Goal: Task Accomplishment & Management: Manage account settings

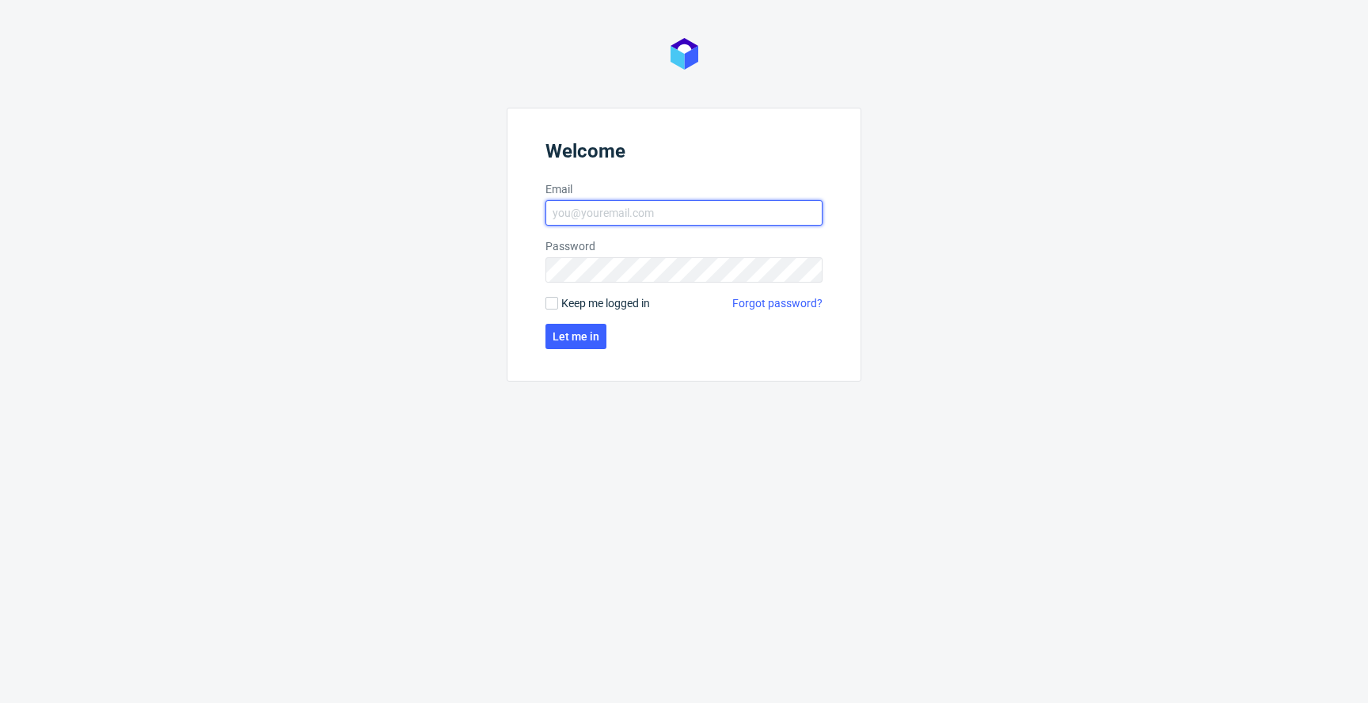
type input "jan.kocik@packhelp.com"
click at [544, 308] on form "Welcome Email jan.kocik@packhelp.com Password Keep me logged in Forgot password…" at bounding box center [684, 245] width 355 height 274
click at [552, 308] on input "Keep me logged in" at bounding box center [551, 303] width 13 height 13
checkbox input "true"
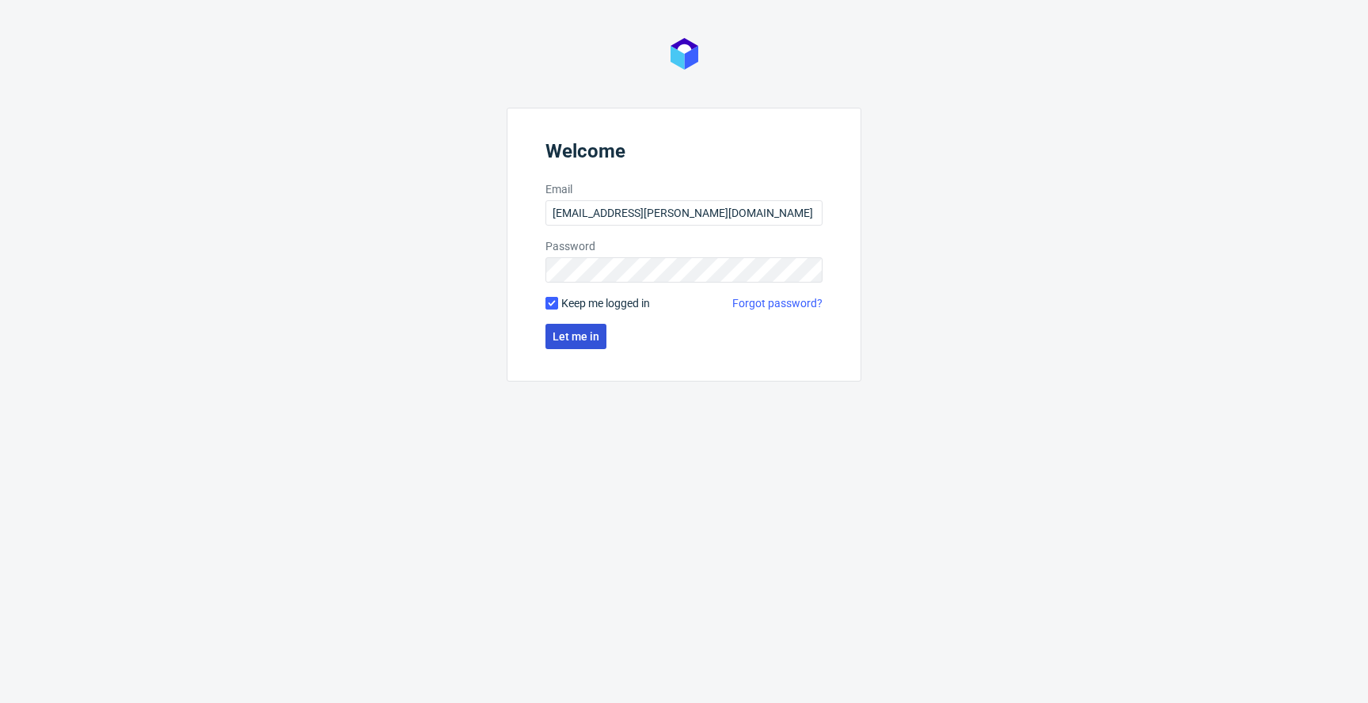
click at [563, 336] on span "Let me in" at bounding box center [576, 336] width 47 height 11
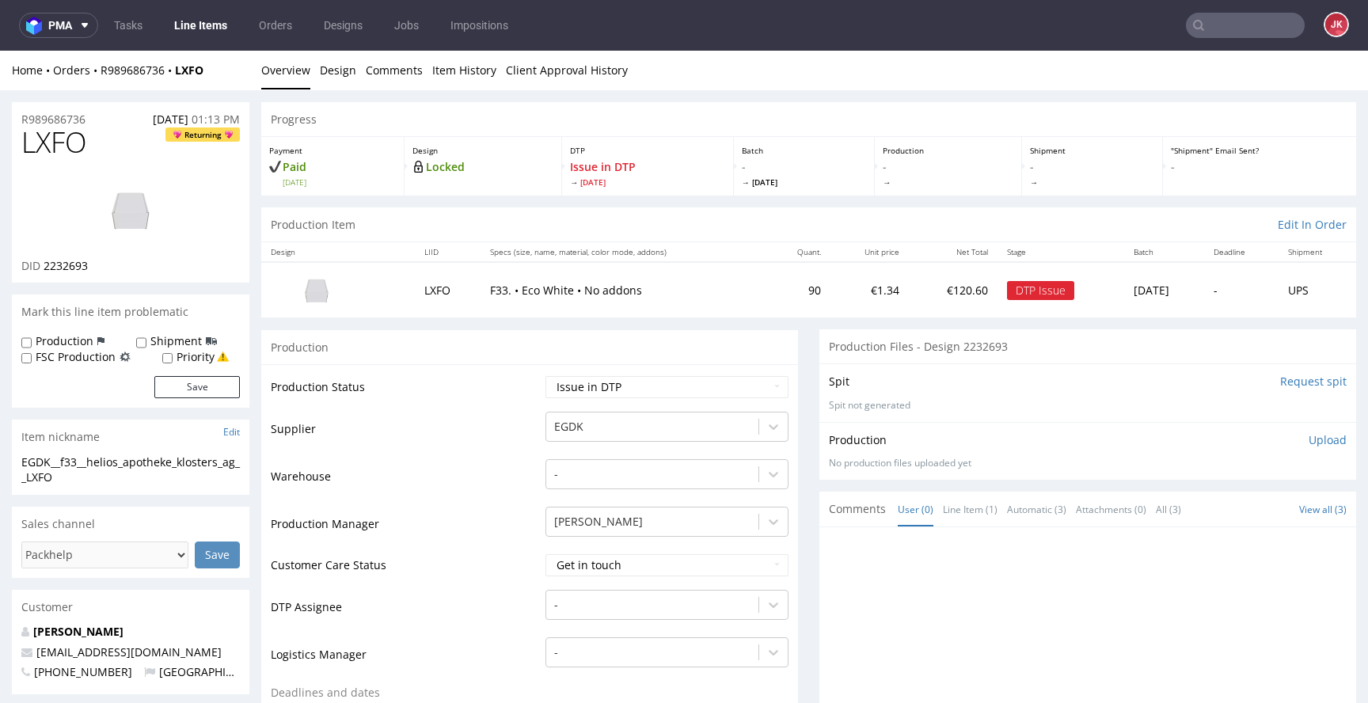
click at [208, 30] on link "Line Items" at bounding box center [201, 25] width 72 height 25
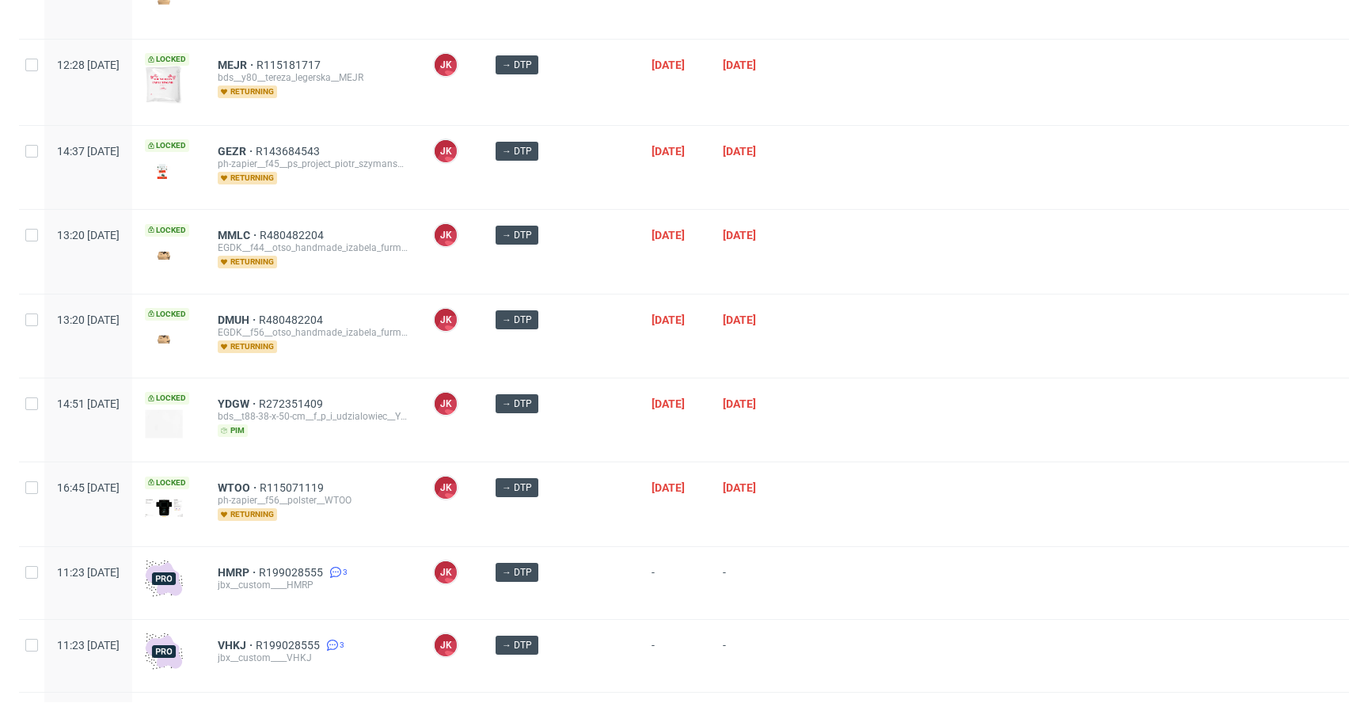
scroll to position [1116, 0]
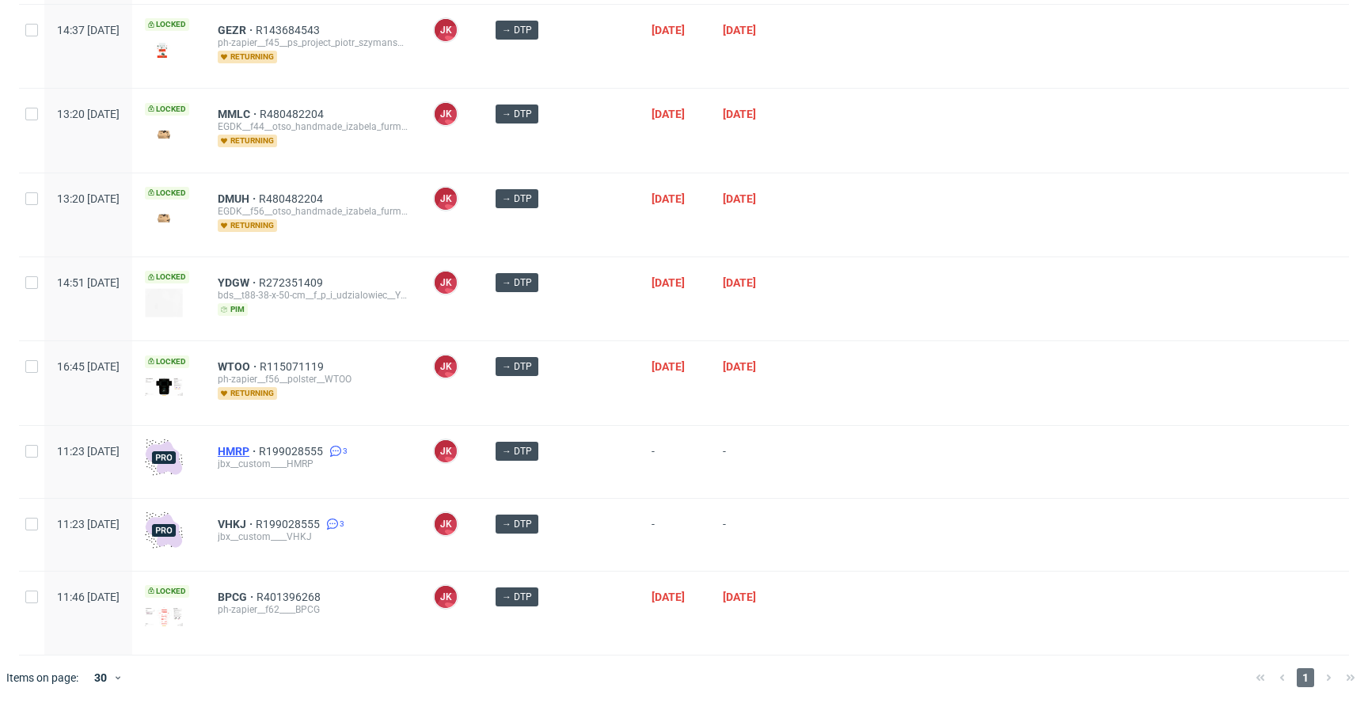
click at [259, 450] on span "HMRP" at bounding box center [238, 451] width 41 height 13
click at [256, 518] on span "VHKJ" at bounding box center [237, 524] width 38 height 13
click at [408, 389] on div "WTOO R115071119 ph-zapier__f56__polster__WTOO returning" at bounding box center [313, 380] width 190 height 40
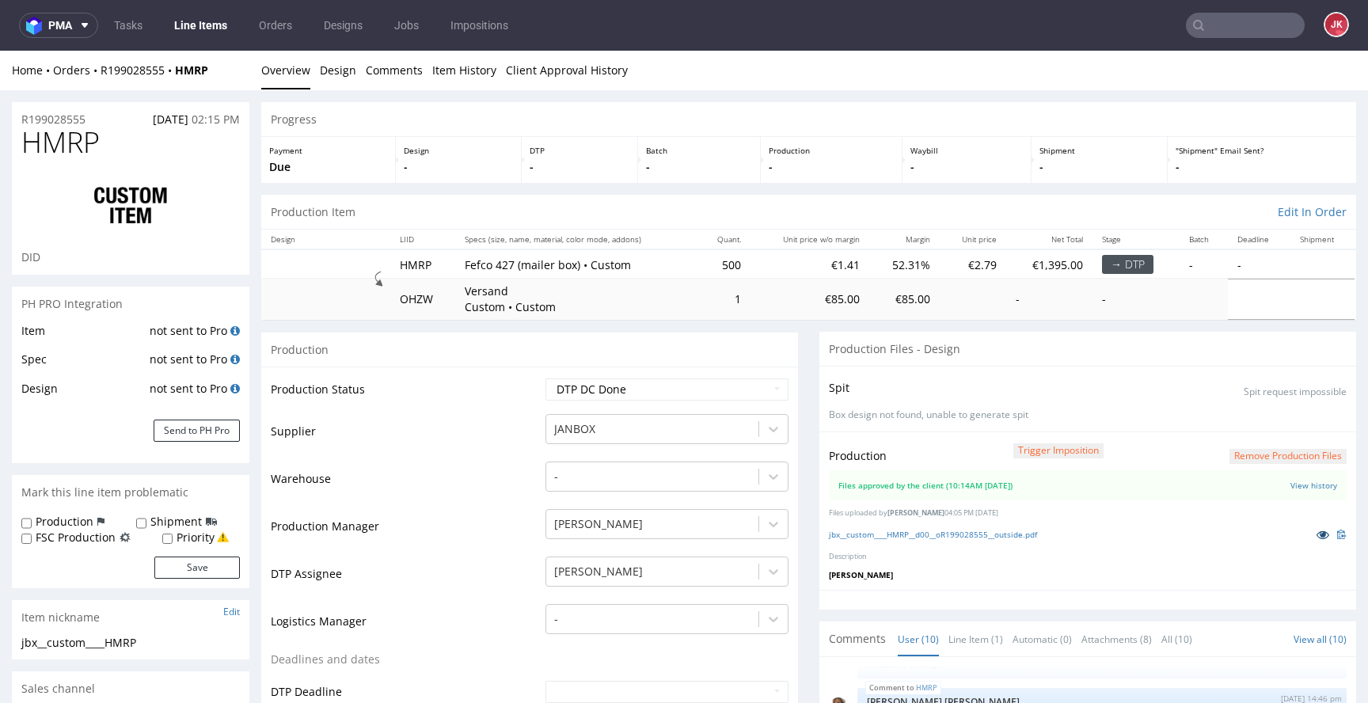
click at [1316, 538] on icon at bounding box center [1322, 534] width 13 height 11
click at [512, 477] on td "Warehouse" at bounding box center [406, 483] width 271 height 47
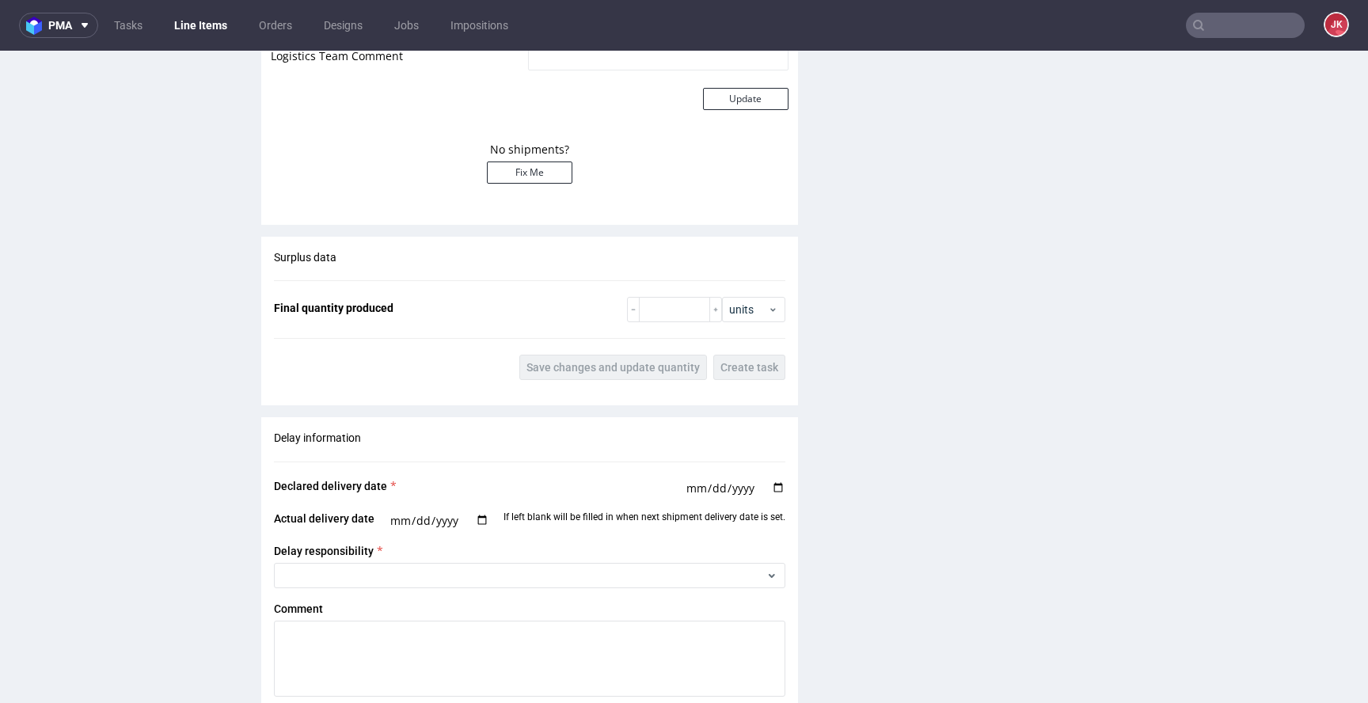
scroll to position [2849, 0]
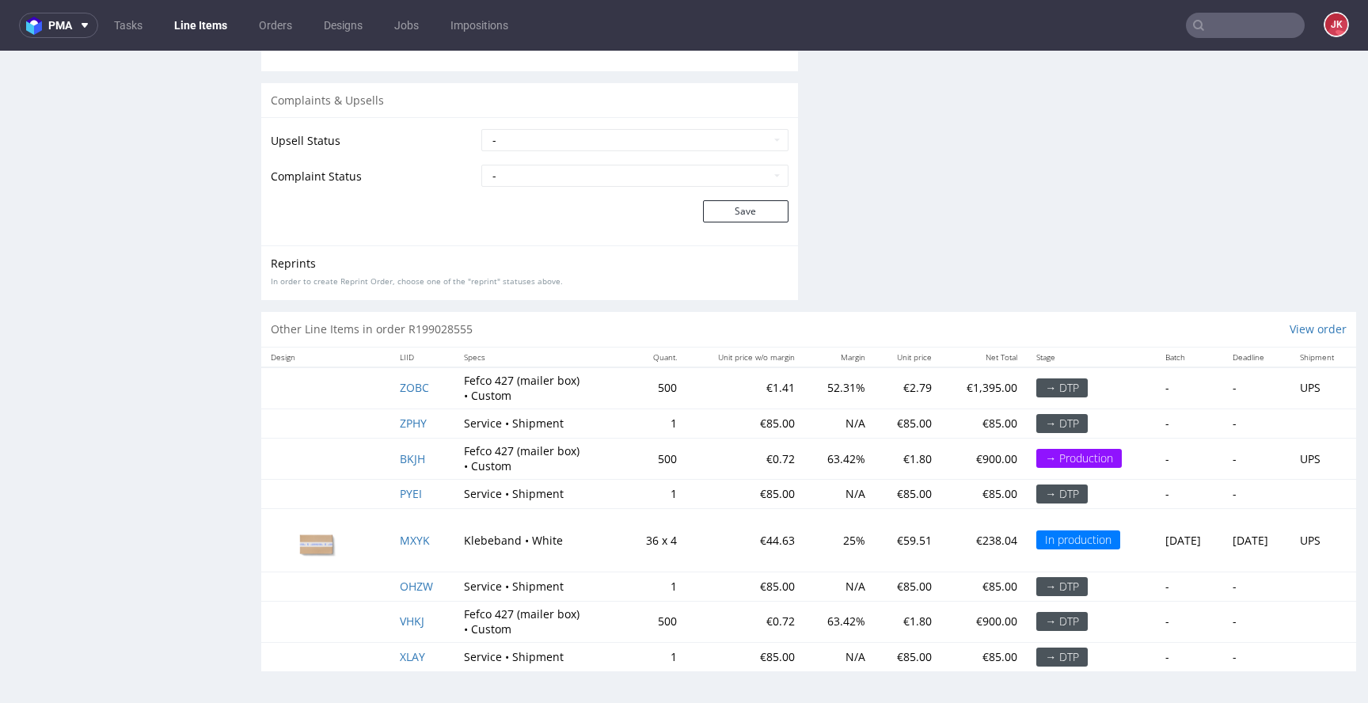
click at [412, 394] on td "ZOBC" at bounding box center [422, 388] width 64 height 42
click at [413, 388] on span "ZOBC" at bounding box center [414, 387] width 29 height 15
click at [404, 464] on span "BKJH" at bounding box center [412, 458] width 25 height 15
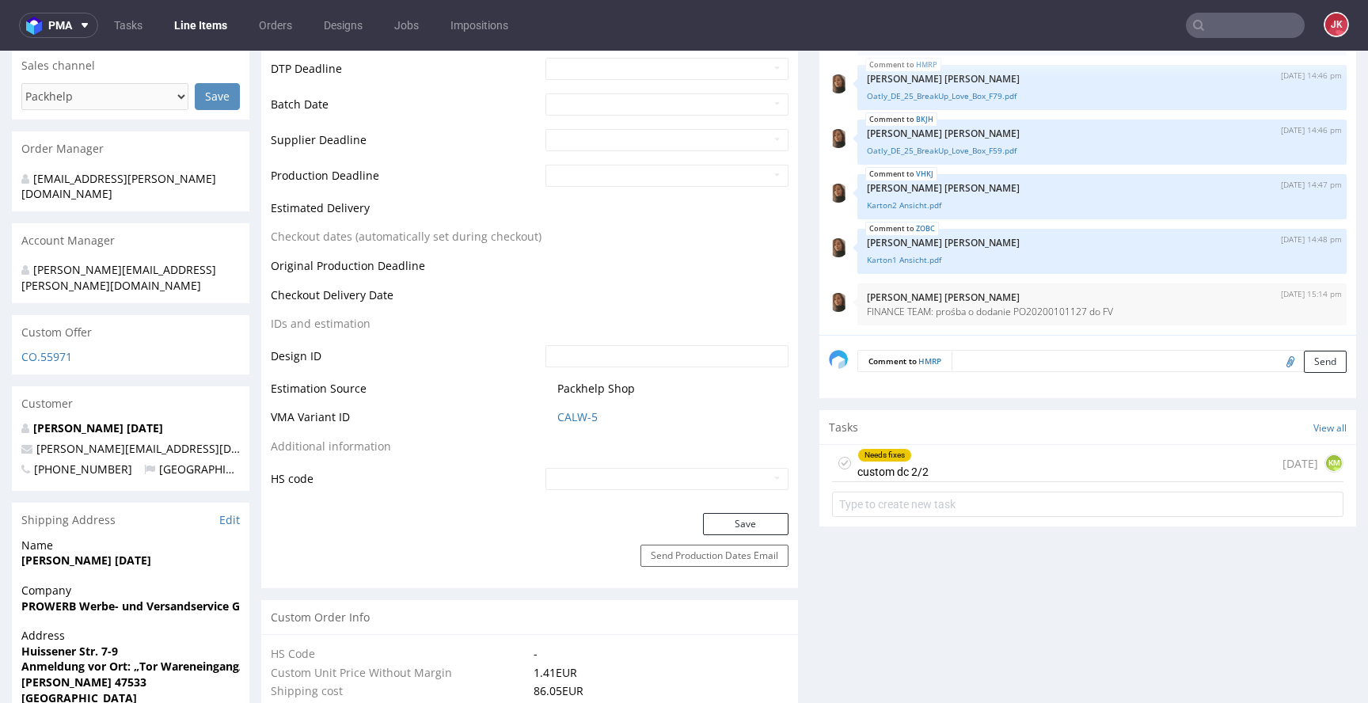
scroll to position [624, 0]
click at [897, 473] on div "Needs fixes custom dc 2/2" at bounding box center [892, 462] width 71 height 36
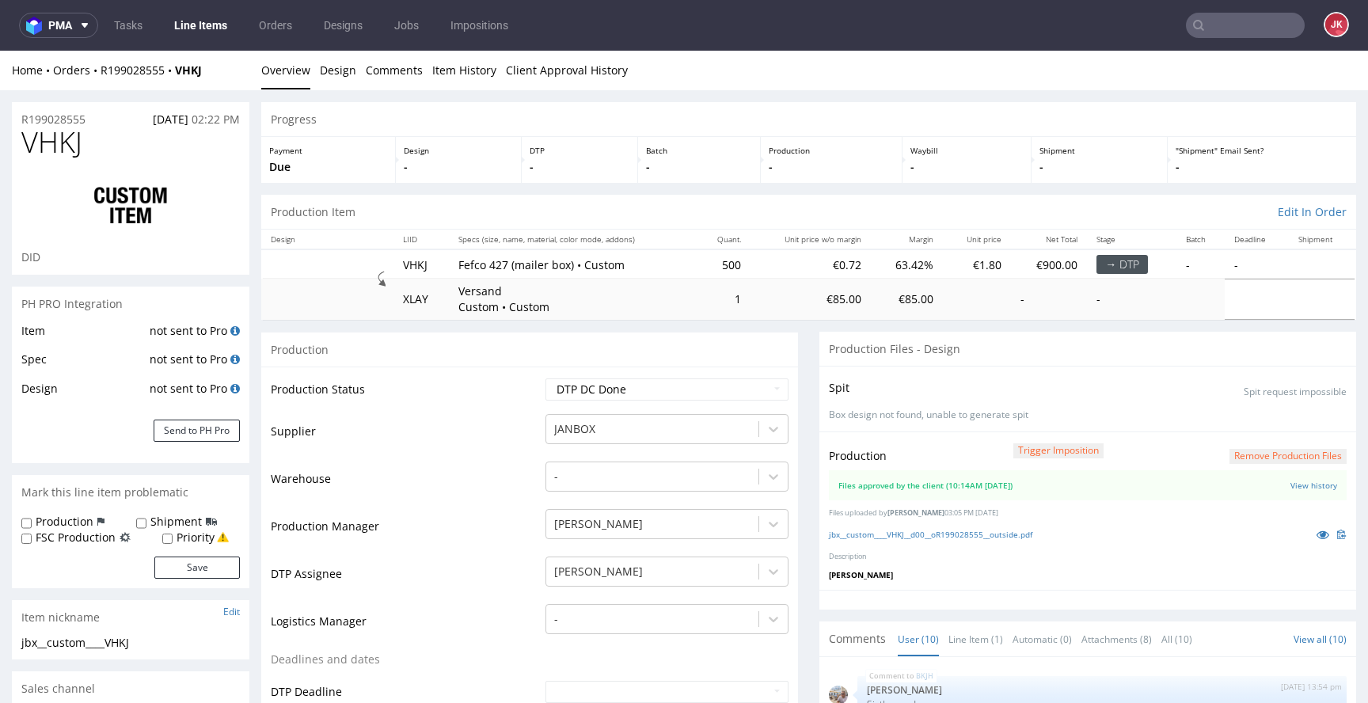
scroll to position [341, 0]
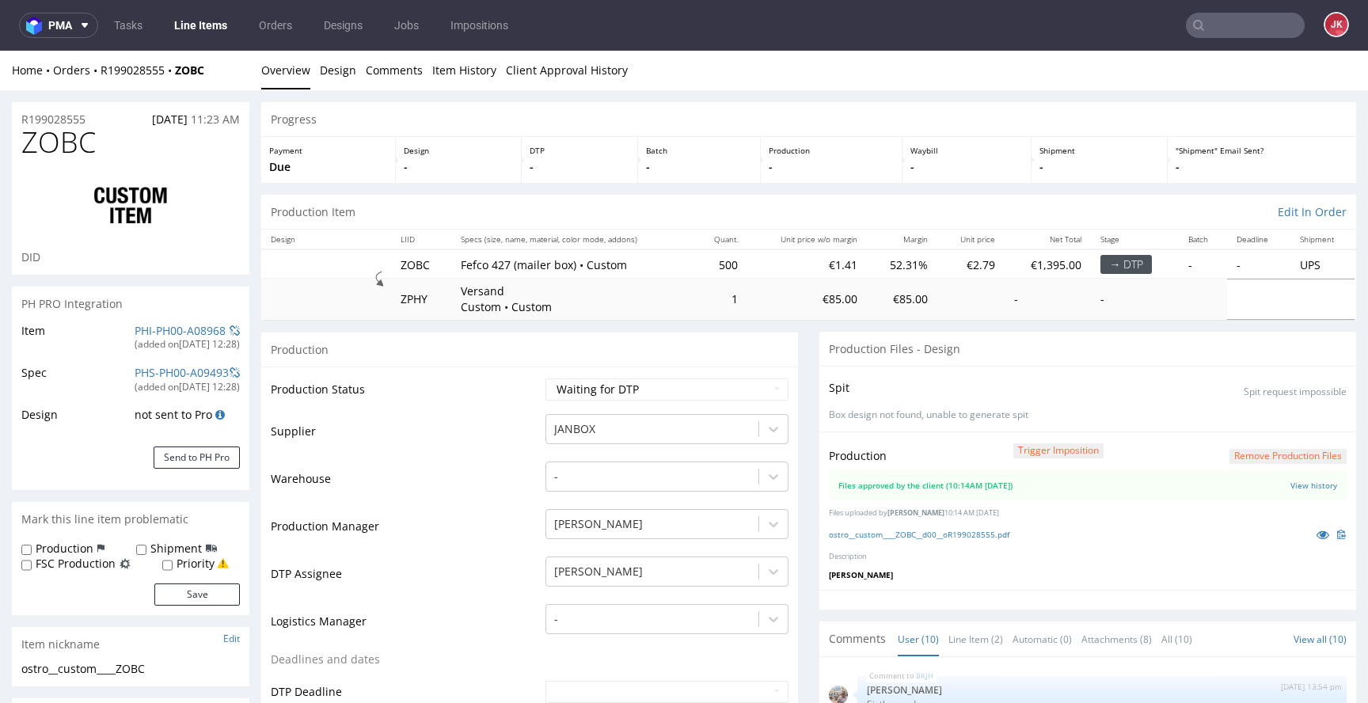
scroll to position [341, 0]
click at [1316, 532] on icon at bounding box center [1322, 534] width 13 height 11
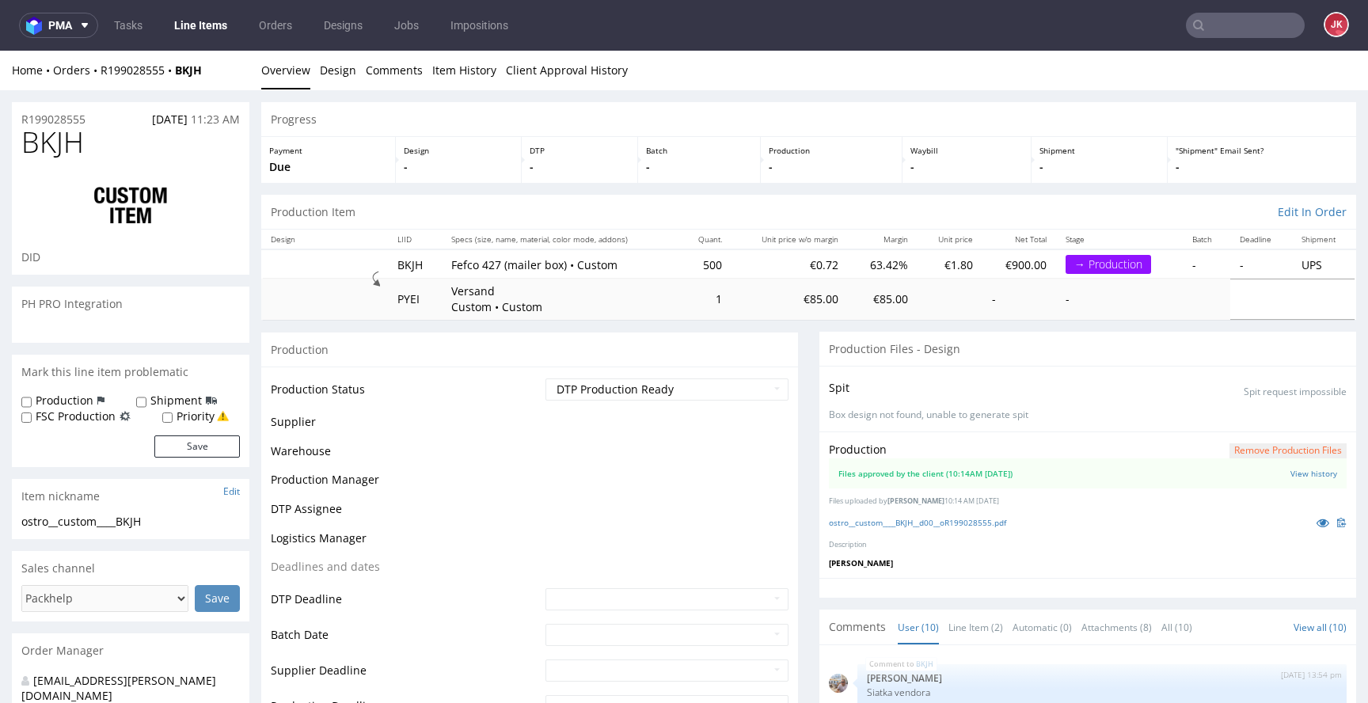
scroll to position [341, 0]
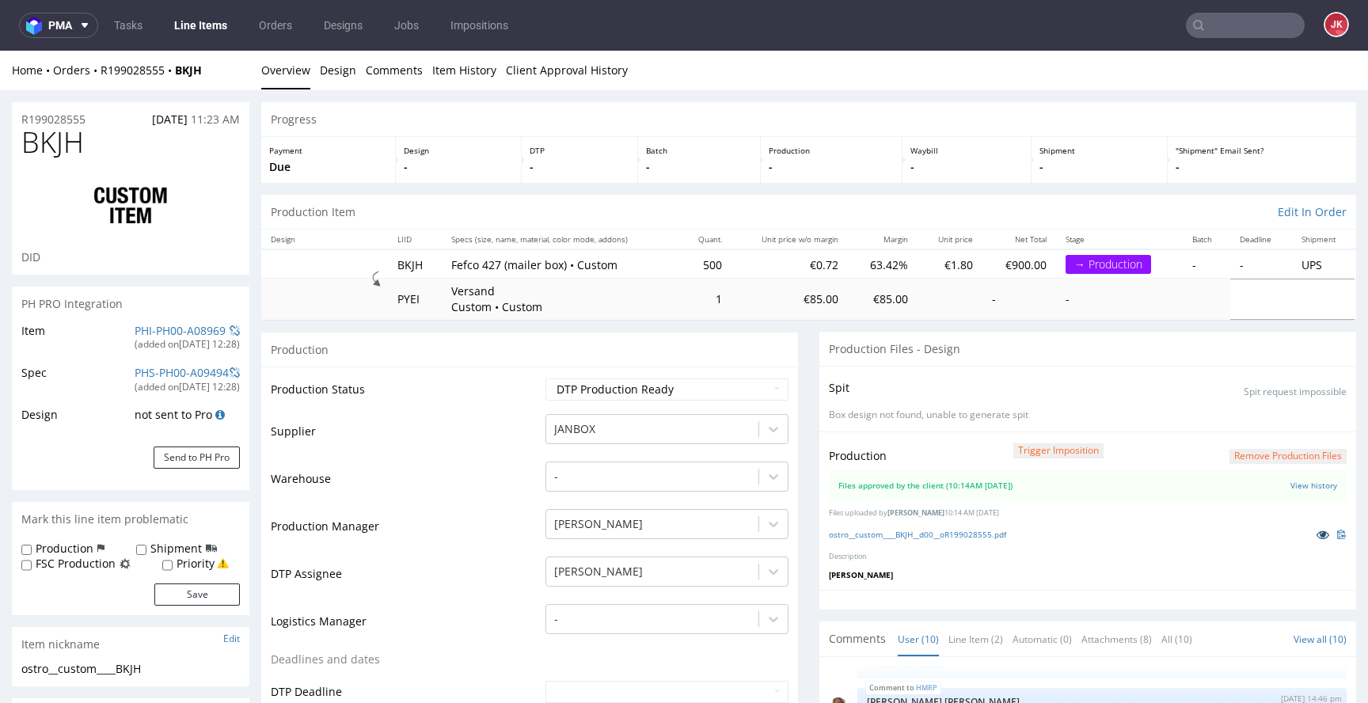
click at [1316, 529] on icon at bounding box center [1322, 534] width 13 height 11
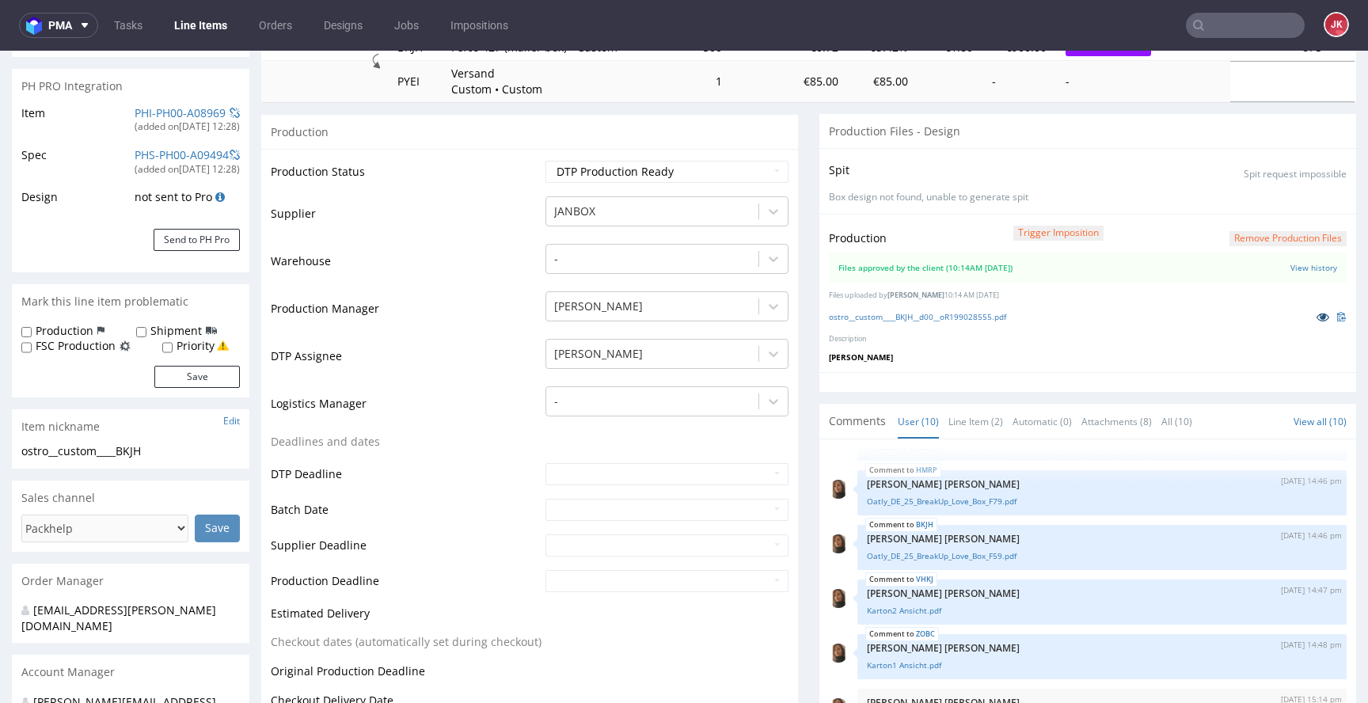
scroll to position [215, 0]
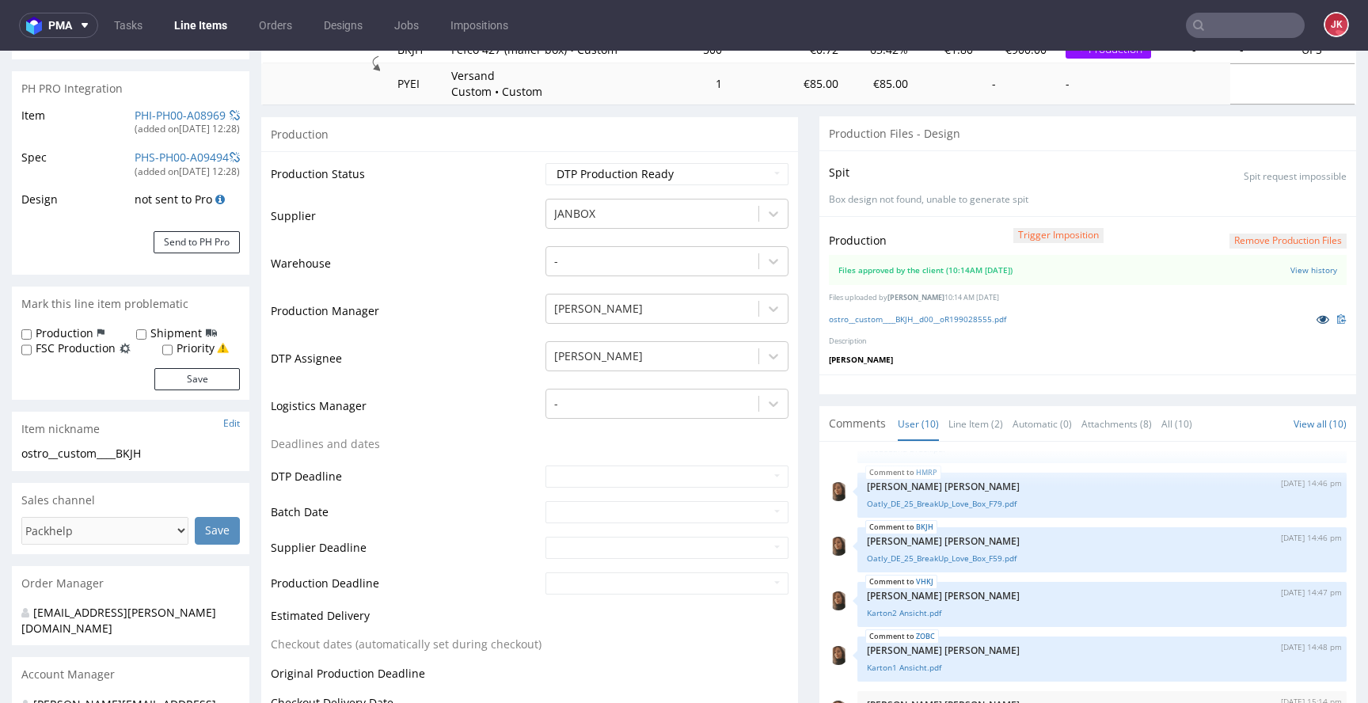
click at [1316, 323] on icon at bounding box center [1322, 318] width 13 height 11
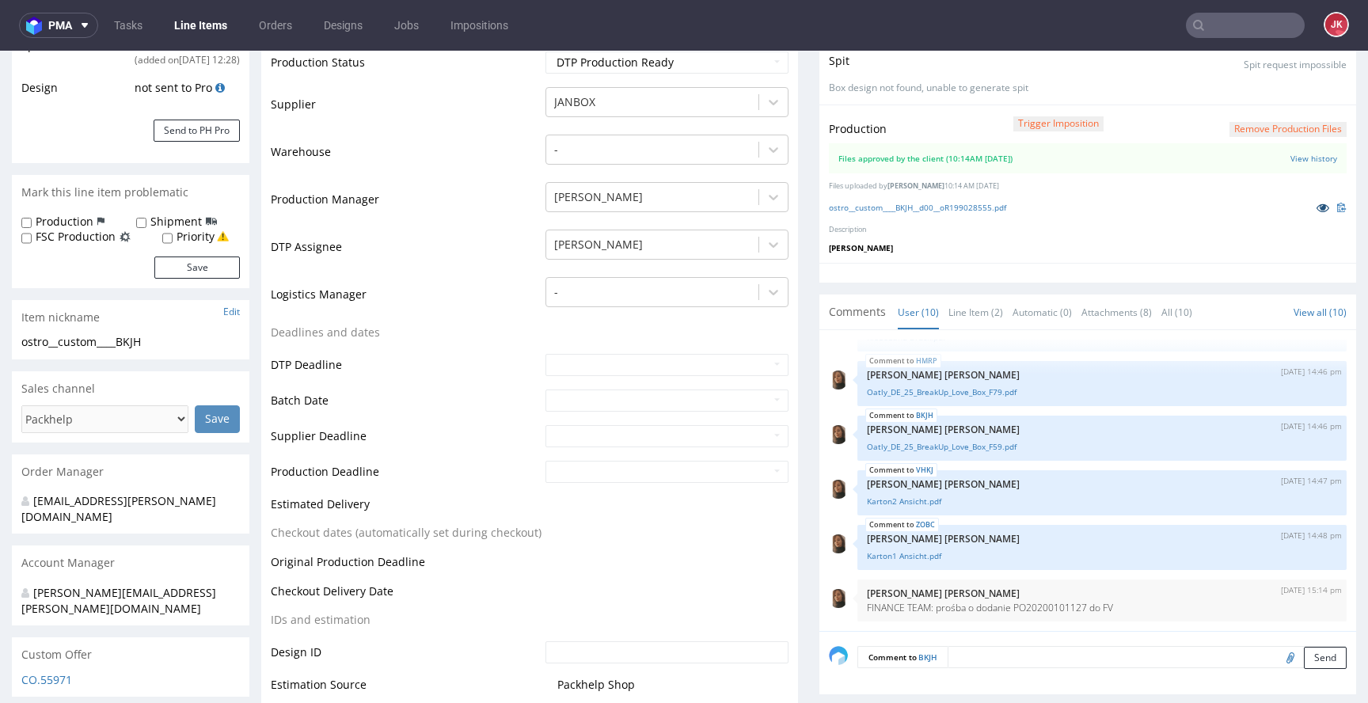
scroll to position [0, 0]
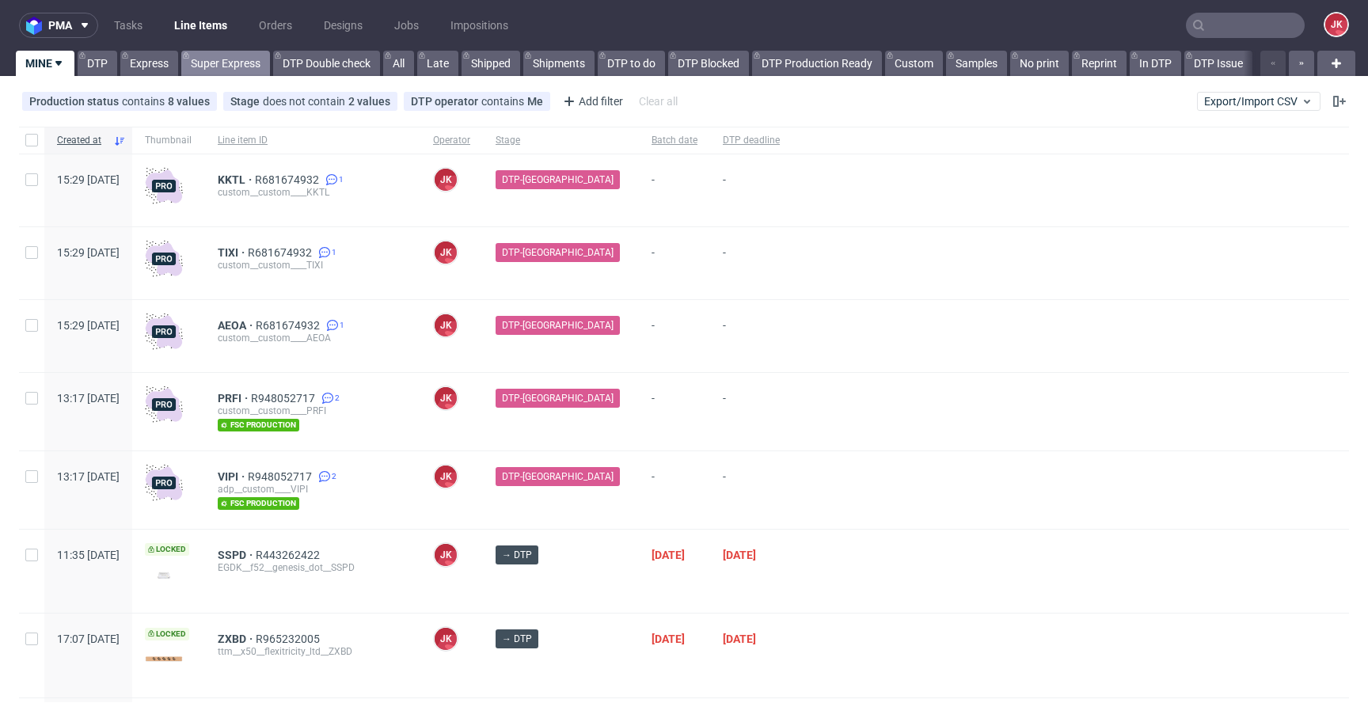
click at [220, 65] on link "Super Express" at bounding box center [225, 63] width 89 height 25
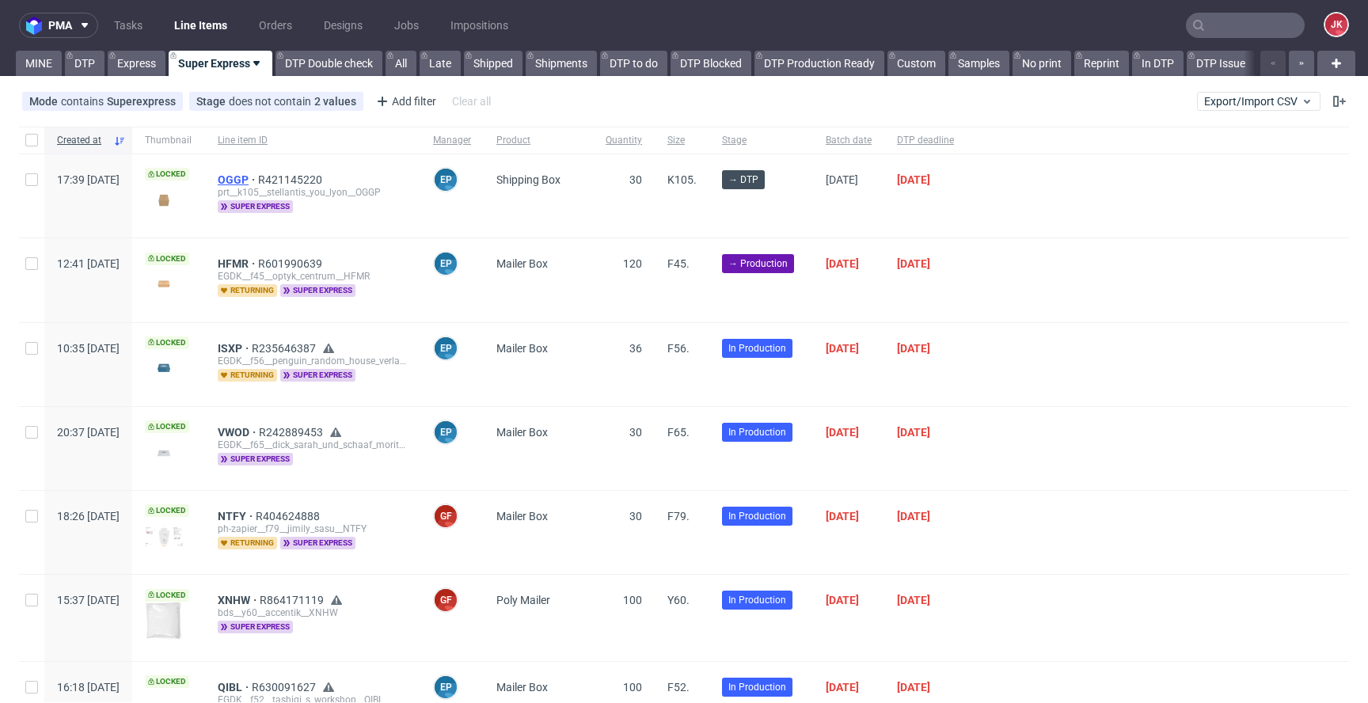
click at [258, 179] on span "OGGP" at bounding box center [238, 179] width 40 height 13
click at [954, 144] on span "DTP deadline" at bounding box center [925, 140] width 57 height 13
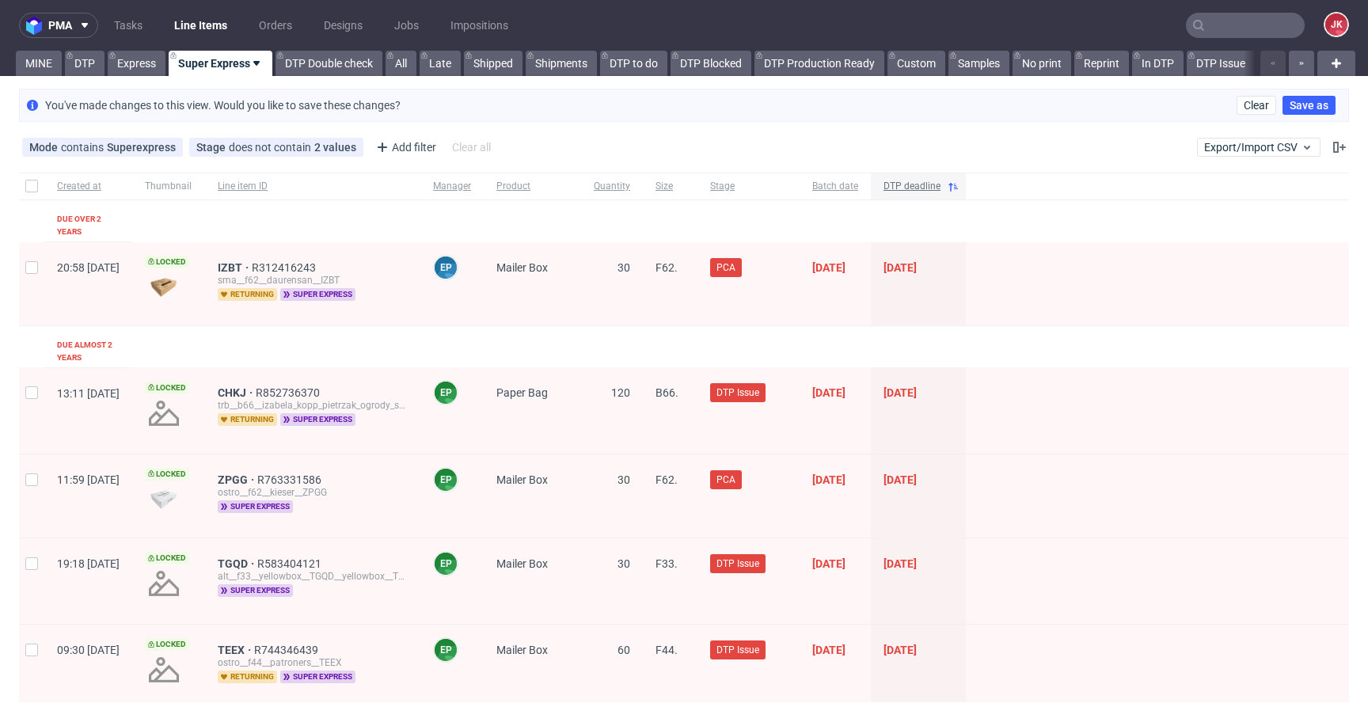
click at [940, 189] on span "DTP deadline" at bounding box center [911, 186] width 57 height 13
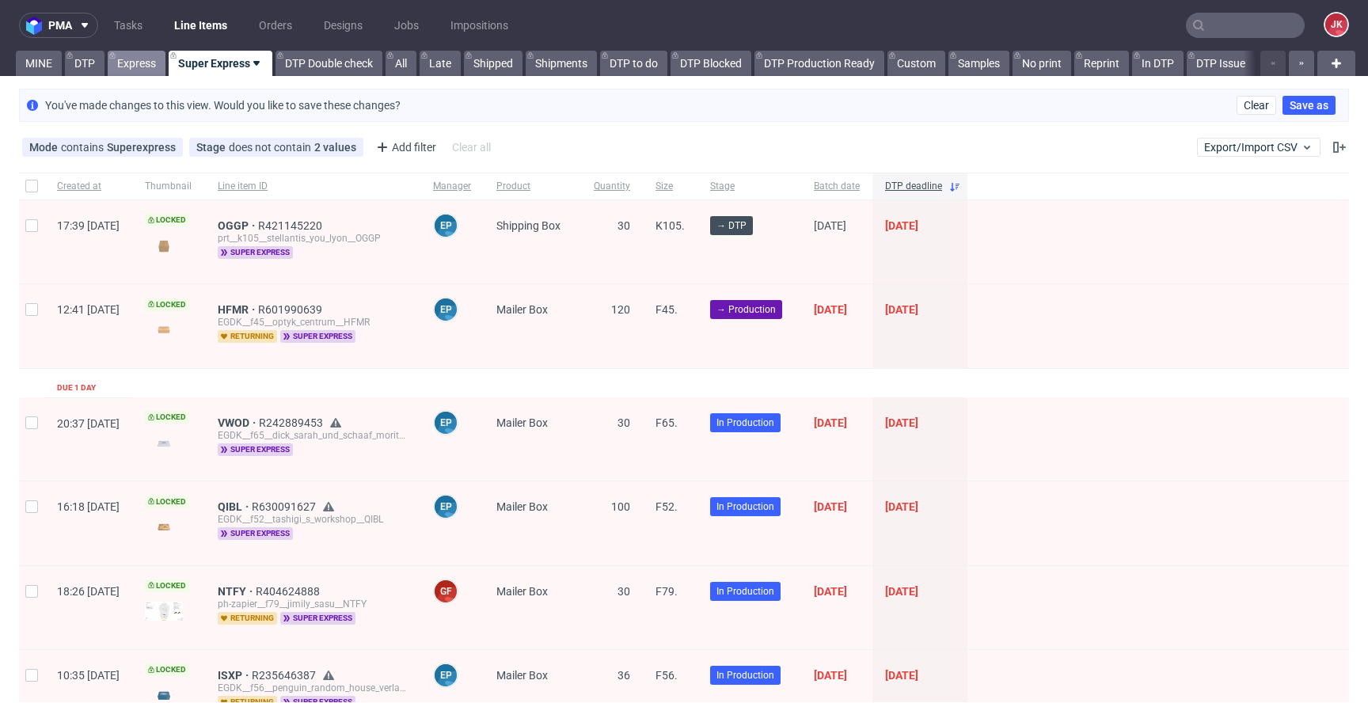
click at [135, 63] on link "Express" at bounding box center [137, 63] width 58 height 25
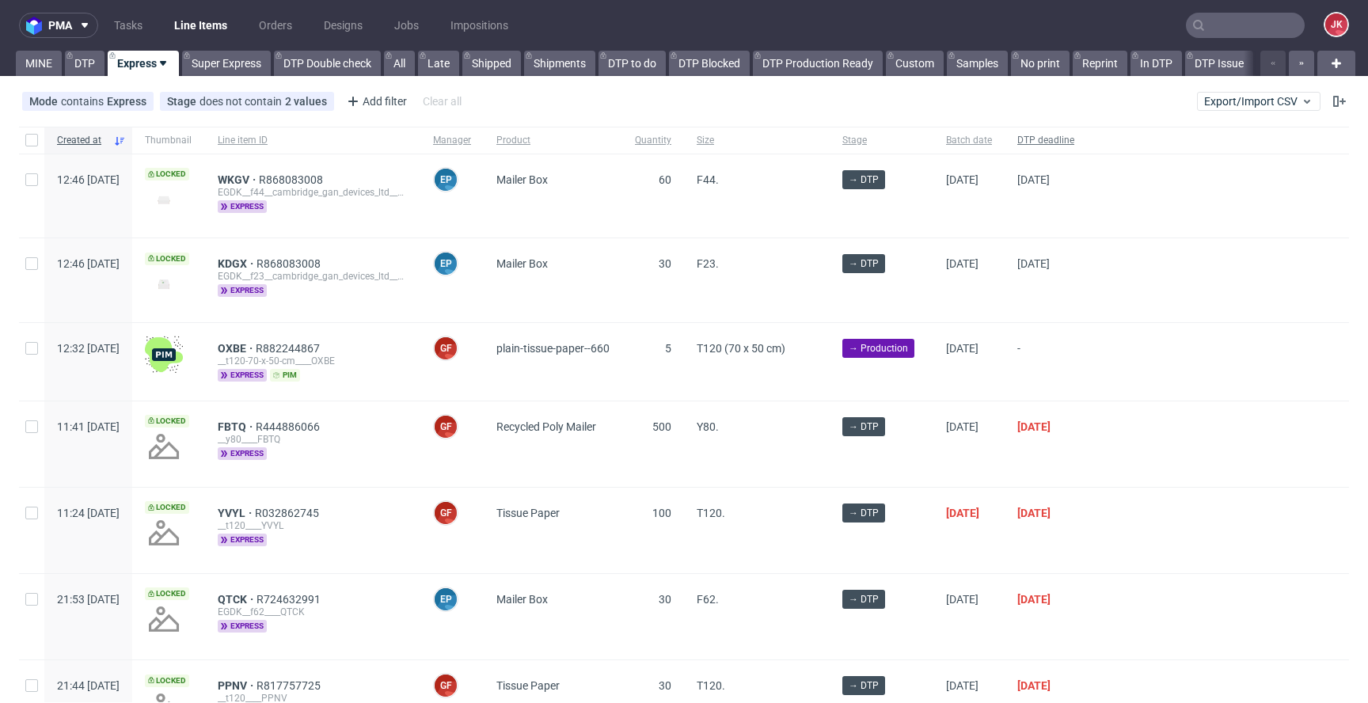
click at [1074, 143] on span "DTP deadline" at bounding box center [1045, 140] width 57 height 13
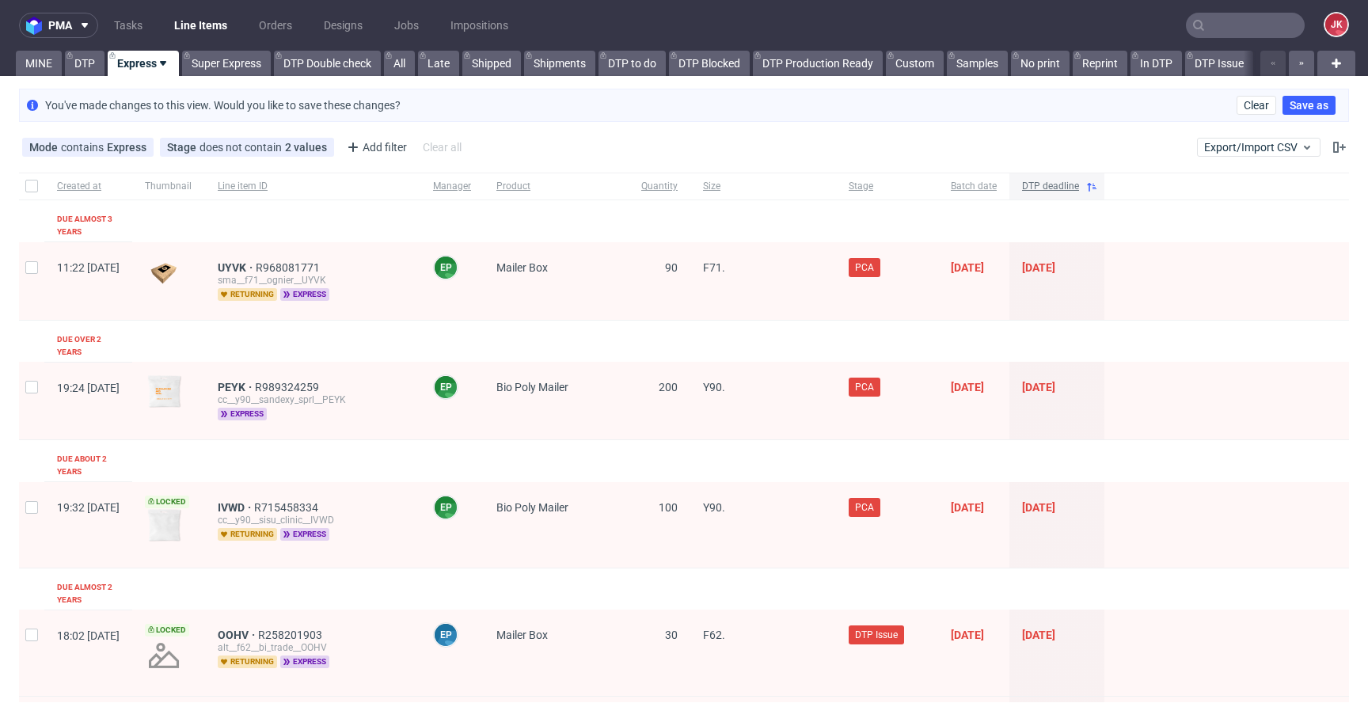
click at [1079, 187] on span "DTP deadline" at bounding box center [1050, 186] width 57 height 13
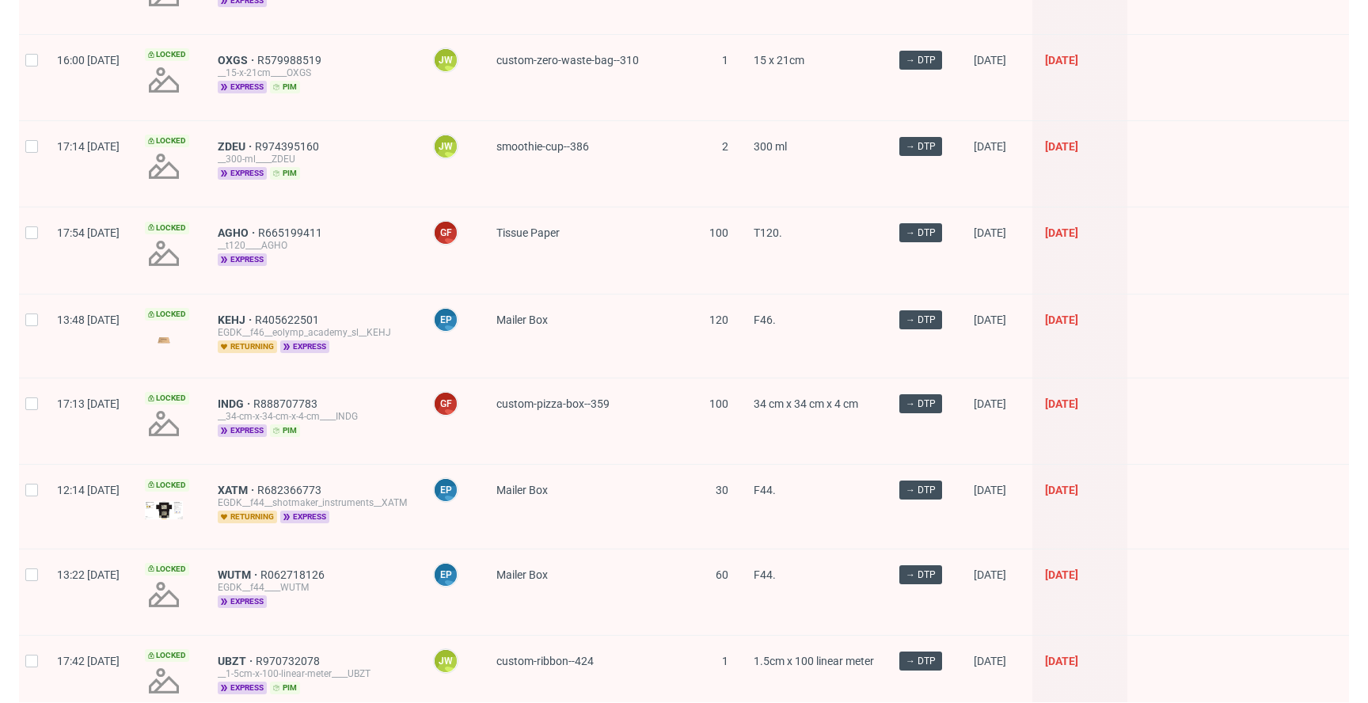
scroll to position [1819, 0]
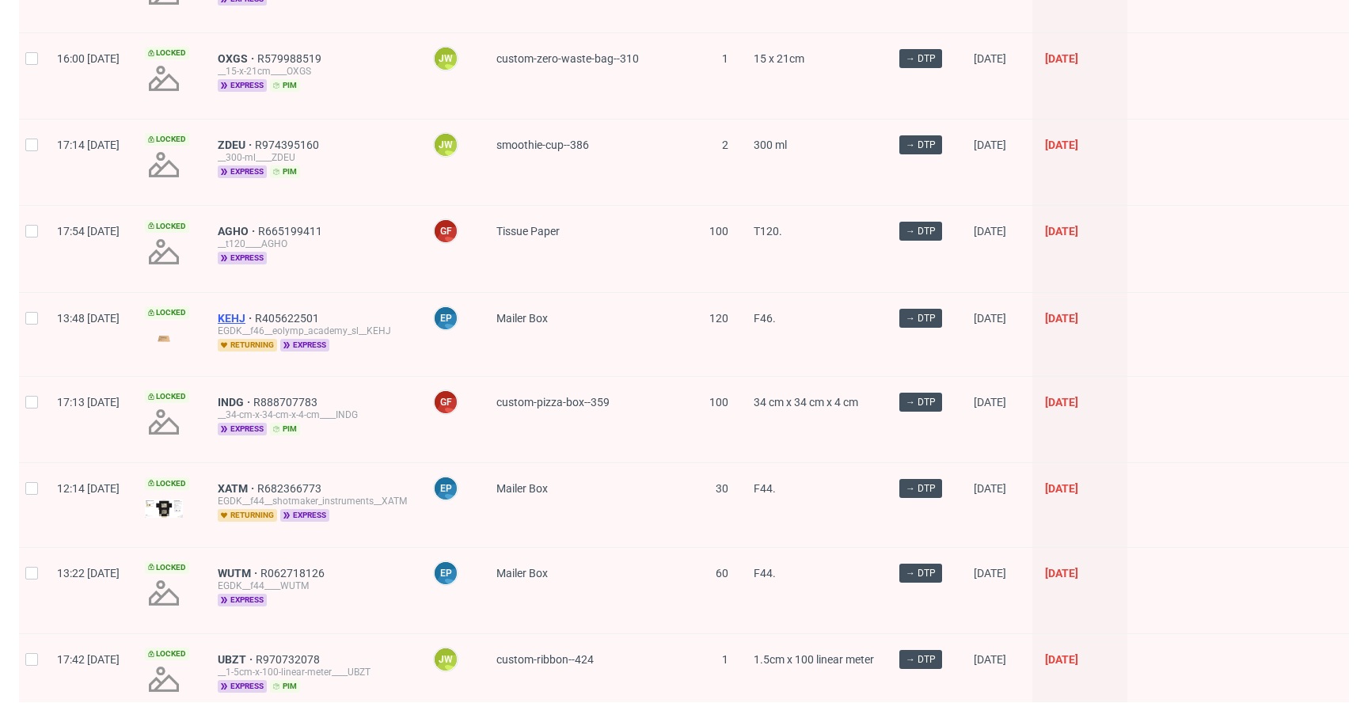
click at [255, 312] on span "KEHJ" at bounding box center [236, 318] width 37 height 13
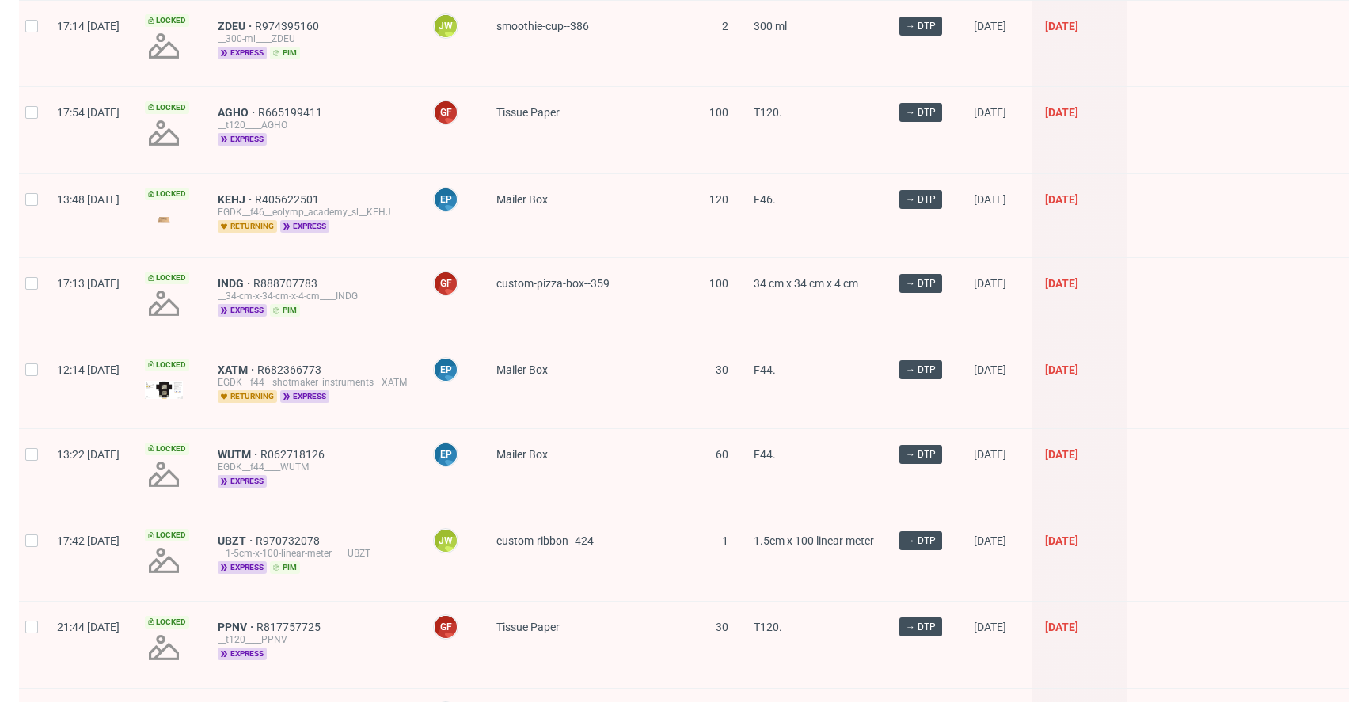
scroll to position [1956, 0]
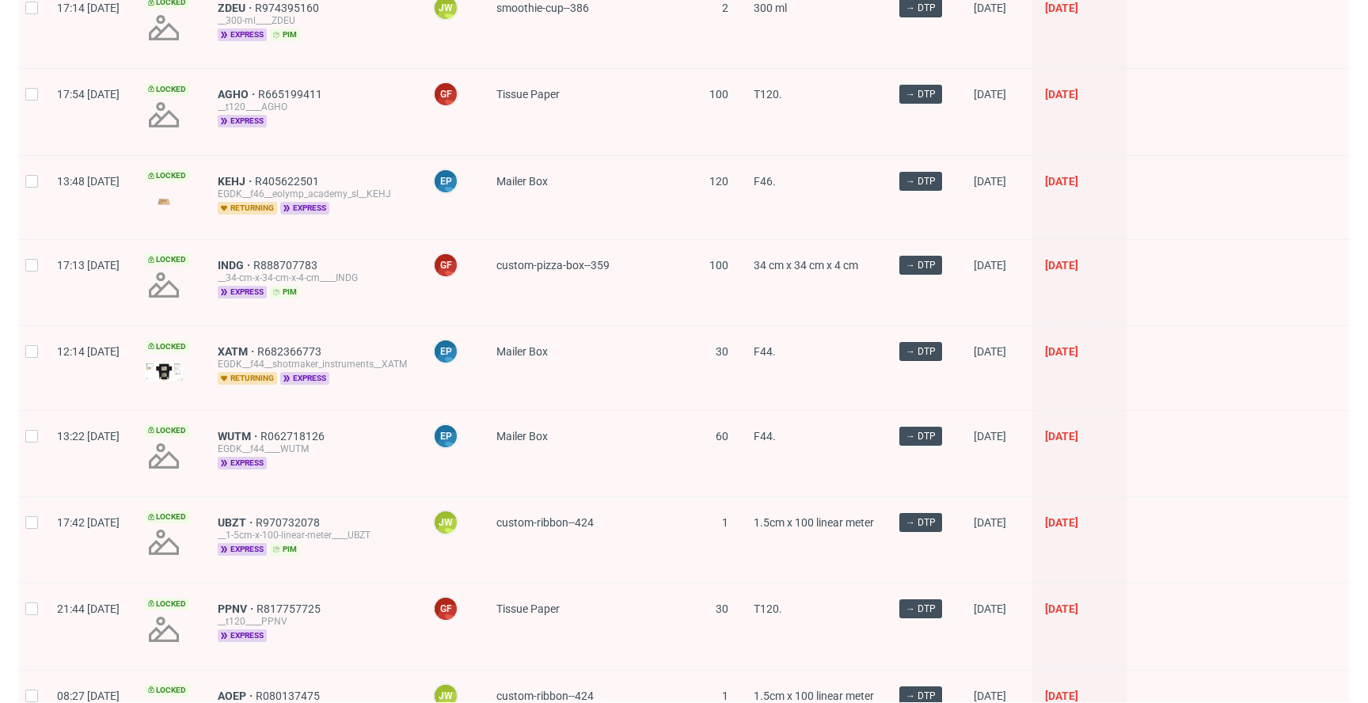
click at [263, 335] on div "XATM R682366773 EGDK__f44__shotmaker_instruments__XATM returning express" at bounding box center [312, 367] width 215 height 83
click at [257, 345] on span "XATM" at bounding box center [238, 351] width 40 height 13
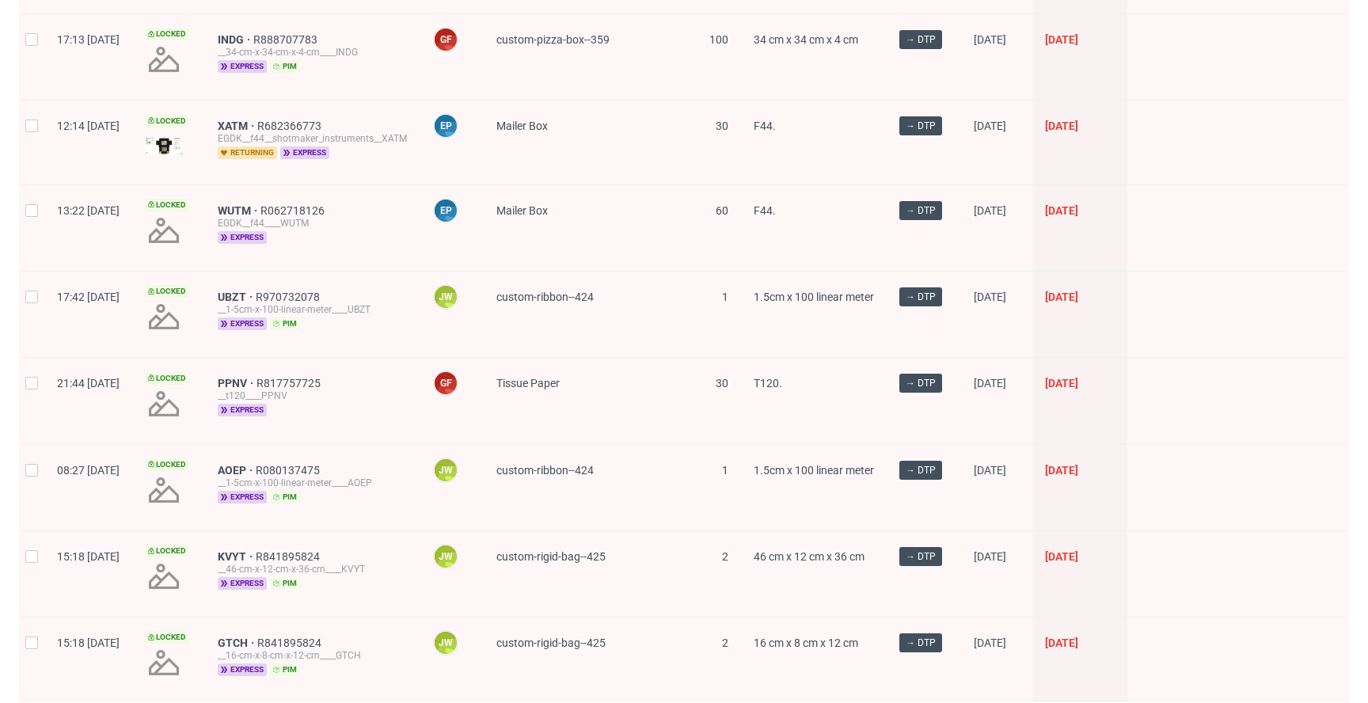
scroll to position [2220, 0]
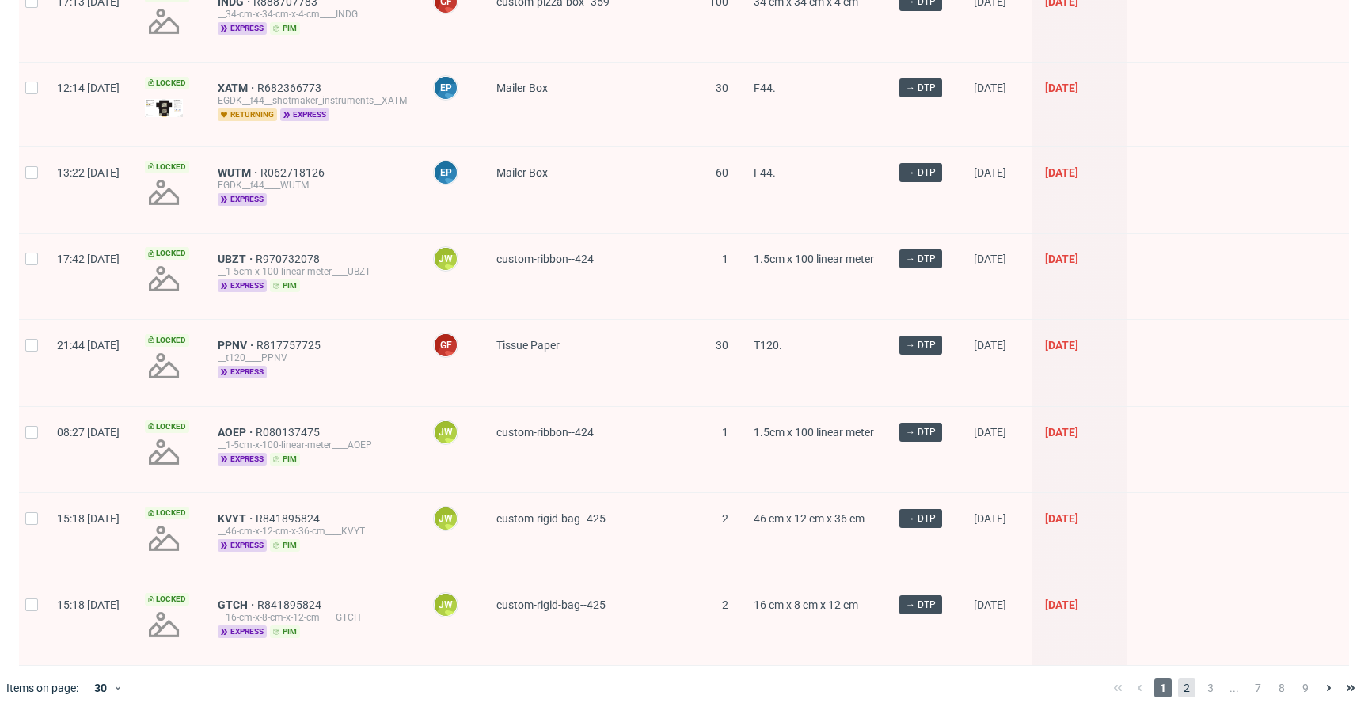
click at [1178, 678] on span "2" at bounding box center [1186, 687] width 17 height 19
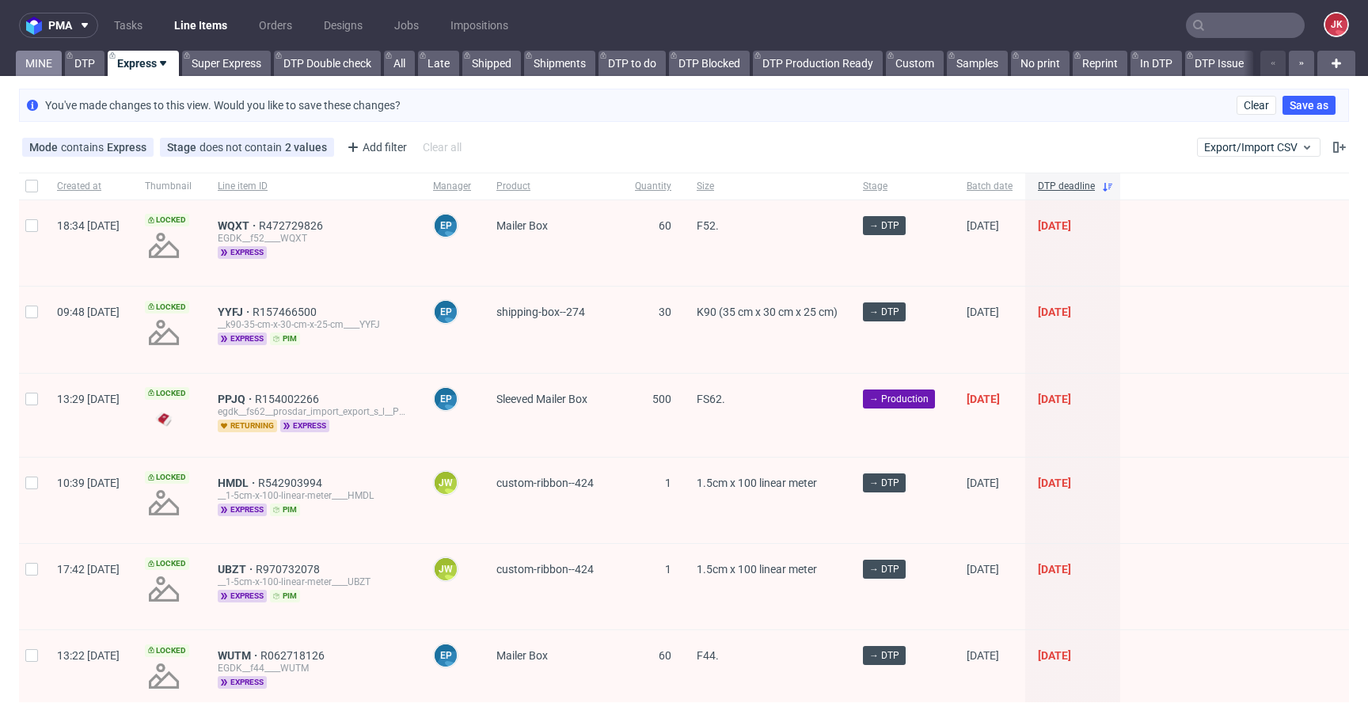
click at [40, 71] on link "MINE" at bounding box center [39, 63] width 46 height 25
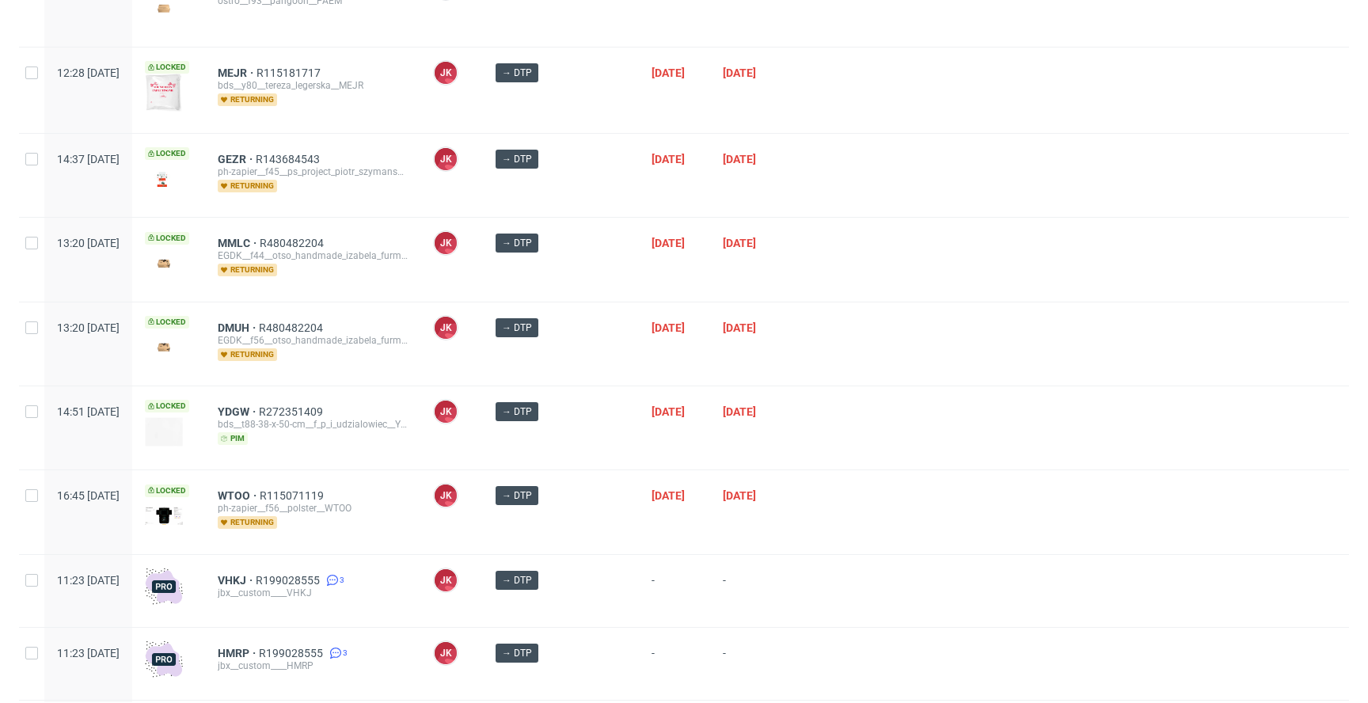
scroll to position [1116, 0]
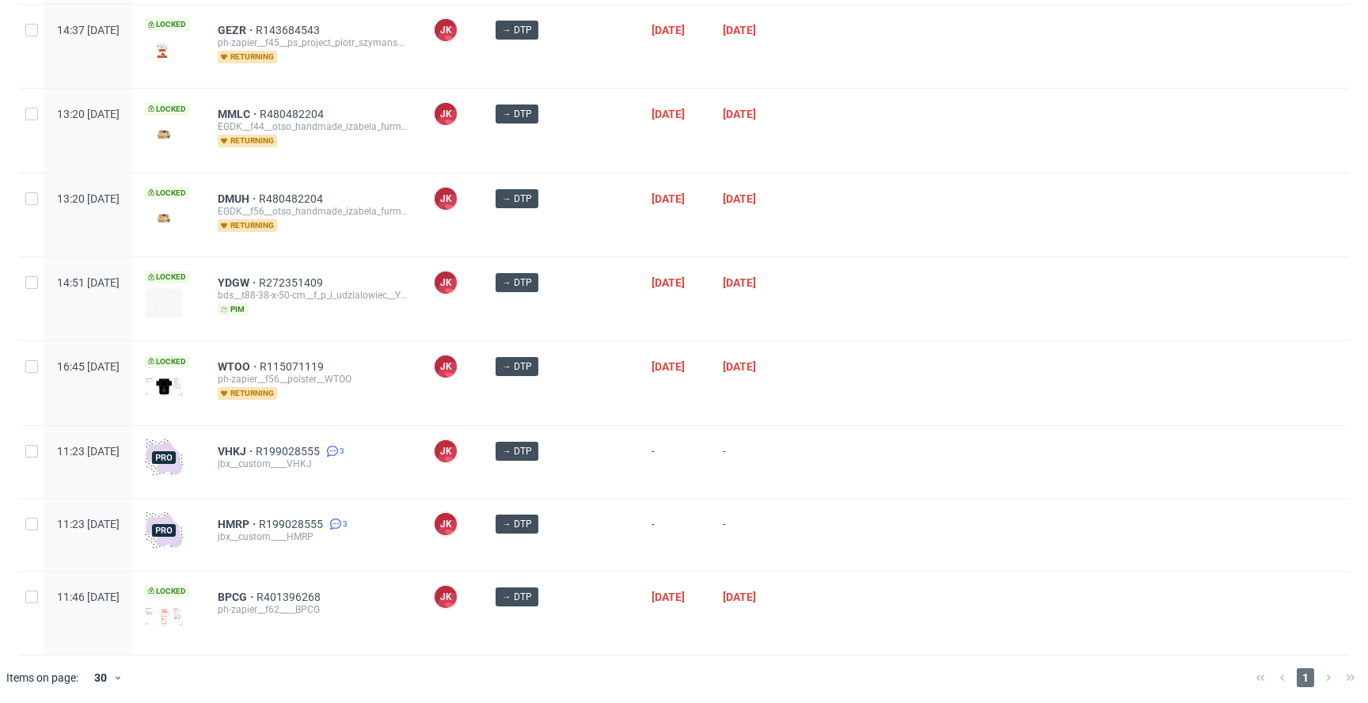
click at [601, 403] on div "→ DTP" at bounding box center [561, 382] width 156 height 83
click at [599, 389] on div "→ DTP" at bounding box center [561, 382] width 156 height 83
click at [602, 391] on div "→ DTP" at bounding box center [561, 382] width 156 height 83
click at [601, 389] on div "→ DTP" at bounding box center [561, 382] width 156 height 83
click at [256, 447] on span "VHKJ" at bounding box center [237, 451] width 38 height 13
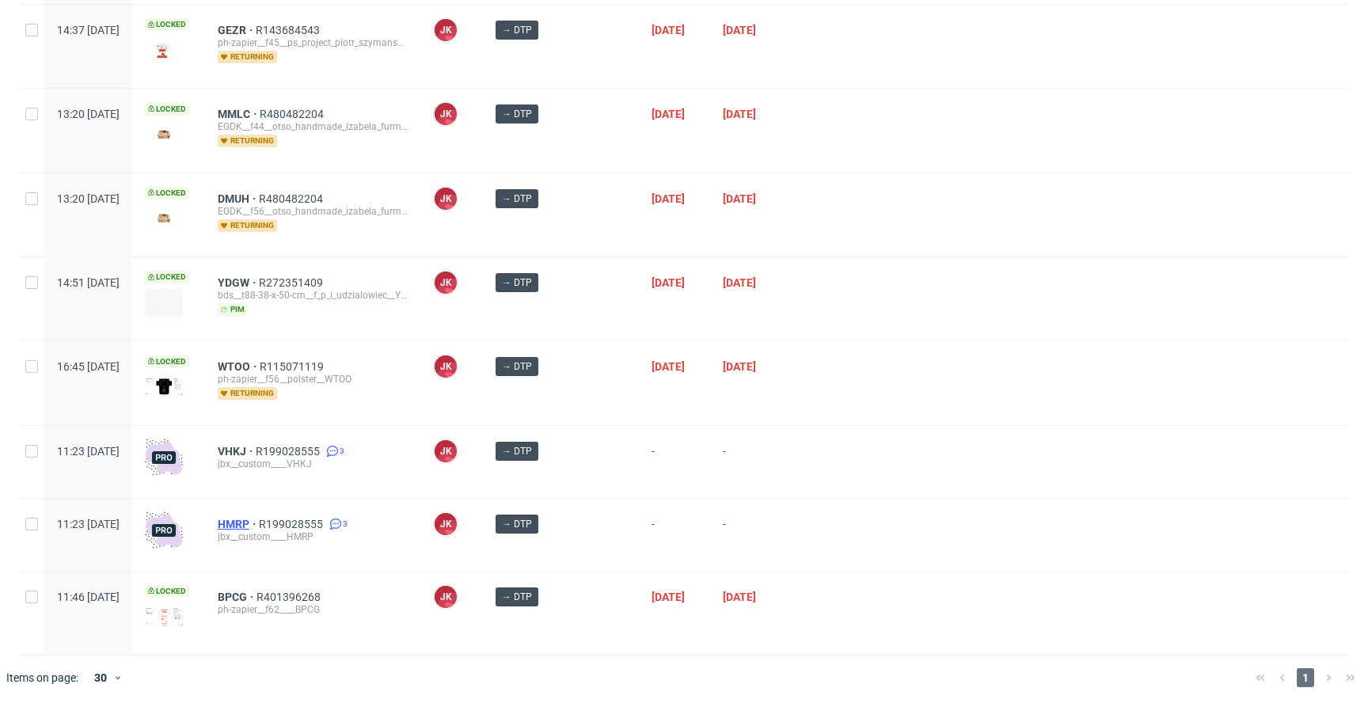
click at [259, 518] on span "HMRP" at bounding box center [238, 524] width 41 height 13
click at [887, 403] on div at bounding box center [1070, 382] width 556 height 83
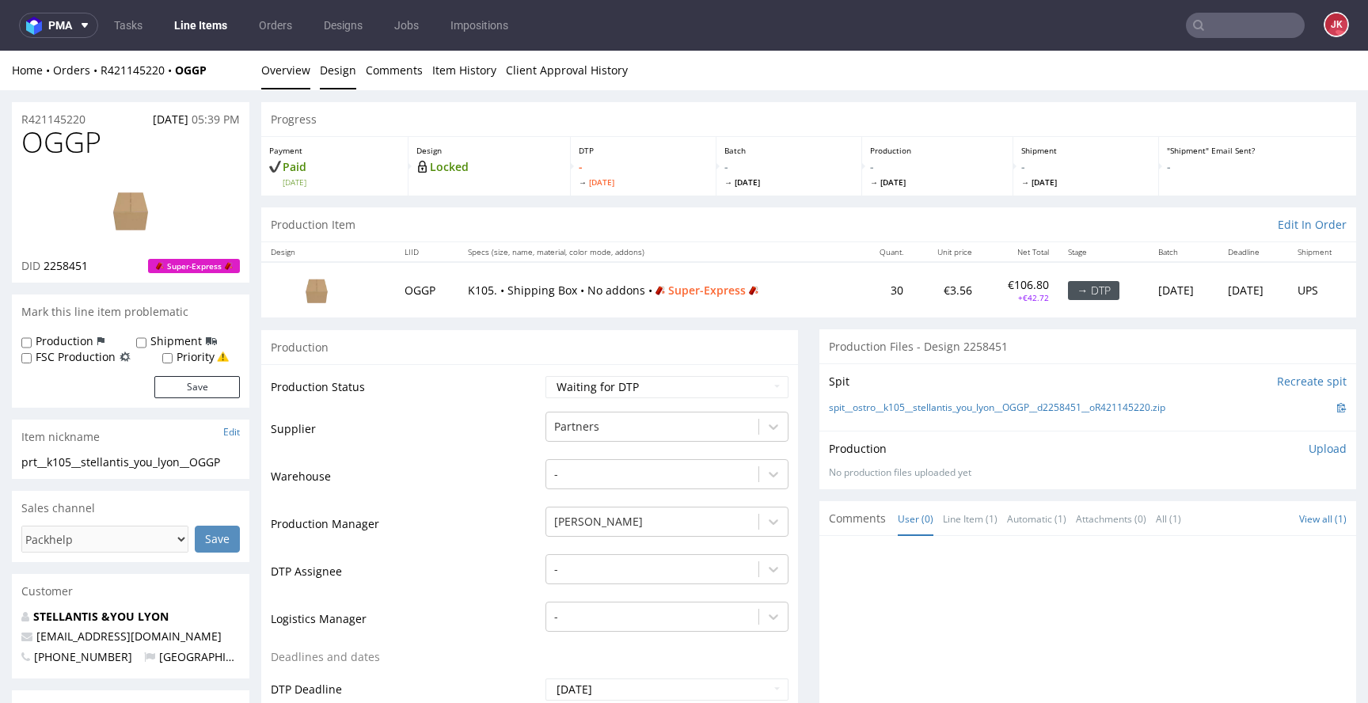
click at [342, 77] on link "Design" at bounding box center [338, 70] width 36 height 39
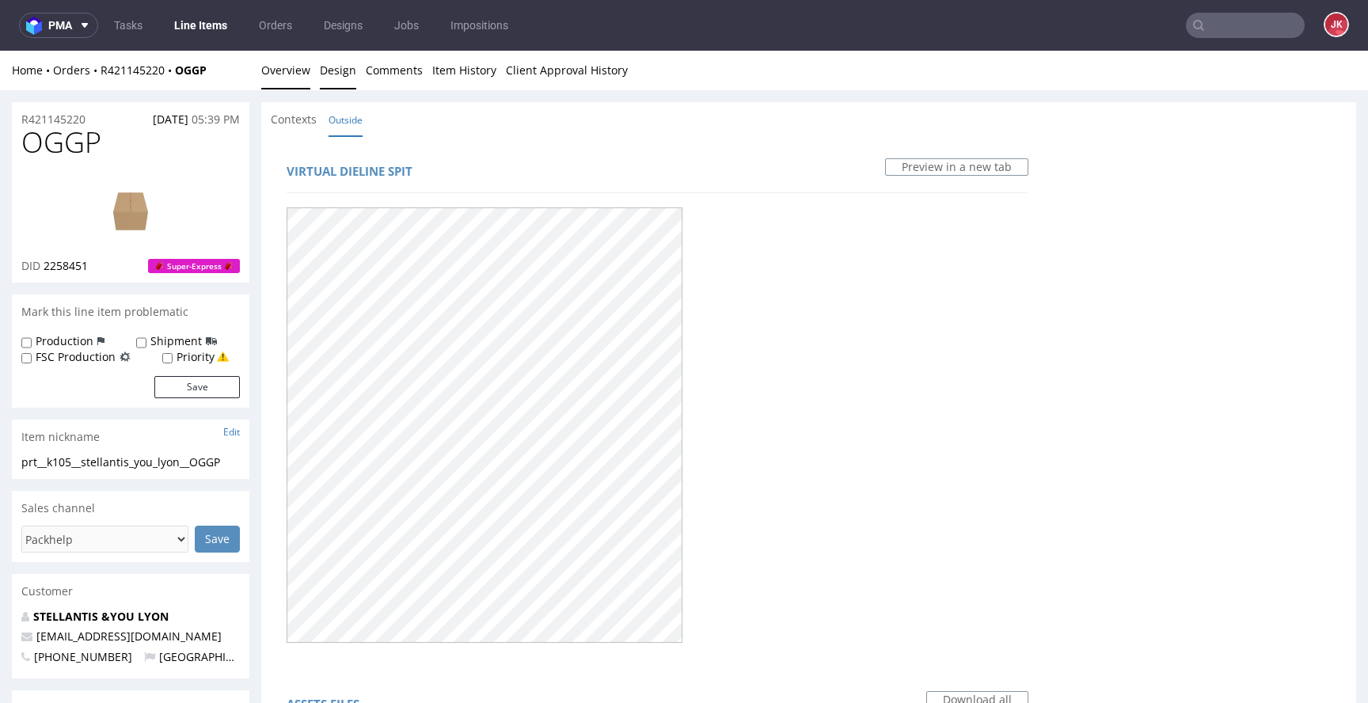
click at [294, 69] on link "Overview" at bounding box center [285, 70] width 49 height 39
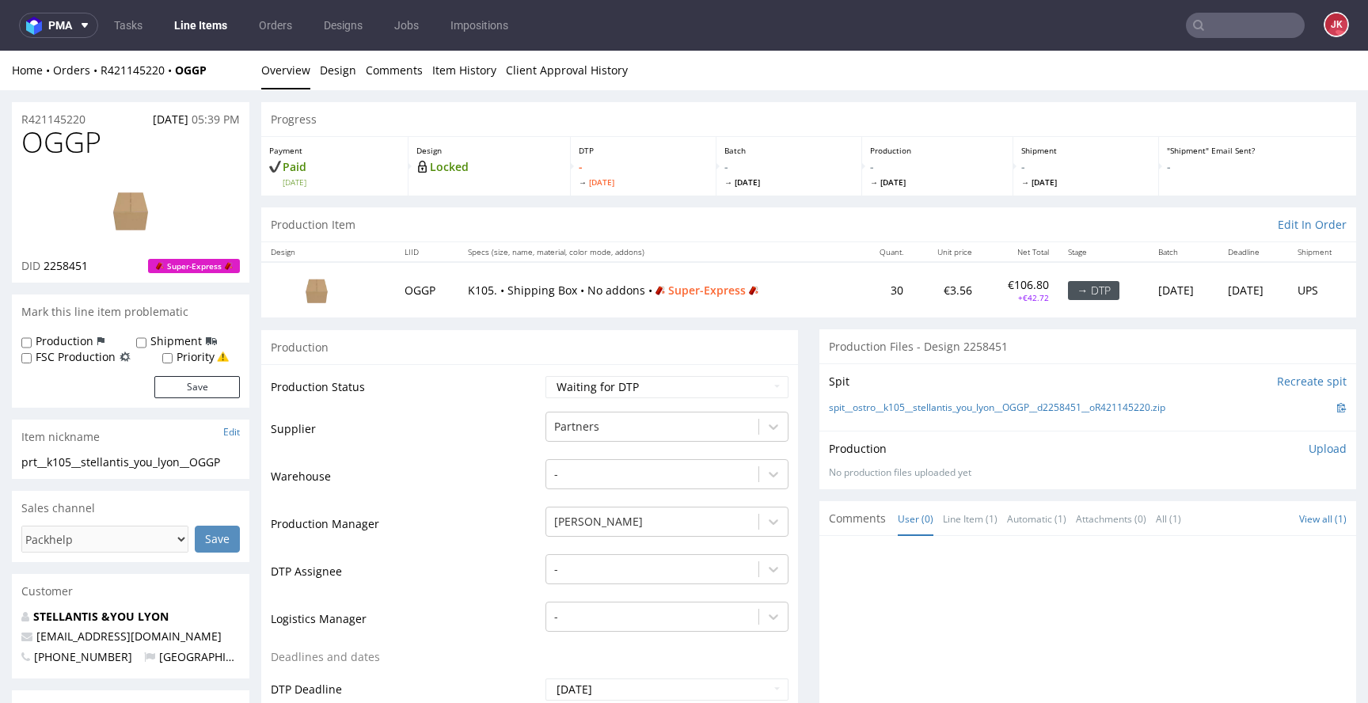
click at [118, 191] on img at bounding box center [130, 209] width 127 height 71
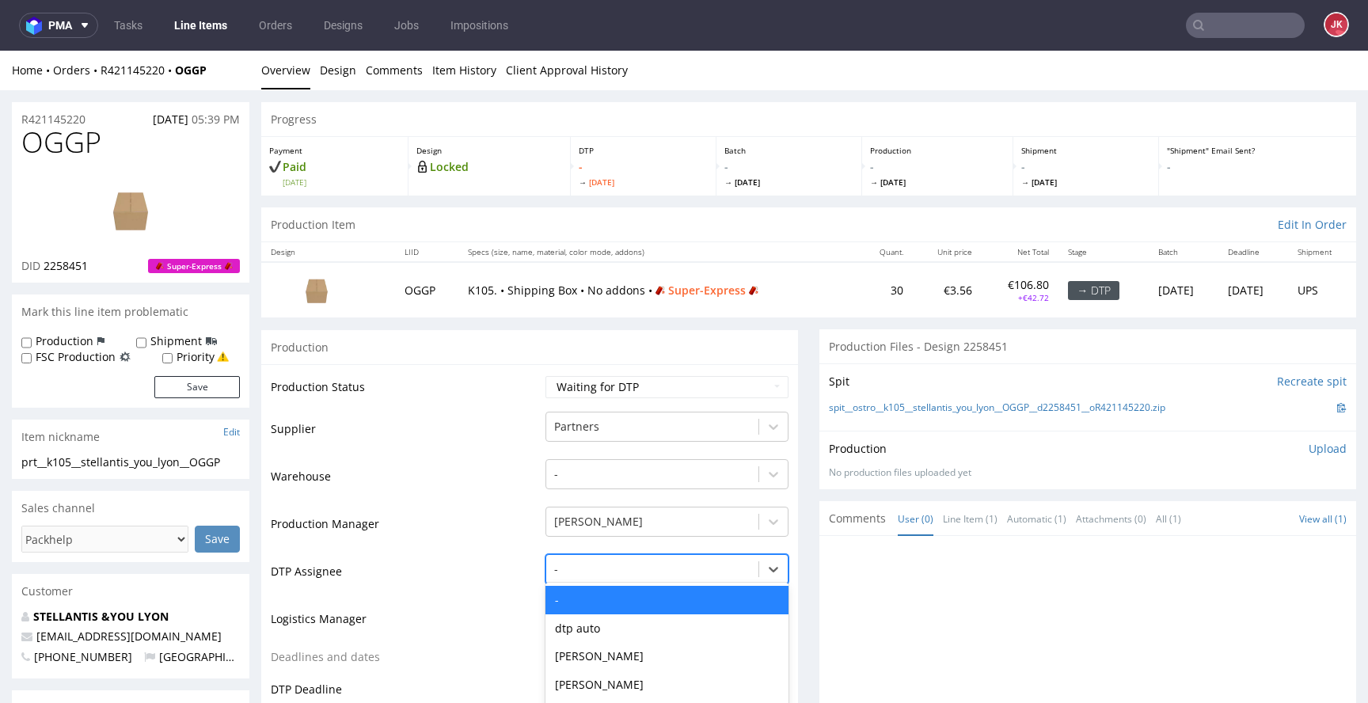
scroll to position [123, 0]
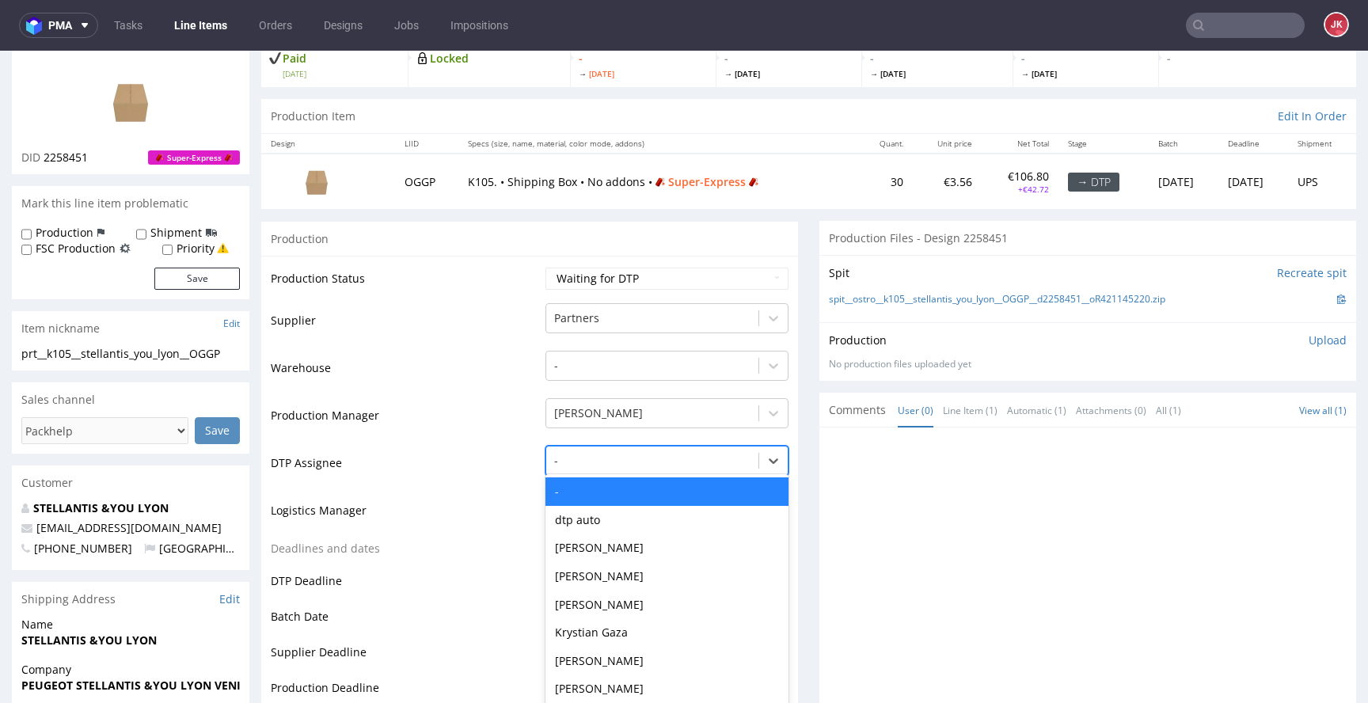
click at [710, 468] on div "- selected, 1 of 31. 31 results available. Use Up and Down to choose options, p…" at bounding box center [666, 457] width 243 height 22
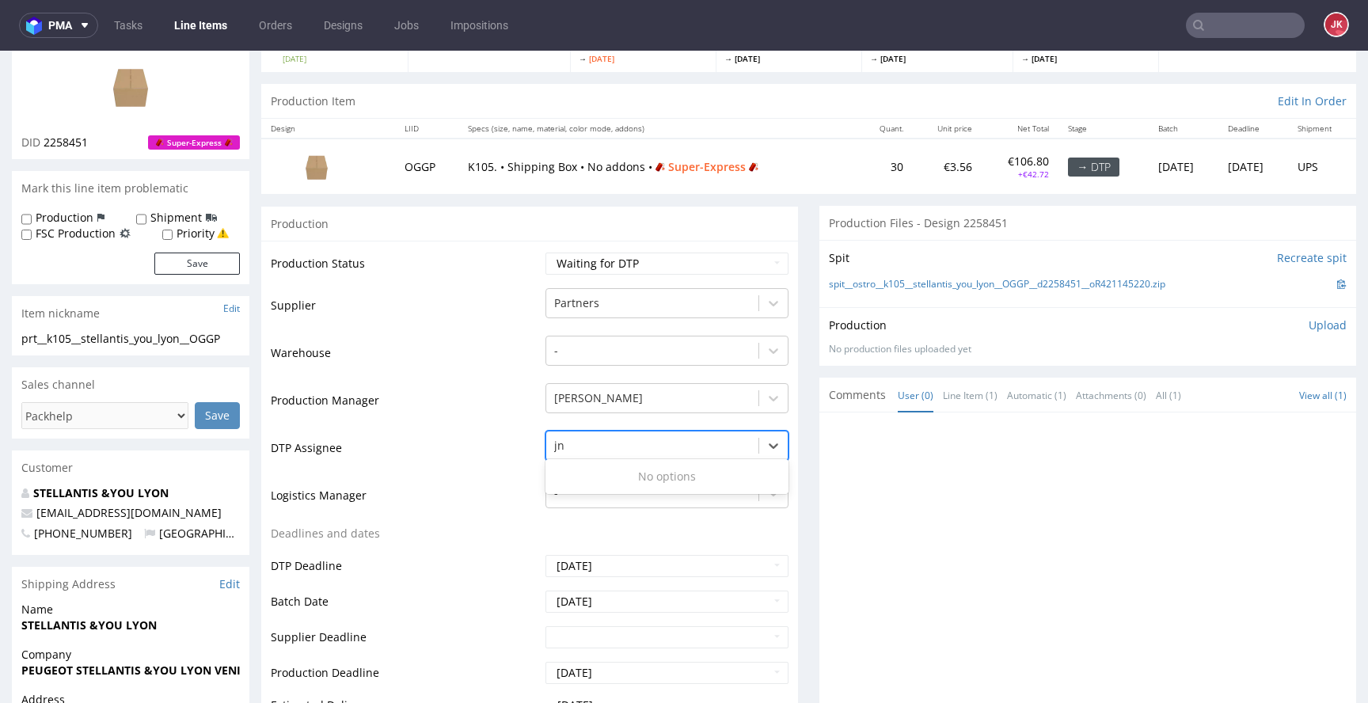
type input "j"
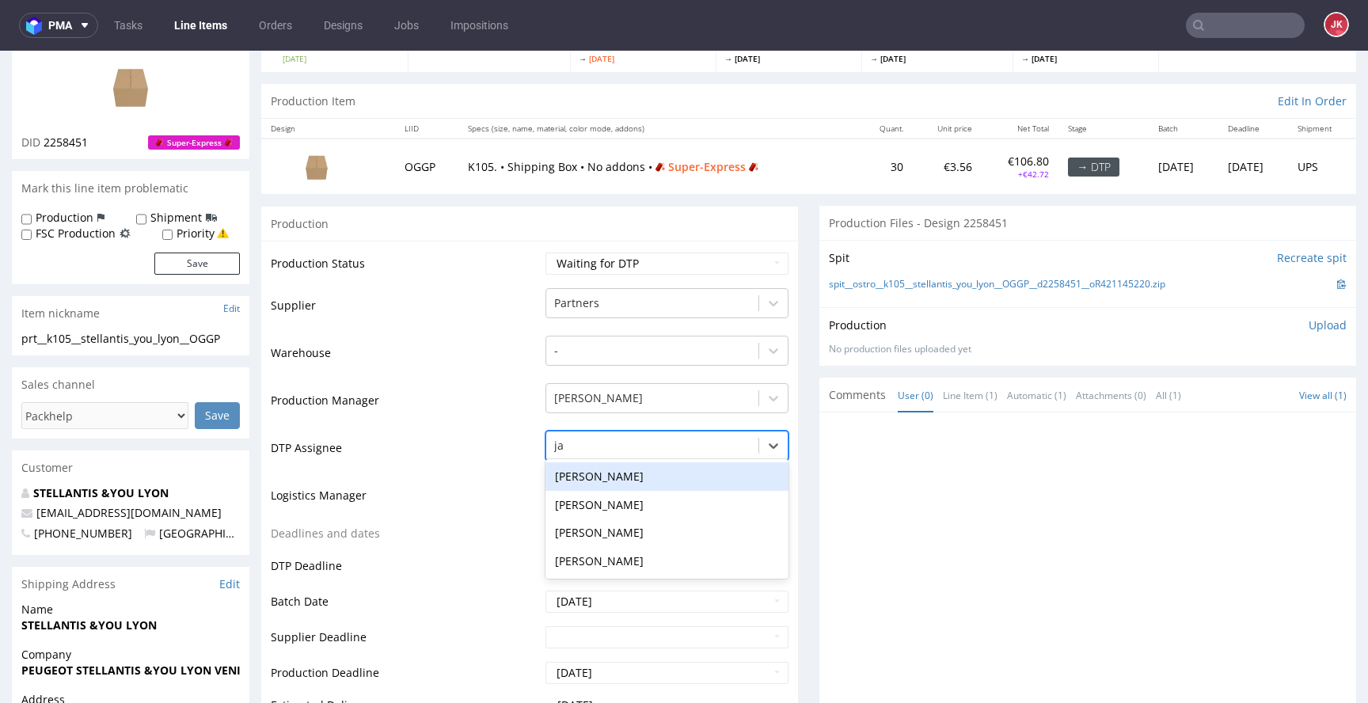
type input "jan"
click at [602, 477] on div "[PERSON_NAME]" at bounding box center [666, 476] width 243 height 28
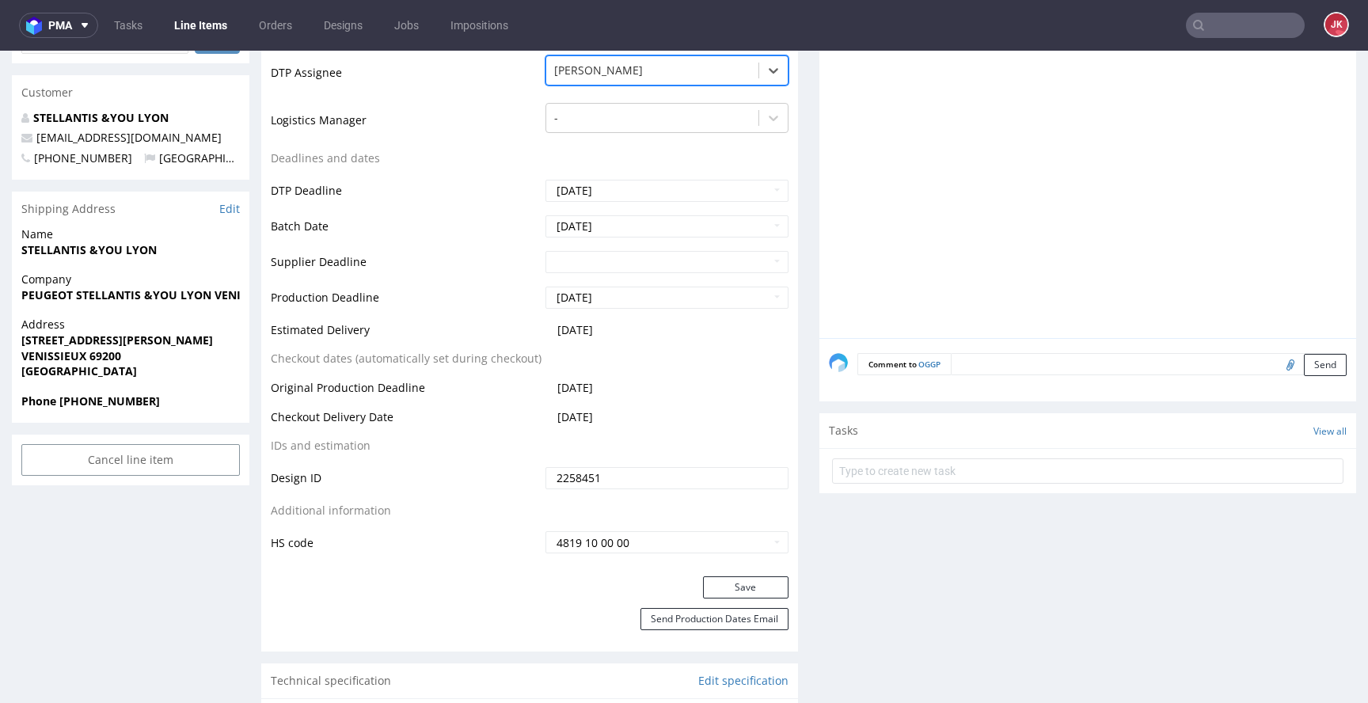
scroll to position [504, 0]
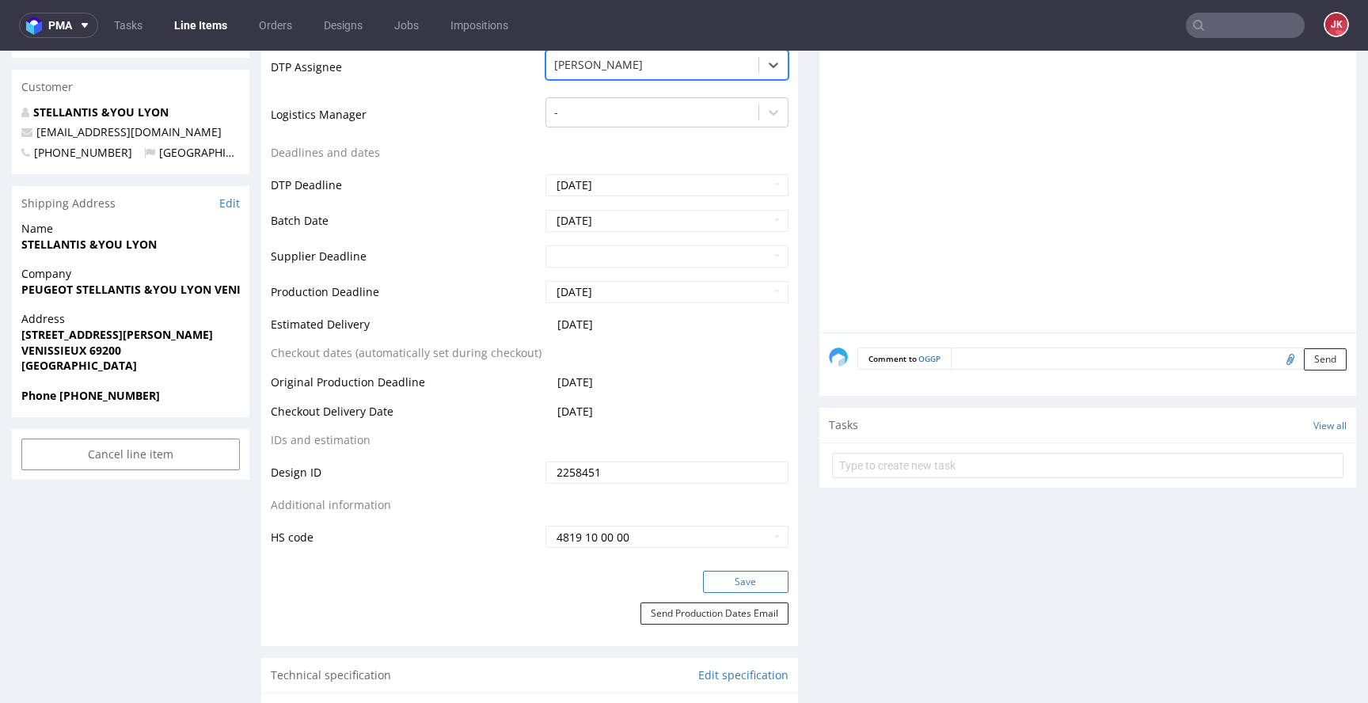
click at [750, 579] on button "Save" at bounding box center [745, 582] width 85 height 22
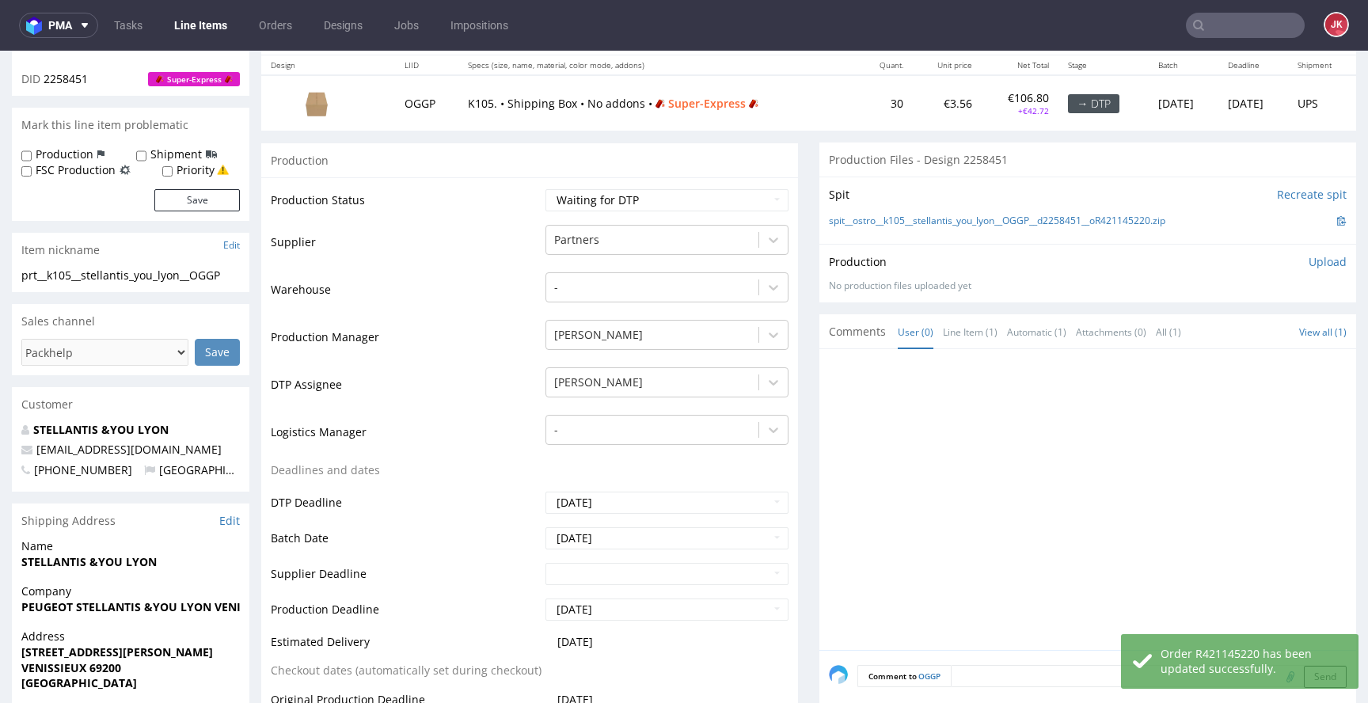
scroll to position [0, 0]
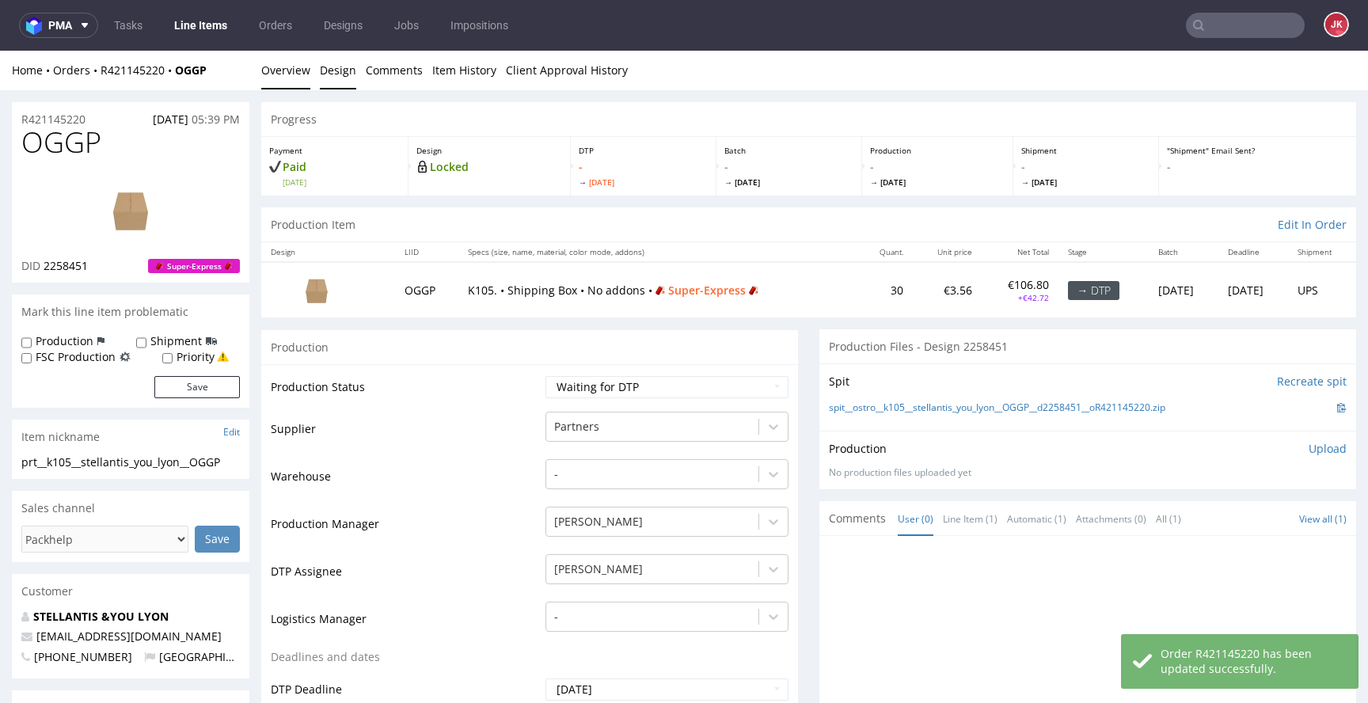
click at [334, 69] on link "Design" at bounding box center [338, 70] width 36 height 39
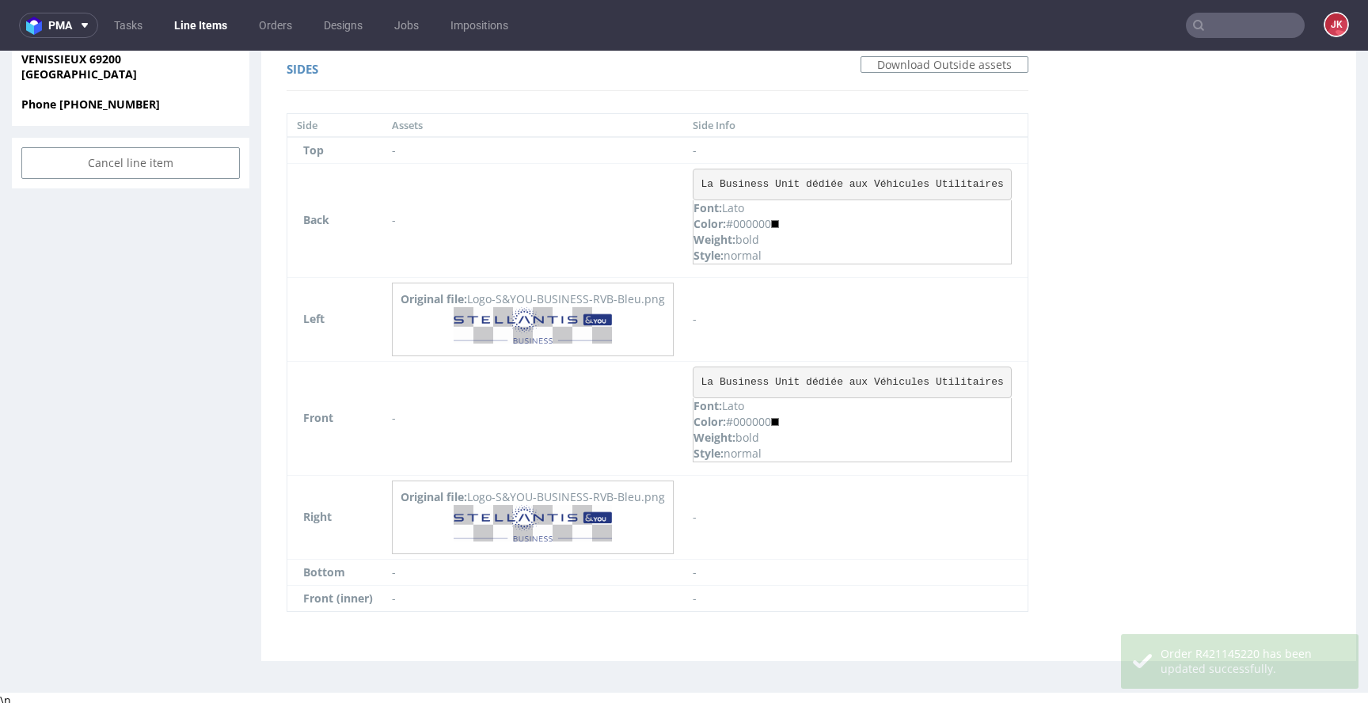
scroll to position [800, 0]
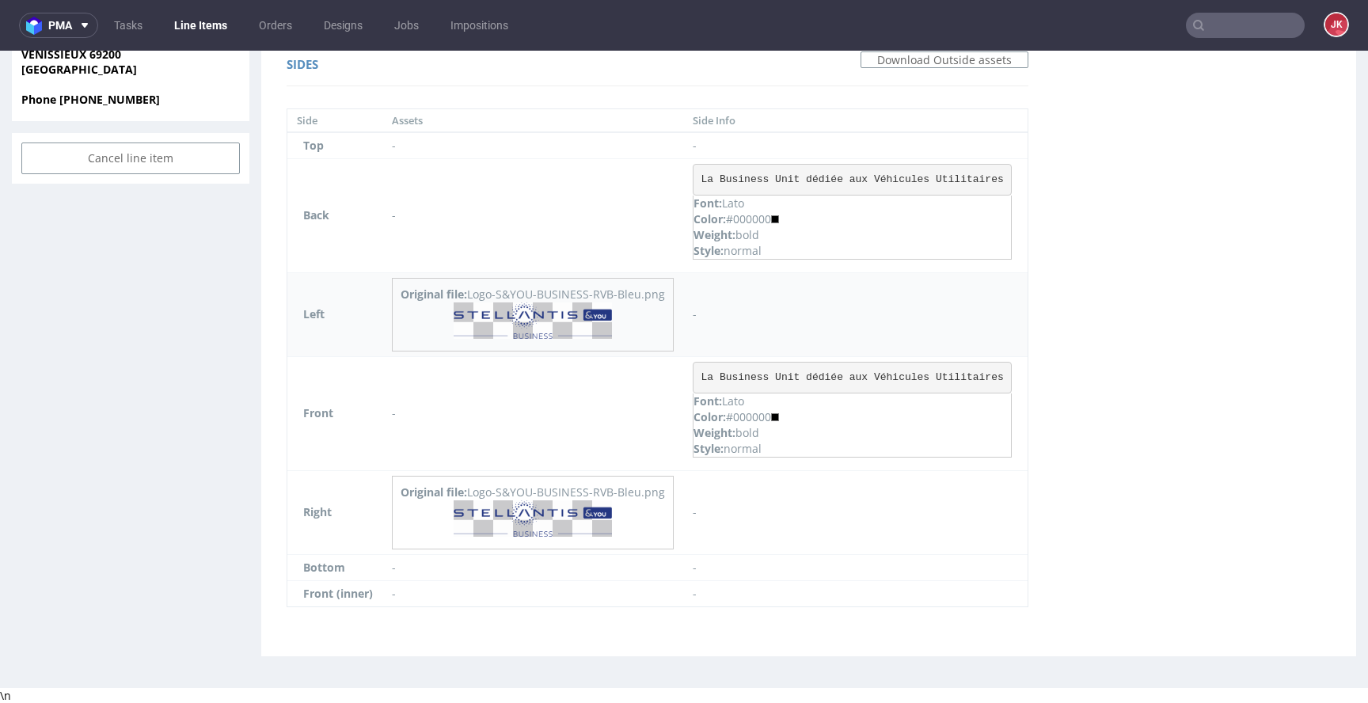
click at [586, 313] on img at bounding box center [533, 320] width 158 height 36
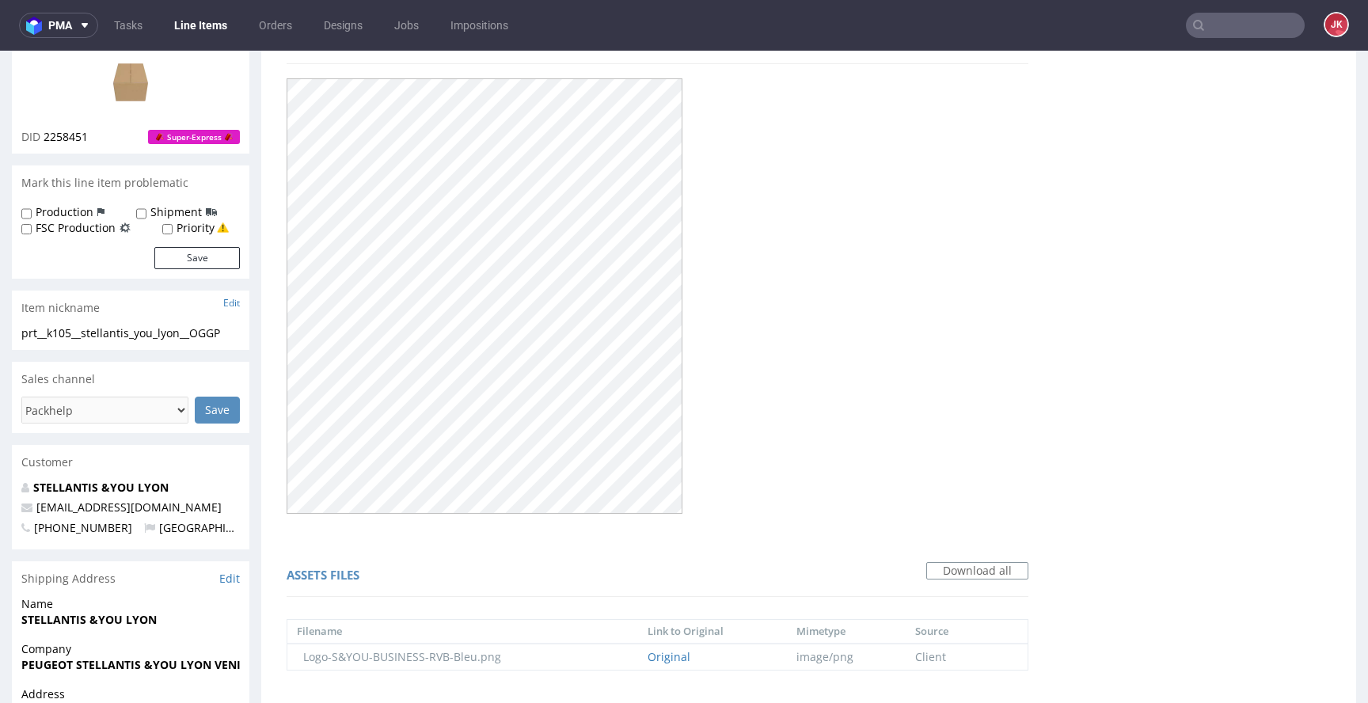
scroll to position [0, 0]
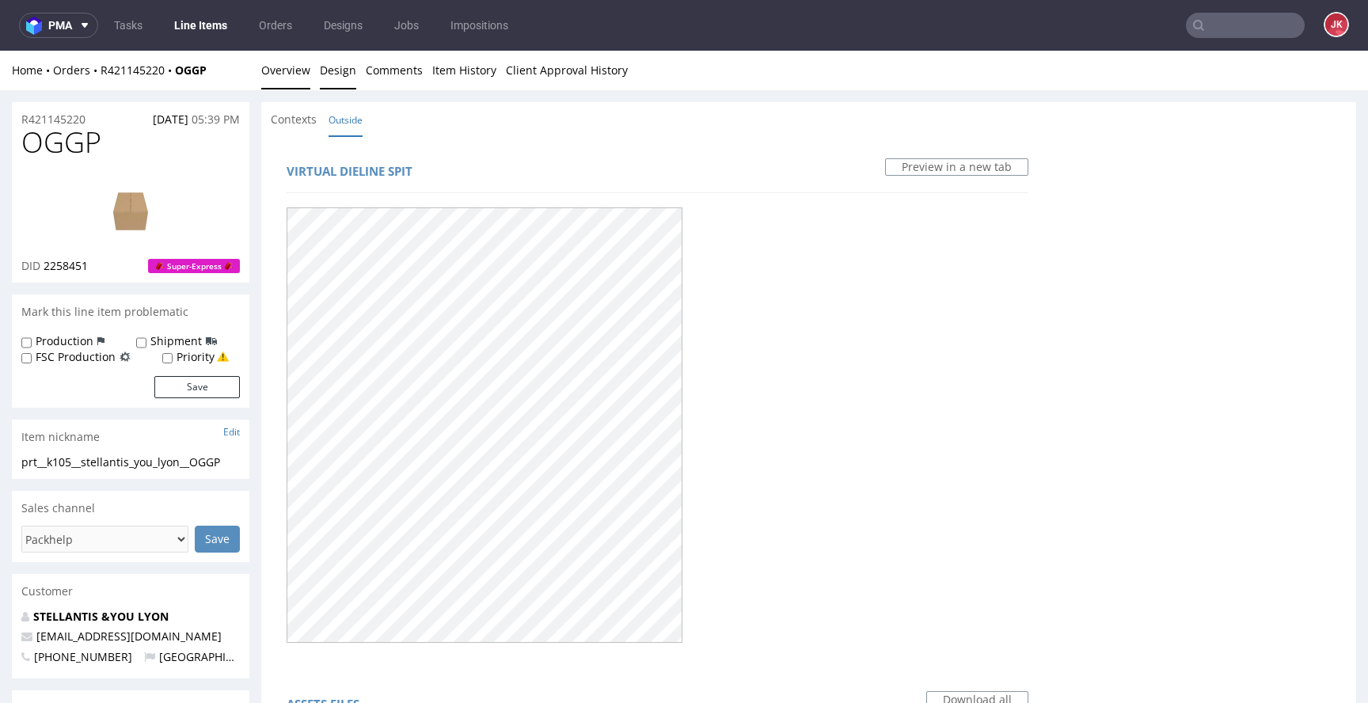
click at [302, 77] on link "Overview" at bounding box center [285, 70] width 49 height 39
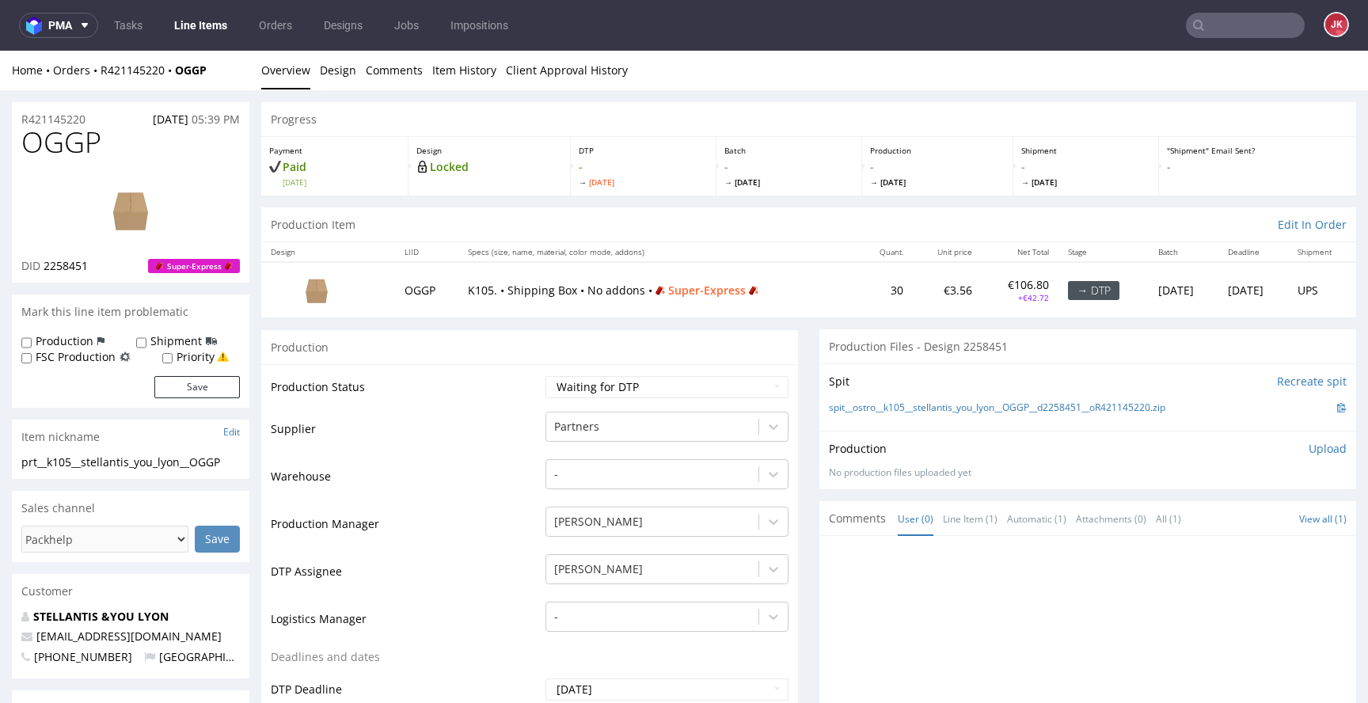
click at [113, 181] on img at bounding box center [130, 209] width 127 height 71
click at [558, 391] on select "Waiting for Artwork Waiting for Diecut Waiting for Mockup Waiting for DTP Waiti…" at bounding box center [666, 387] width 243 height 22
select select "dtp_in_process"
click at [545, 376] on select "Waiting for Artwork Waiting for Diecut Waiting for Mockup Waiting for DTP Waiti…" at bounding box center [666, 387] width 243 height 22
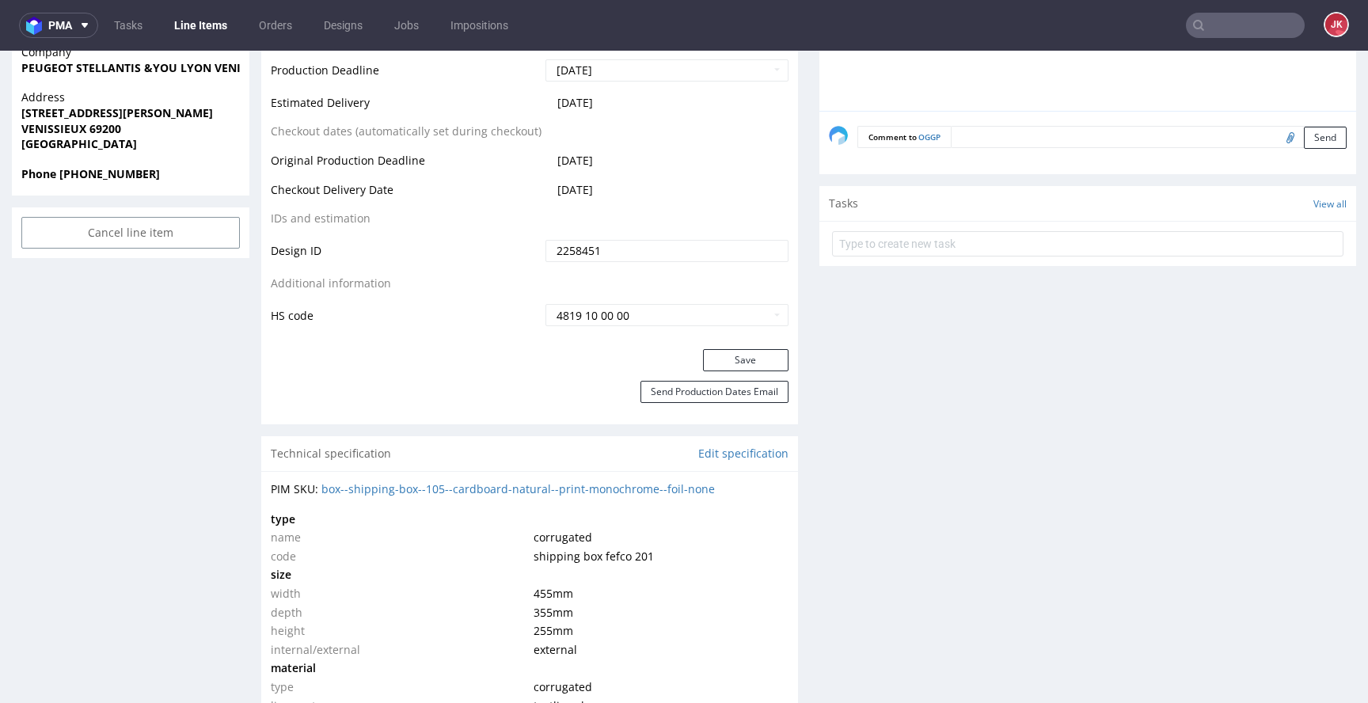
scroll to position [836, 0]
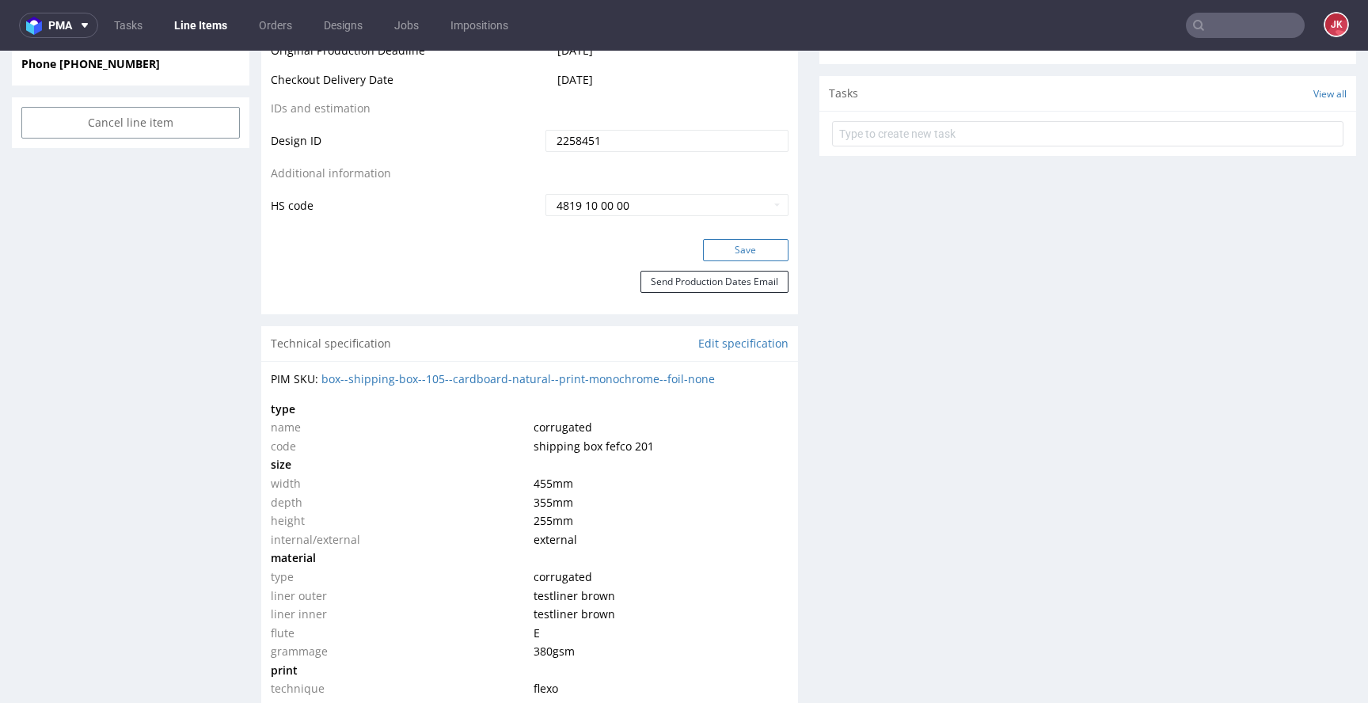
click at [719, 247] on button "Save" at bounding box center [745, 250] width 85 height 22
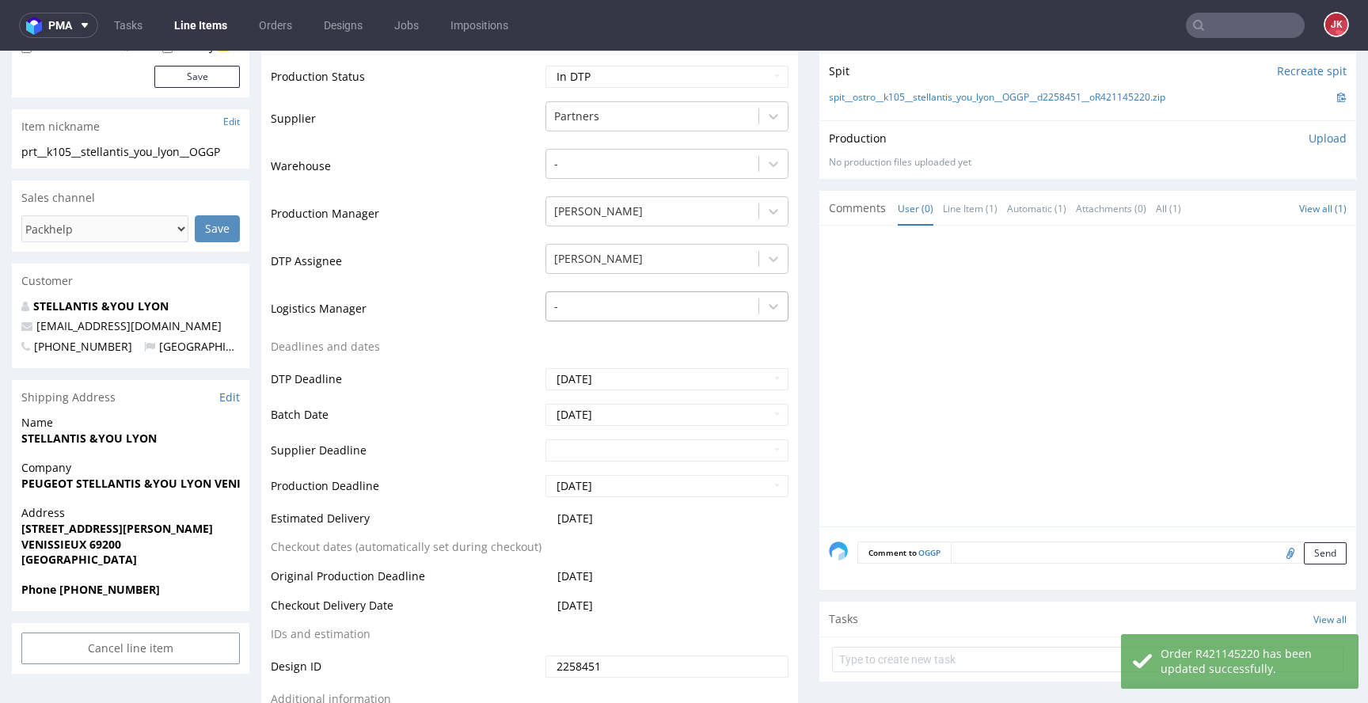
scroll to position [0, 0]
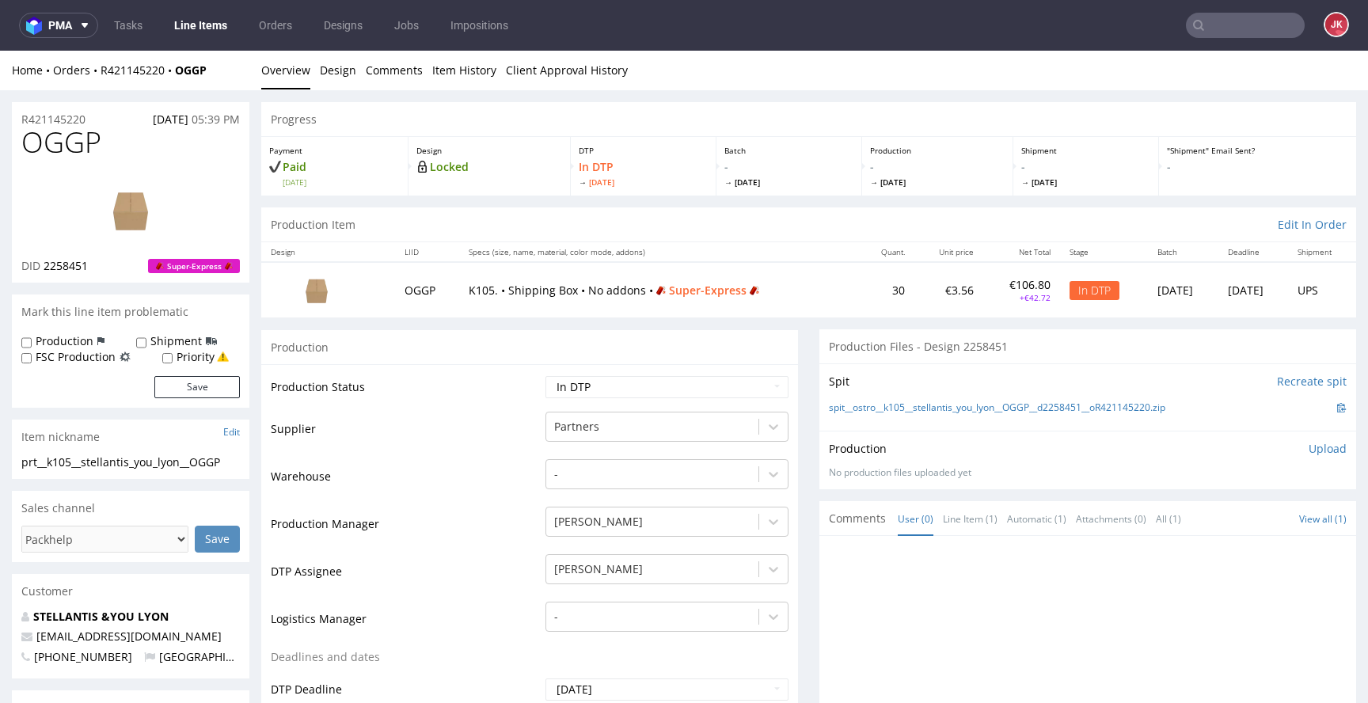
click at [511, 471] on td "Warehouse" at bounding box center [406, 481] width 271 height 47
click at [491, 513] on td "Production Manager" at bounding box center [406, 528] width 271 height 47
click at [521, 462] on td "Warehouse" at bounding box center [406, 481] width 271 height 47
click at [519, 464] on td "Warehouse" at bounding box center [406, 481] width 271 height 47
click at [514, 462] on td "Warehouse" at bounding box center [406, 481] width 271 height 47
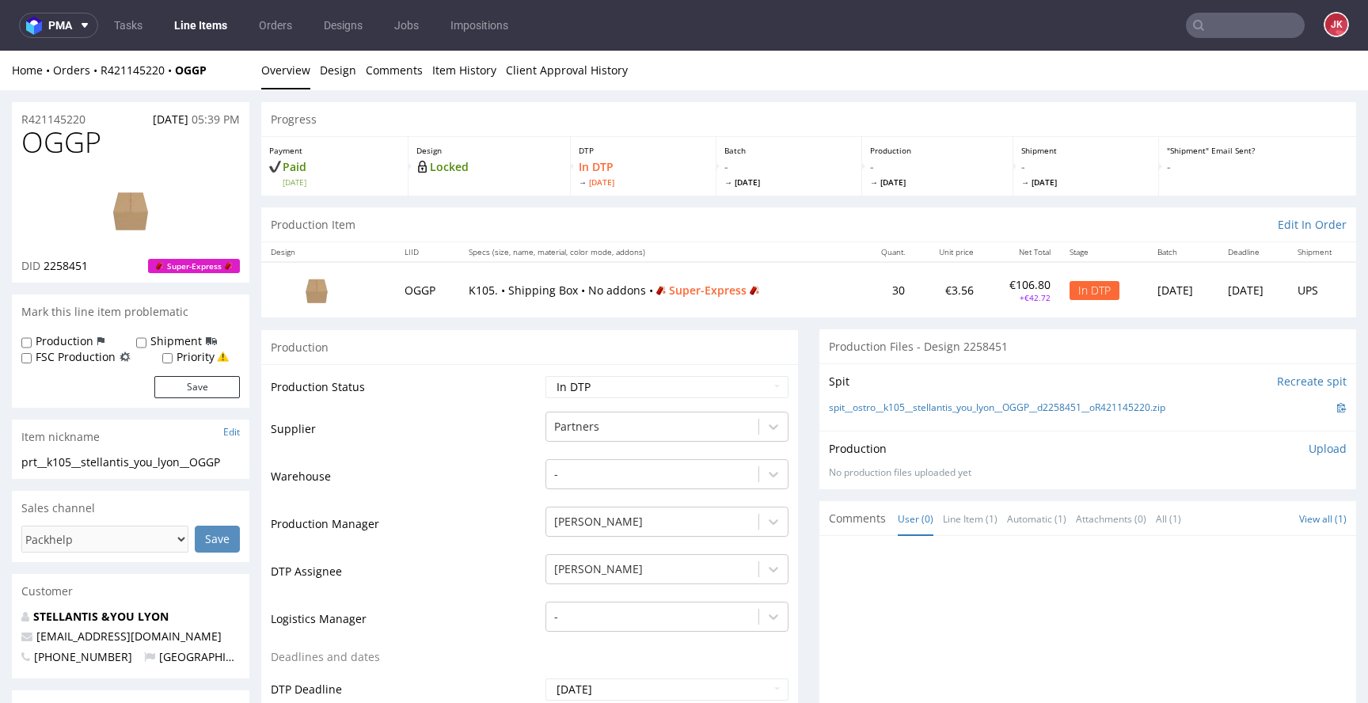
click at [518, 458] on td "Warehouse" at bounding box center [406, 481] width 271 height 47
click at [474, 401] on td "Production Status" at bounding box center [406, 392] width 271 height 36
click at [333, 75] on link "Design" at bounding box center [338, 70] width 36 height 39
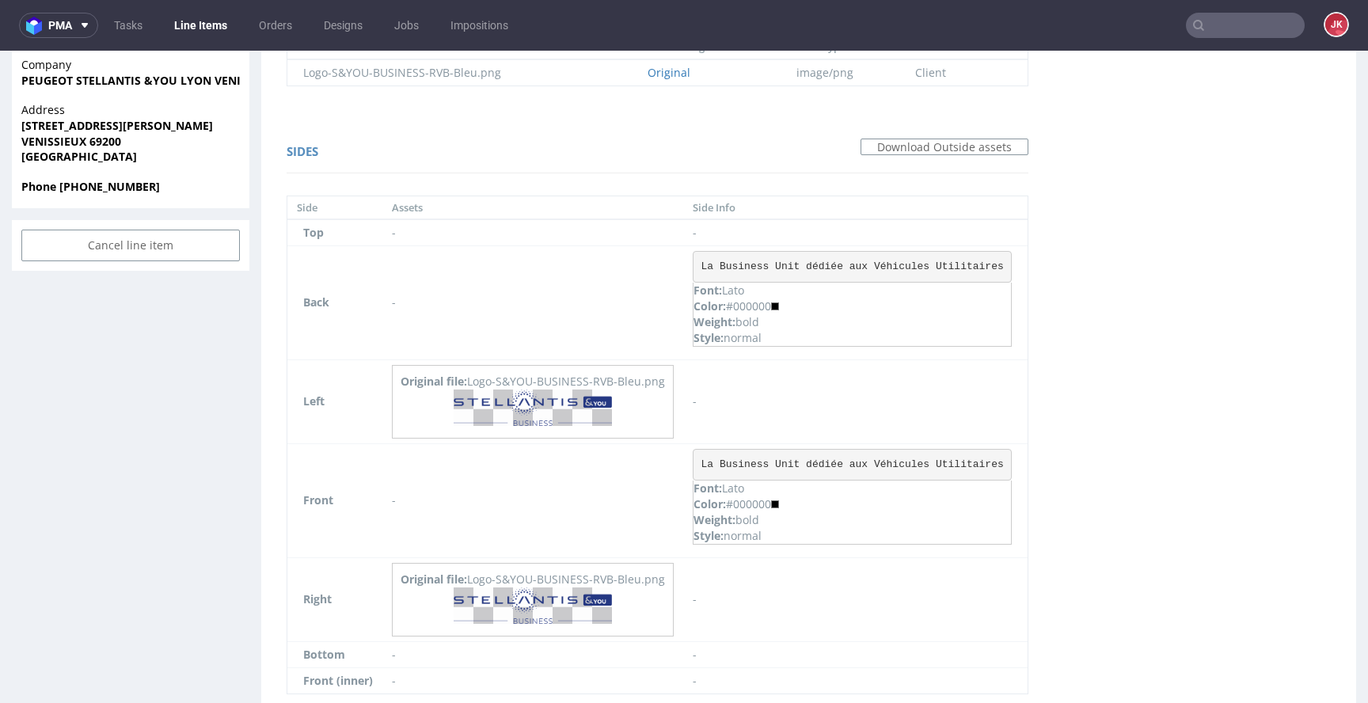
scroll to position [715, 0]
drag, startPoint x: 705, startPoint y: 264, endPoint x: 1021, endPoint y: 259, distance: 315.9
click at [1021, 259] on td "La Business Unit dédiée aux Véhicules Utilitaires Font: Lato Color: #000000 Wei…" at bounding box center [855, 302] width 344 height 114
copy pre "La Business Unit dédiée aux Véhicules Utilitaires"
click at [1085, 365] on div "Virtual dieline spit Preview in a new tab Assets files Download all Filename Li…" at bounding box center [808, 81] width 1095 height 1320
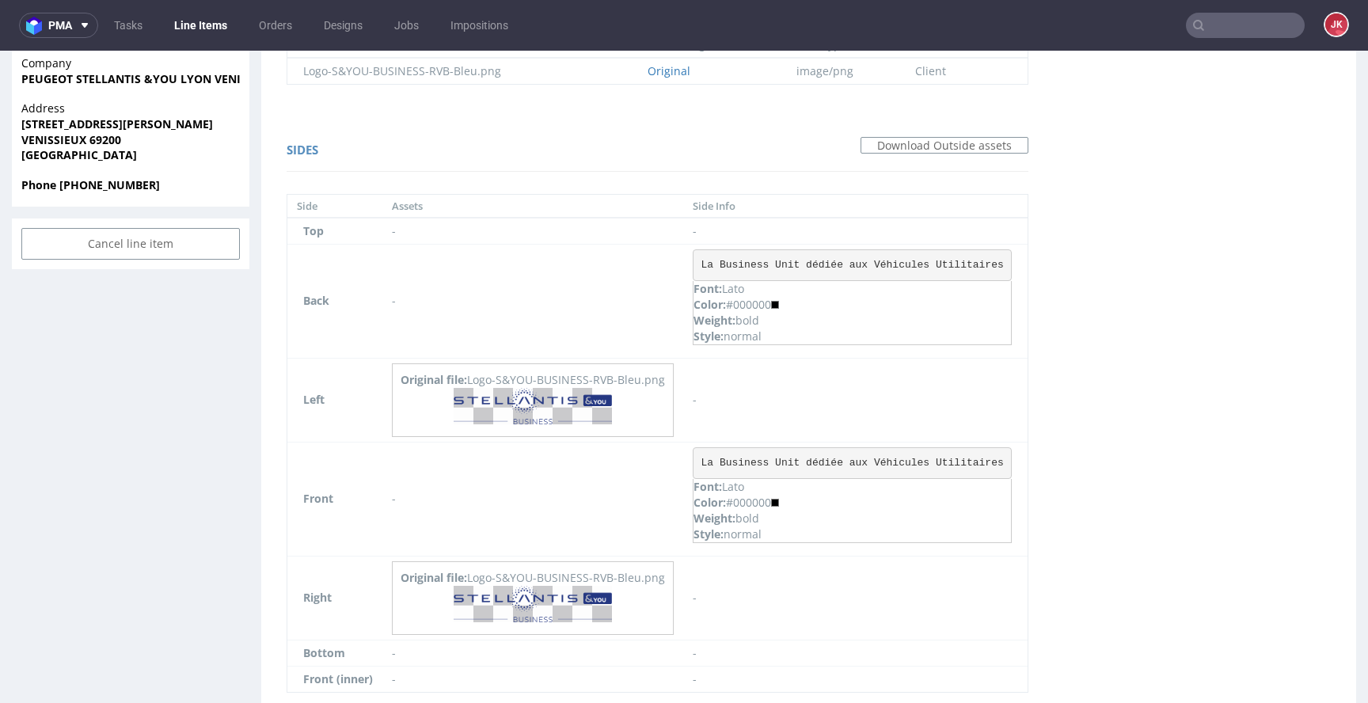
click at [1138, 360] on div "Virtual dieline spit Preview in a new tab Assets files Download all Filename Li…" at bounding box center [808, 81] width 1095 height 1320
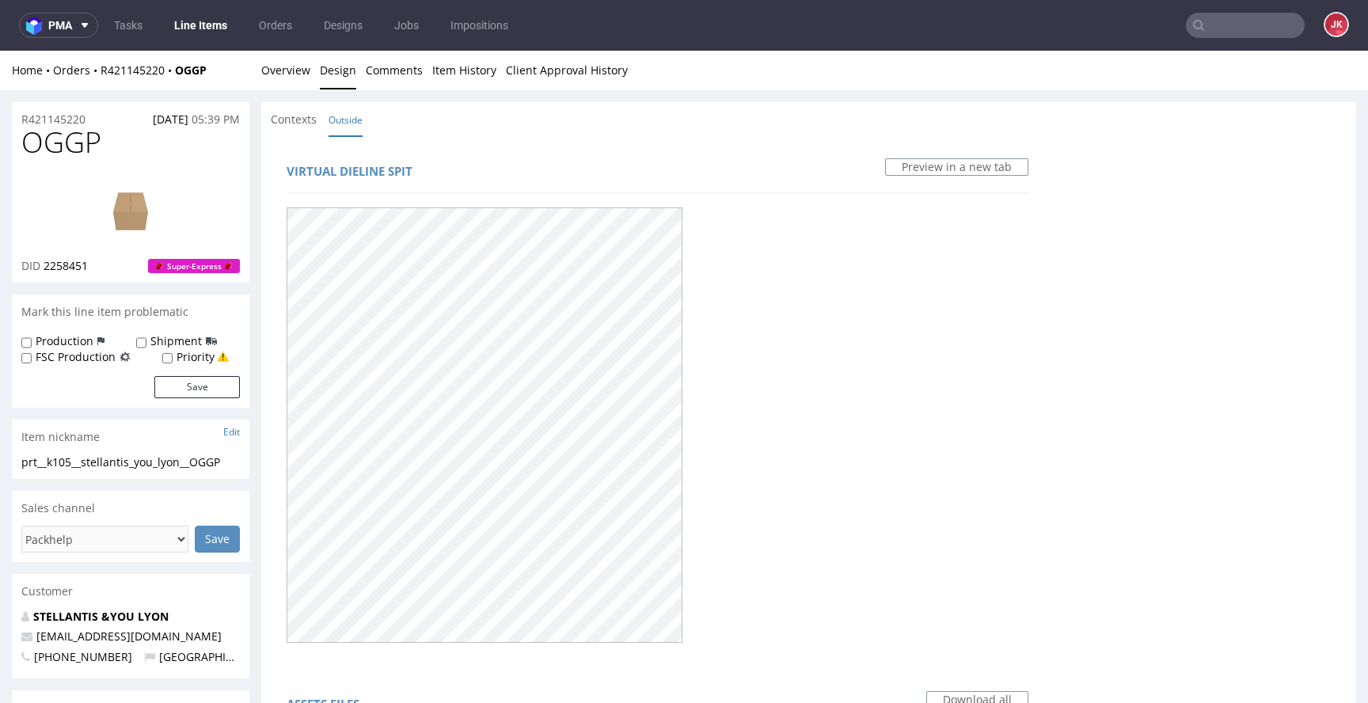
click at [411, 132] on div "Contexts Outside" at bounding box center [808, 119] width 1095 height 35
click at [310, 81] on div "Home Orders R421145220 OGGP Overview Design Comments Item History Client Approv…" at bounding box center [684, 71] width 1368 height 40
click at [298, 80] on link "Overview" at bounding box center [285, 70] width 49 height 39
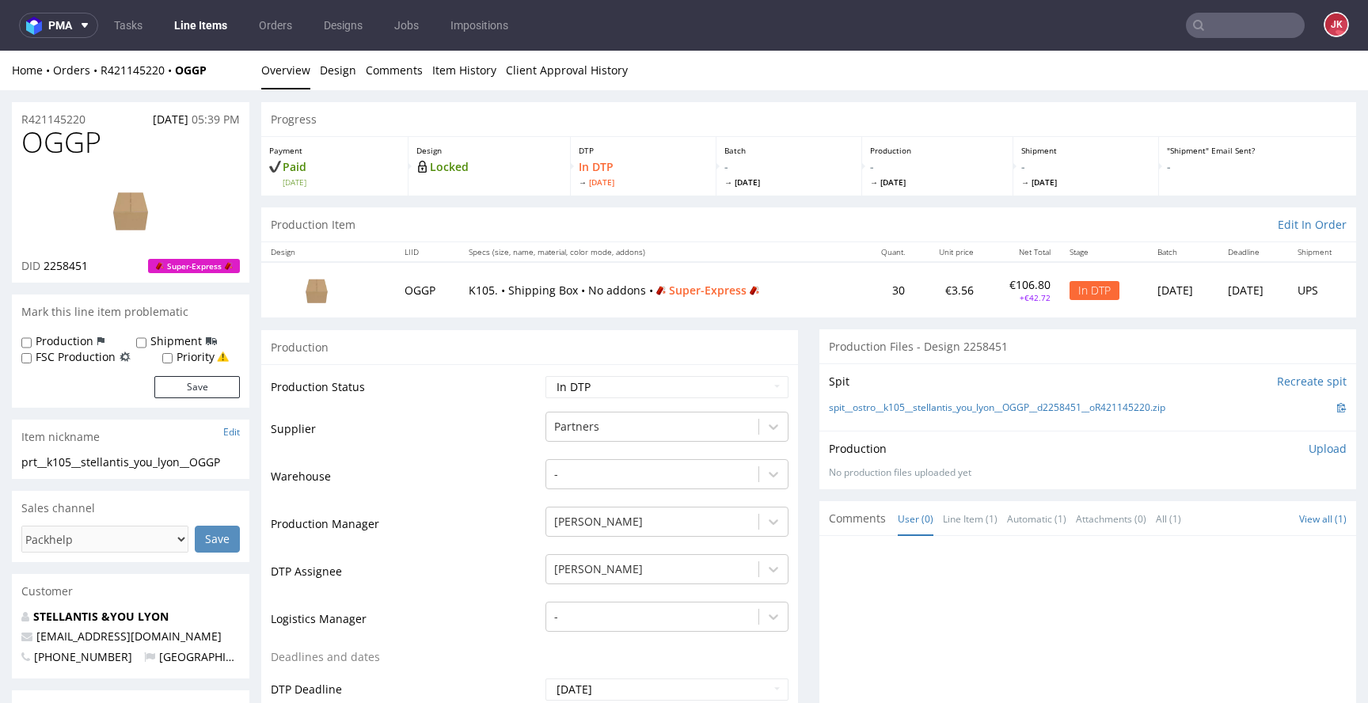
click at [471, 446] on td "Supplier" at bounding box center [406, 433] width 271 height 47
click at [444, 470] on td "Warehouse" at bounding box center [406, 481] width 271 height 47
drag, startPoint x: 120, startPoint y: 462, endPoint x: 0, endPoint y: 467, distance: 120.4
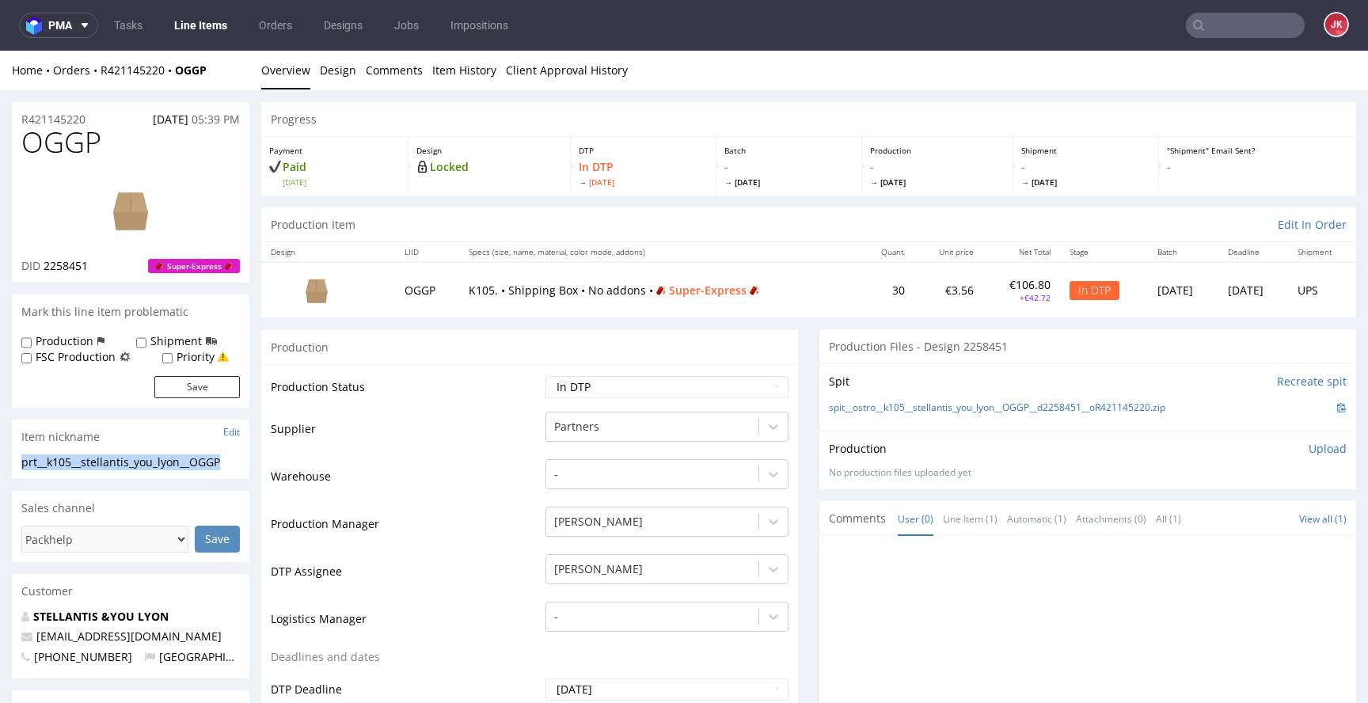
copy div "prt__k105__stellantis_you_lyon__OGGP"
drag, startPoint x: 98, startPoint y: 118, endPoint x: 0, endPoint y: 120, distance: 98.2
copy p "R421145220"
drag, startPoint x: 44, startPoint y: 264, endPoint x: 94, endPoint y: 266, distance: 49.9
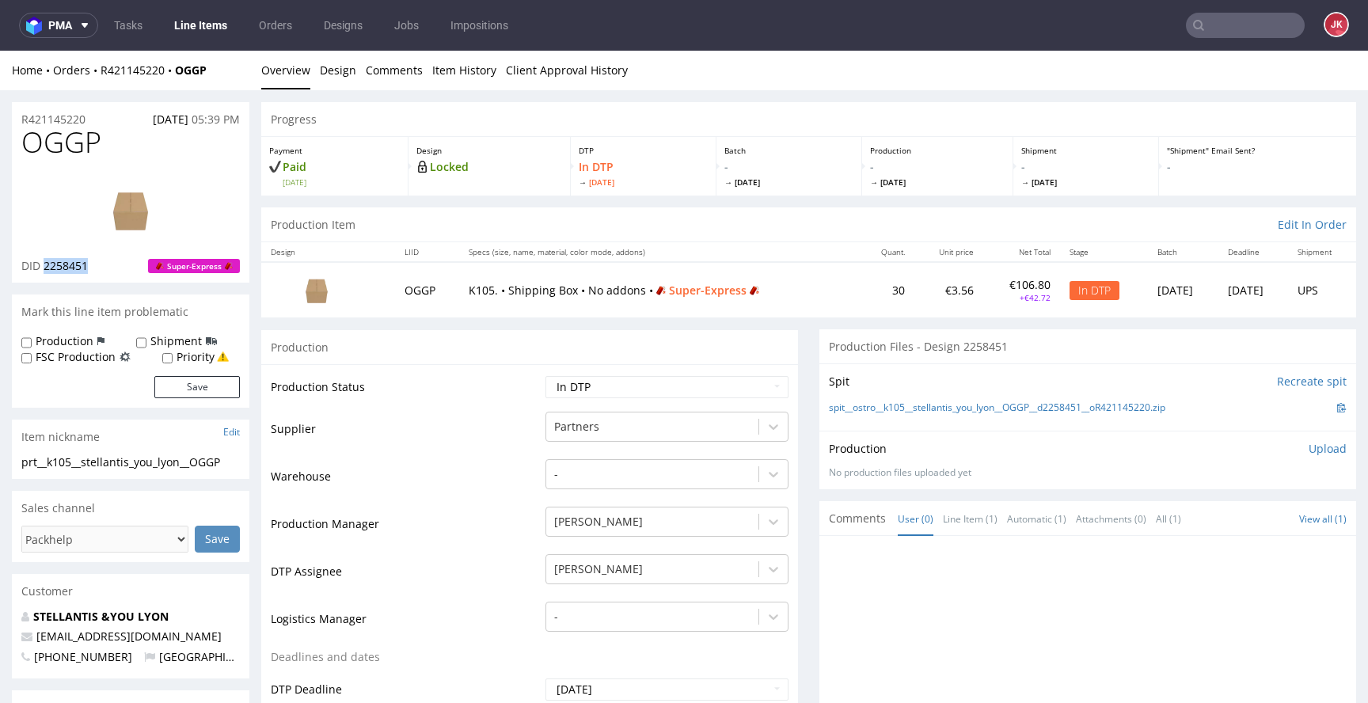
click at [94, 266] on div "DID 2258451 Super-Express" at bounding box center [130, 266] width 218 height 16
copy span "2258451"
click at [1309, 454] on p "Upload" at bounding box center [1328, 449] width 38 height 16
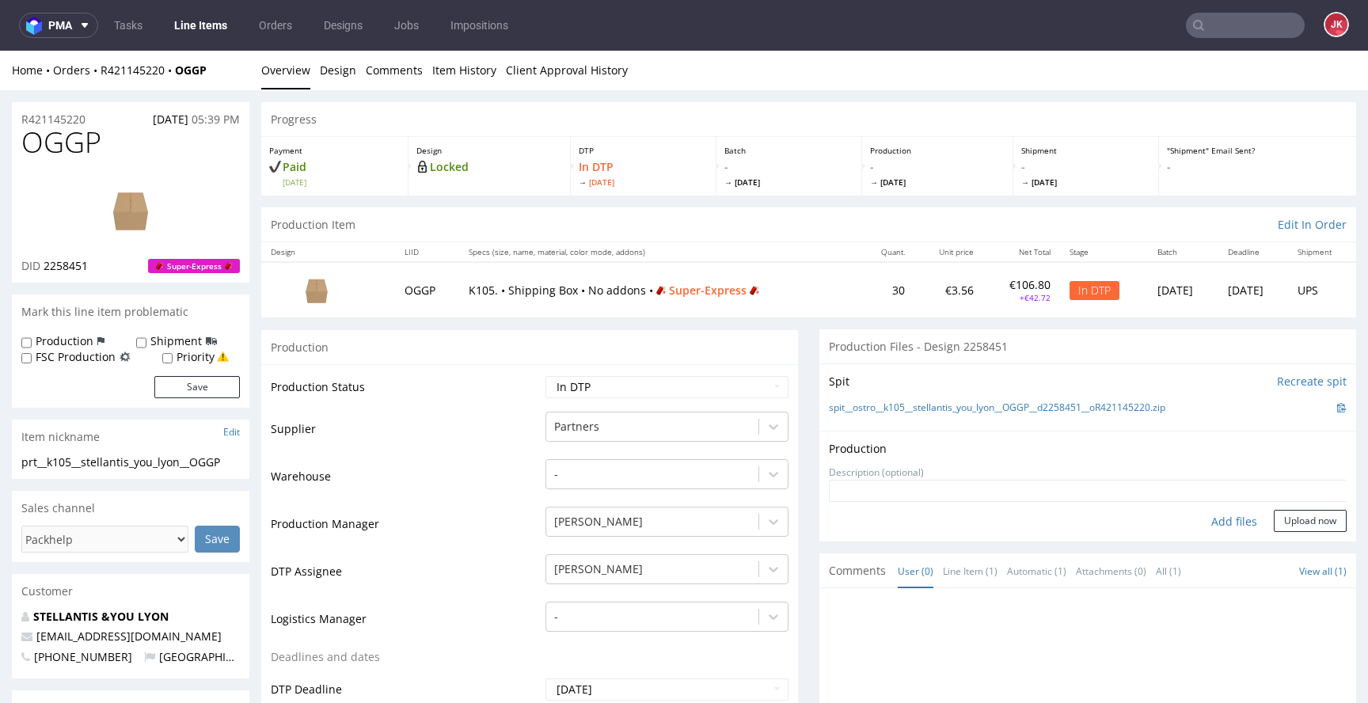
click at [1213, 522] on div "Add files" at bounding box center [1234, 522] width 79 height 24
type input "C:\fakepath\prt__k105__stellantis_you_lyon__OGGP__d2258451__oR421145220__outsid…"
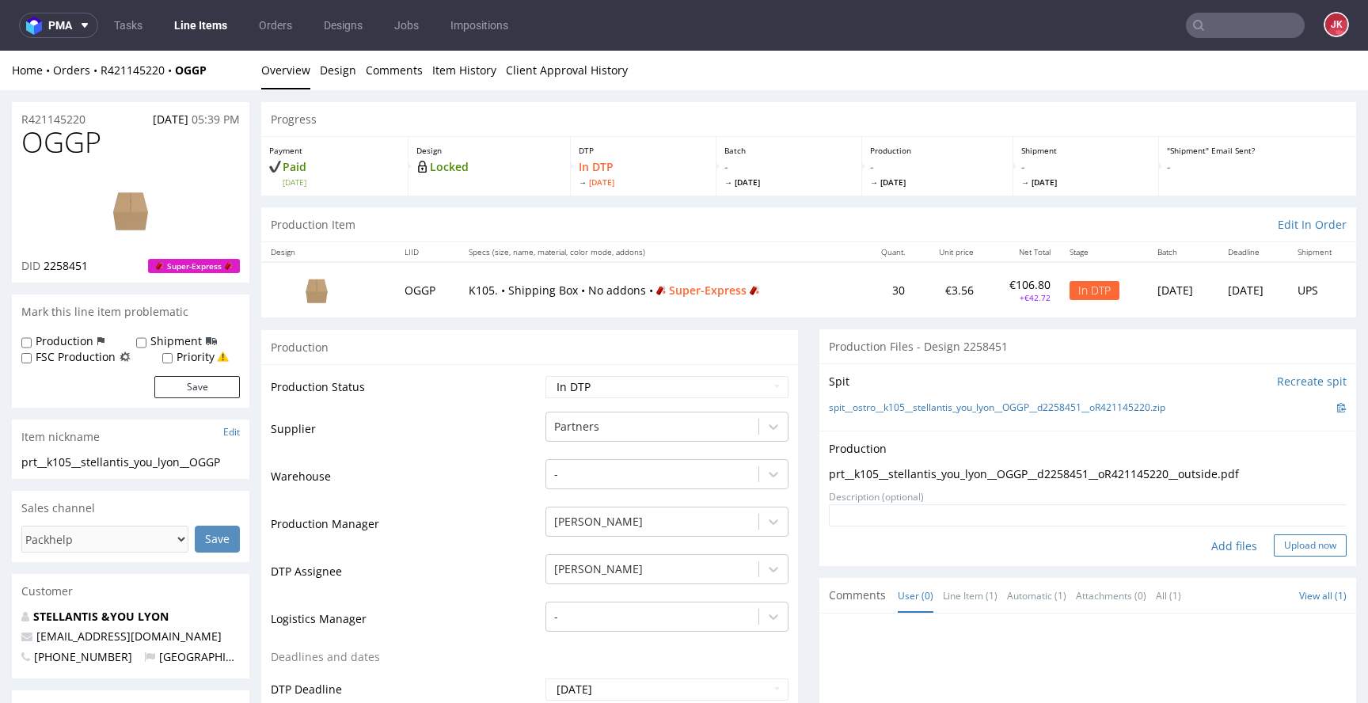
click at [1282, 548] on button "Upload now" at bounding box center [1310, 545] width 73 height 22
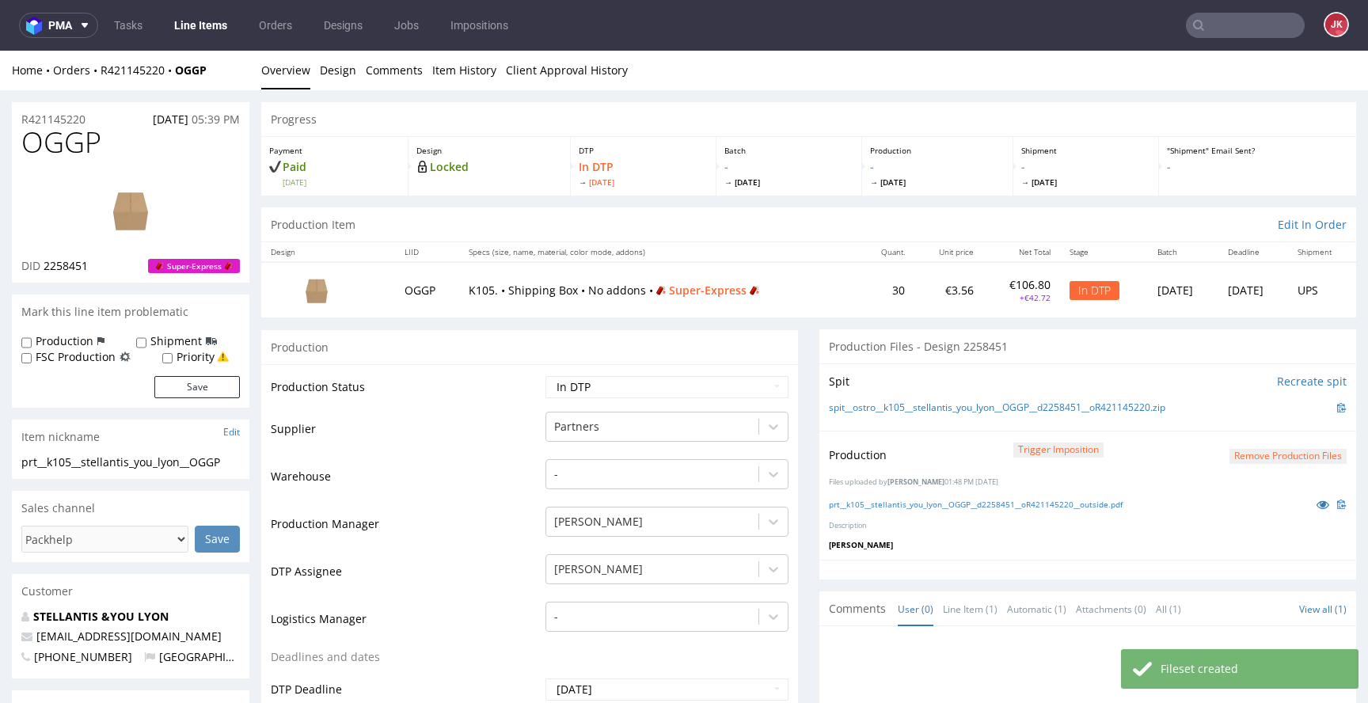
click at [668, 388] on select "Waiting for Artwork Waiting for Diecut Waiting for Mockup Waiting for DTP Waiti…" at bounding box center [666, 387] width 243 height 22
select select "dtp_production_ready"
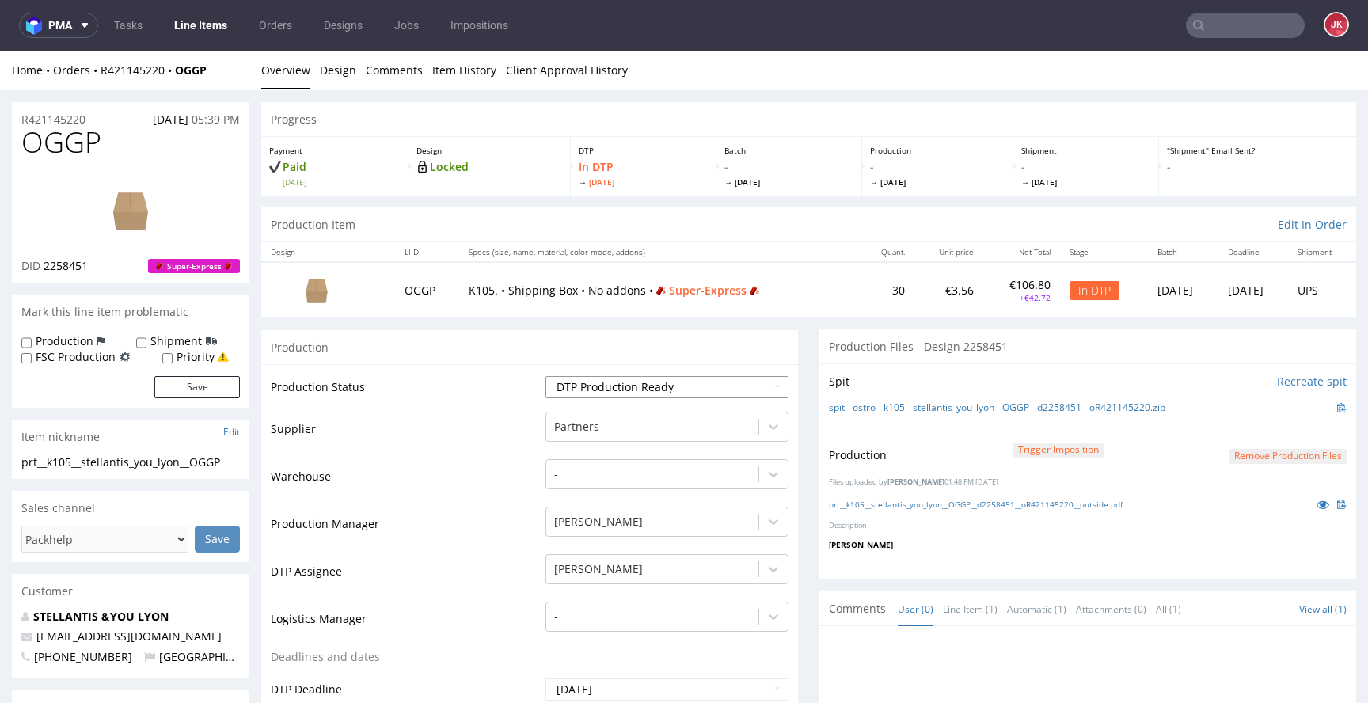
click at [545, 376] on select "Waiting for Artwork Waiting for Diecut Waiting for Mockup Waiting for DTP Waiti…" at bounding box center [666, 387] width 243 height 22
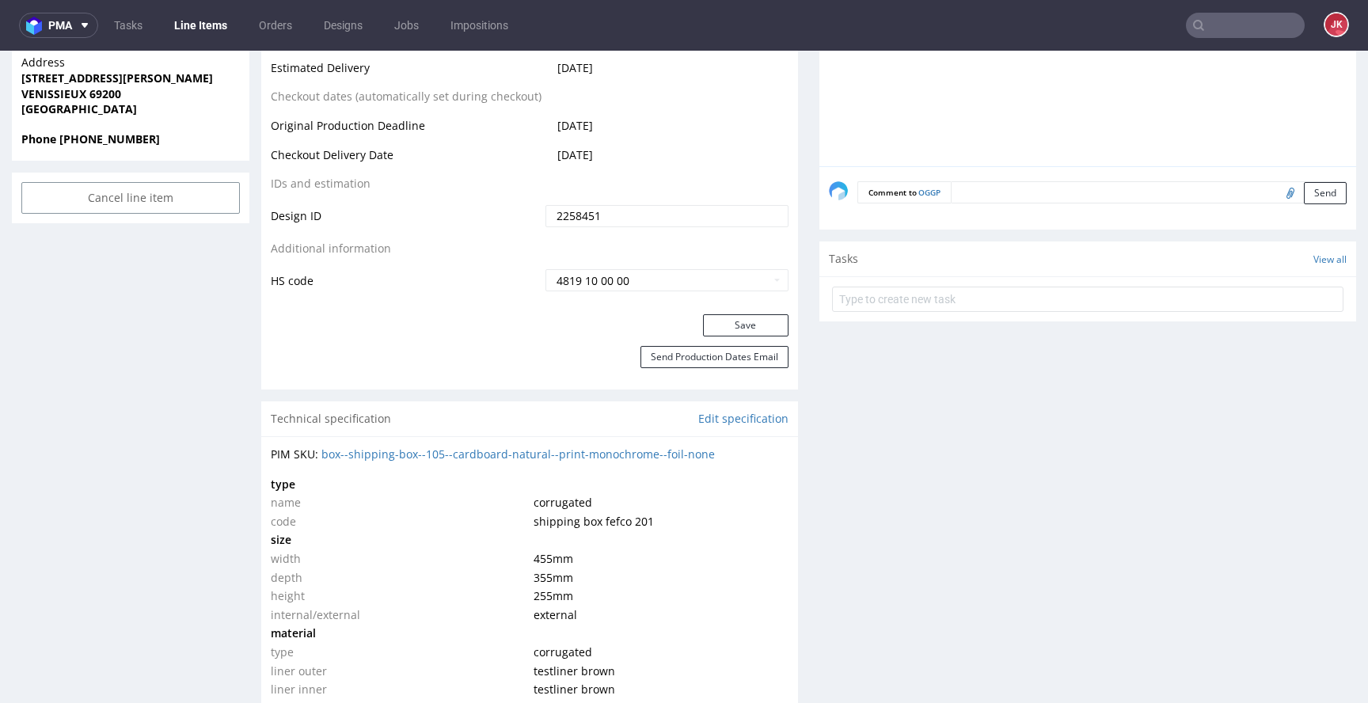
scroll to position [765, 0]
click at [718, 327] on button "Save" at bounding box center [745, 321] width 85 height 22
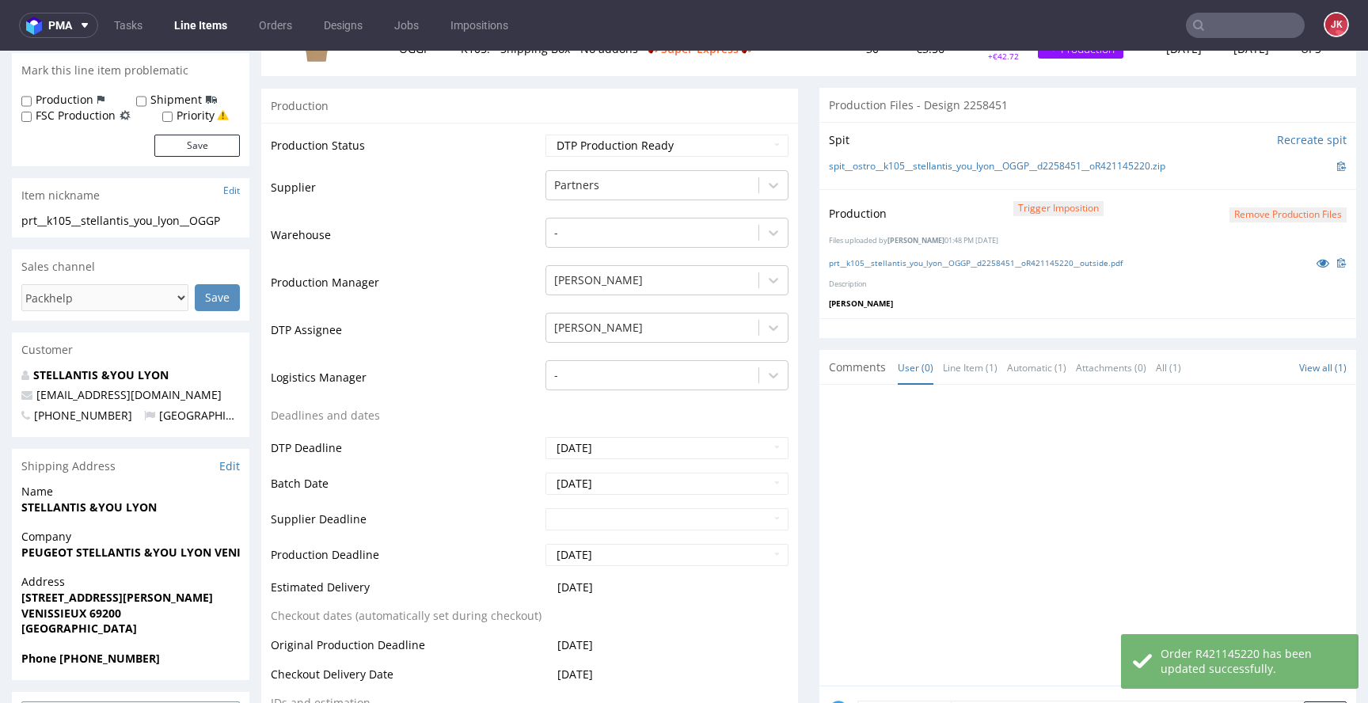
scroll to position [0, 0]
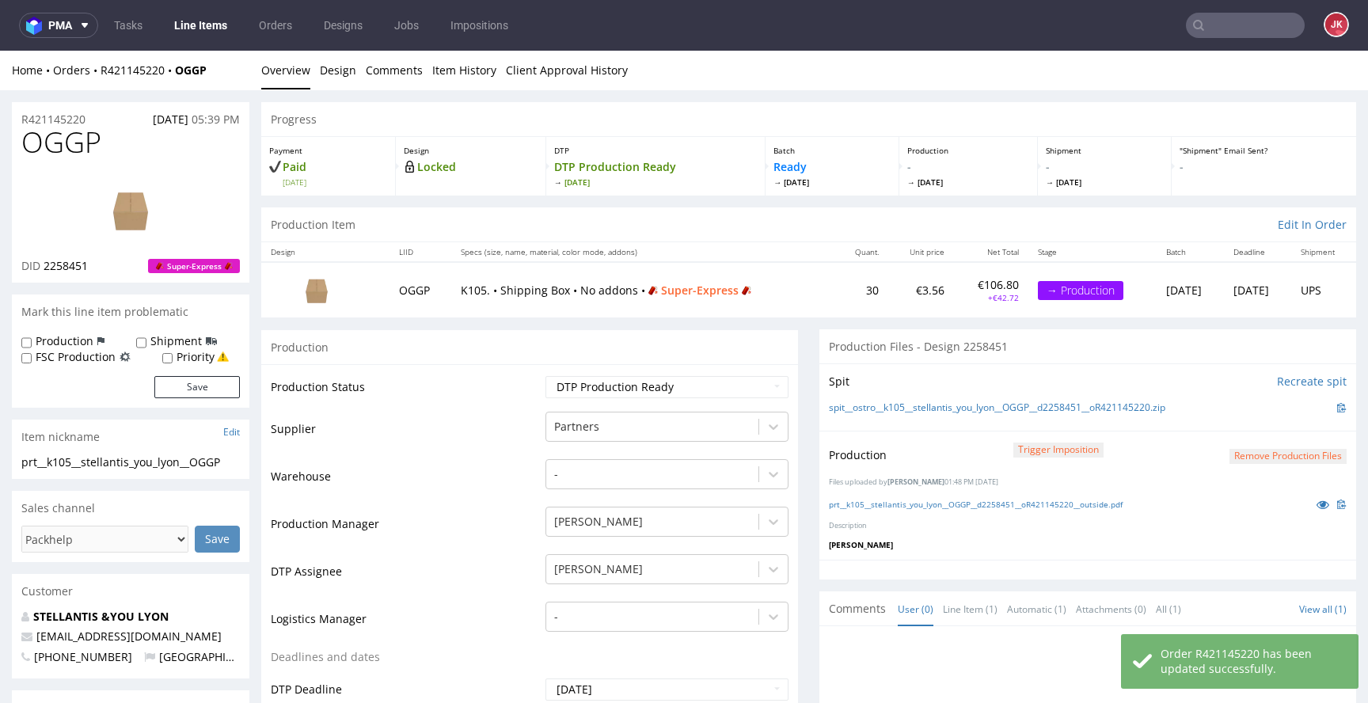
click at [185, 360] on label "Priority" at bounding box center [196, 357] width 38 height 16
click at [173, 360] on input "Priority" at bounding box center [167, 358] width 10 height 13
checkbox input "true"
click at [185, 383] on button "Save" at bounding box center [196, 387] width 85 height 22
click at [522, 435] on td "Supplier" at bounding box center [406, 433] width 271 height 47
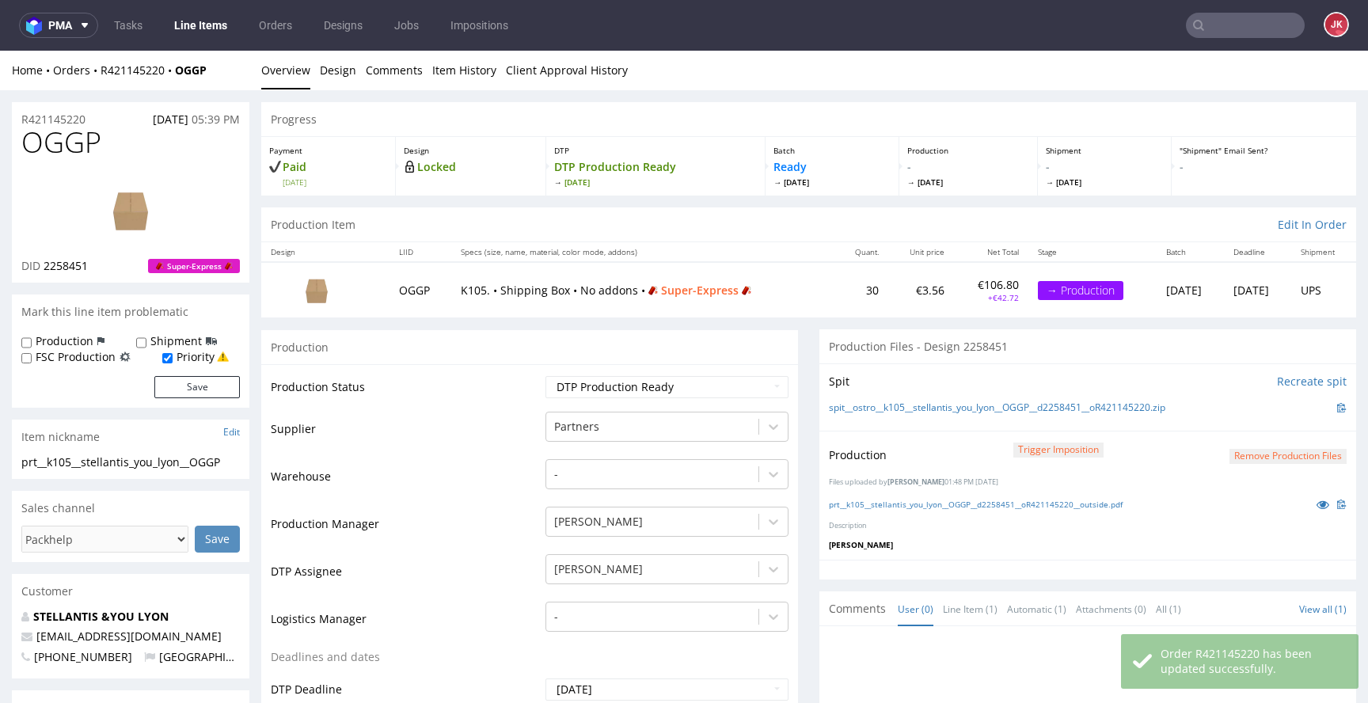
click at [522, 434] on td "Supplier" at bounding box center [406, 433] width 271 height 47
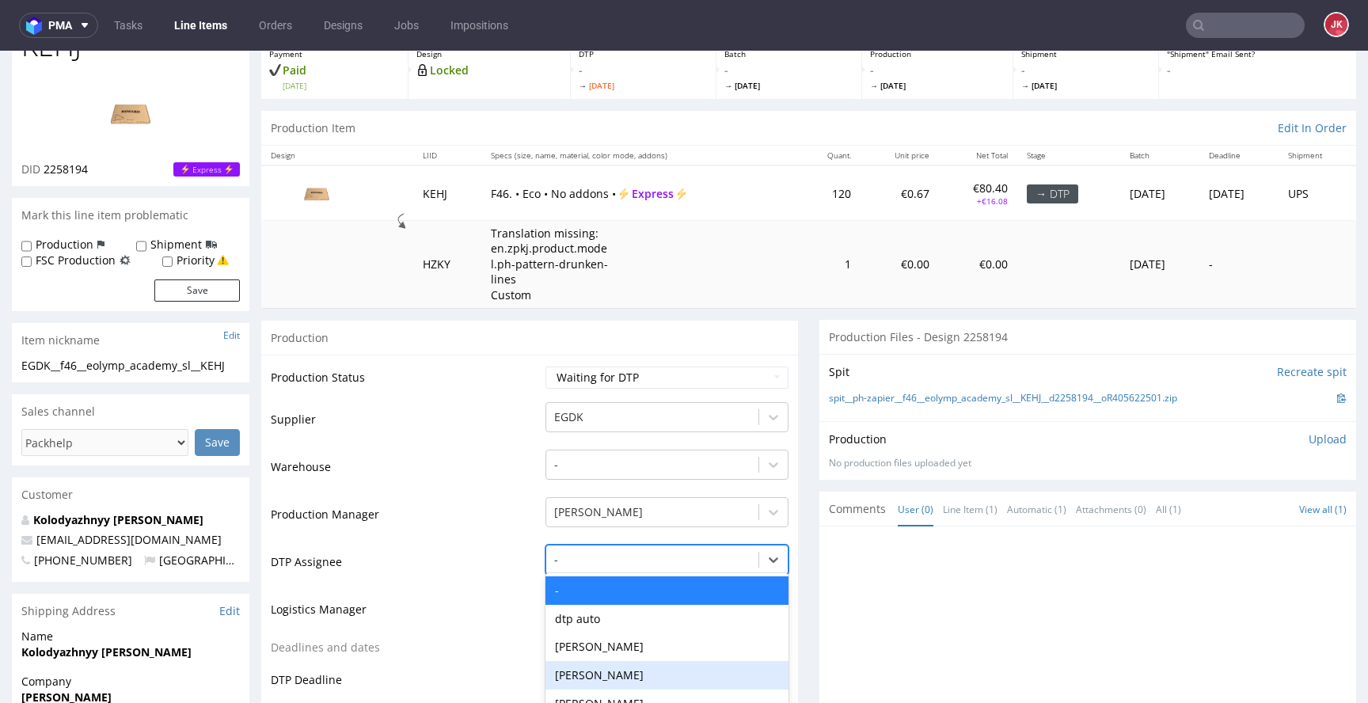
click at [617, 564] on div "[PERSON_NAME], 4 of 31. 31 results available. Use Up and Down to choose options…" at bounding box center [666, 556] width 243 height 22
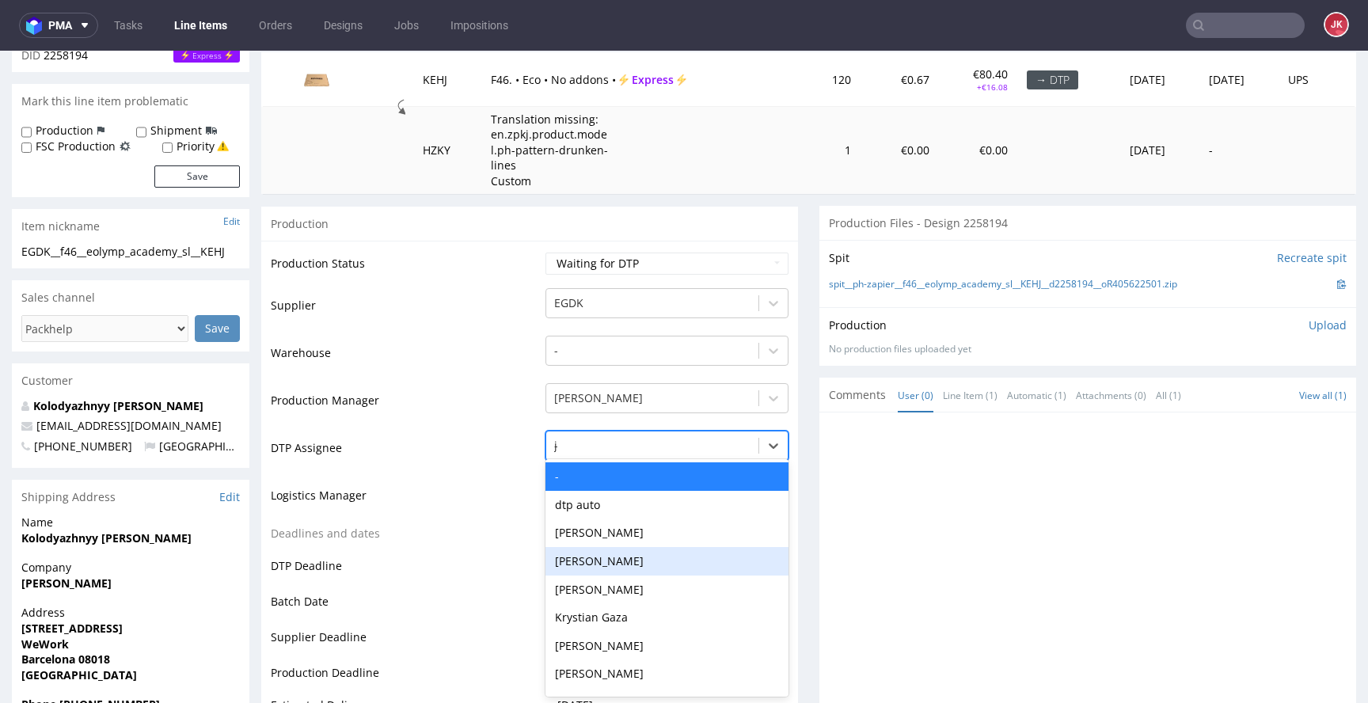
type input "jan"
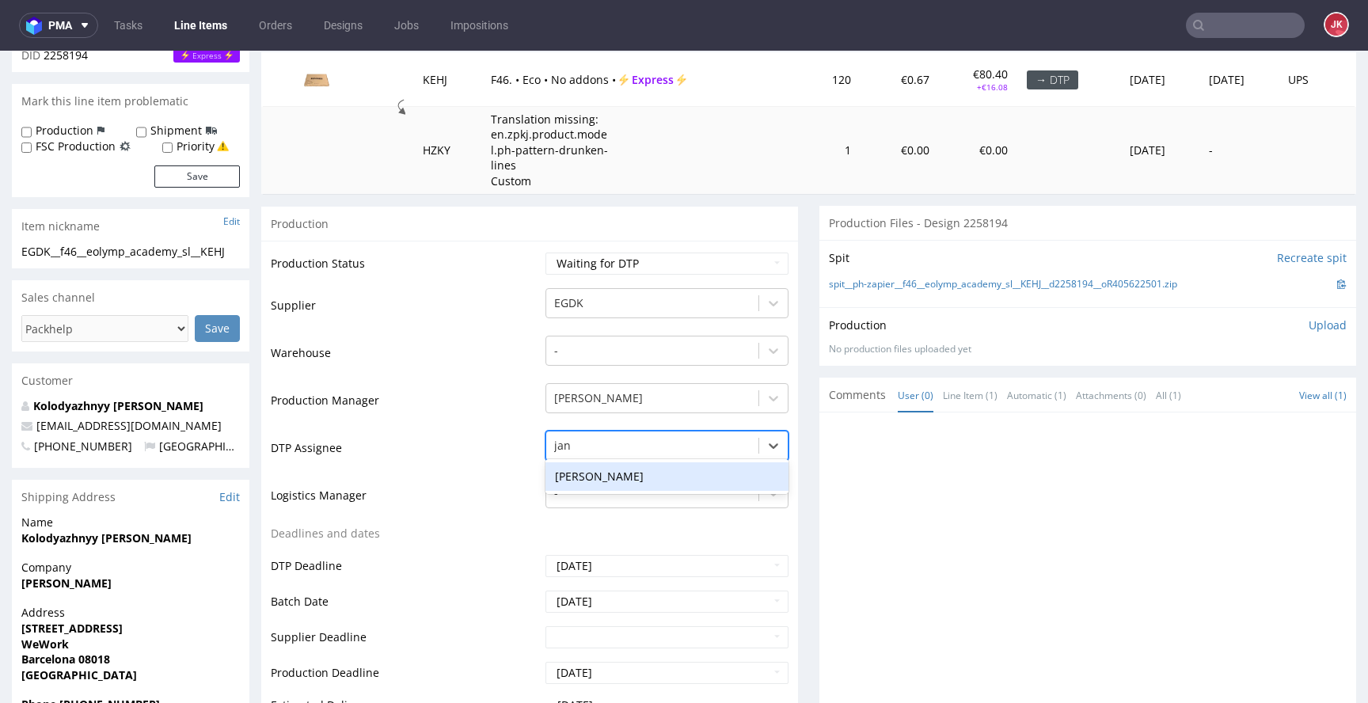
click at [645, 484] on div "[PERSON_NAME]" at bounding box center [666, 476] width 243 height 28
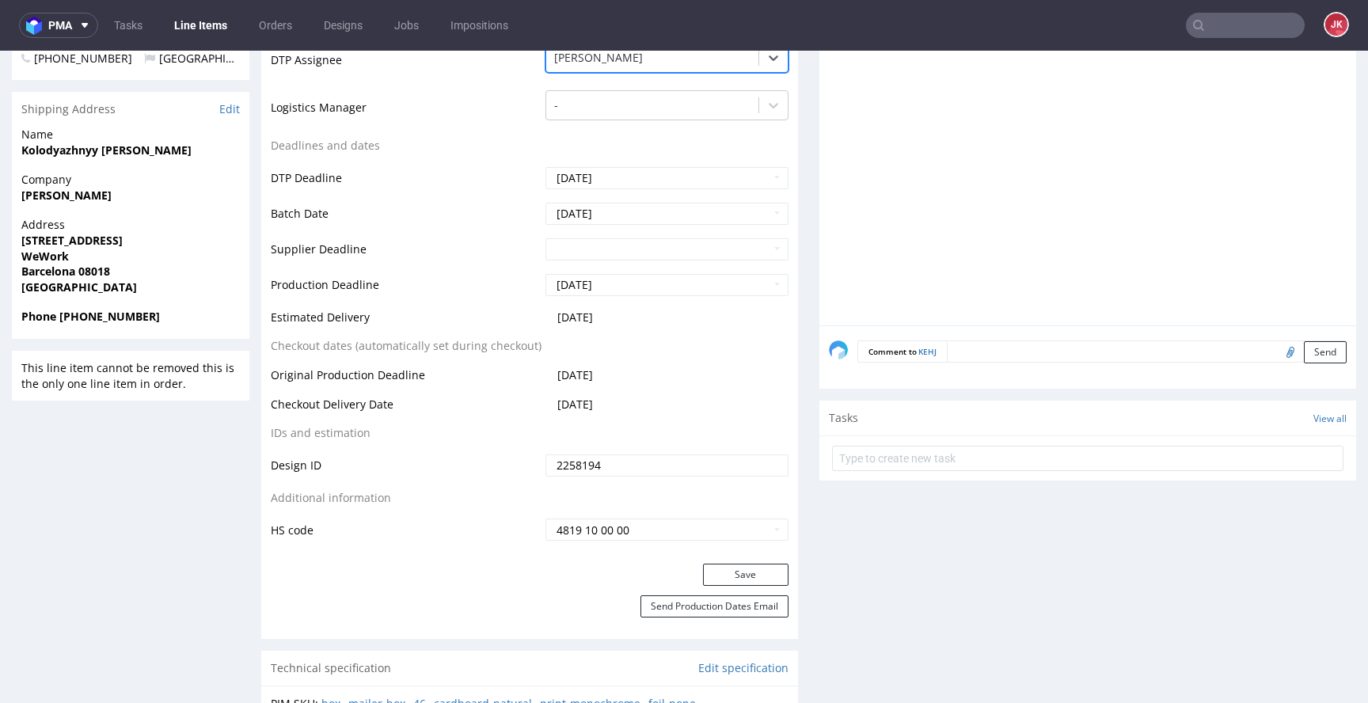
scroll to position [672, 0]
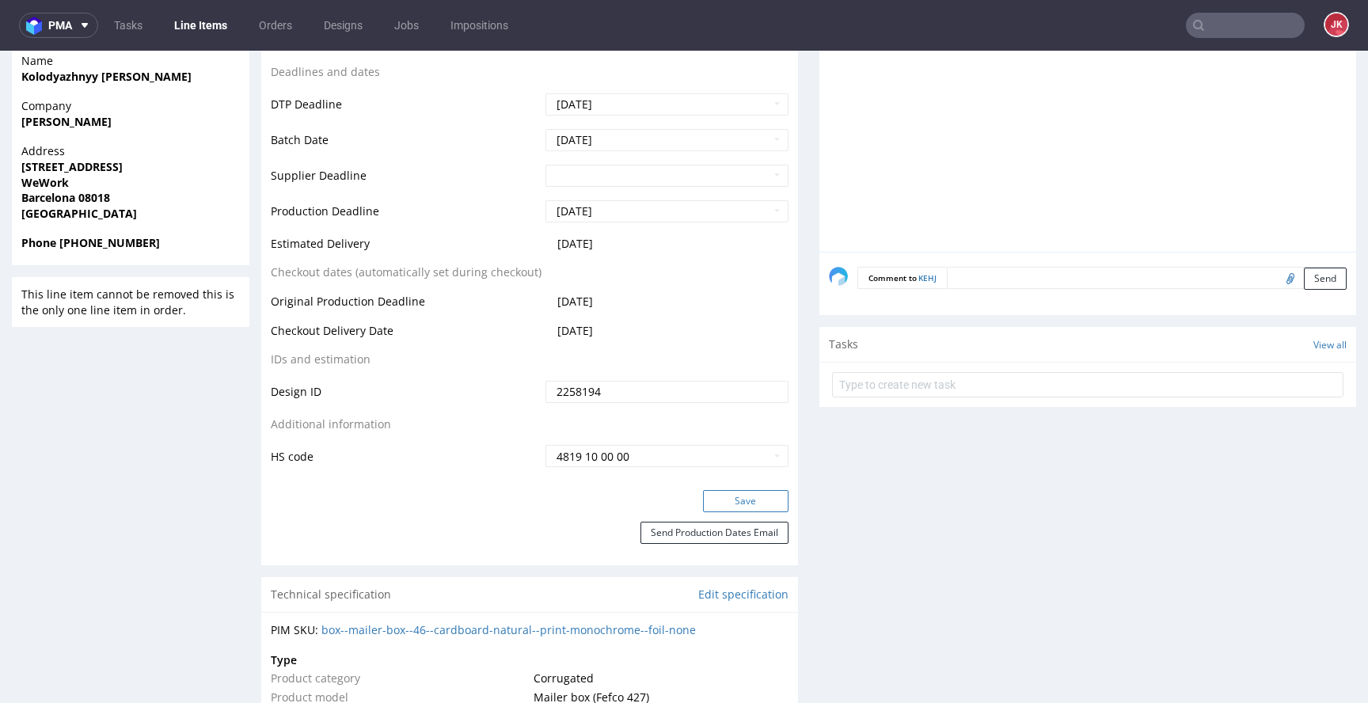
click at [709, 497] on button "Save" at bounding box center [745, 501] width 85 height 22
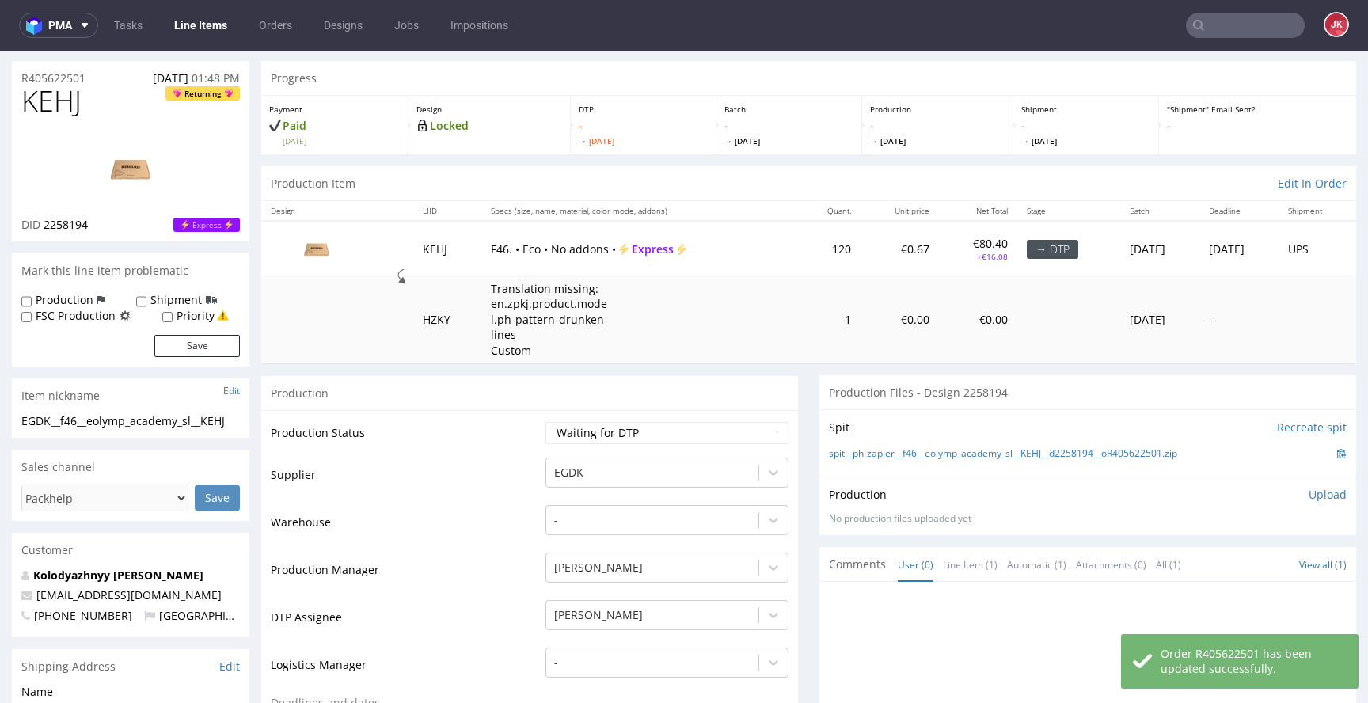
scroll to position [0, 0]
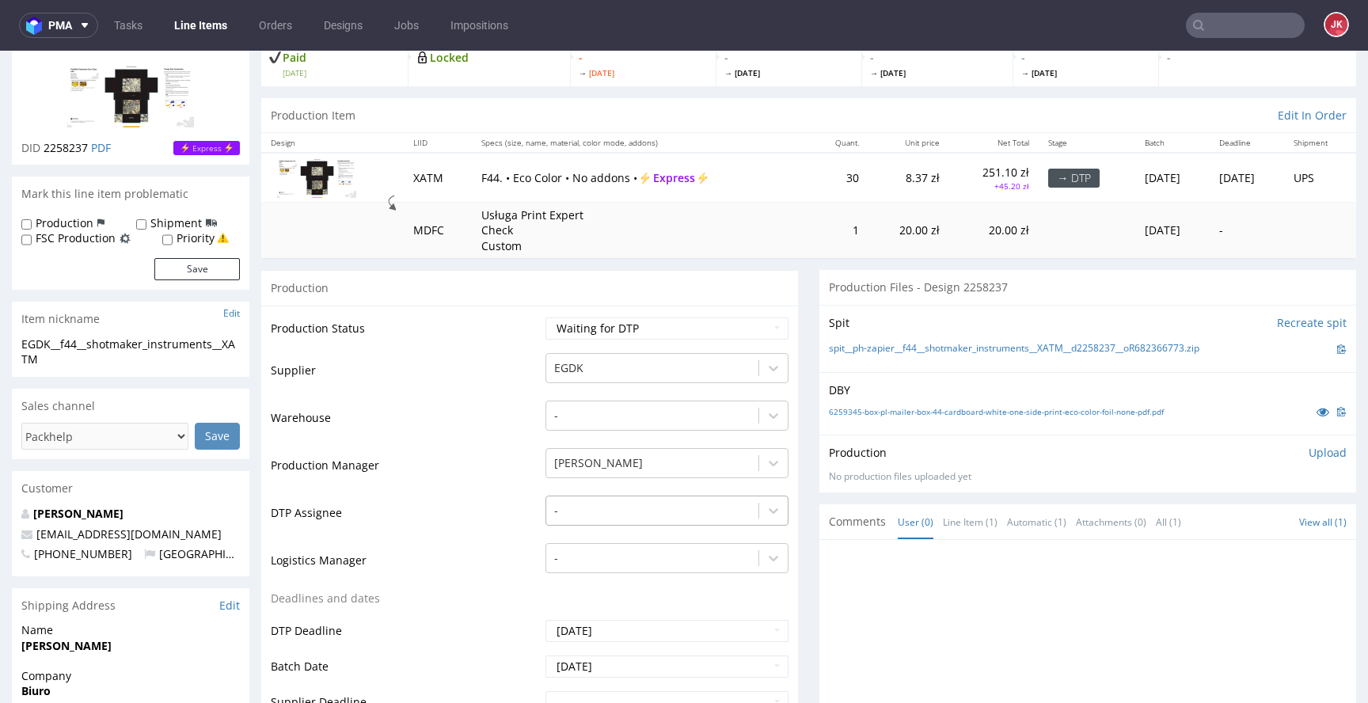
click at [623, 518] on div "-" at bounding box center [666, 507] width 243 height 22
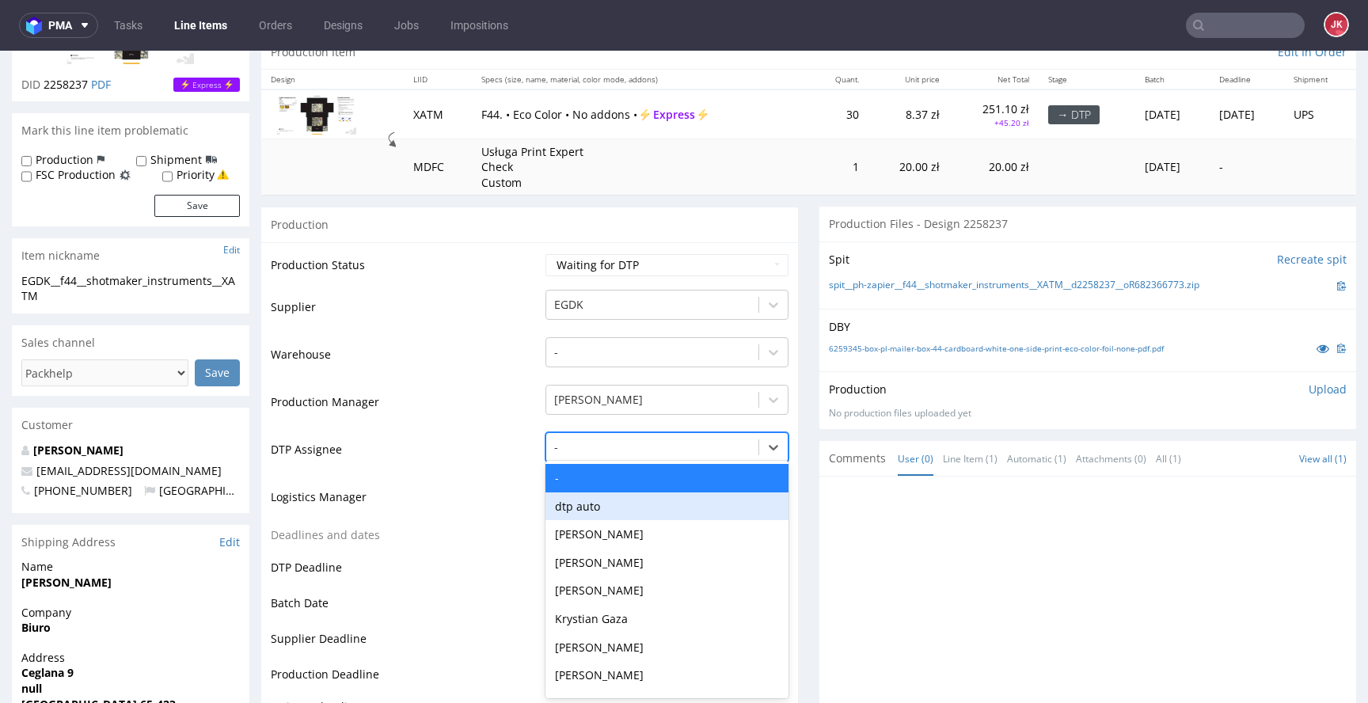
scroll to position [174, 0]
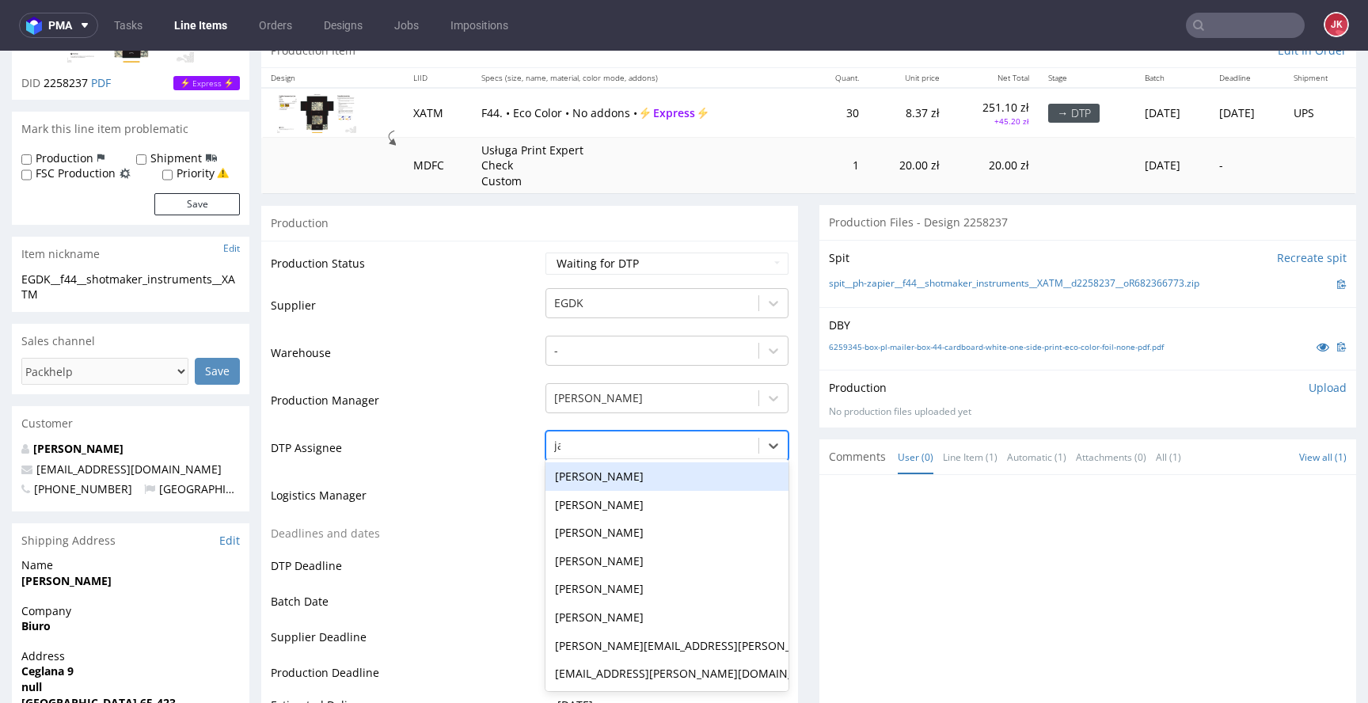
type input "jan"
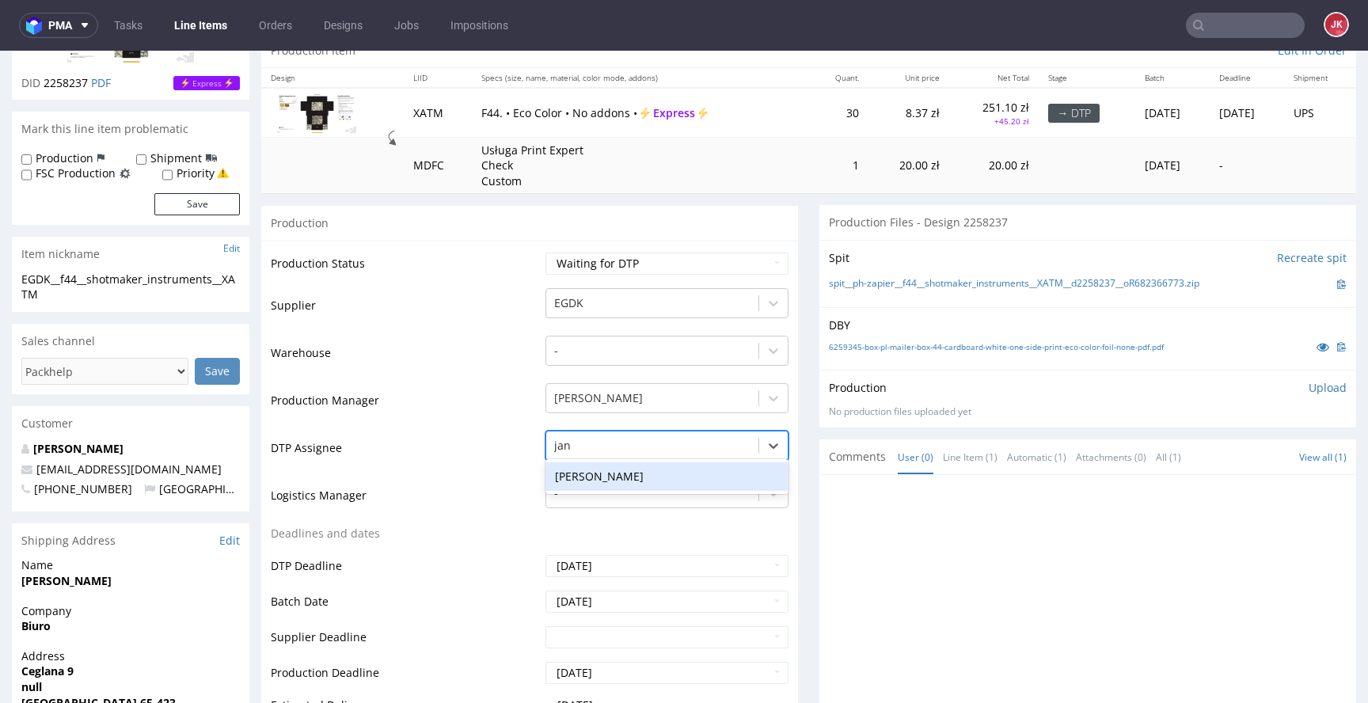
click at [627, 478] on div "[PERSON_NAME]" at bounding box center [666, 476] width 243 height 28
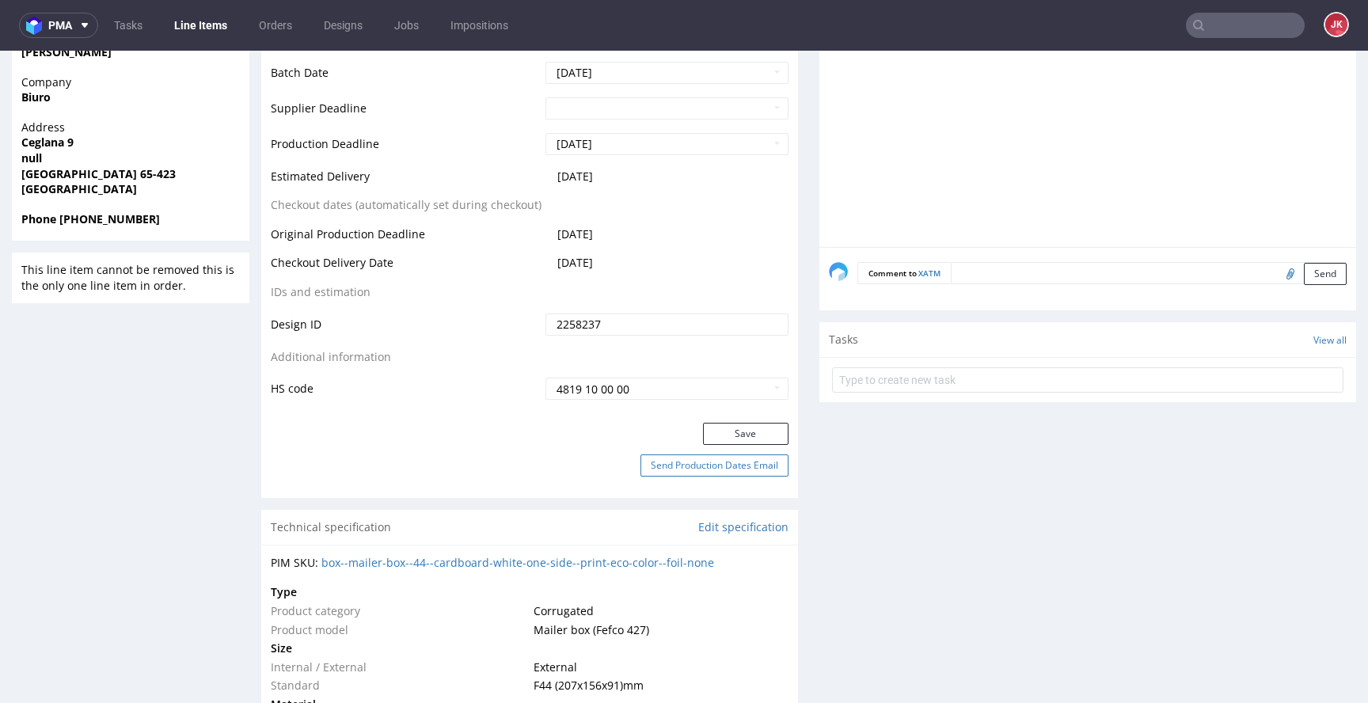
scroll to position [724, 0]
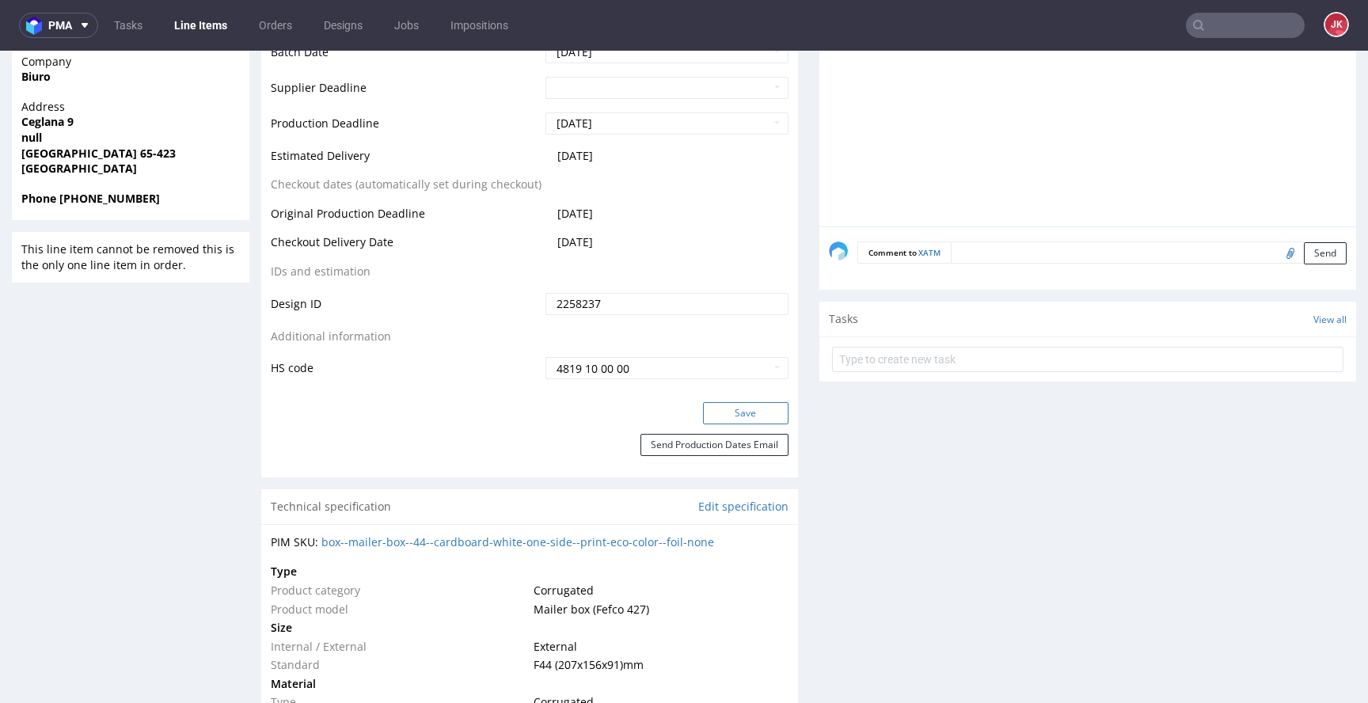
click at [727, 416] on button "Save" at bounding box center [745, 413] width 85 height 22
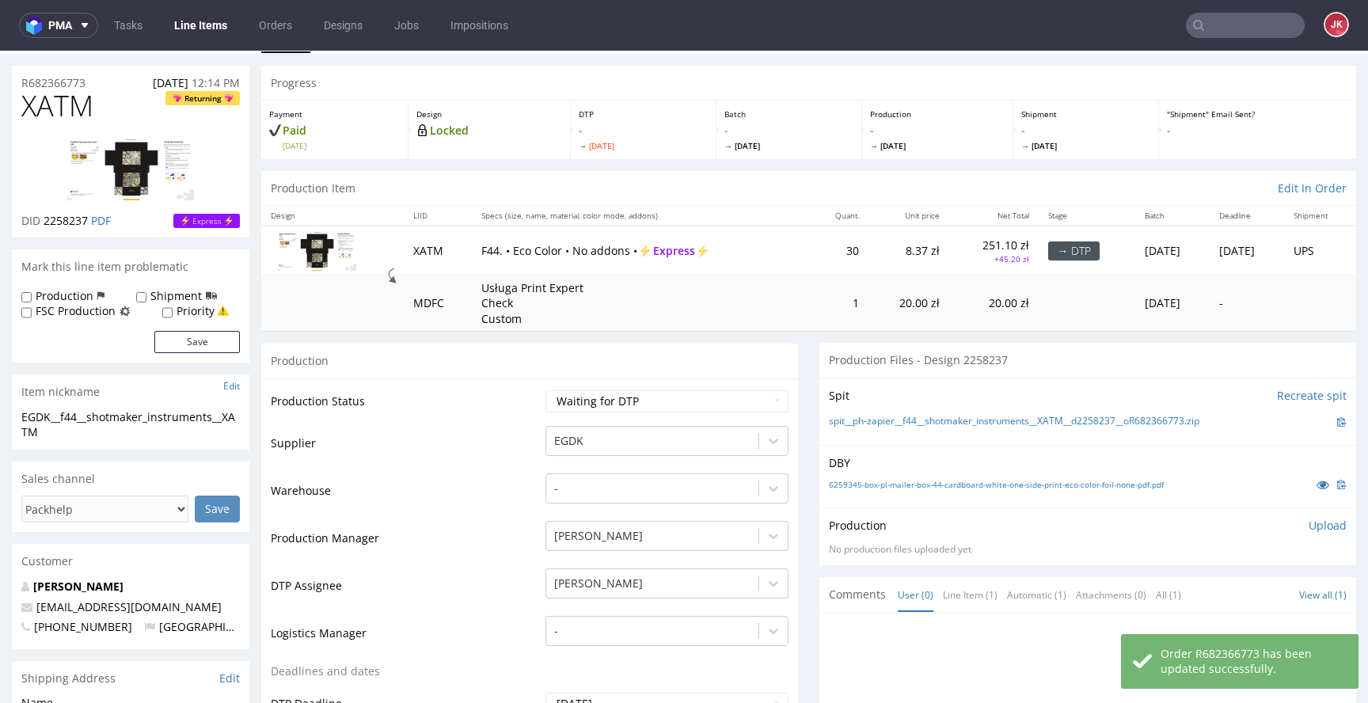
scroll to position [0, 0]
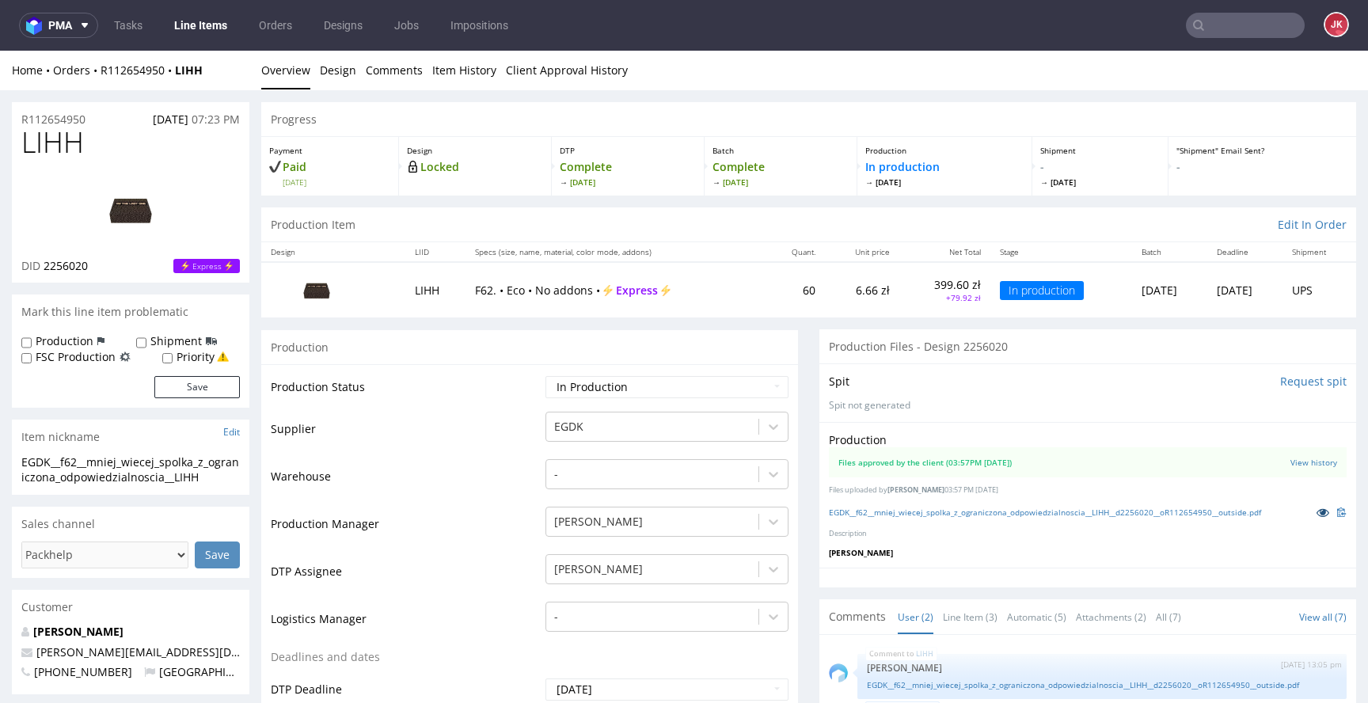
click at [1309, 519] on link at bounding box center [1323, 511] width 28 height 17
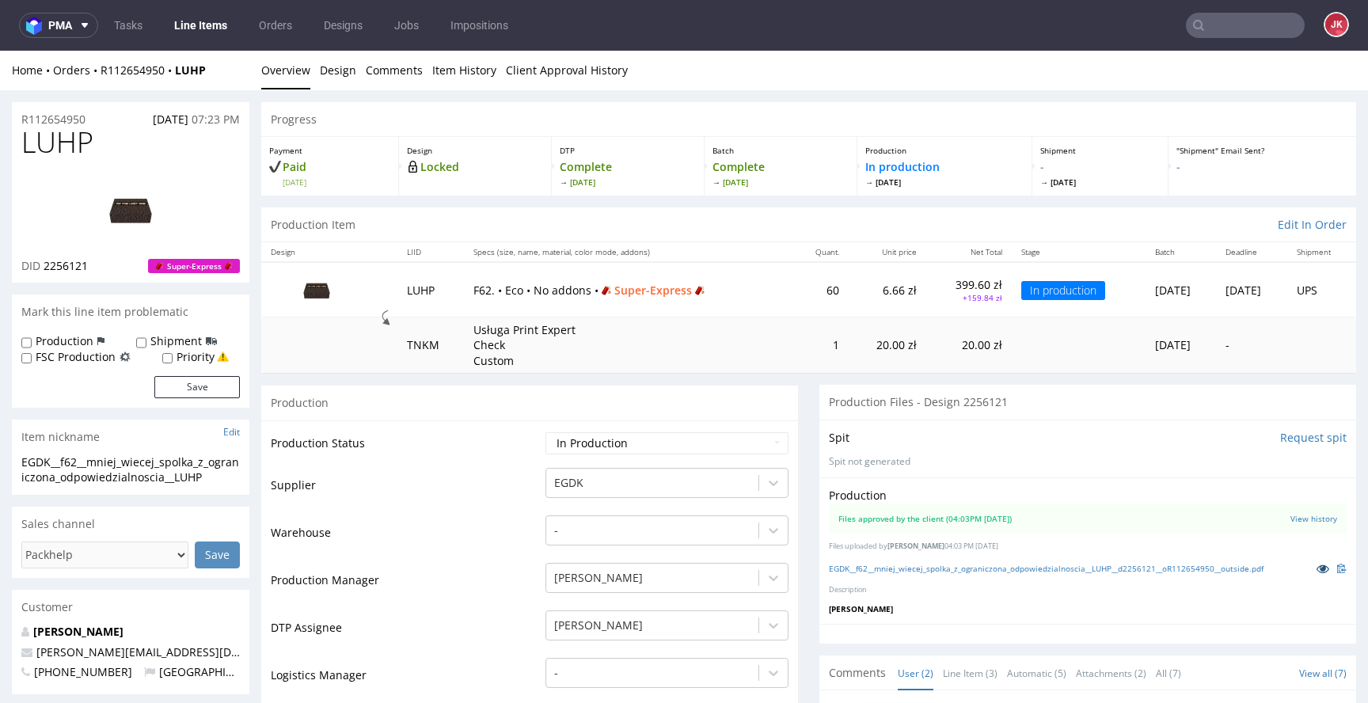
click at [1316, 565] on icon at bounding box center [1322, 568] width 13 height 11
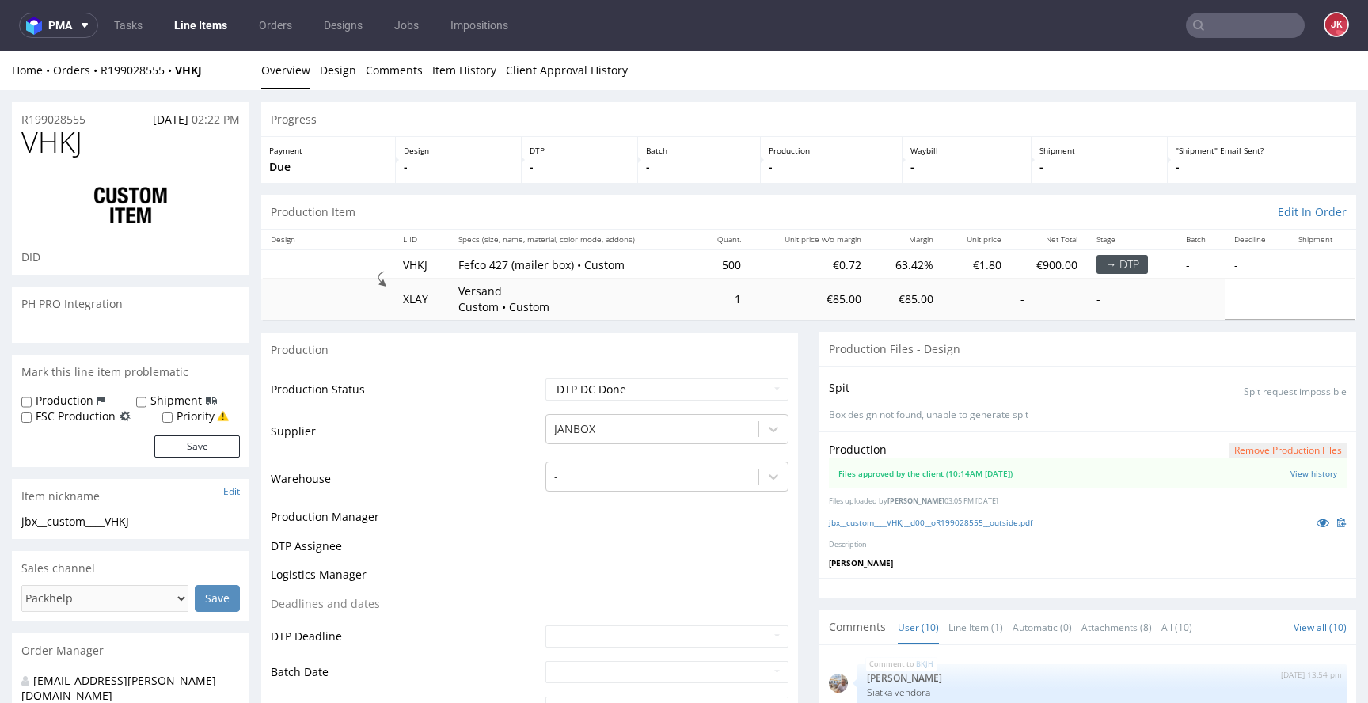
scroll to position [341, 0]
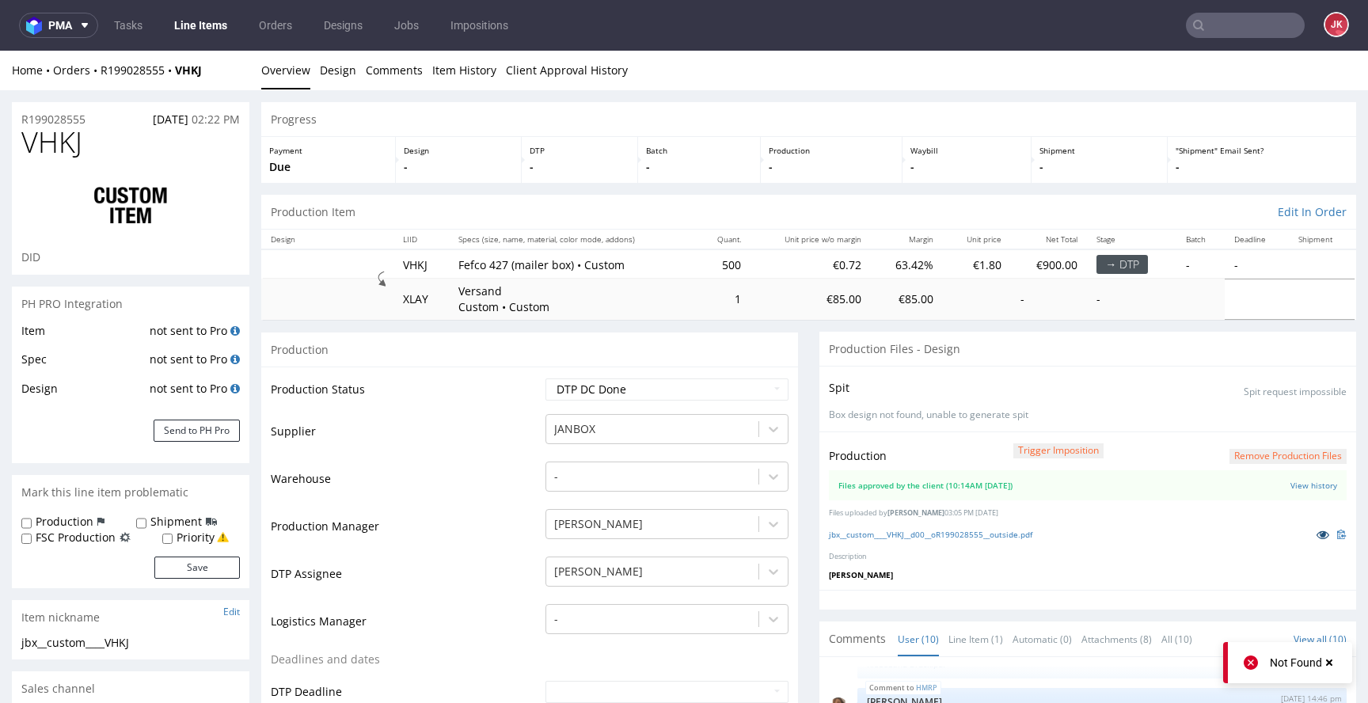
click at [1316, 537] on icon at bounding box center [1322, 534] width 13 height 11
click at [1316, 534] on icon at bounding box center [1322, 534] width 13 height 11
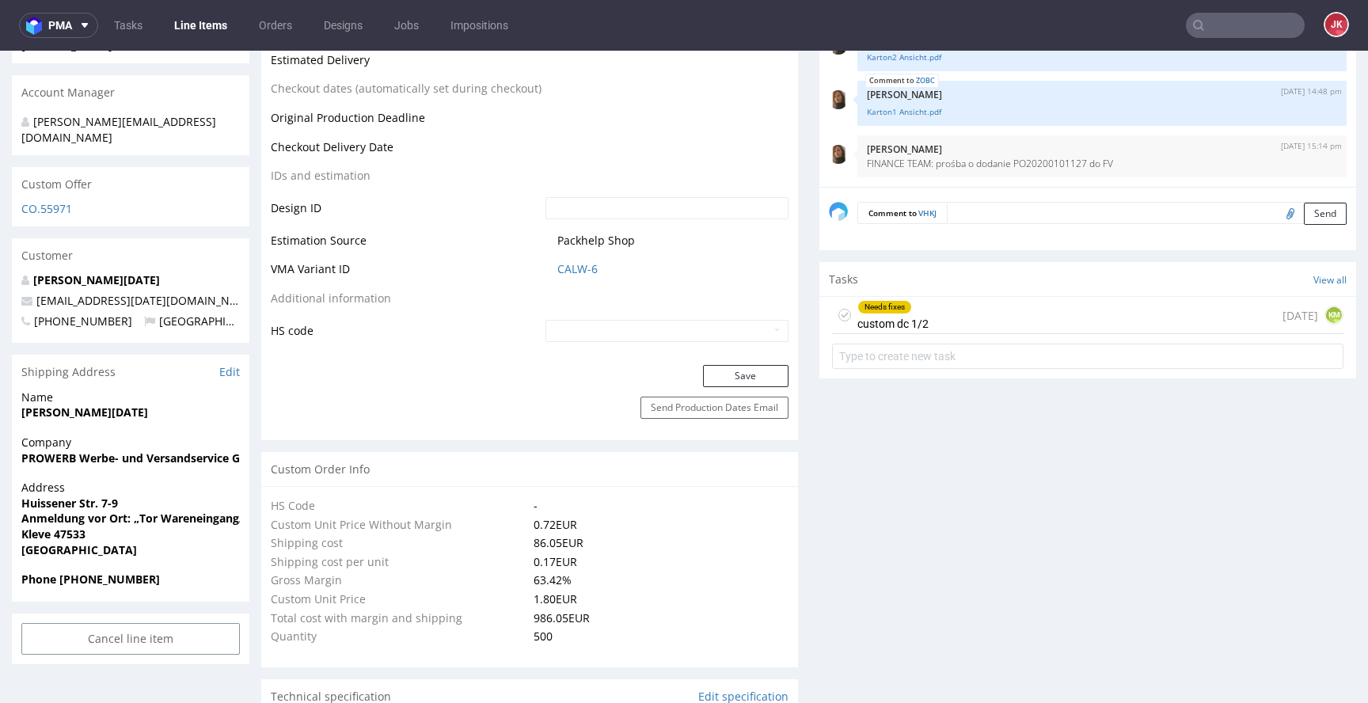
scroll to position [769, 0]
click at [893, 325] on div "Needs fixes custom dc 1/2" at bounding box center [892, 317] width 71 height 36
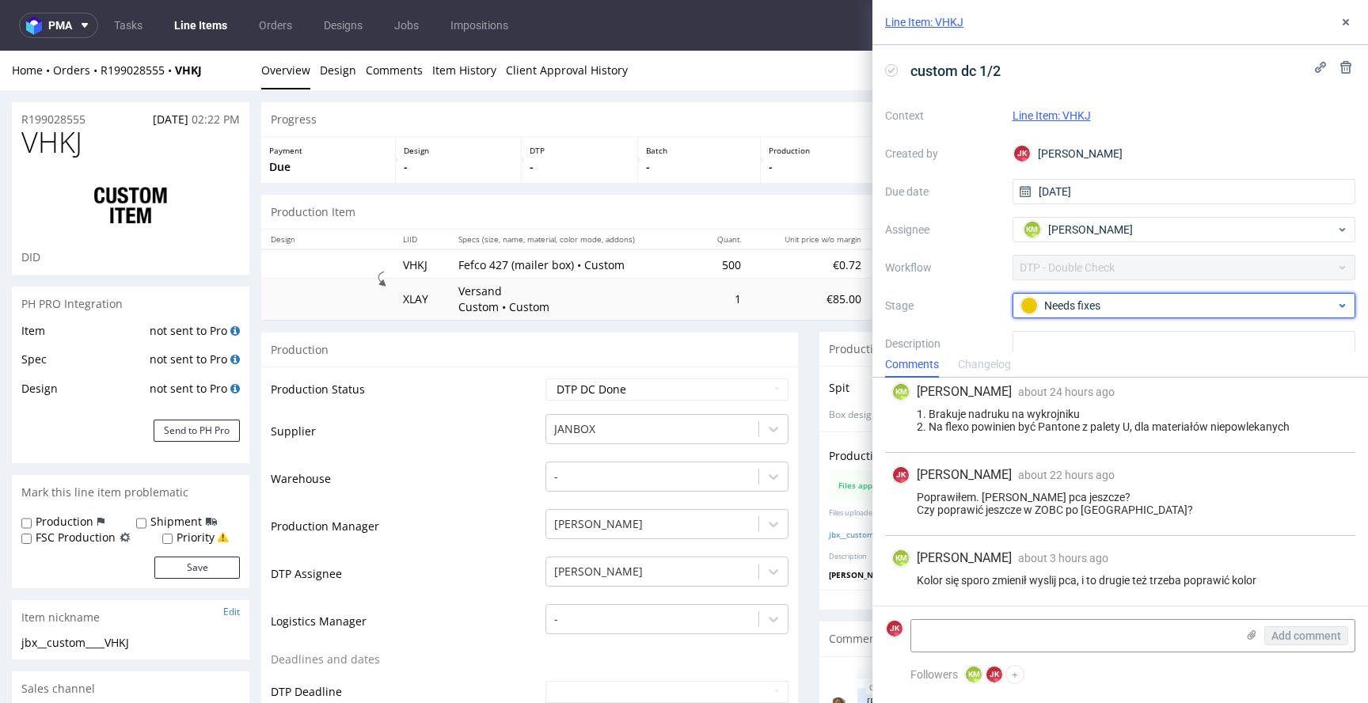
click at [1074, 311] on div "Needs fixes" at bounding box center [1177, 305] width 315 height 17
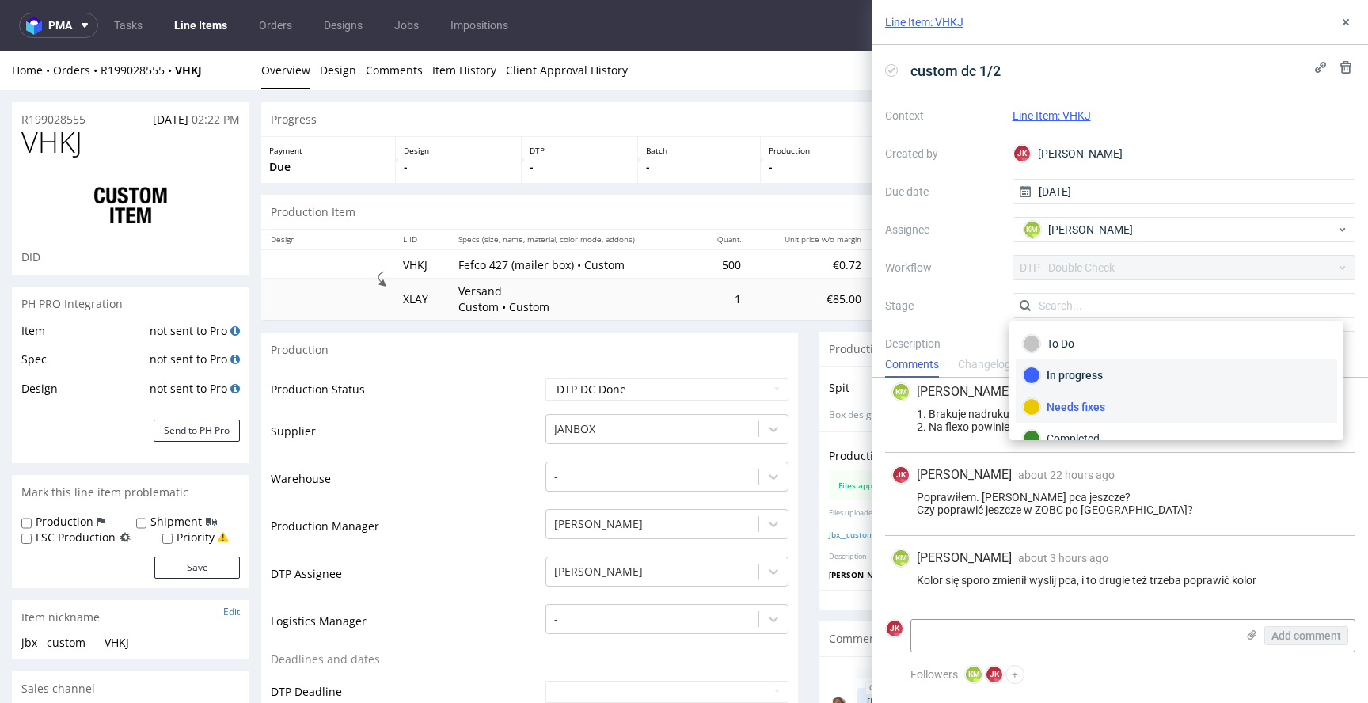
scroll to position [21, 0]
click at [1111, 420] on div "Completed" at bounding box center [1176, 417] width 307 height 17
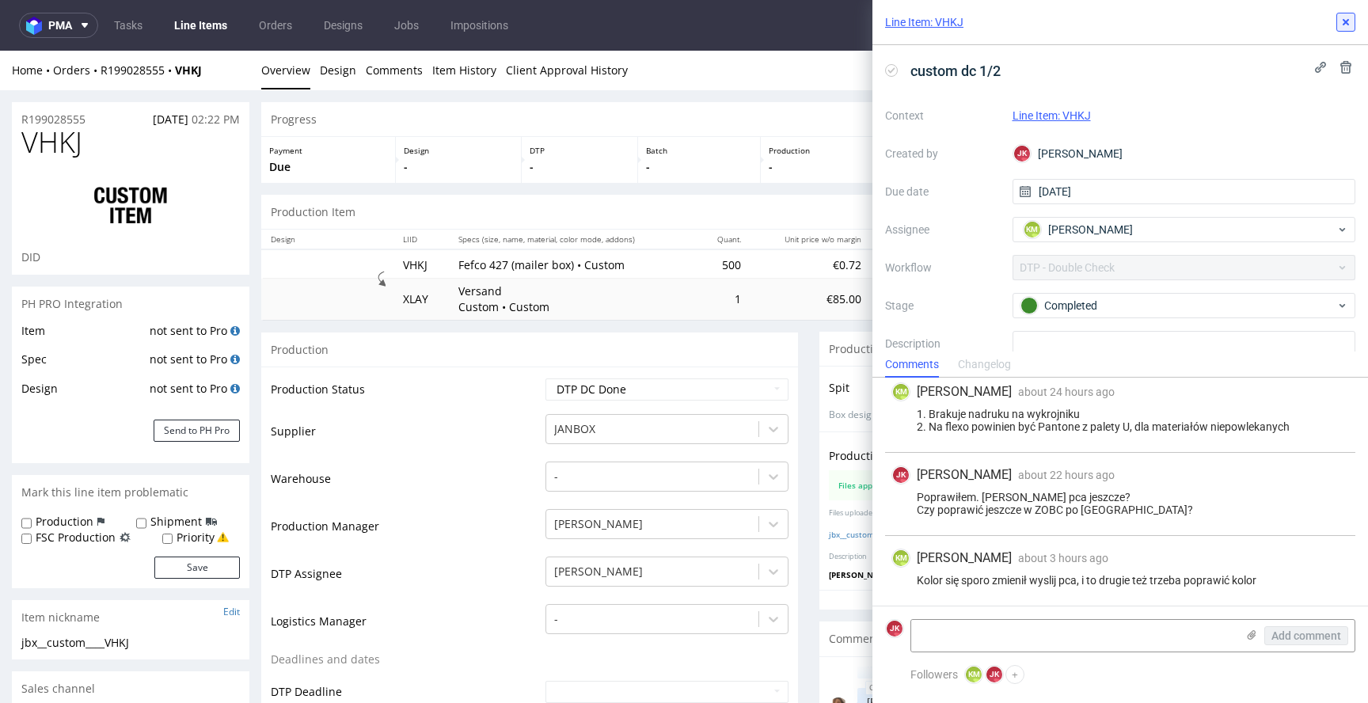
click at [1350, 23] on icon at bounding box center [1345, 22] width 13 height 13
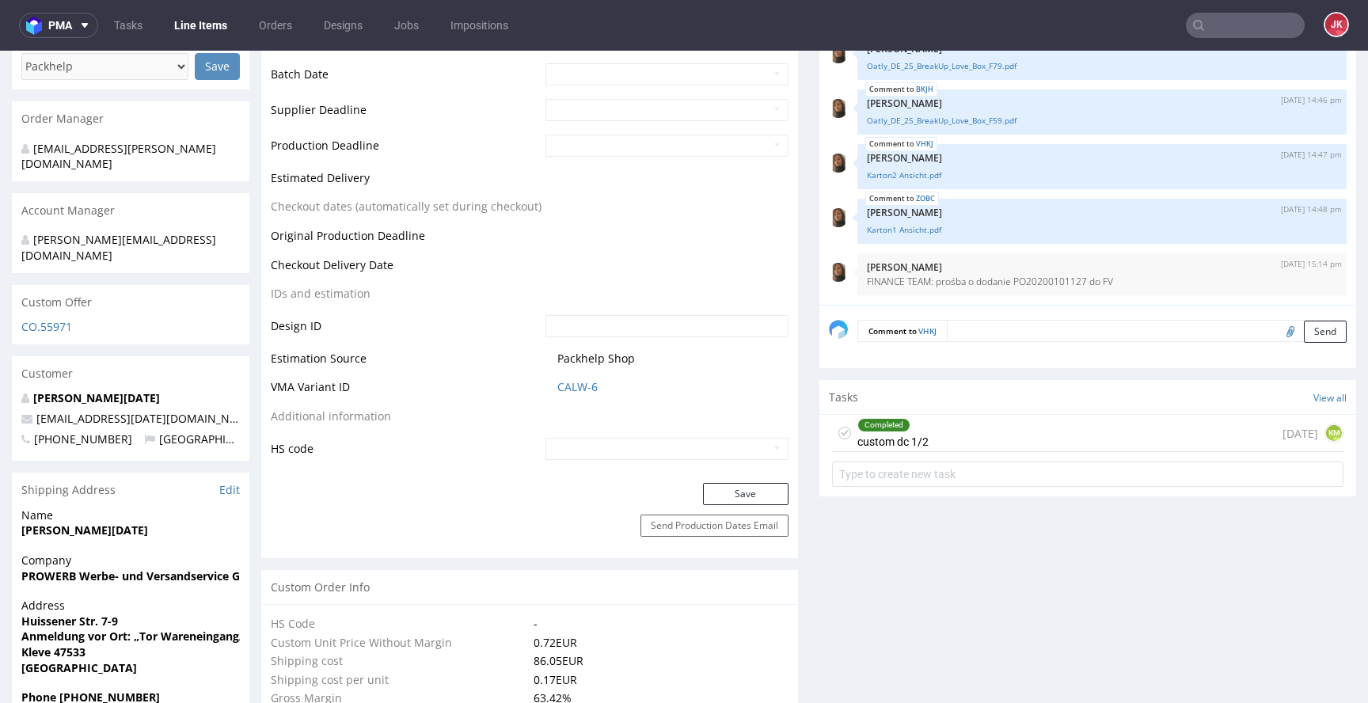
scroll to position [677, 0]
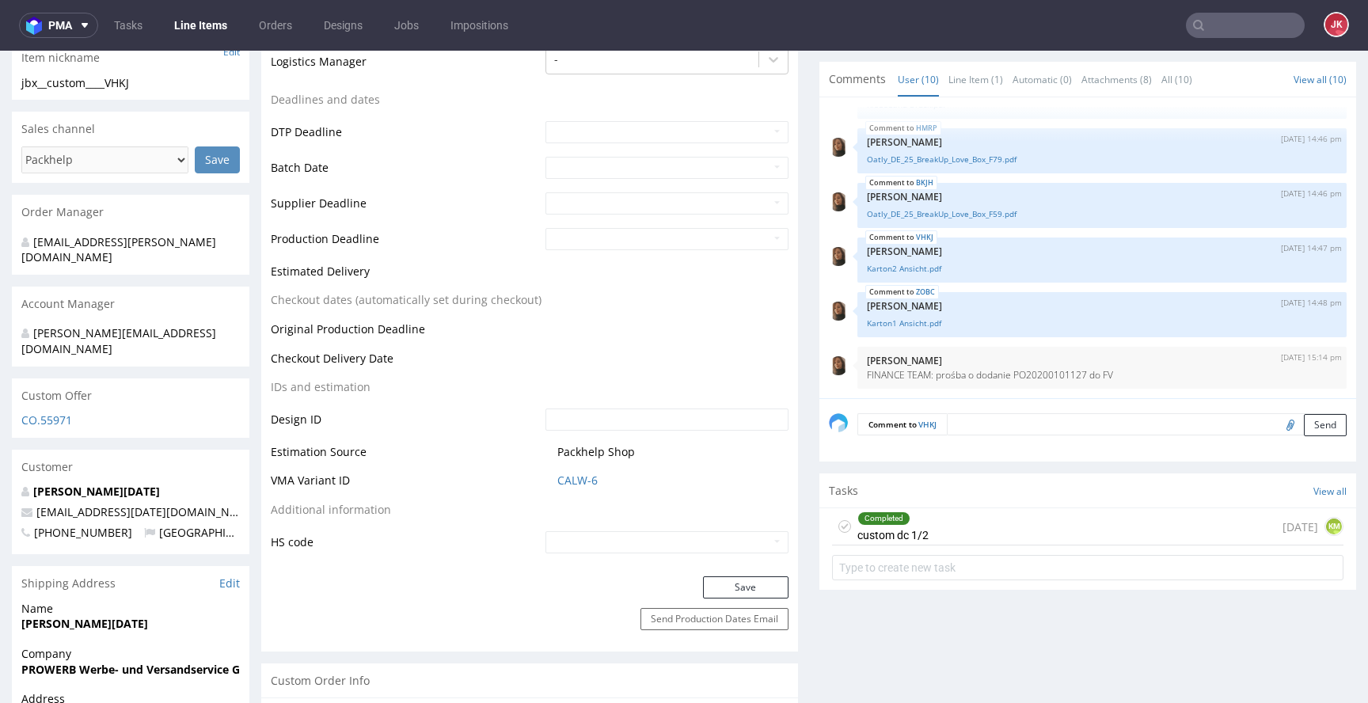
scroll to position [564, 0]
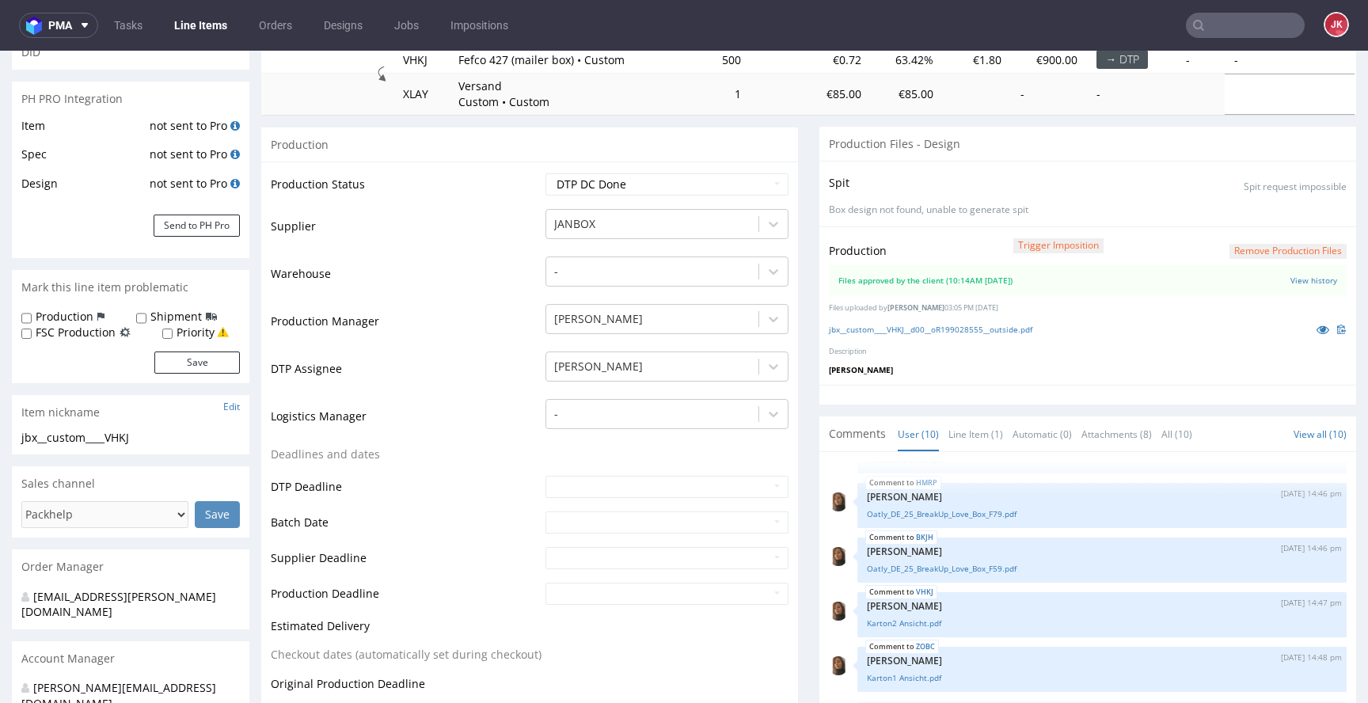
scroll to position [0, 0]
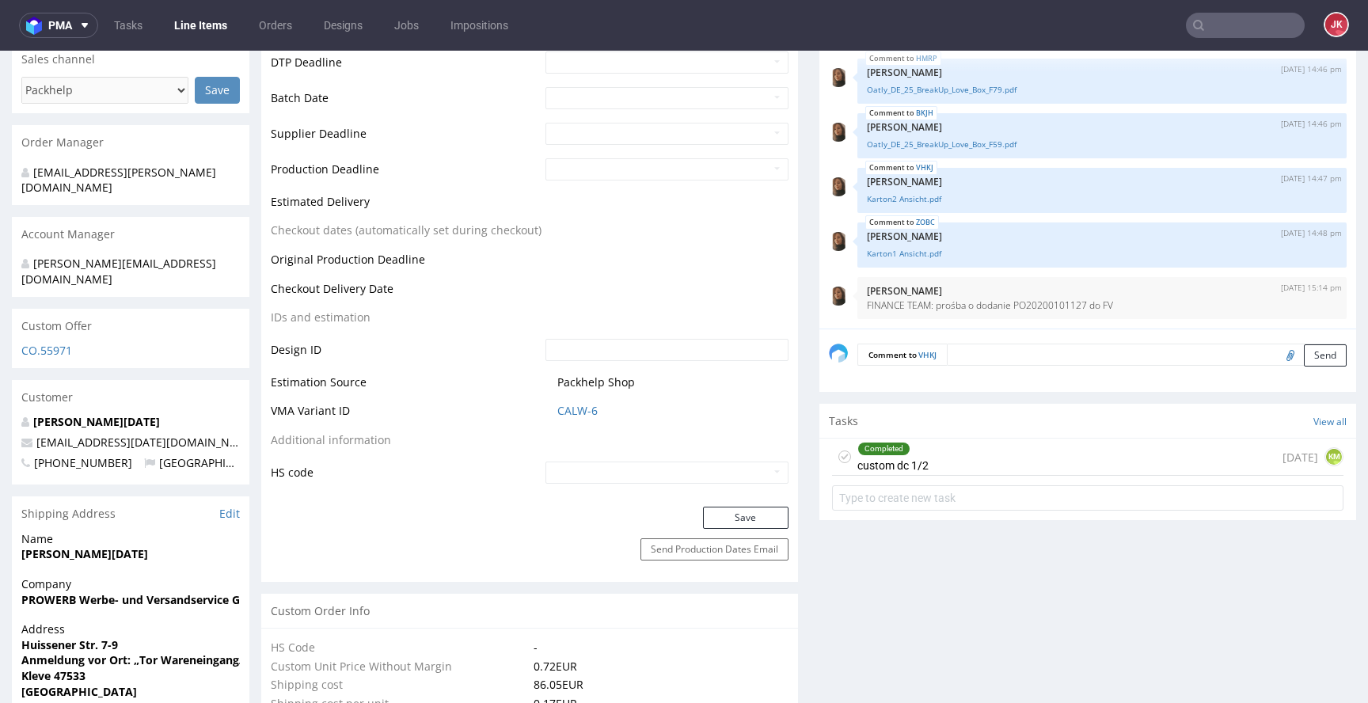
scroll to position [633, 0]
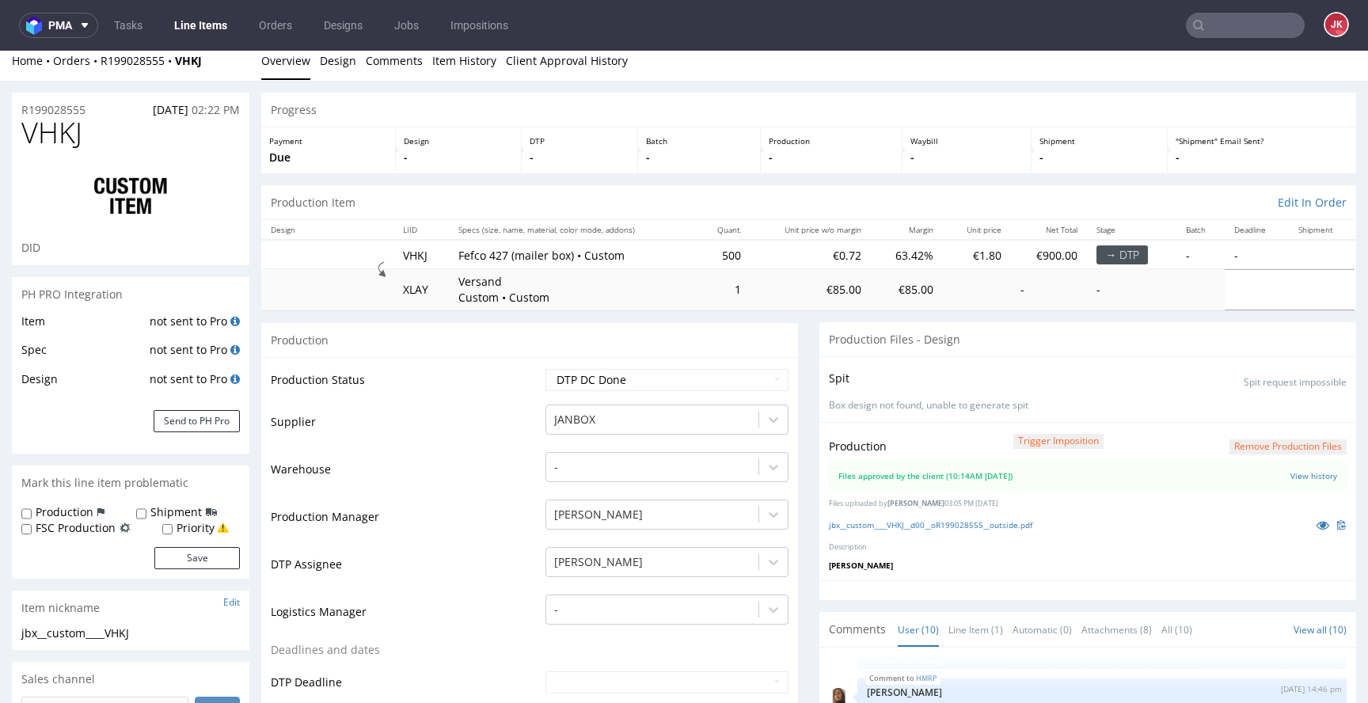
scroll to position [8, 0]
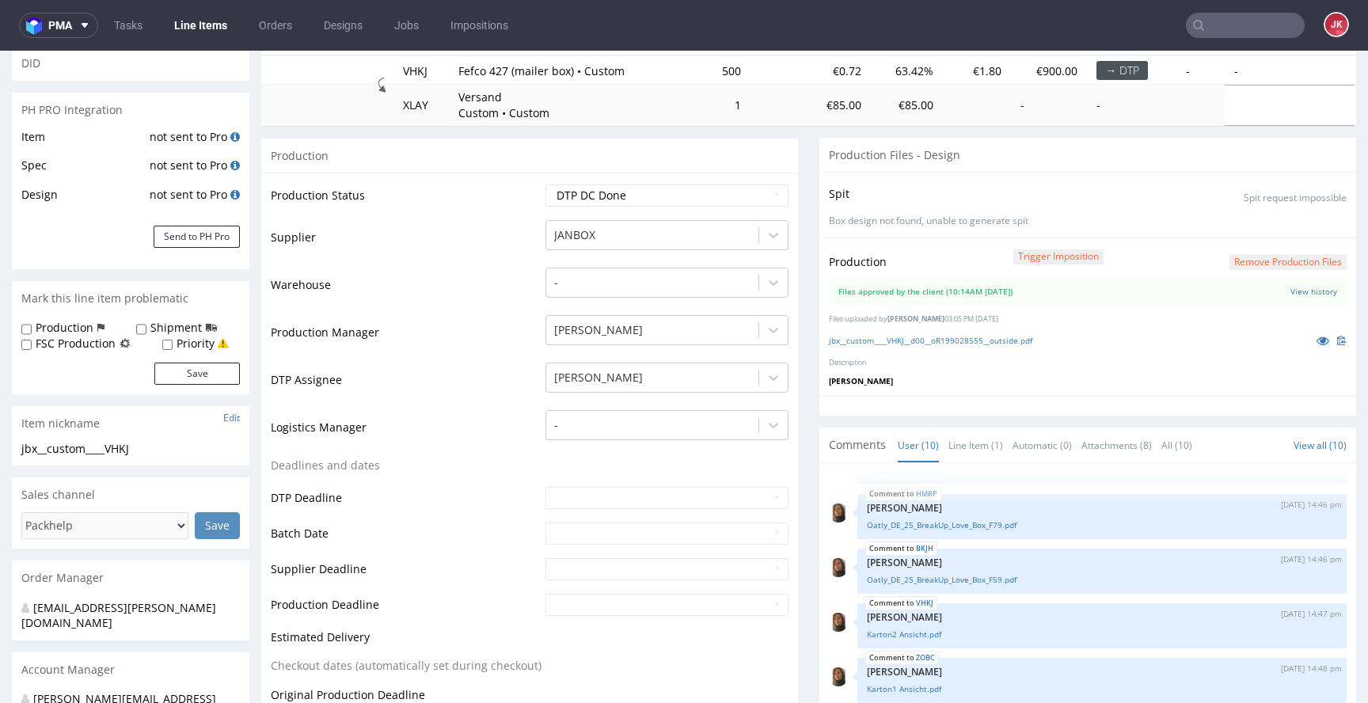
scroll to position [0, 0]
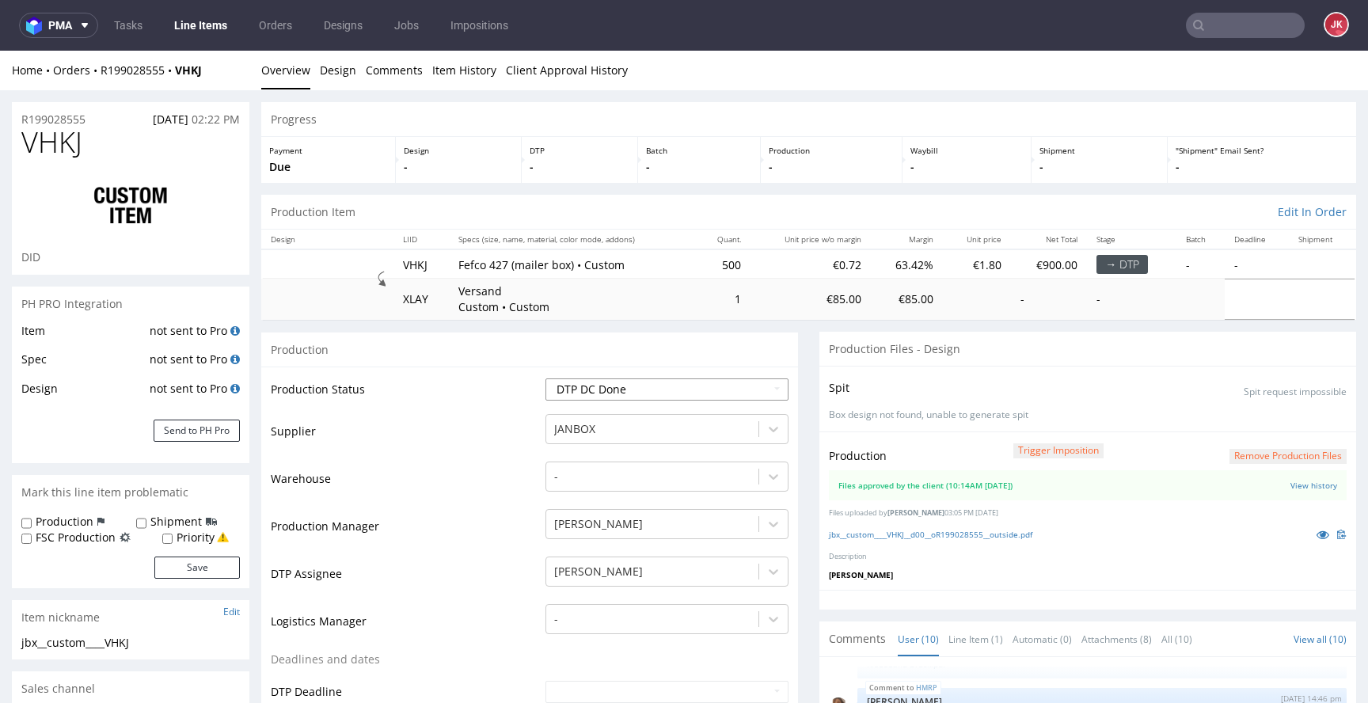
click at [612, 388] on select "Waiting for Artwork Waiting for Diecut Waiting for Mockup Waiting for DTP Waiti…" at bounding box center [666, 389] width 243 height 22
click at [1316, 537] on icon at bounding box center [1322, 534] width 13 height 11
click at [620, 386] on select "Waiting for Artwork Waiting for Diecut Waiting for Mockup Waiting for DTP Waiti…" at bounding box center [666, 389] width 243 height 22
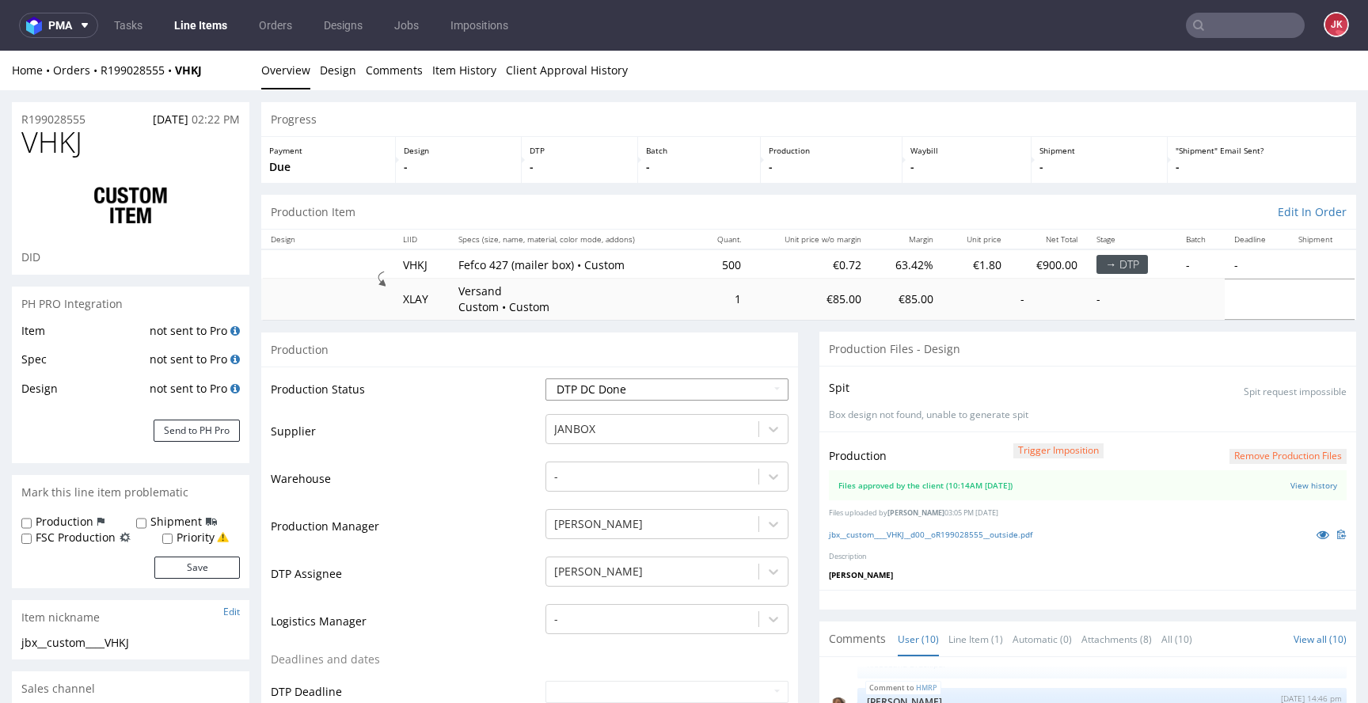
select select "dtp_ca_needed"
click at [545, 378] on select "Waiting for Artwork Waiting for Diecut Waiting for Mockup Waiting for DTP Waiti…" at bounding box center [666, 389] width 243 height 22
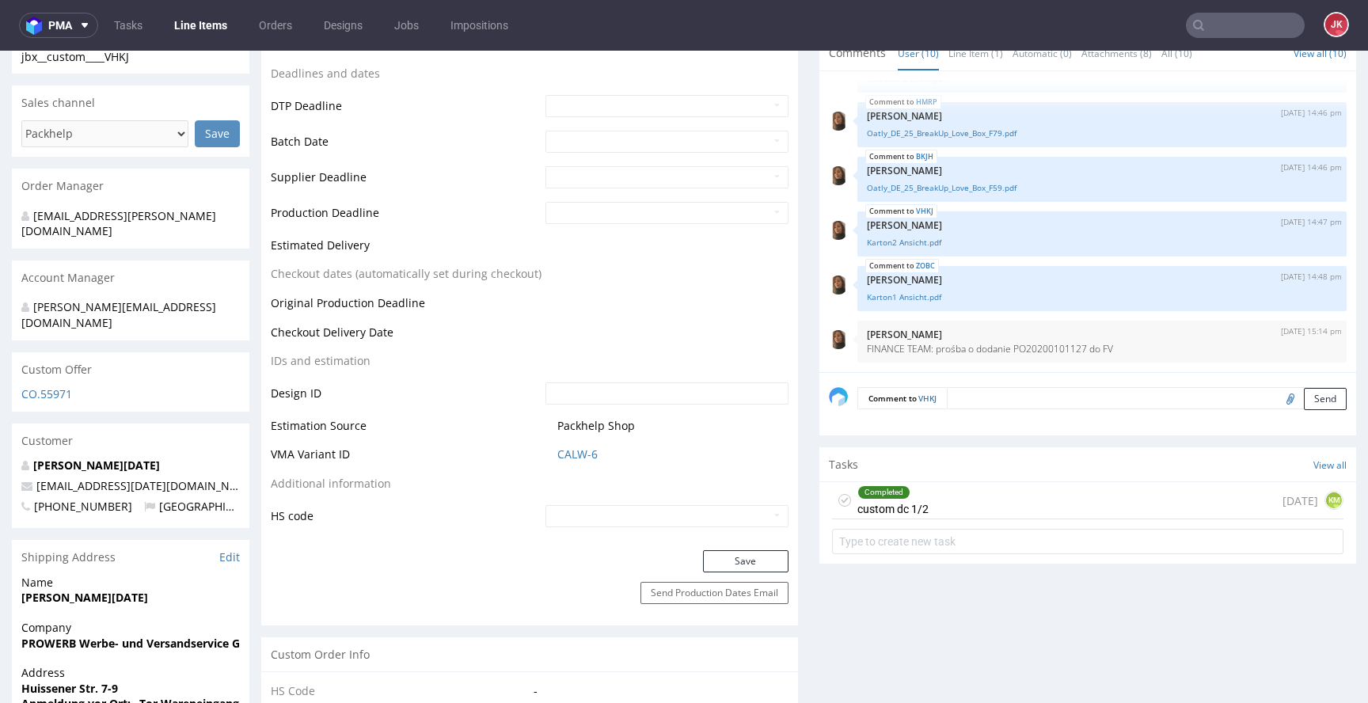
scroll to position [598, 0]
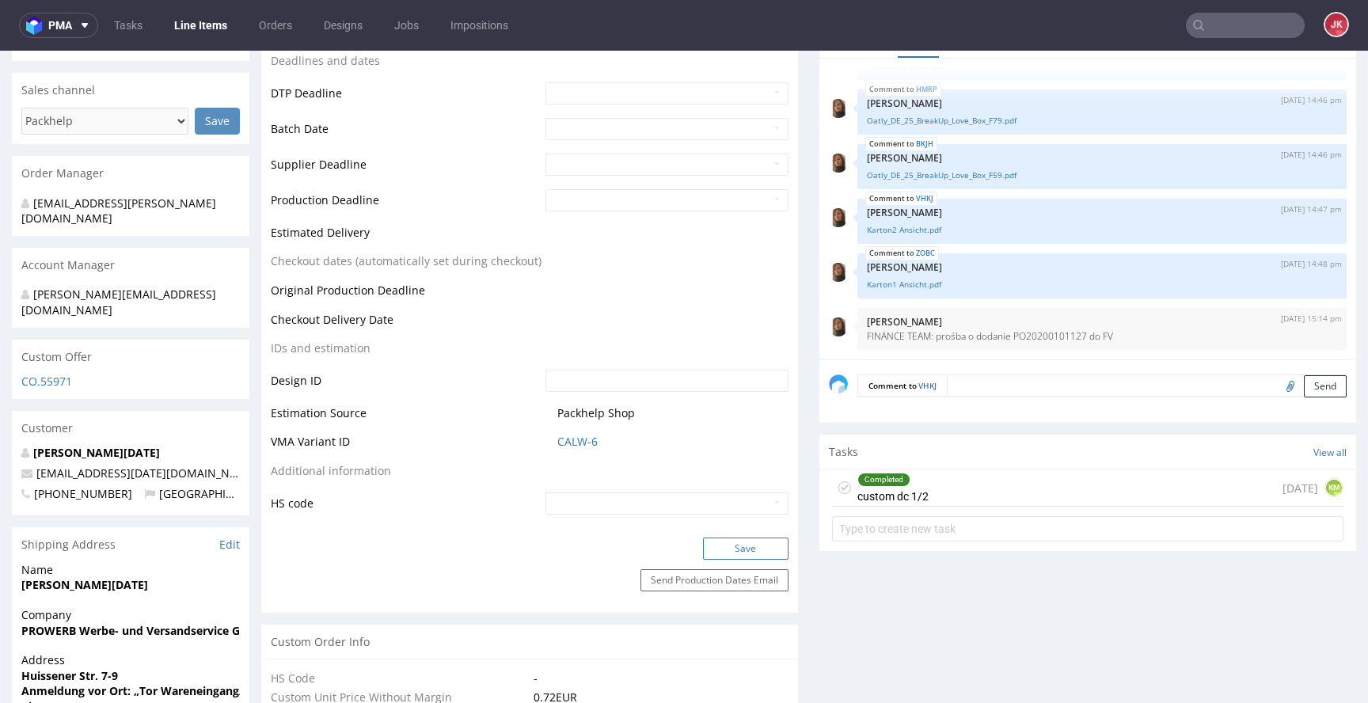
click at [738, 548] on button "Save" at bounding box center [745, 548] width 85 height 22
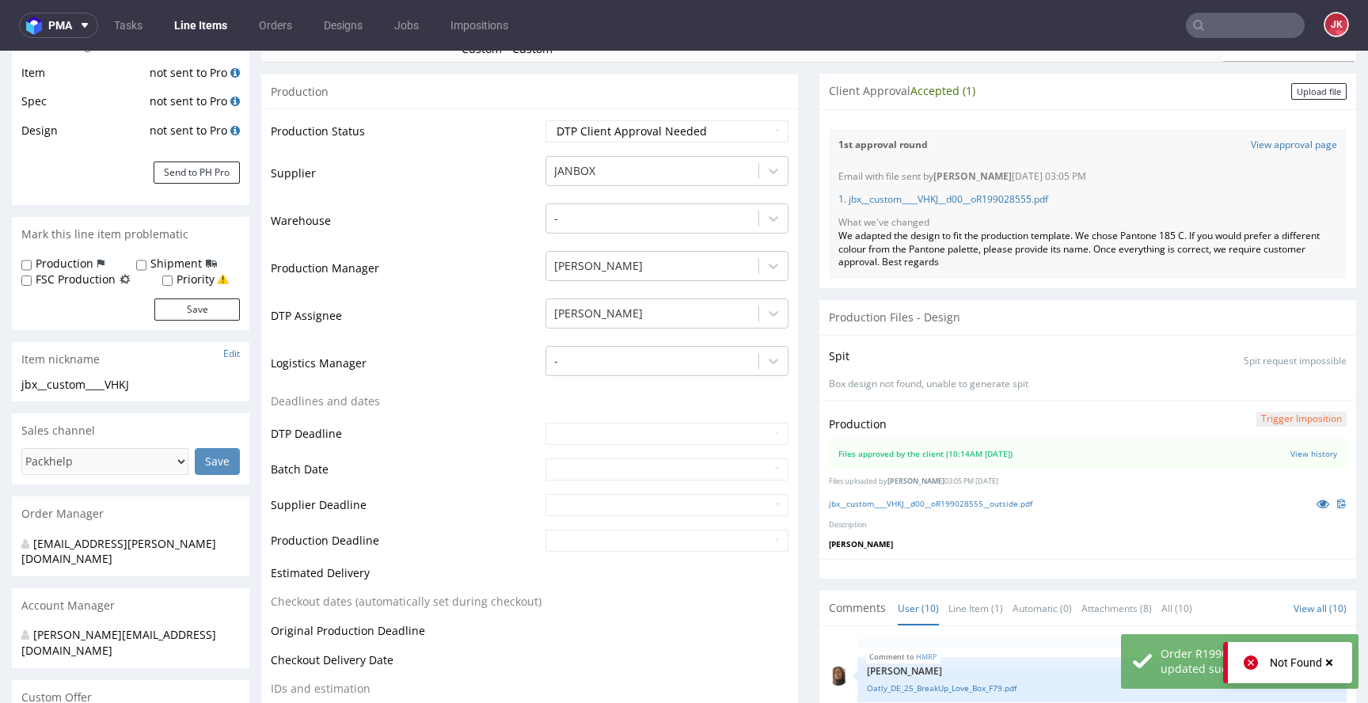
scroll to position [0, 0]
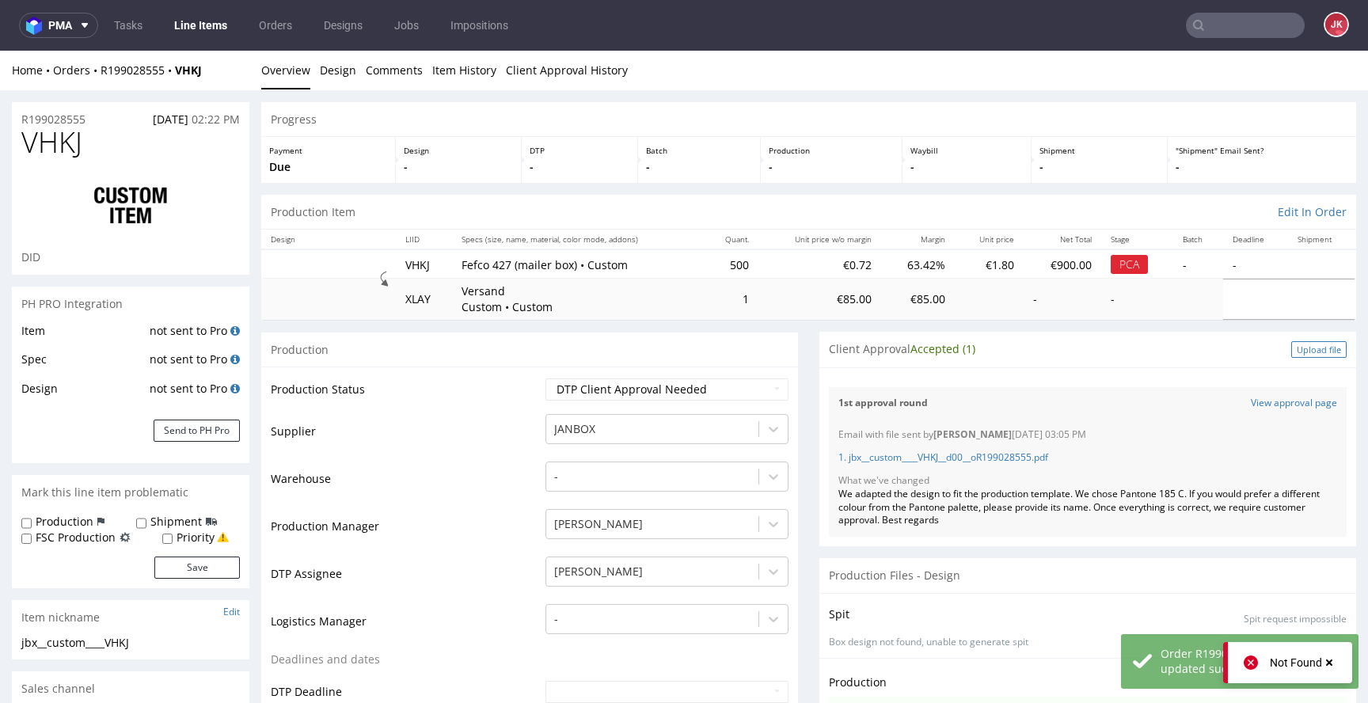
click at [1291, 351] on div "Upload file" at bounding box center [1318, 349] width 55 height 17
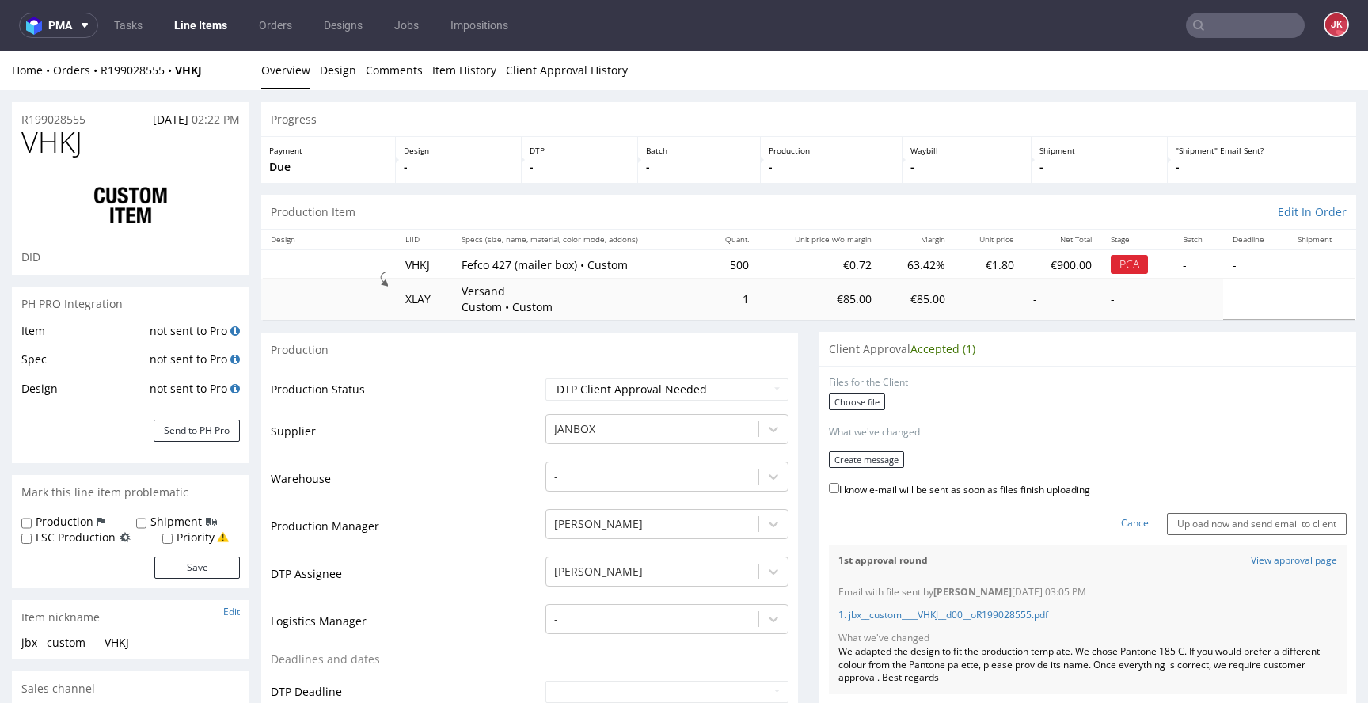
click at [844, 412] on div "Choose file" at bounding box center [1088, 403] width 518 height 21
click at [847, 407] on label "Choose file" at bounding box center [857, 401] width 56 height 17
click at [0, 51] on input "Choose file" at bounding box center [0, 51] width 0 height 0
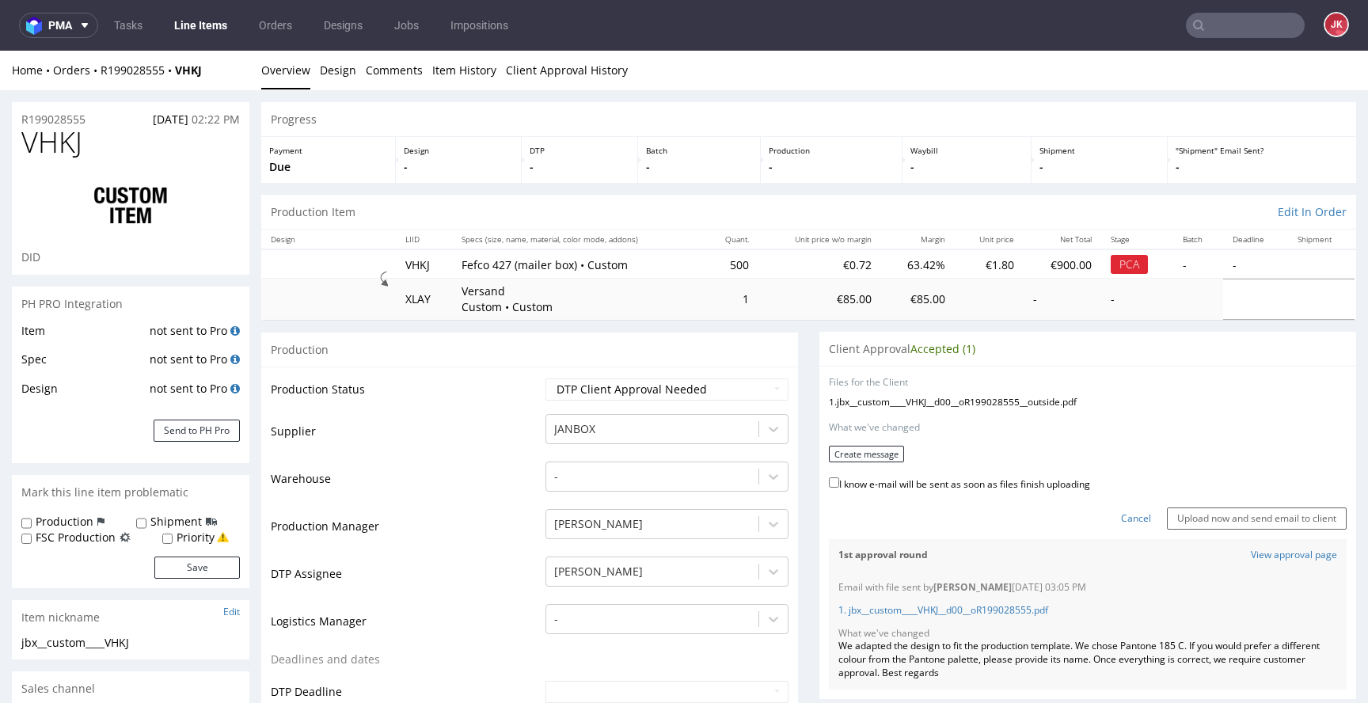
click at [865, 459] on button "Create message" at bounding box center [866, 454] width 75 height 17
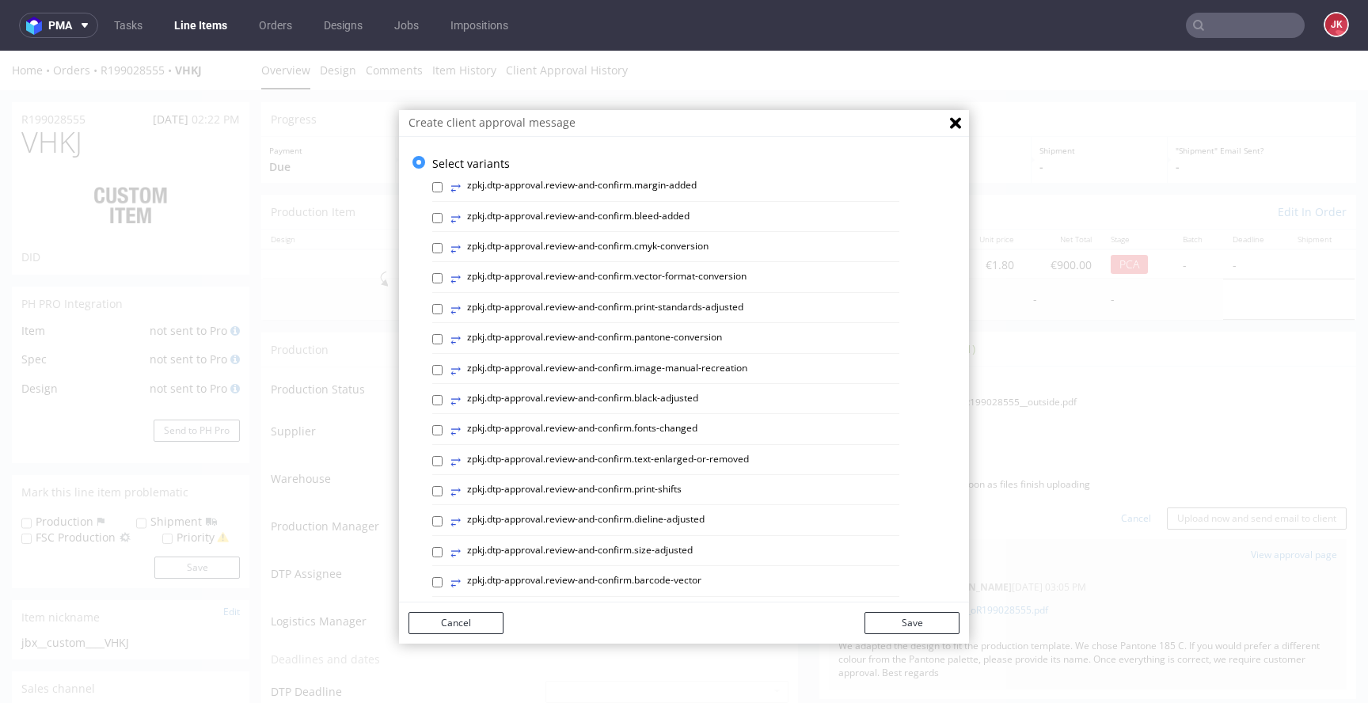
click at [623, 310] on label "⥂ zpkj.dtp-approval.review-and-confirm.print-standards-adjusted" at bounding box center [596, 309] width 293 height 17
click at [443, 310] on input "⥂ zpkj.dtp-approval.review-and-confirm.print-standards-adjusted" at bounding box center [437, 309] width 10 height 10
checkbox input "true"
click at [917, 626] on button "Save" at bounding box center [911, 623] width 95 height 22
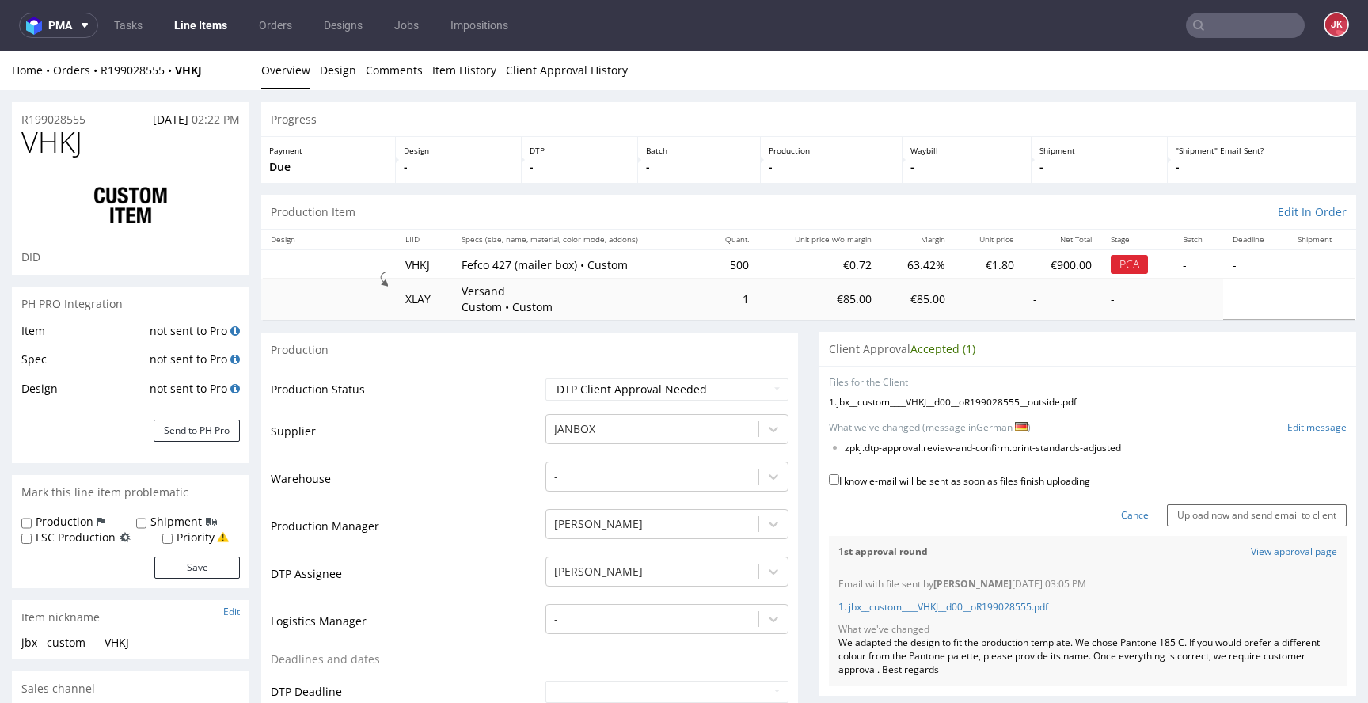
click at [1303, 431] on link "Edit message" at bounding box center [1316, 427] width 59 height 13
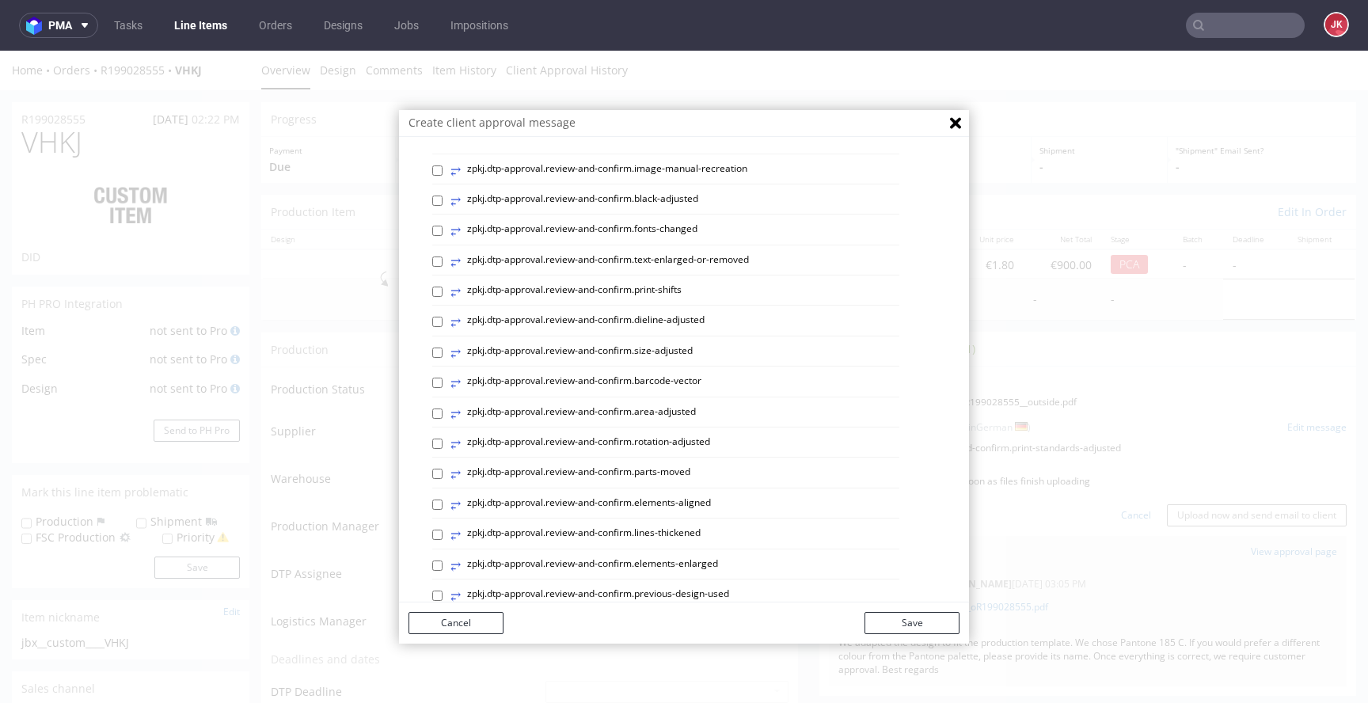
scroll to position [667, 0]
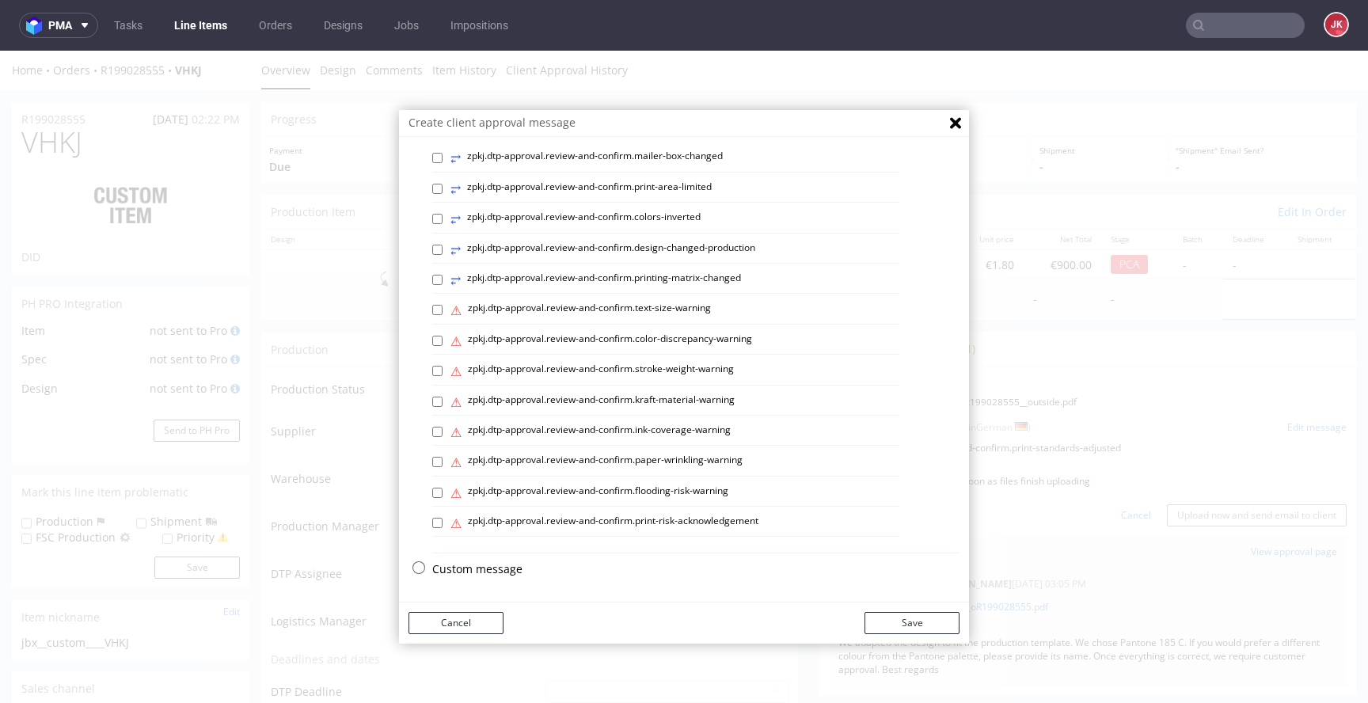
click at [458, 567] on p "Custom message" at bounding box center [695, 569] width 527 height 16
checkbox input "false"
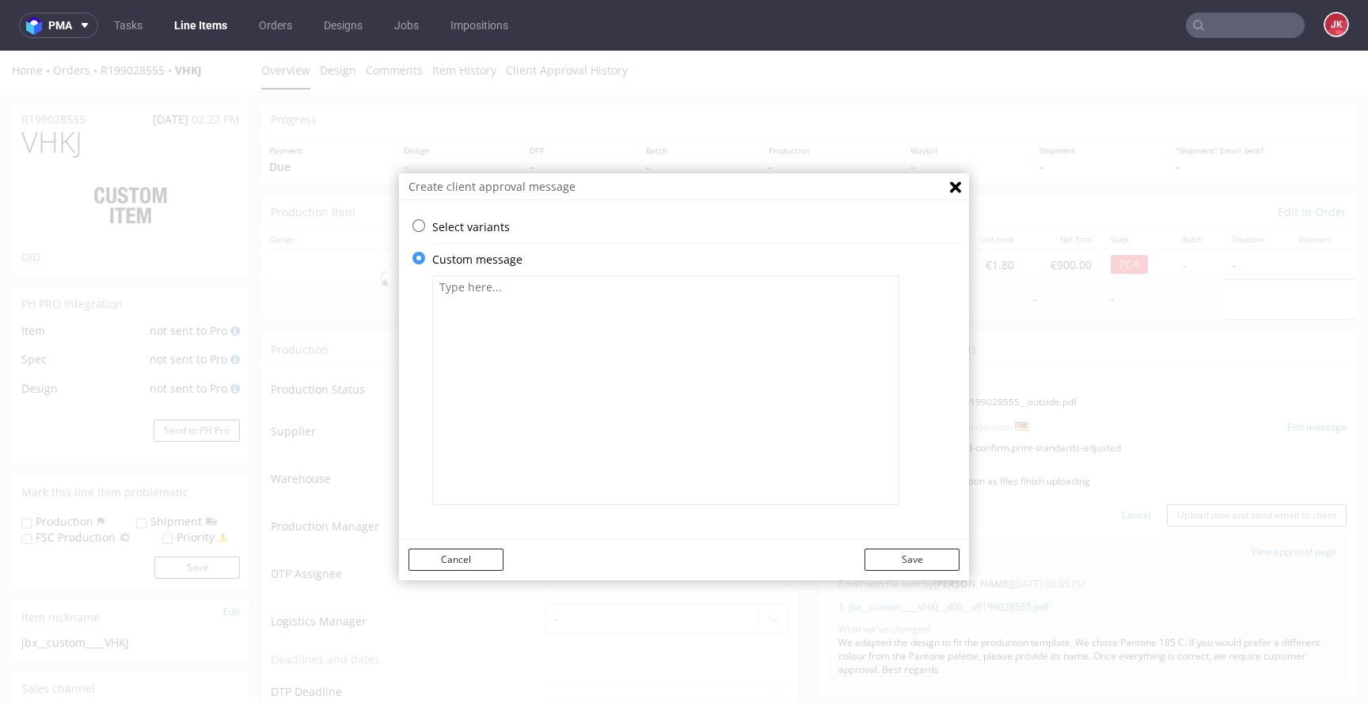
scroll to position [0, 0]
click at [610, 386] on textarea at bounding box center [665, 390] width 467 height 230
paste textarea "Zustimmung des Kunden erforderlich. Wir haben die Farbe für die Pantone Uncoate…"
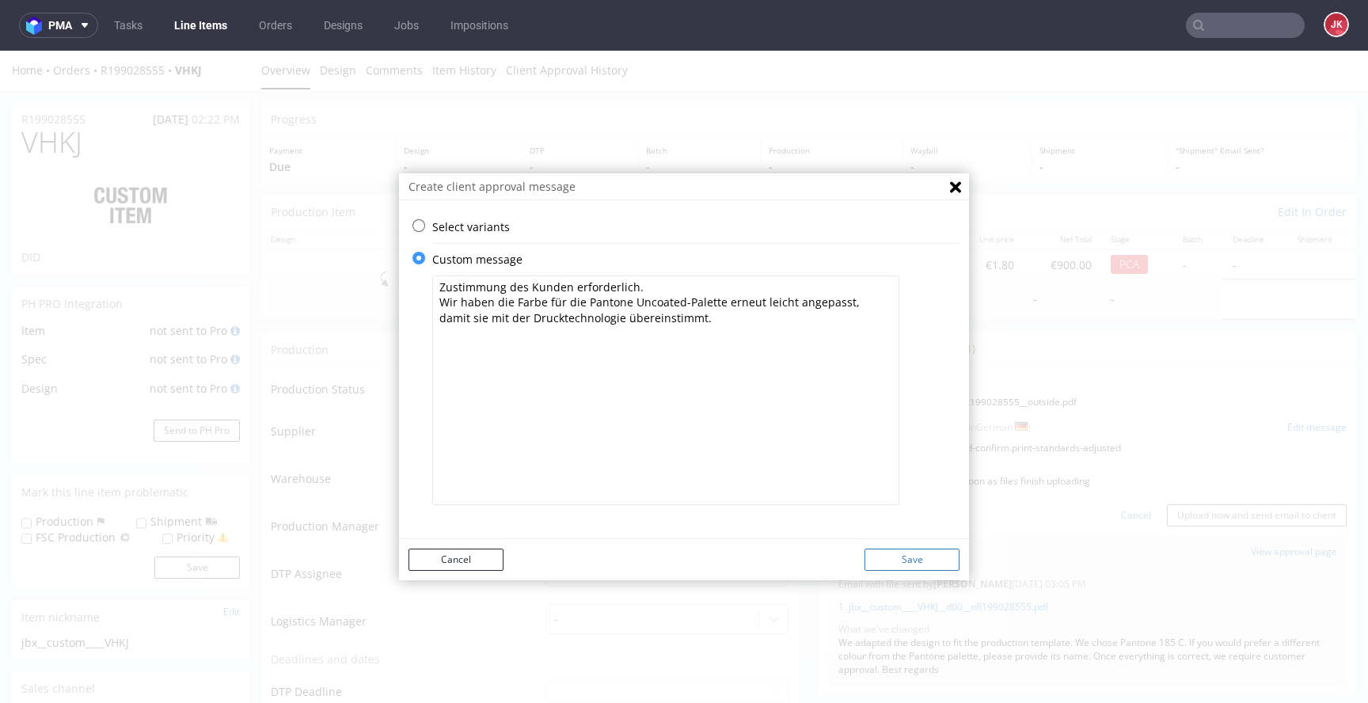
type textarea "Zustimmung des Kunden erforderlich. Wir haben die Farbe für die Pantone Uncoate…"
click at [905, 556] on button "Save" at bounding box center [911, 560] width 95 height 22
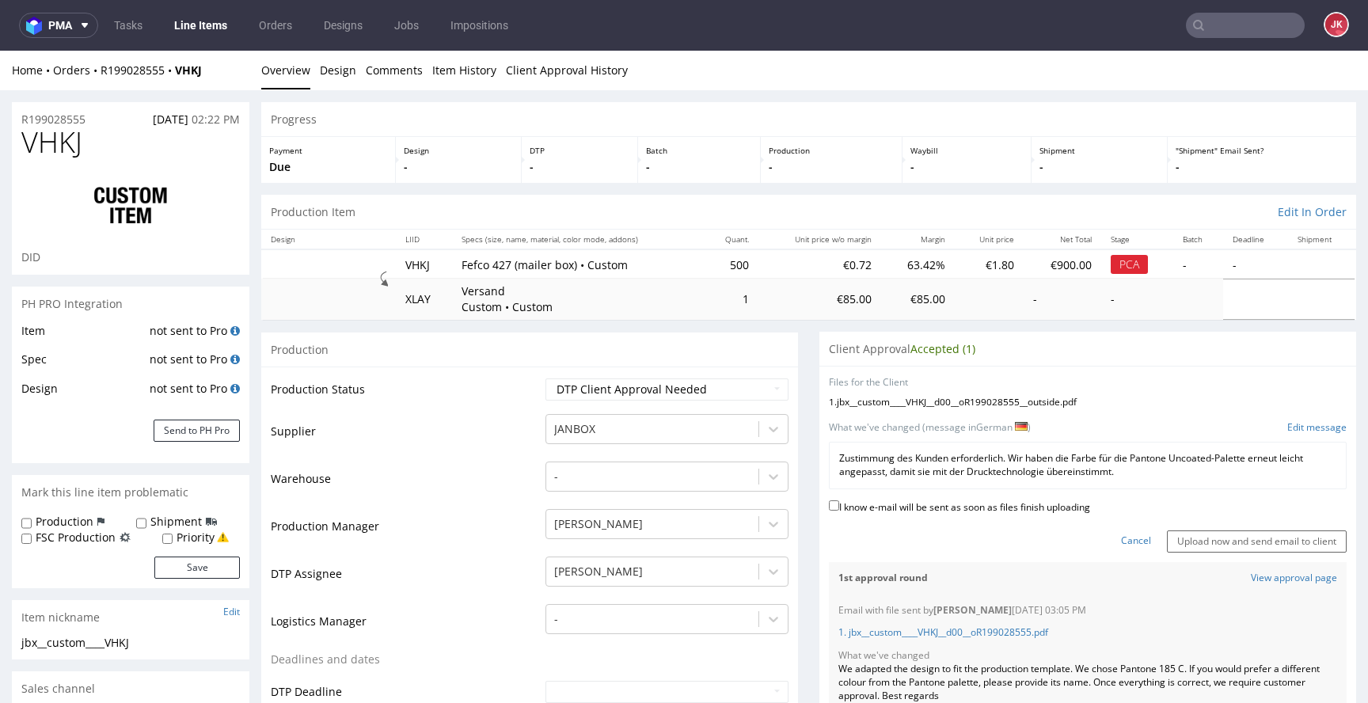
click at [952, 507] on label "I know e-mail will be sent as soon as files finish uploading" at bounding box center [959, 505] width 261 height 17
click at [839, 507] on input "I know e-mail will be sent as soon as files finish uploading" at bounding box center [834, 505] width 10 height 10
checkbox input "true"
click at [1199, 541] on input "Upload now and send email to client" at bounding box center [1257, 541] width 180 height 22
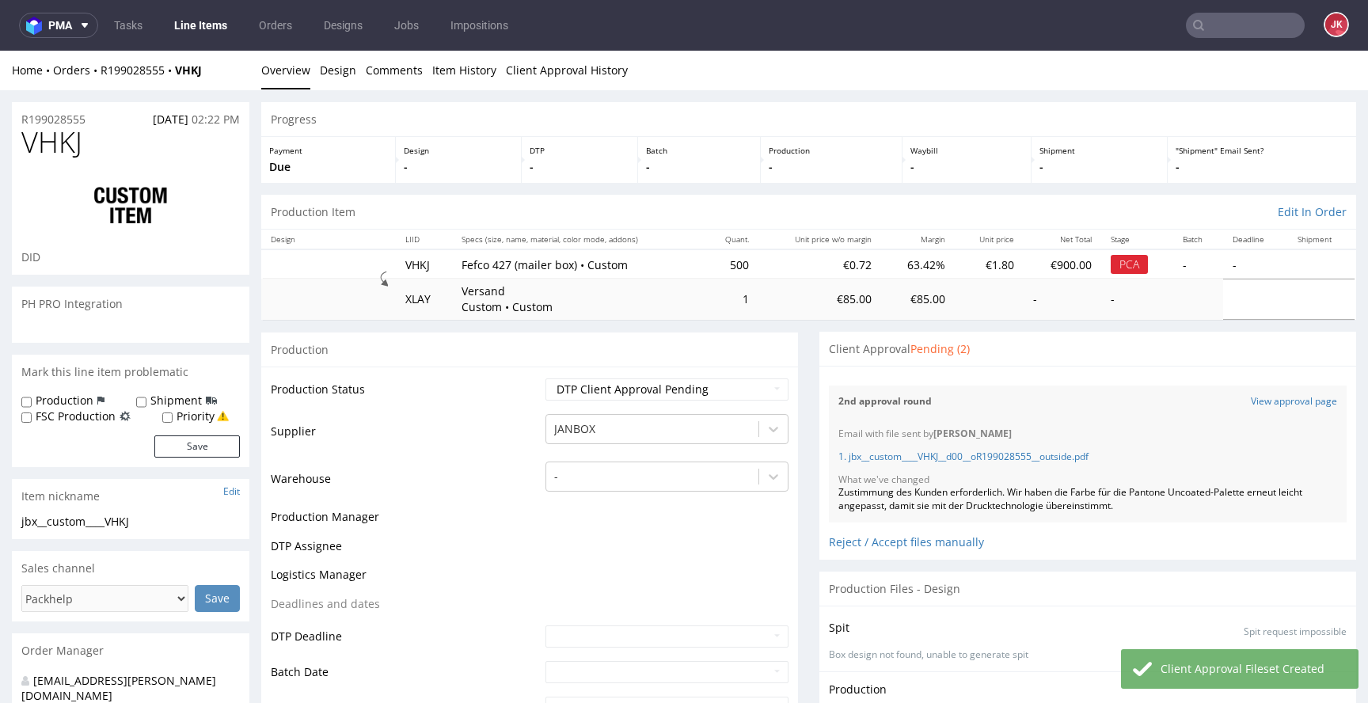
scroll to position [341, 0]
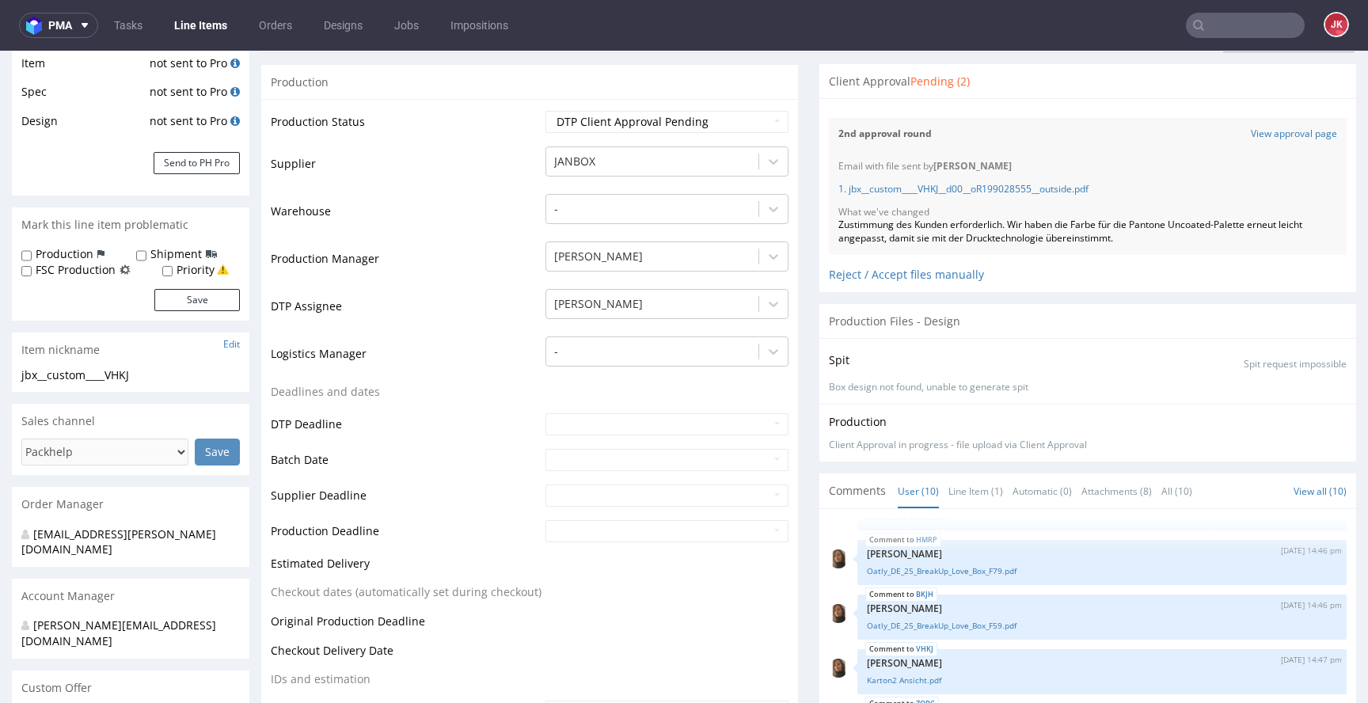
scroll to position [0, 0]
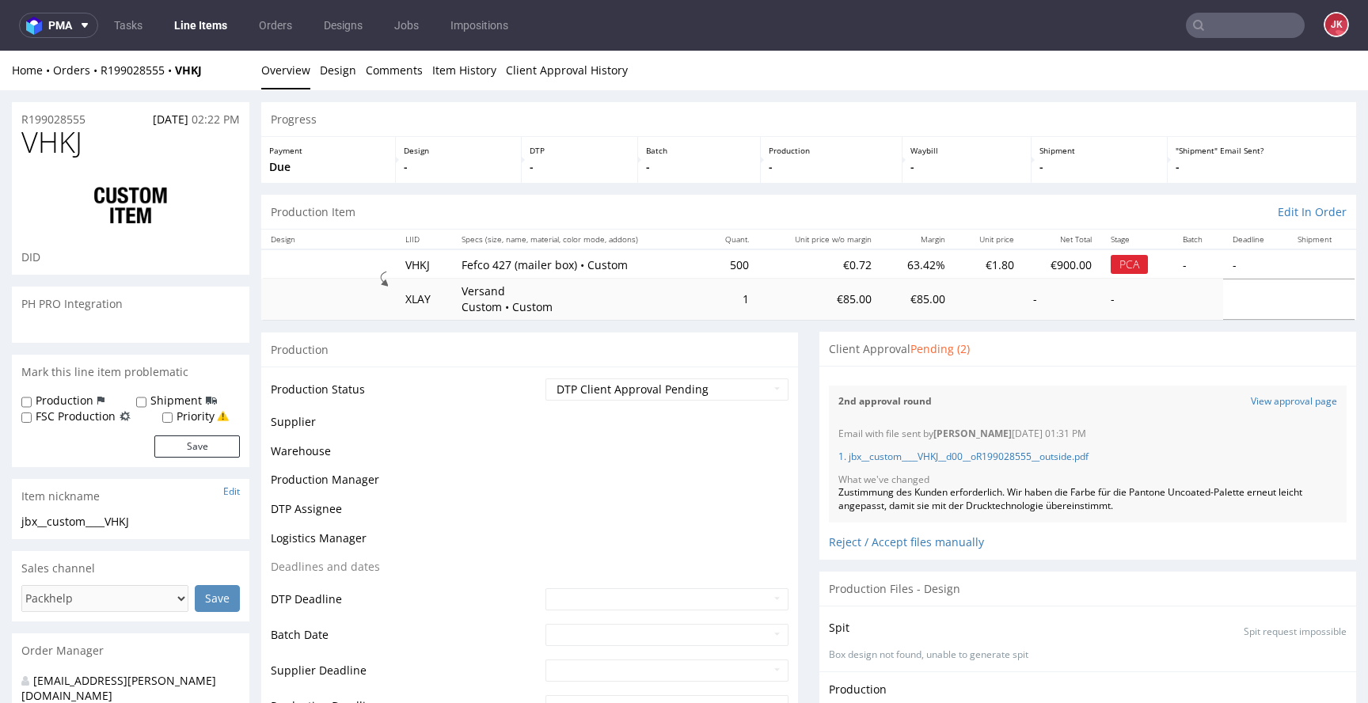
scroll to position [341, 0]
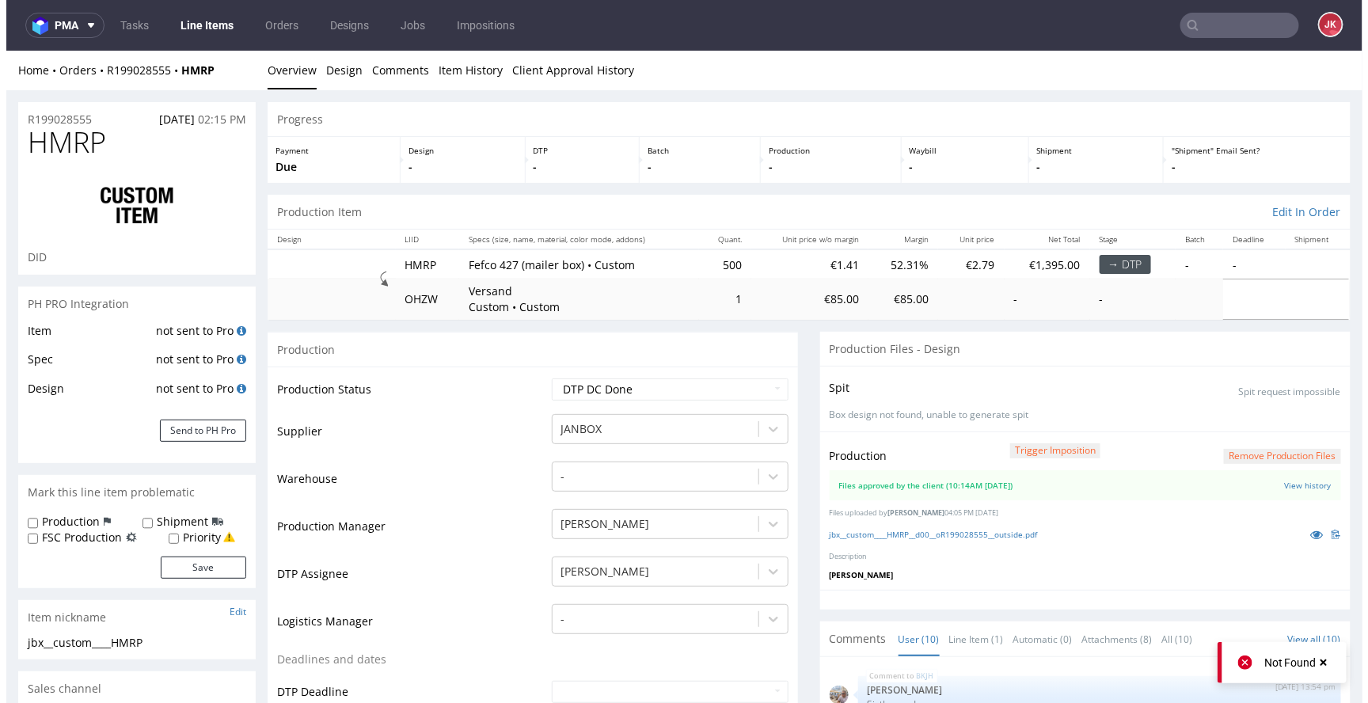
scroll to position [341, 0]
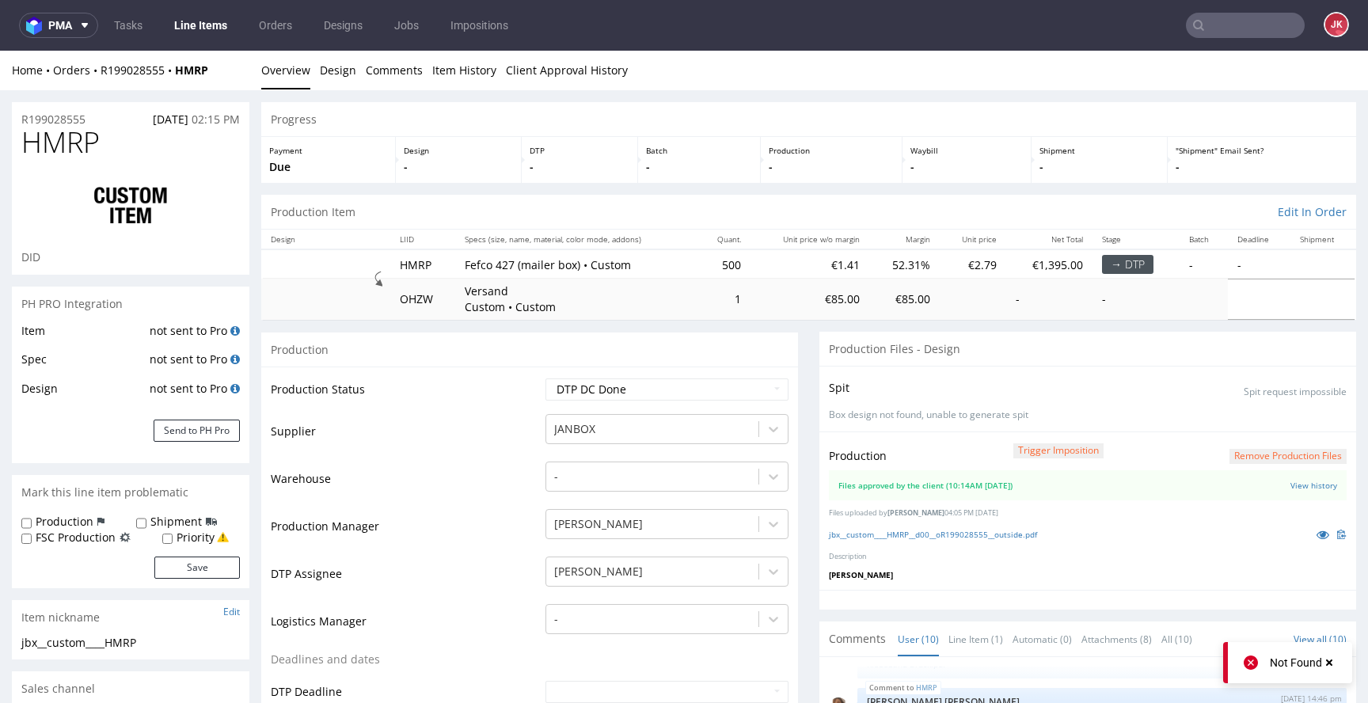
click at [1316, 538] on icon at bounding box center [1322, 534] width 13 height 11
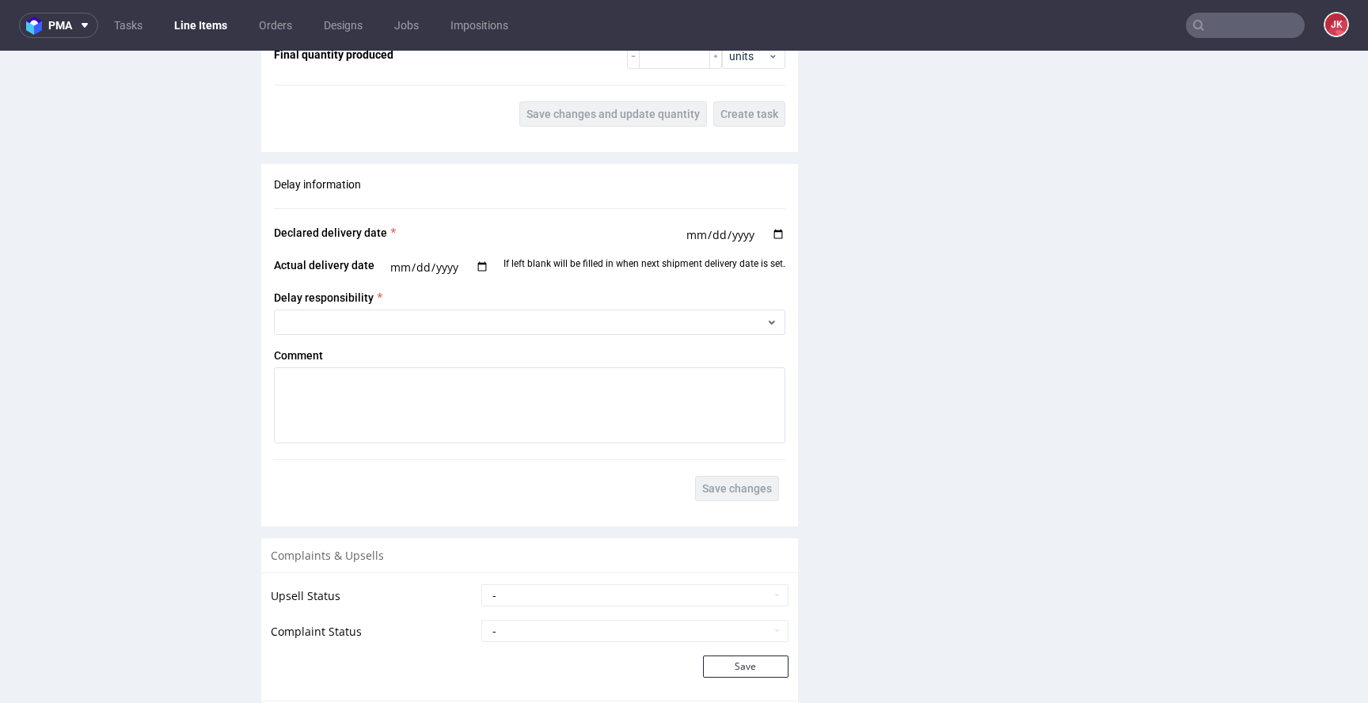
scroll to position [2849, 0]
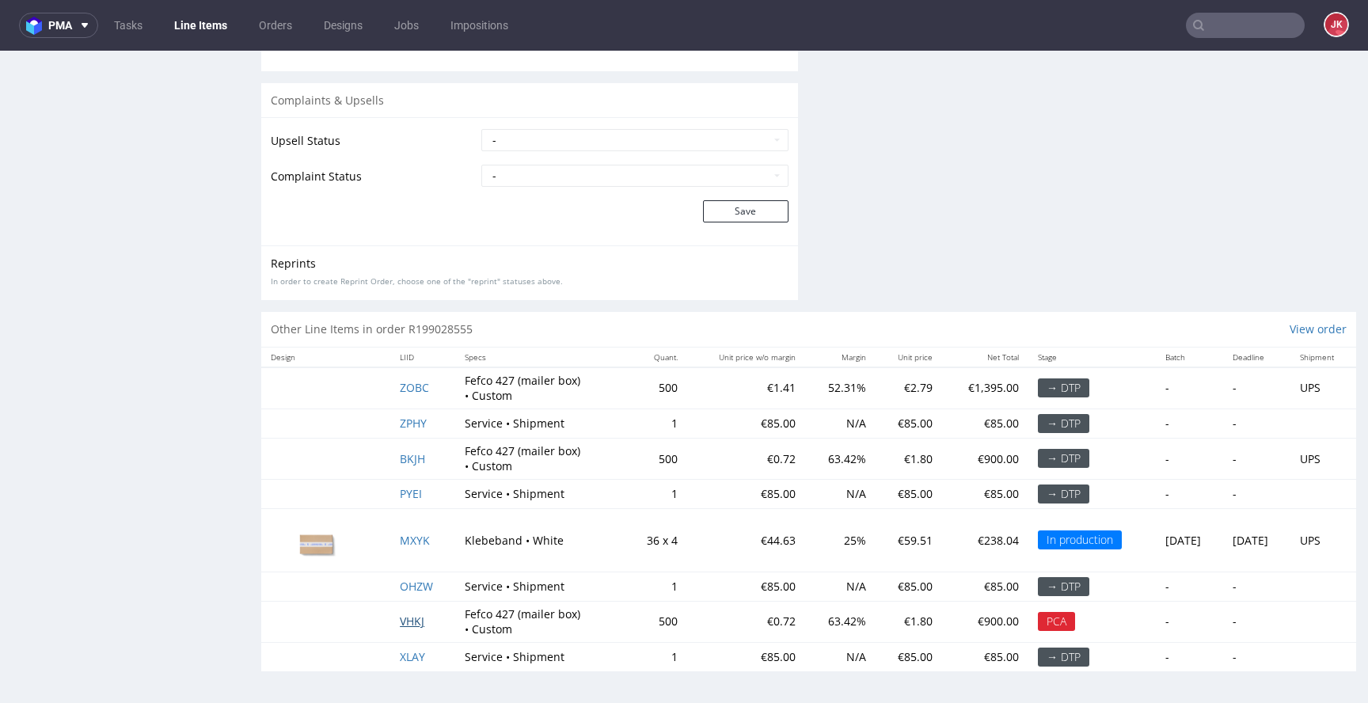
click at [406, 619] on span "VHKJ" at bounding box center [412, 620] width 25 height 15
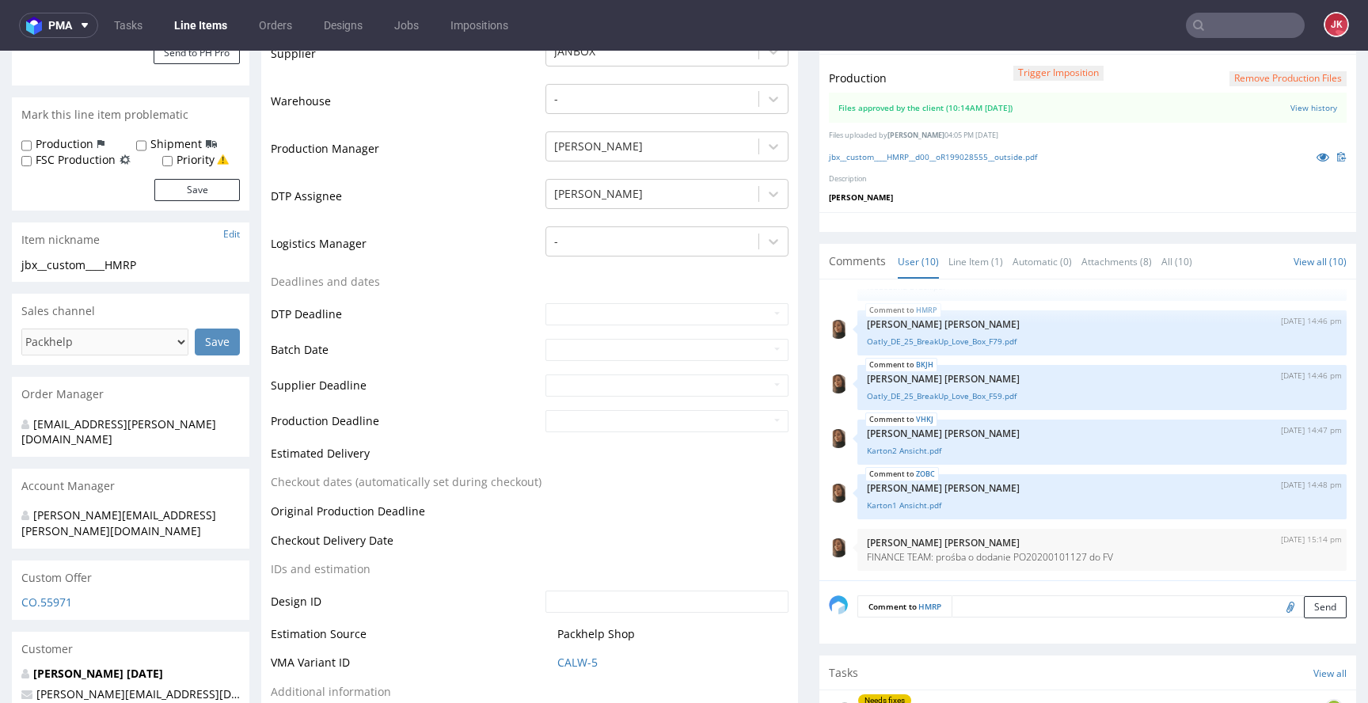
scroll to position [0, 0]
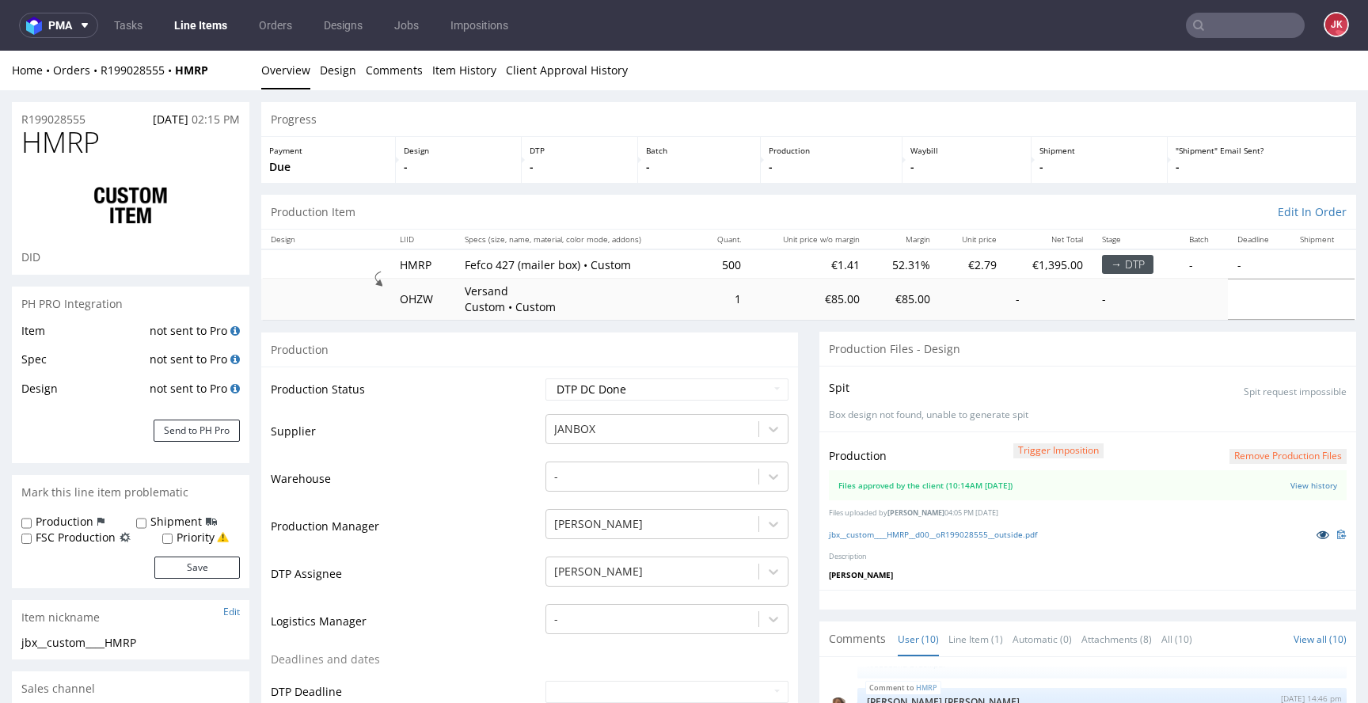
click at [1316, 534] on icon at bounding box center [1322, 534] width 13 height 11
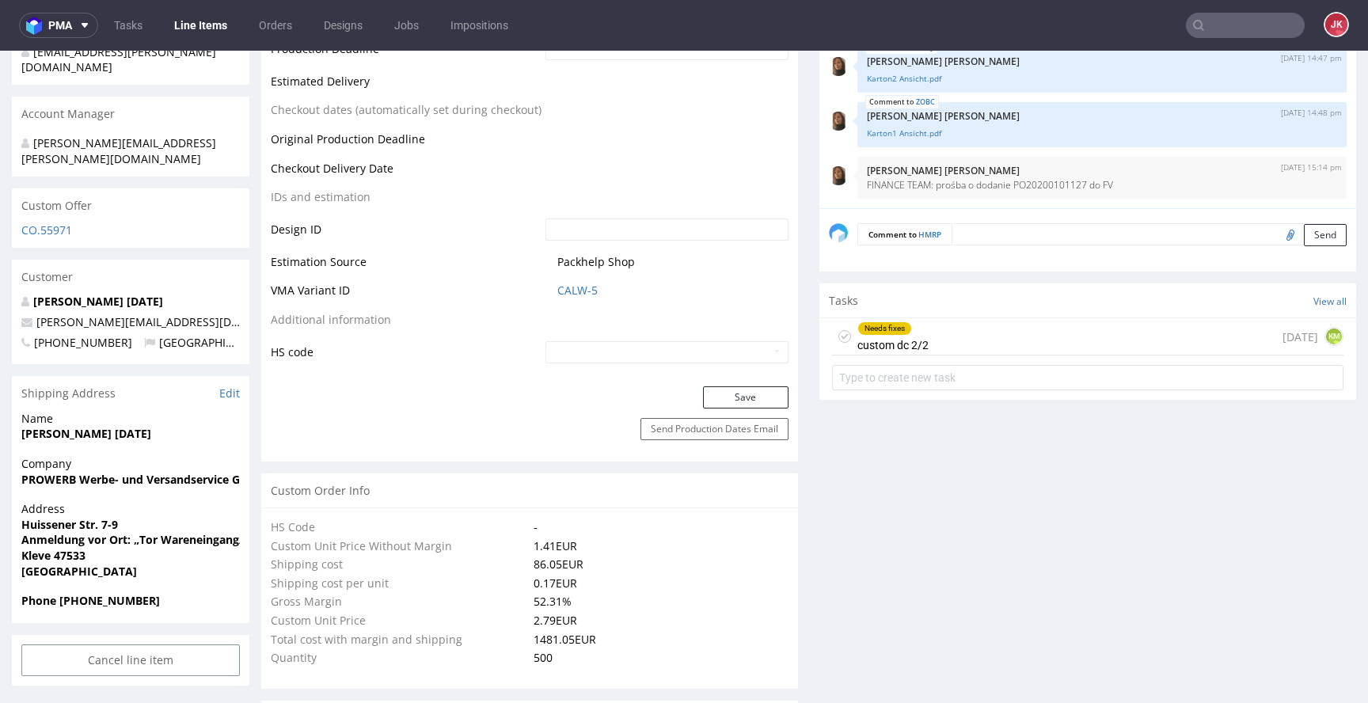
scroll to position [758, 0]
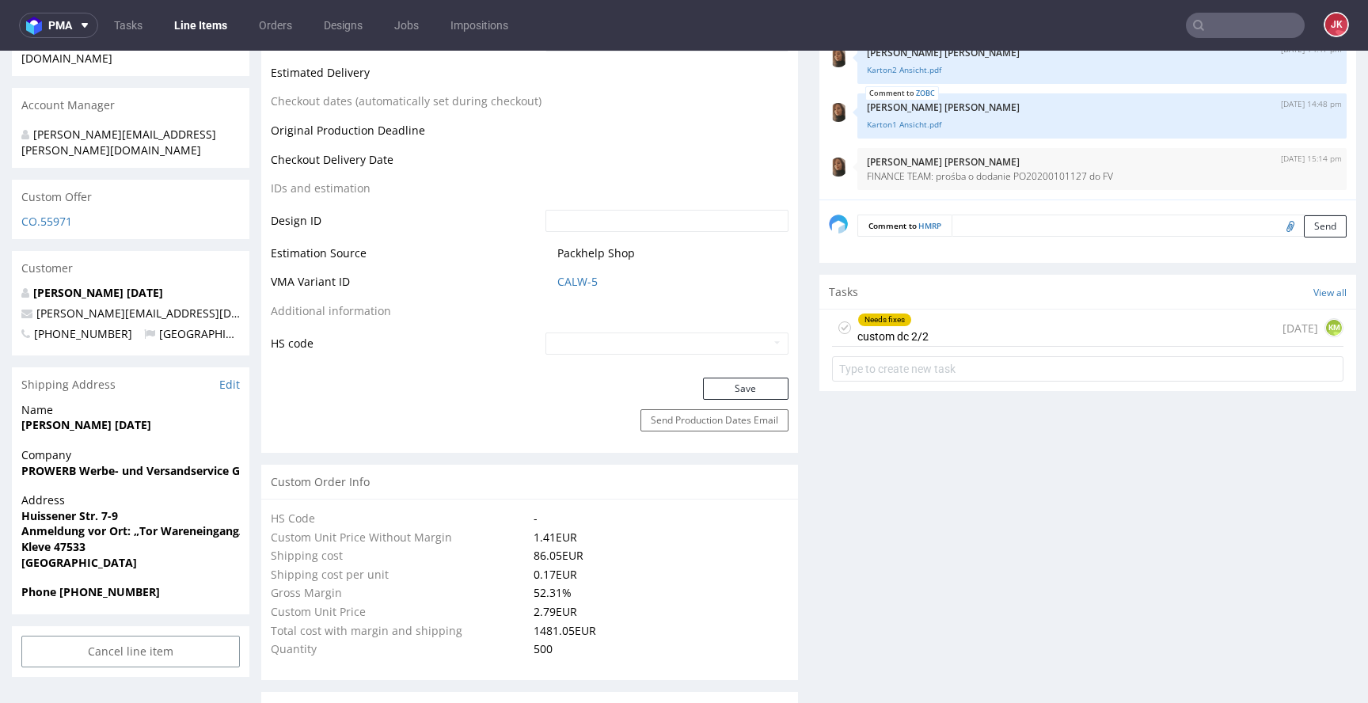
click at [881, 330] on div "Needs fixes custom dc 2/2" at bounding box center [892, 328] width 71 height 36
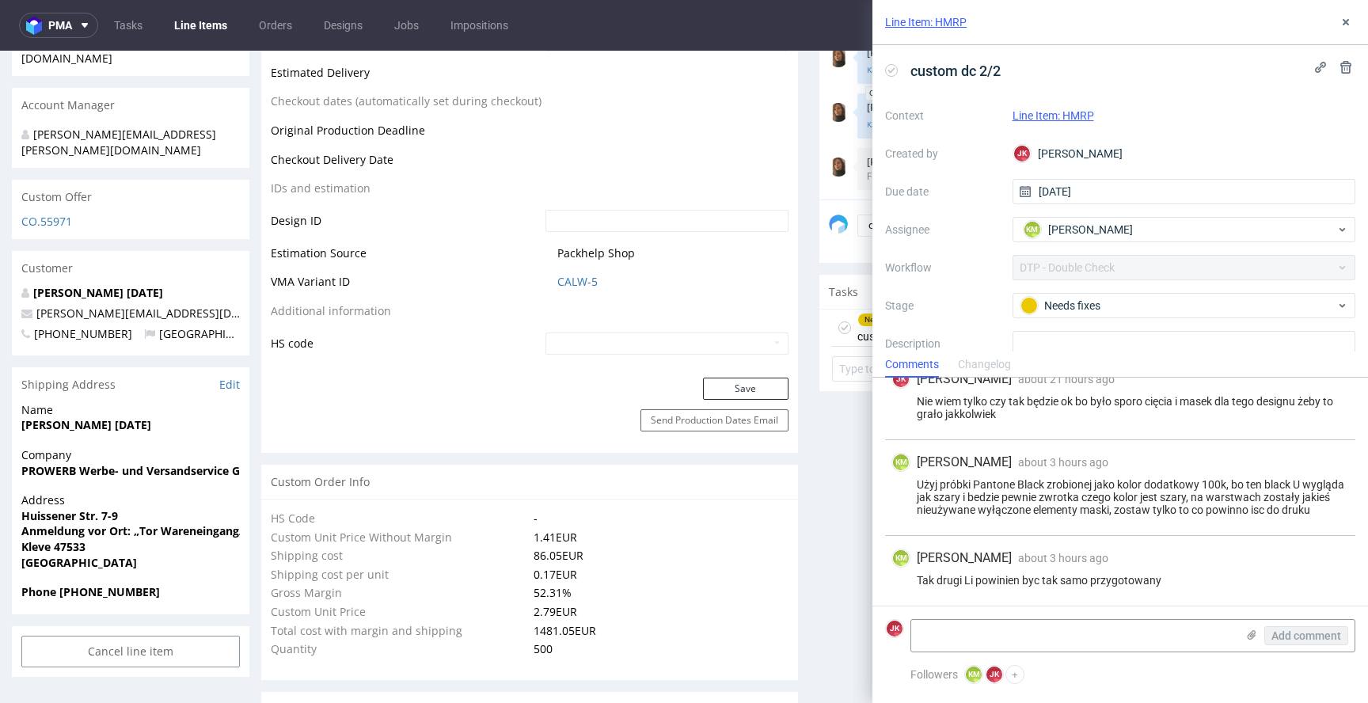
scroll to position [333, 0]
click at [1349, 21] on icon at bounding box center [1345, 22] width 13 height 13
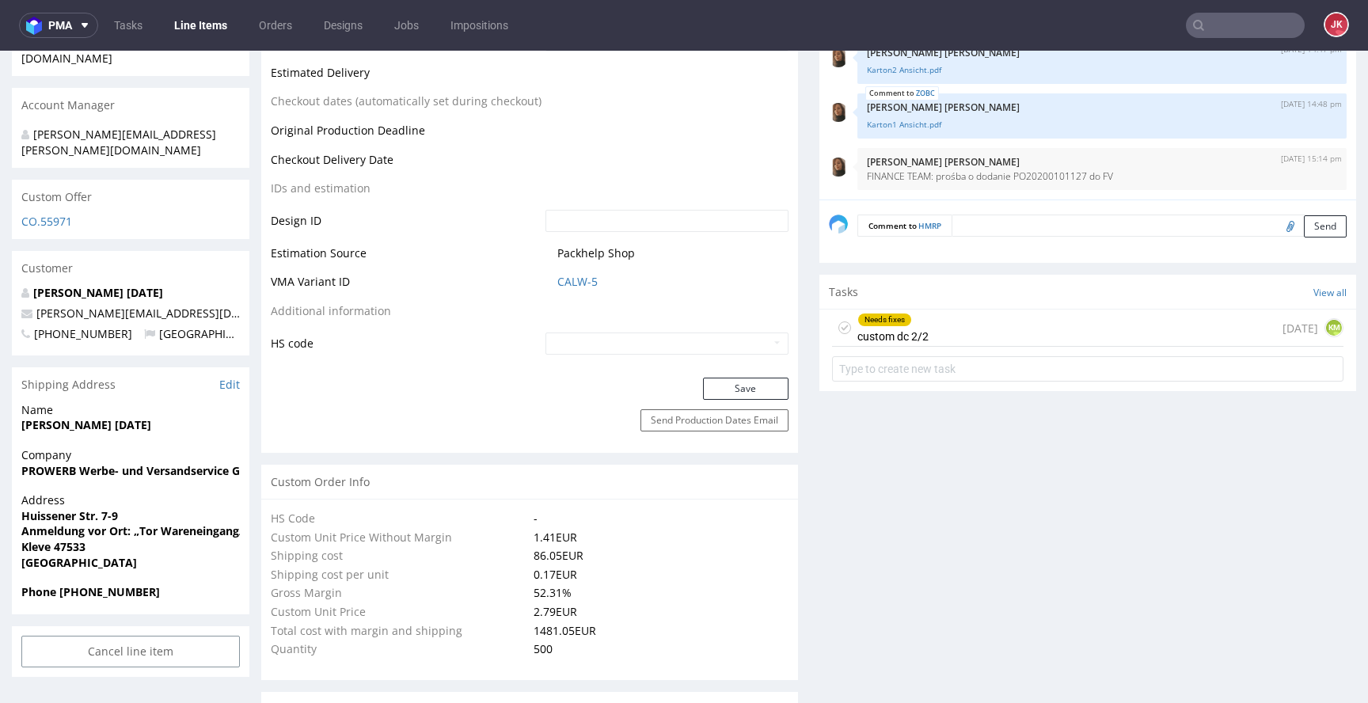
click at [838, 324] on icon at bounding box center [844, 327] width 13 height 13
click at [891, 336] on div "Completed custom dc 2/2" at bounding box center [892, 328] width 71 height 36
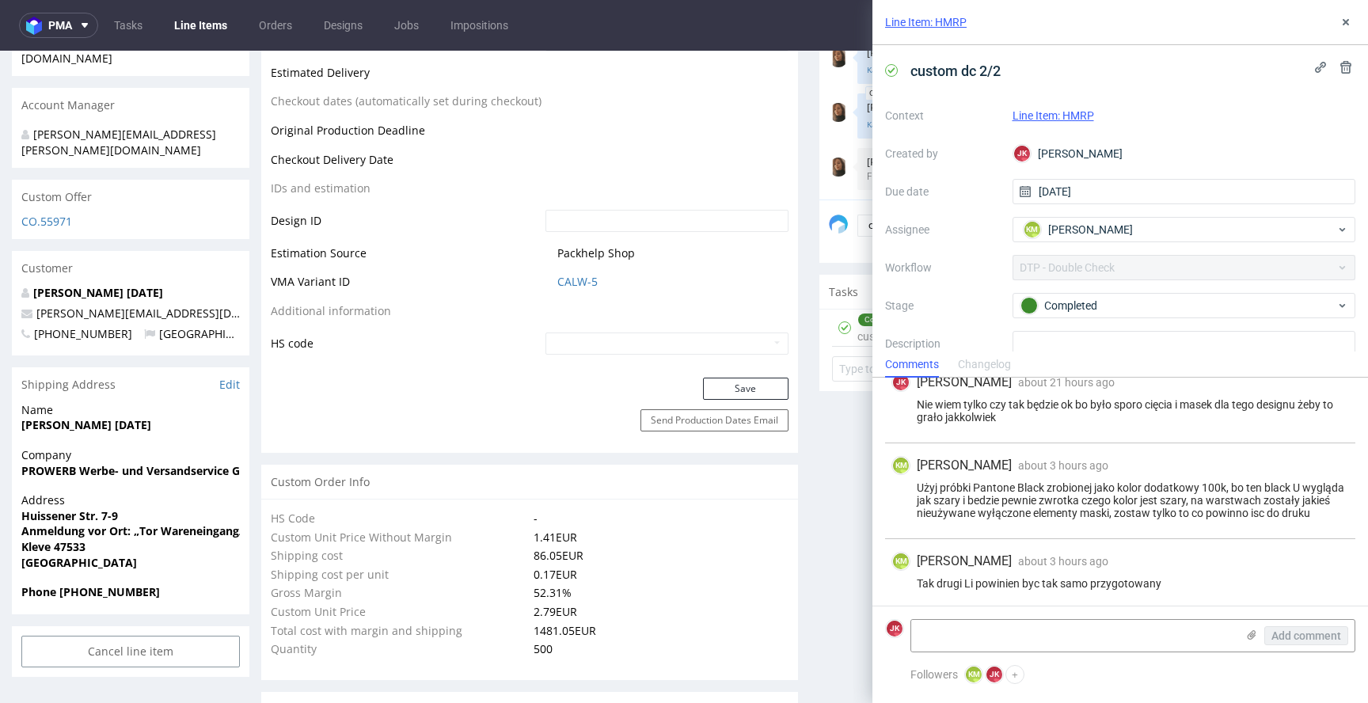
scroll to position [333, 0]
click at [1354, 12] on div "Line Item: HMRP" at bounding box center [1120, 22] width 496 height 45
click at [1349, 17] on icon at bounding box center [1345, 22] width 13 height 13
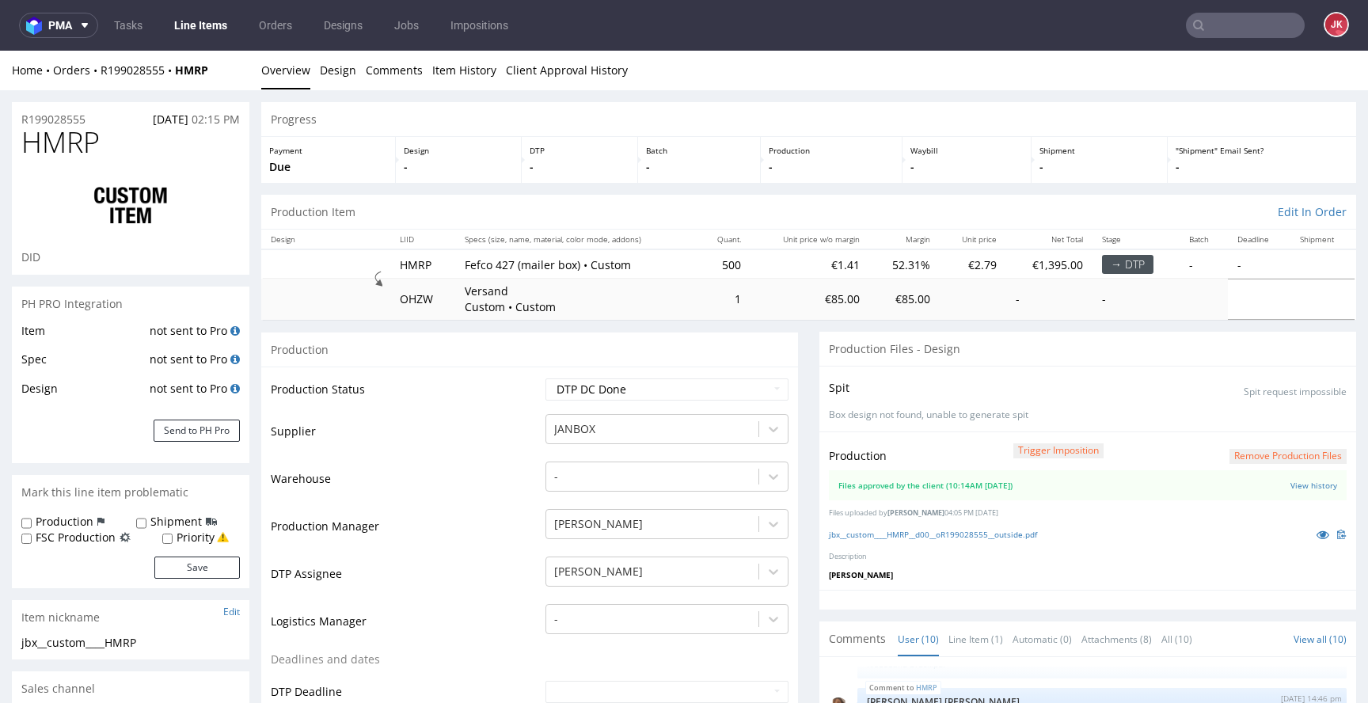
click at [1259, 459] on button "Remove production files" at bounding box center [1287, 456] width 117 height 15
click at [1239, 427] on link "Yes" at bounding box center [1238, 420] width 45 height 24
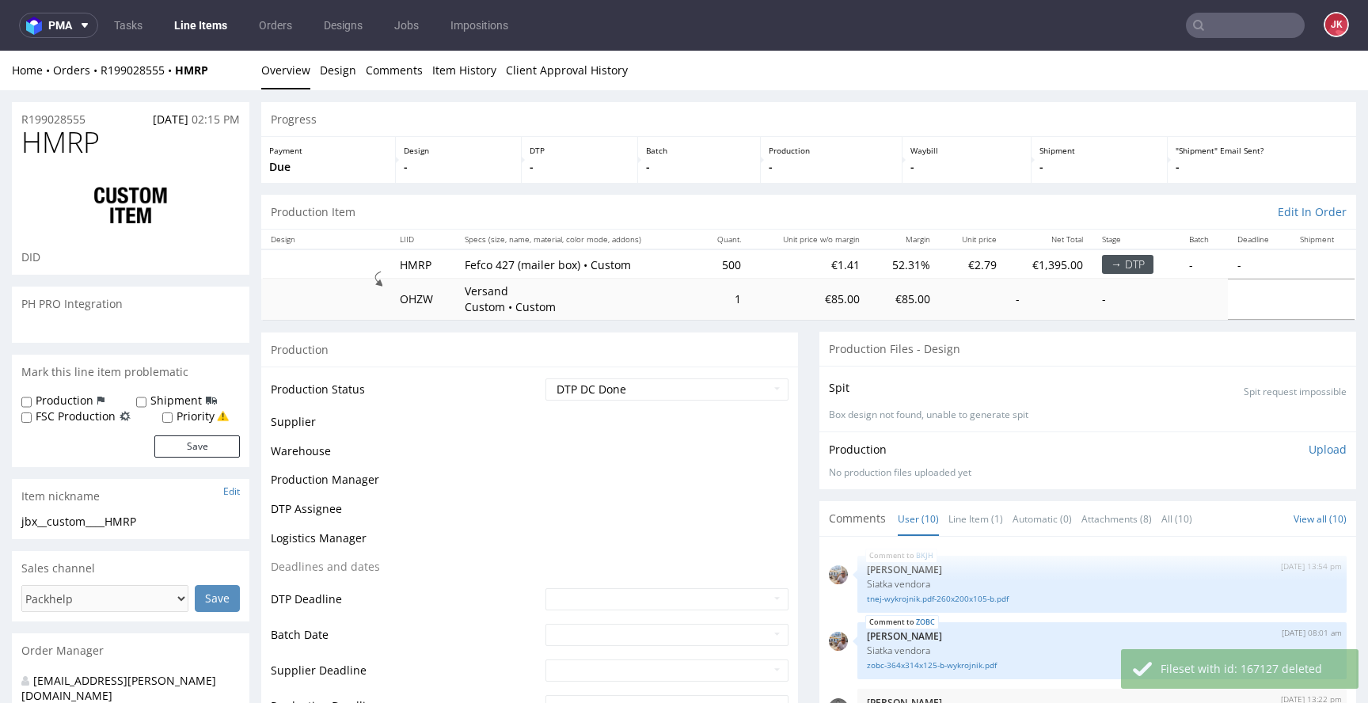
scroll to position [341, 0]
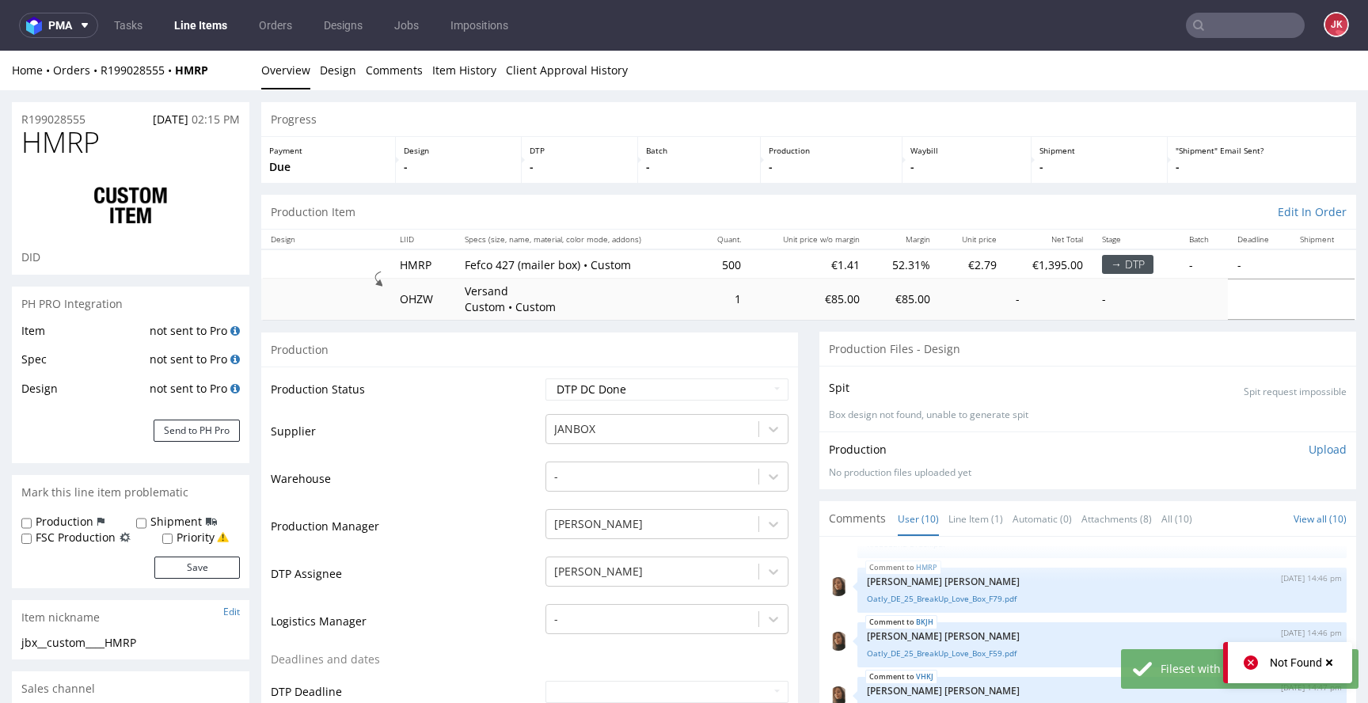
click at [1309, 450] on p "Upload" at bounding box center [1328, 450] width 38 height 16
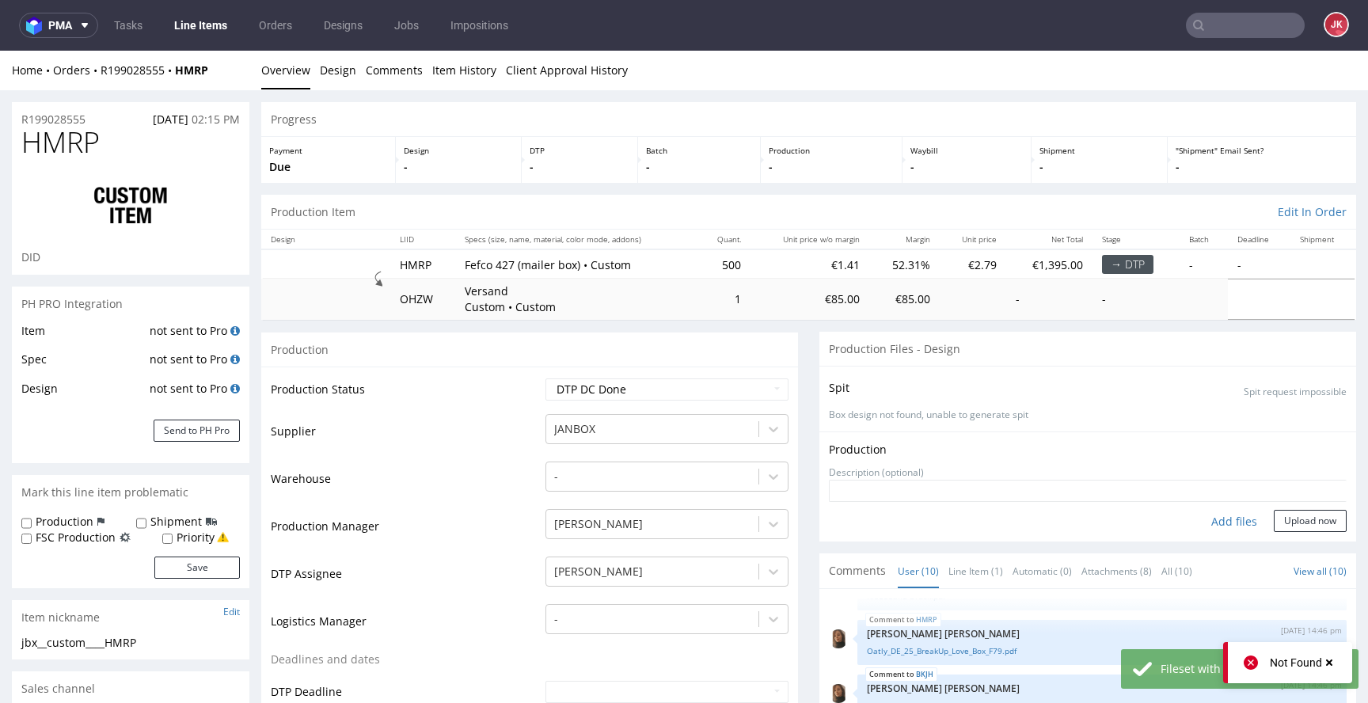
click at [1202, 526] on div "Add files" at bounding box center [1234, 522] width 79 height 24
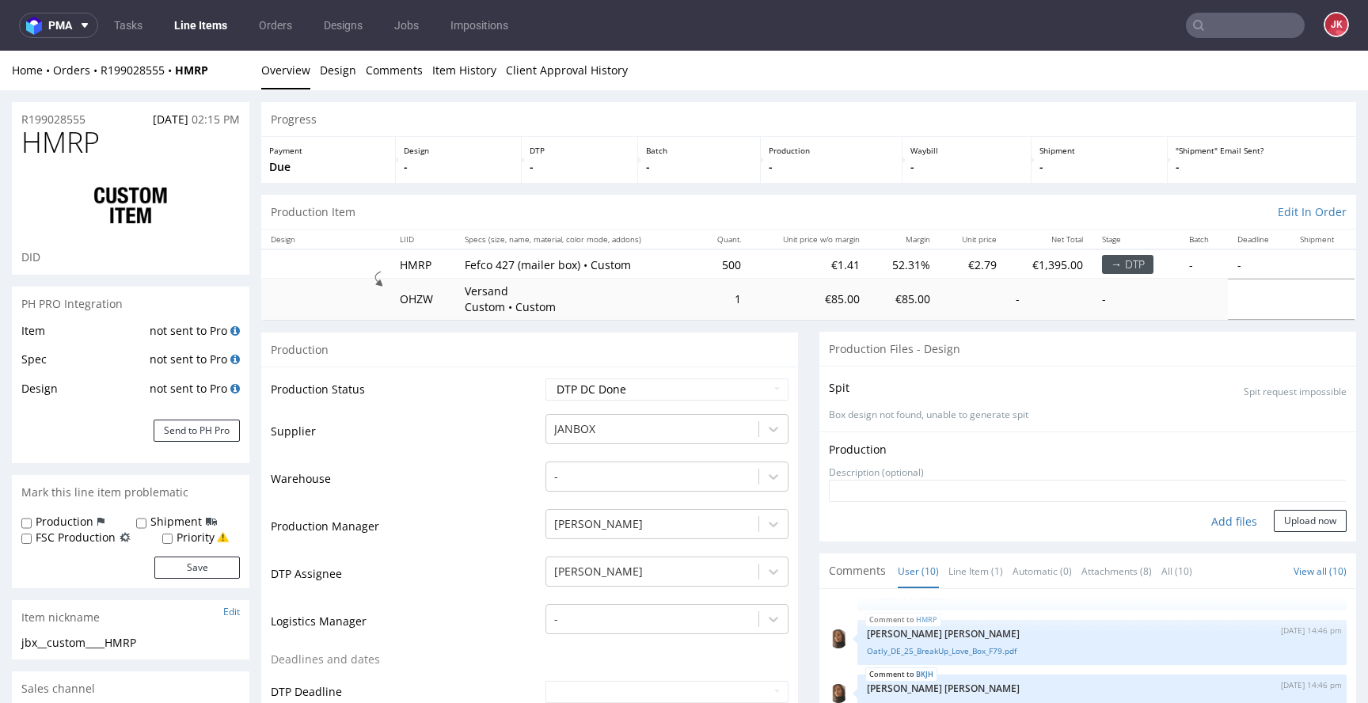
type input "C:\fakepath\jbx__custom____HMRP__d00__oR199028555__outside.pdf"
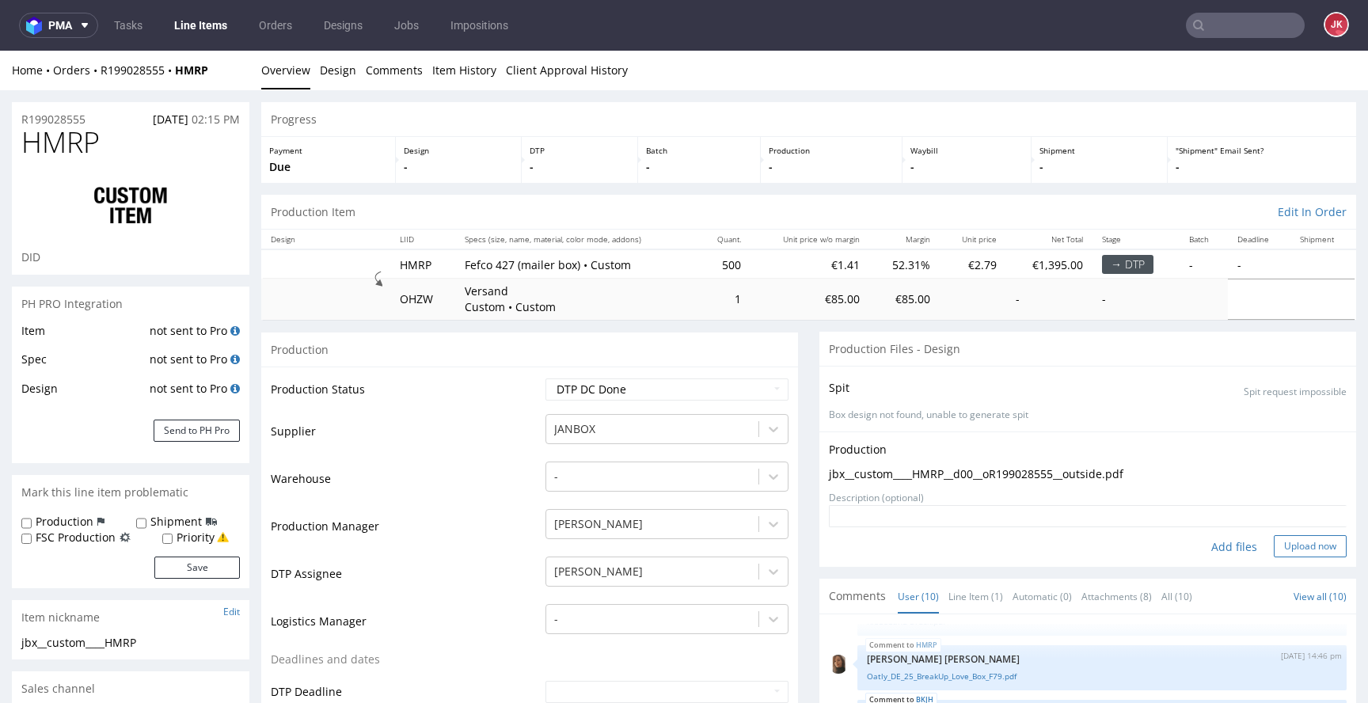
click at [1294, 546] on button "Upload now" at bounding box center [1310, 546] width 73 height 22
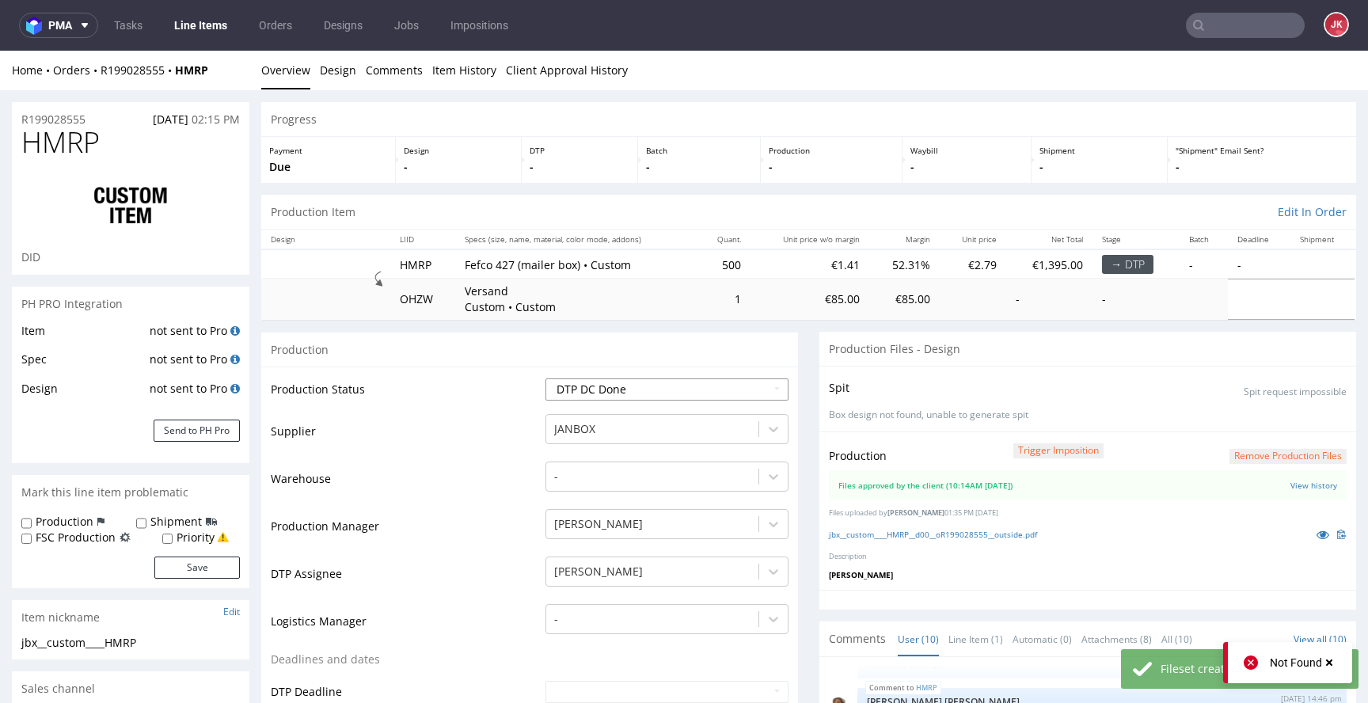
click at [718, 395] on select "Waiting for Artwork Waiting for Diecut Waiting for Mockup Waiting for DTP Waiti…" at bounding box center [666, 389] width 243 height 22
select select "dtp_production_ready"
click at [545, 378] on select "Waiting for Artwork Waiting for Diecut Waiting for Mockup Waiting for DTP Waiti…" at bounding box center [666, 389] width 243 height 22
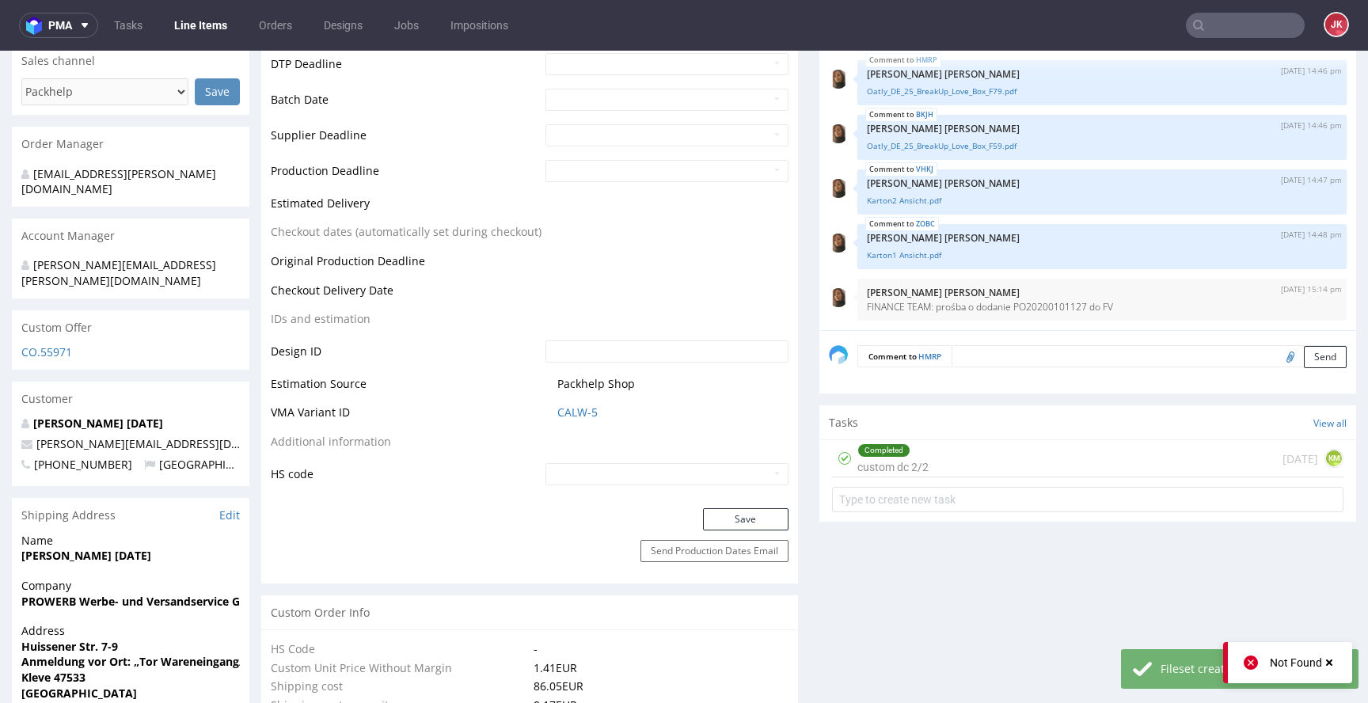
scroll to position [660, 0]
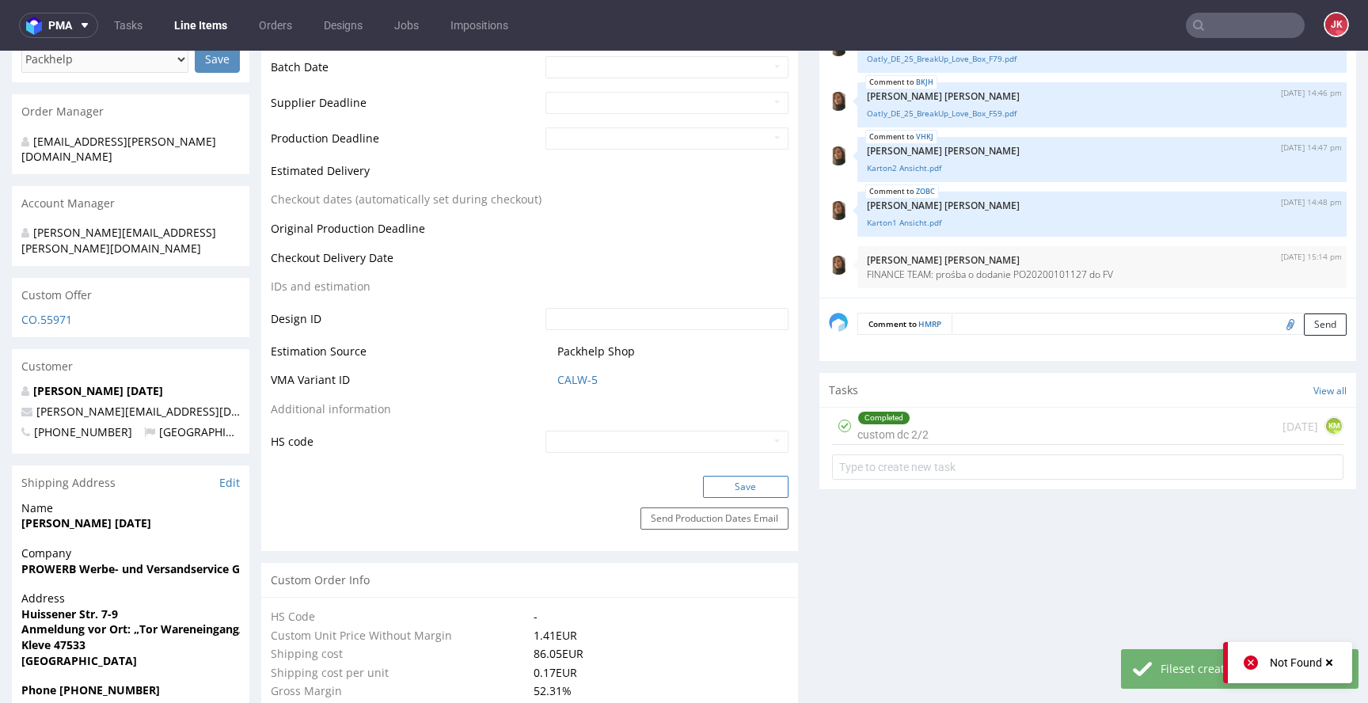
click at [731, 487] on button "Save" at bounding box center [745, 487] width 85 height 22
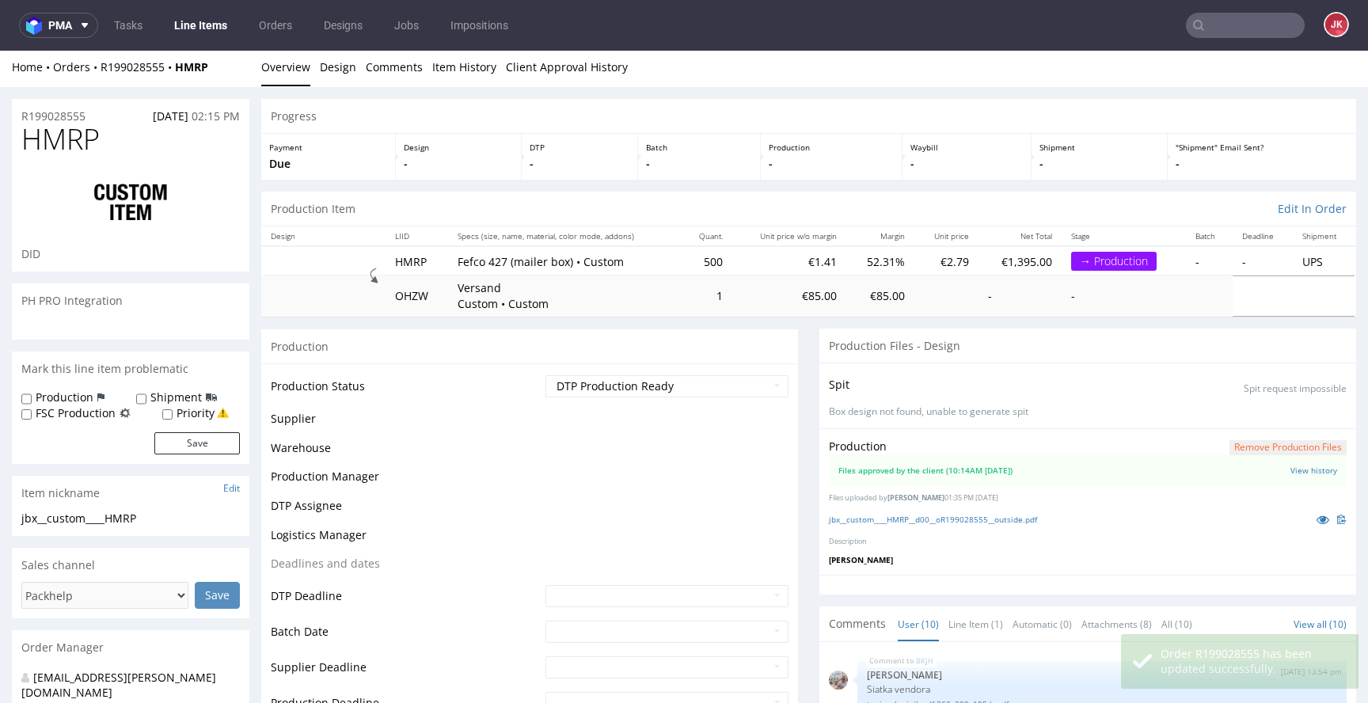
scroll to position [341, 0]
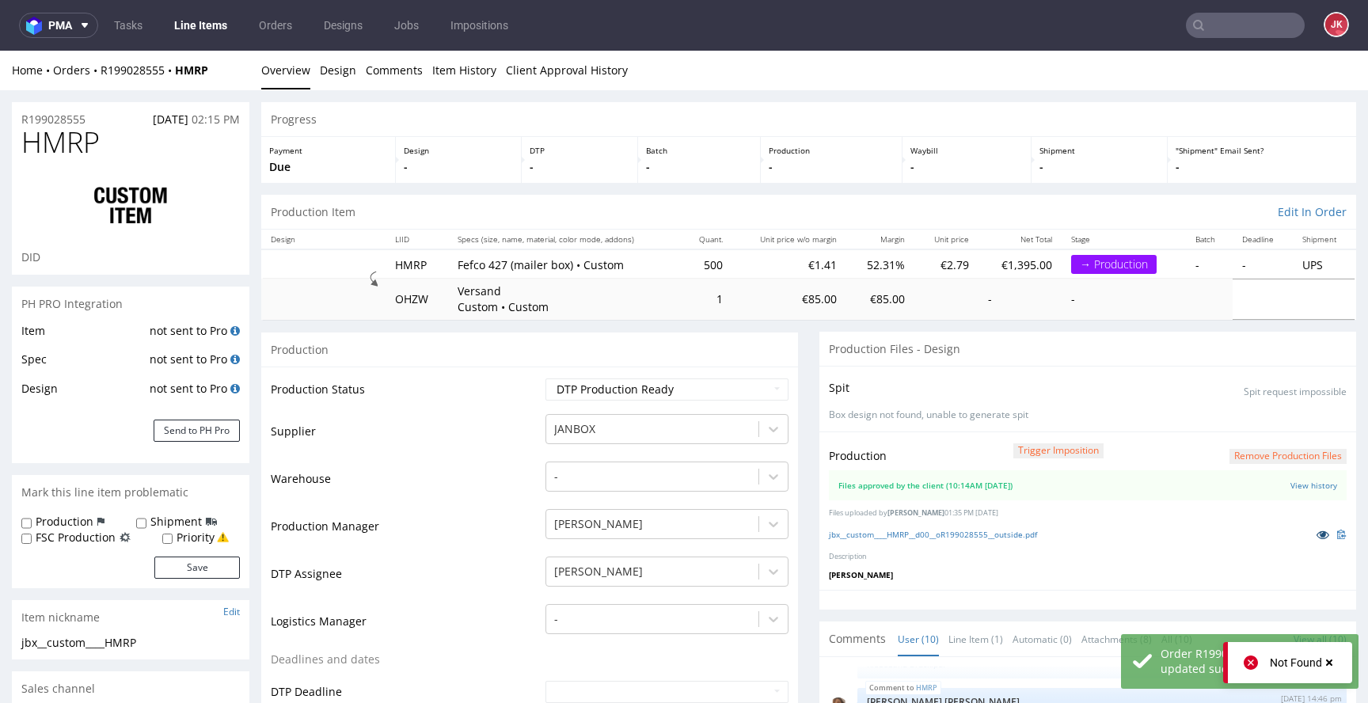
click at [1316, 534] on icon at bounding box center [1322, 534] width 13 height 11
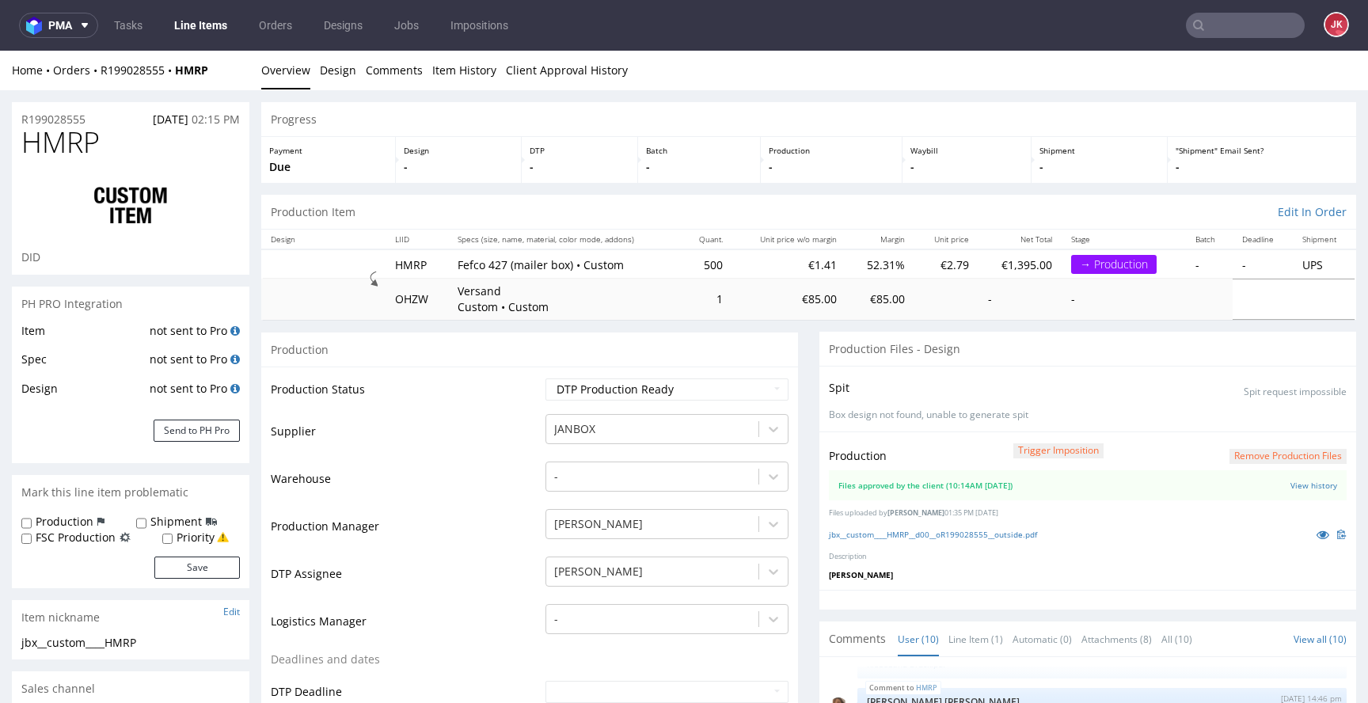
click at [519, 420] on td "Supplier" at bounding box center [406, 435] width 271 height 47
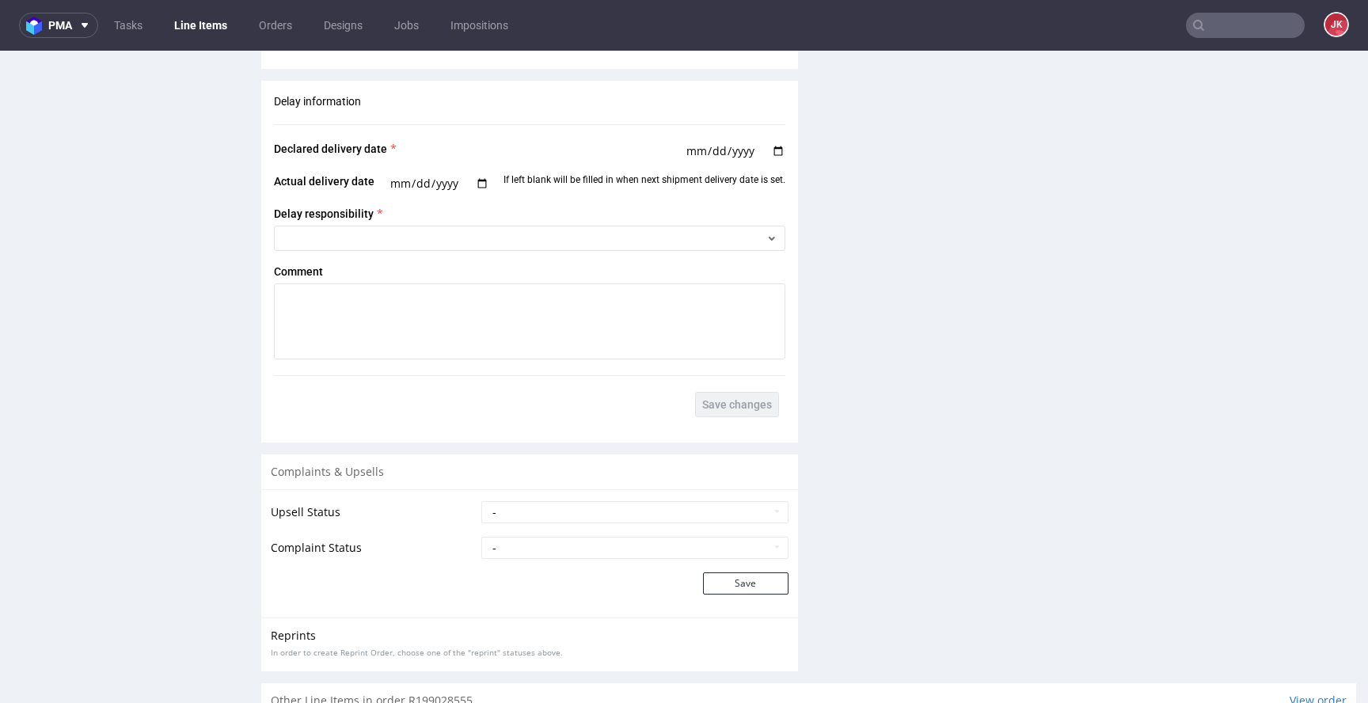
scroll to position [2817, 0]
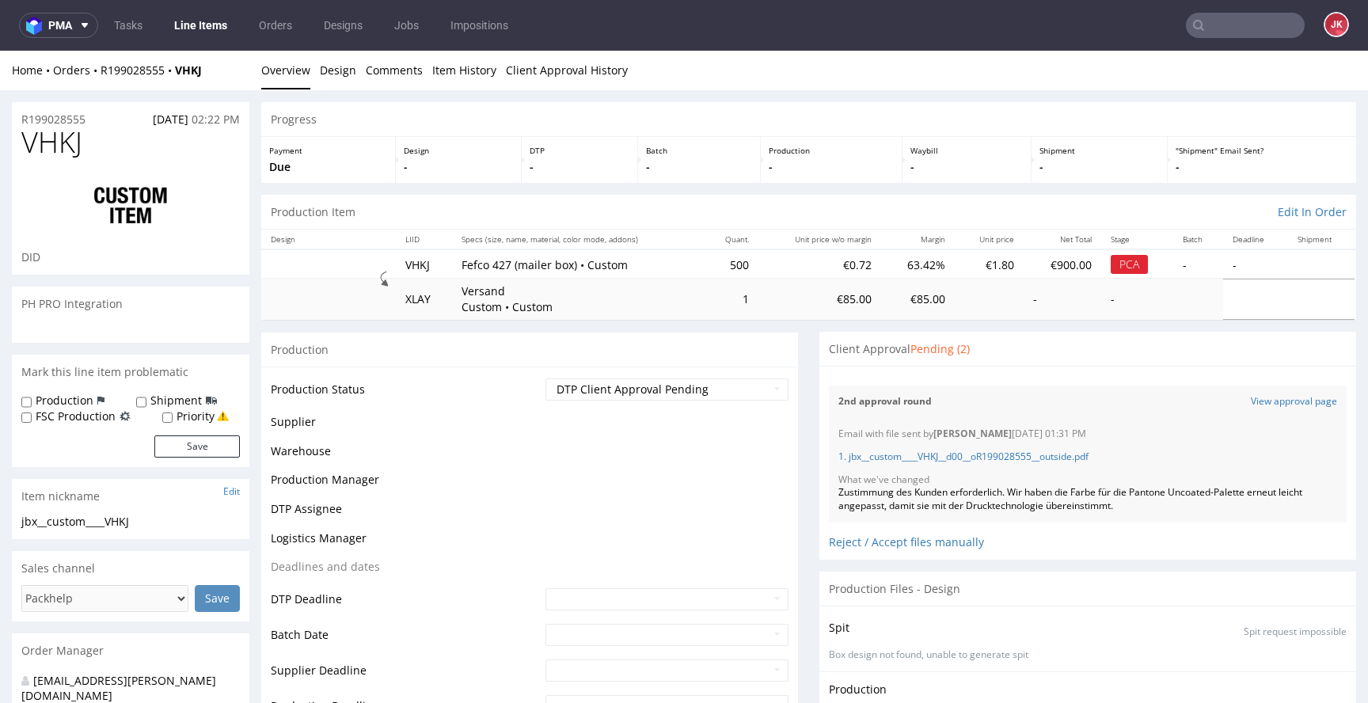
scroll to position [341, 0]
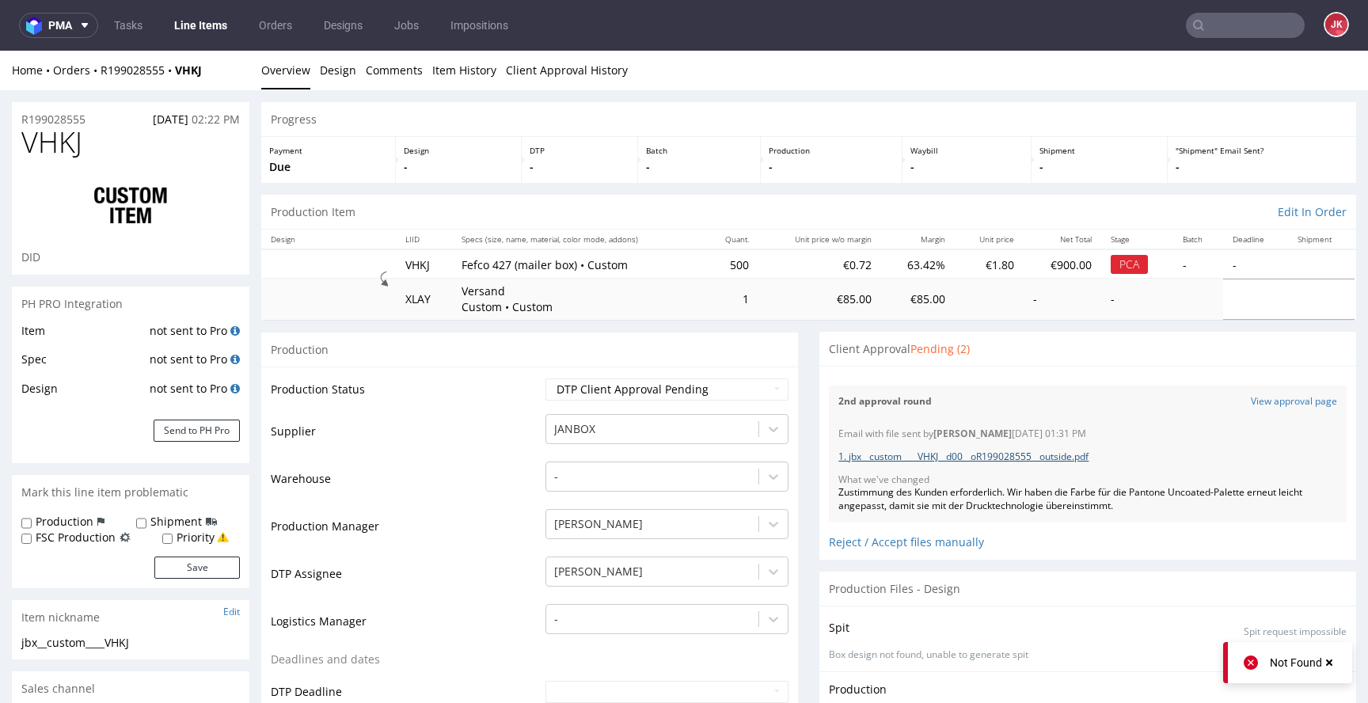
click at [934, 457] on link "1. jbx__custom____VHKJ__d00__oR199028555__outside.pdf" at bounding box center [963, 456] width 250 height 13
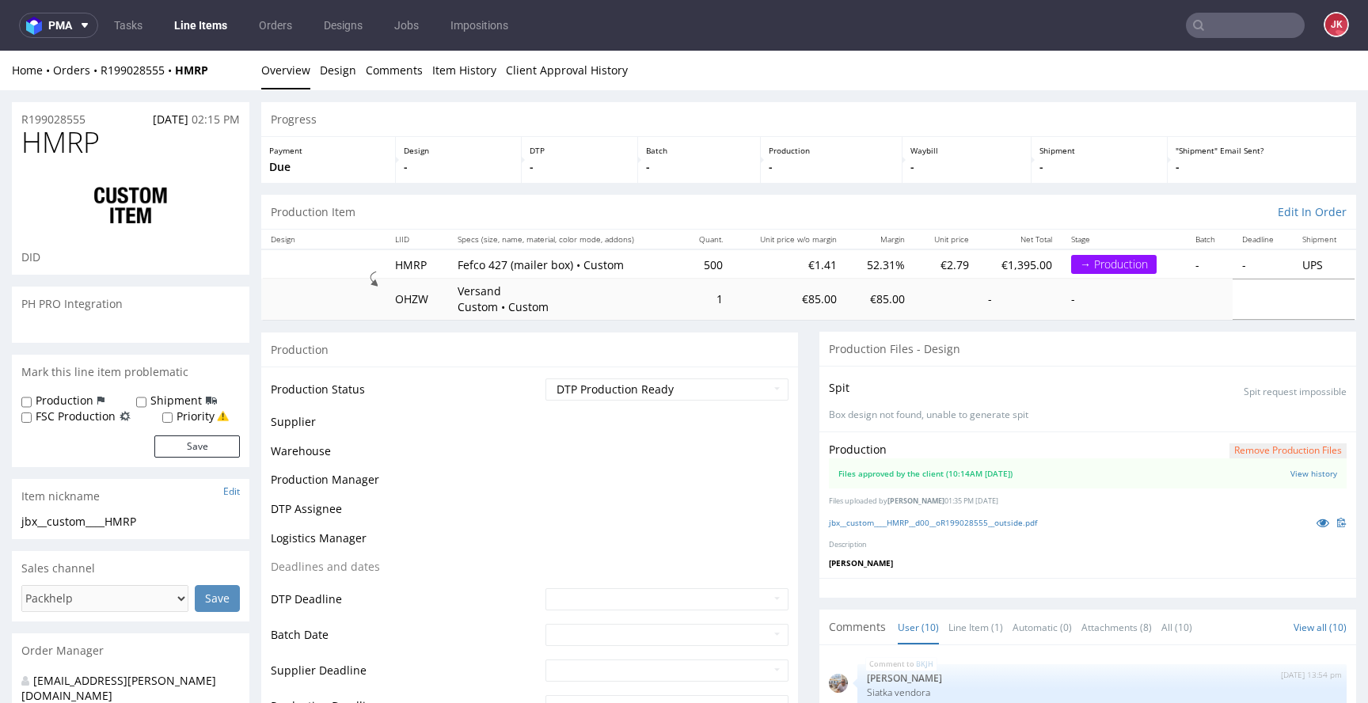
scroll to position [341, 0]
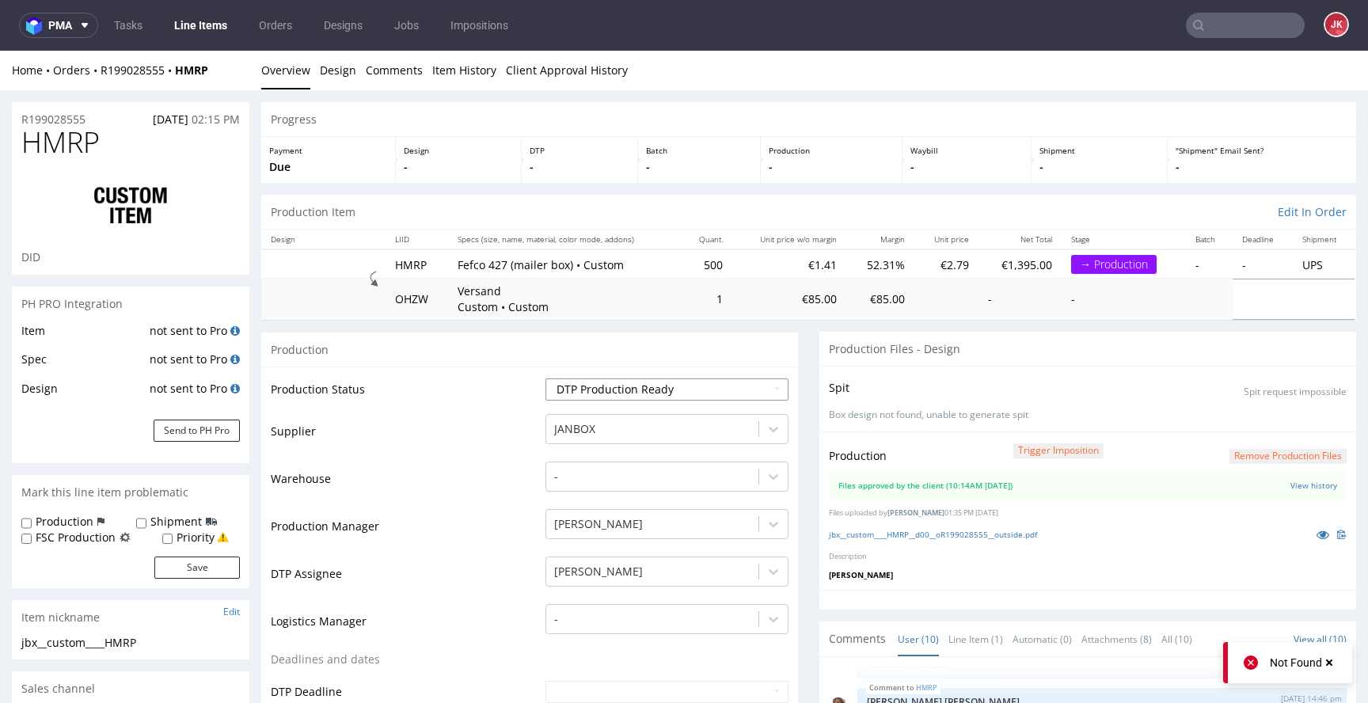
click at [571, 386] on select "Waiting for Artwork Waiting for Diecut Waiting for Mockup Waiting for DTP Waiti…" at bounding box center [666, 389] width 243 height 22
click at [521, 439] on td "Supplier" at bounding box center [406, 435] width 271 height 47
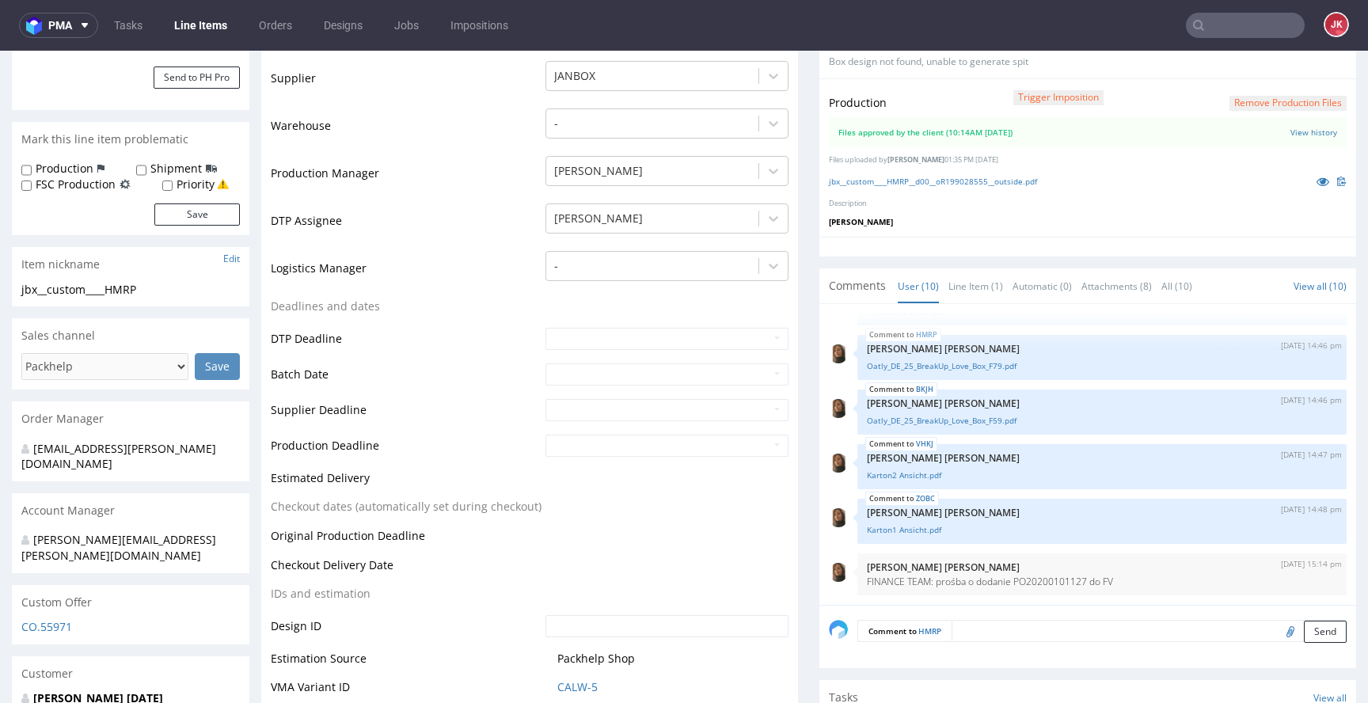
scroll to position [250, 0]
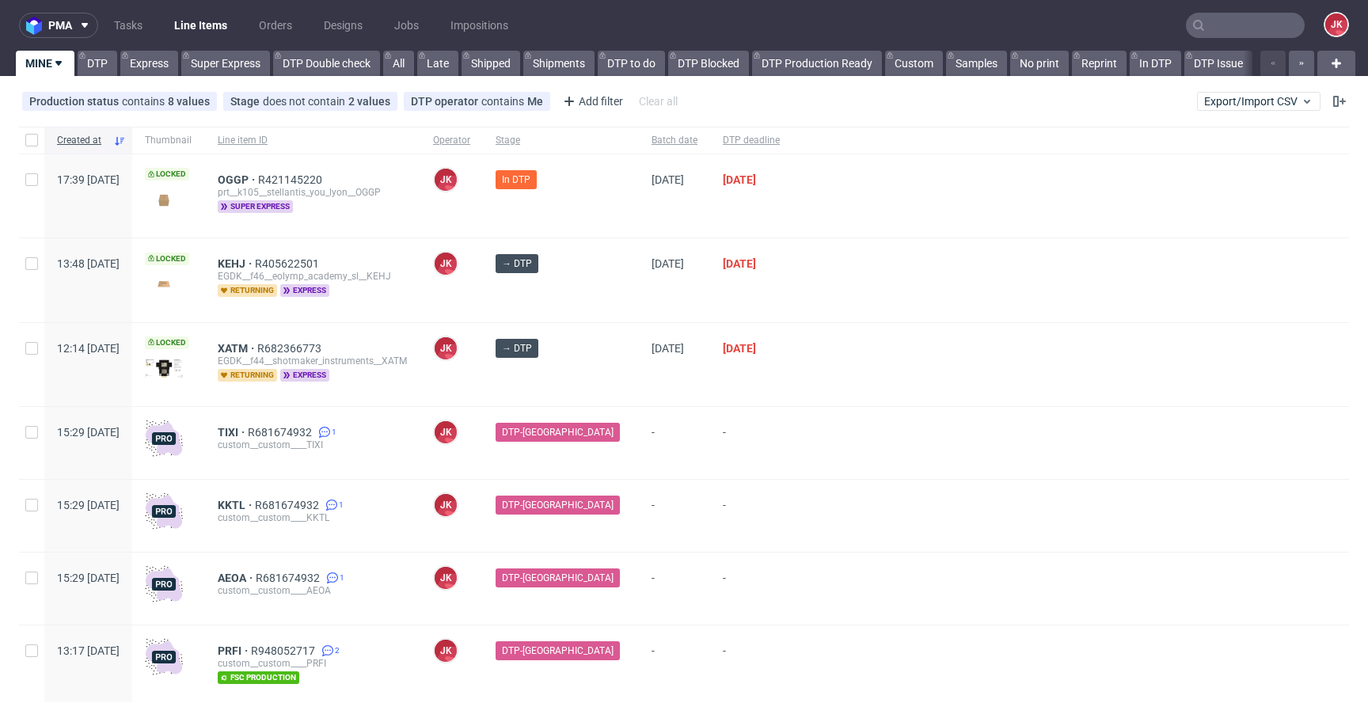
click at [820, 299] on div at bounding box center [1070, 279] width 556 height 83
click at [803, 380] on div at bounding box center [1070, 364] width 556 height 83
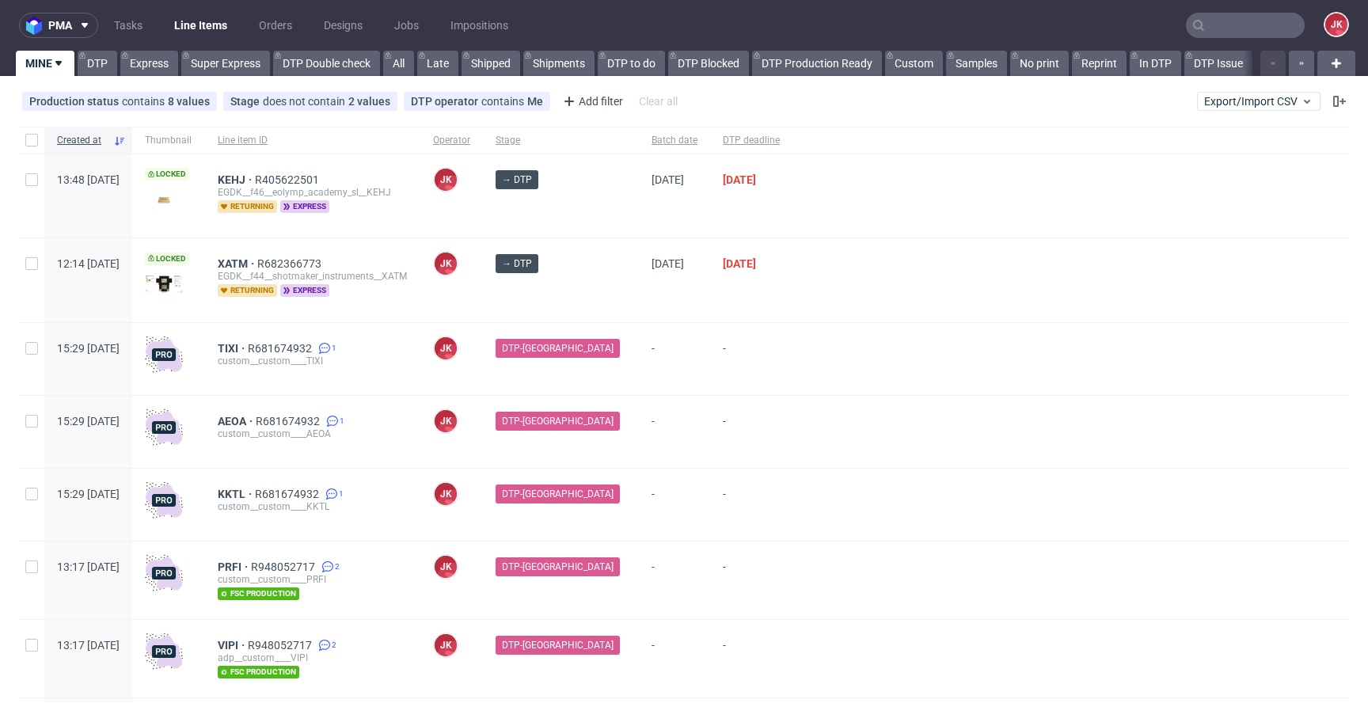
click at [602, 287] on div "→ DTP" at bounding box center [561, 279] width 156 height 83
click at [602, 286] on div "→ DTP" at bounding box center [561, 279] width 156 height 83
click at [602, 292] on div "→ DTP" at bounding box center [561, 279] width 156 height 83
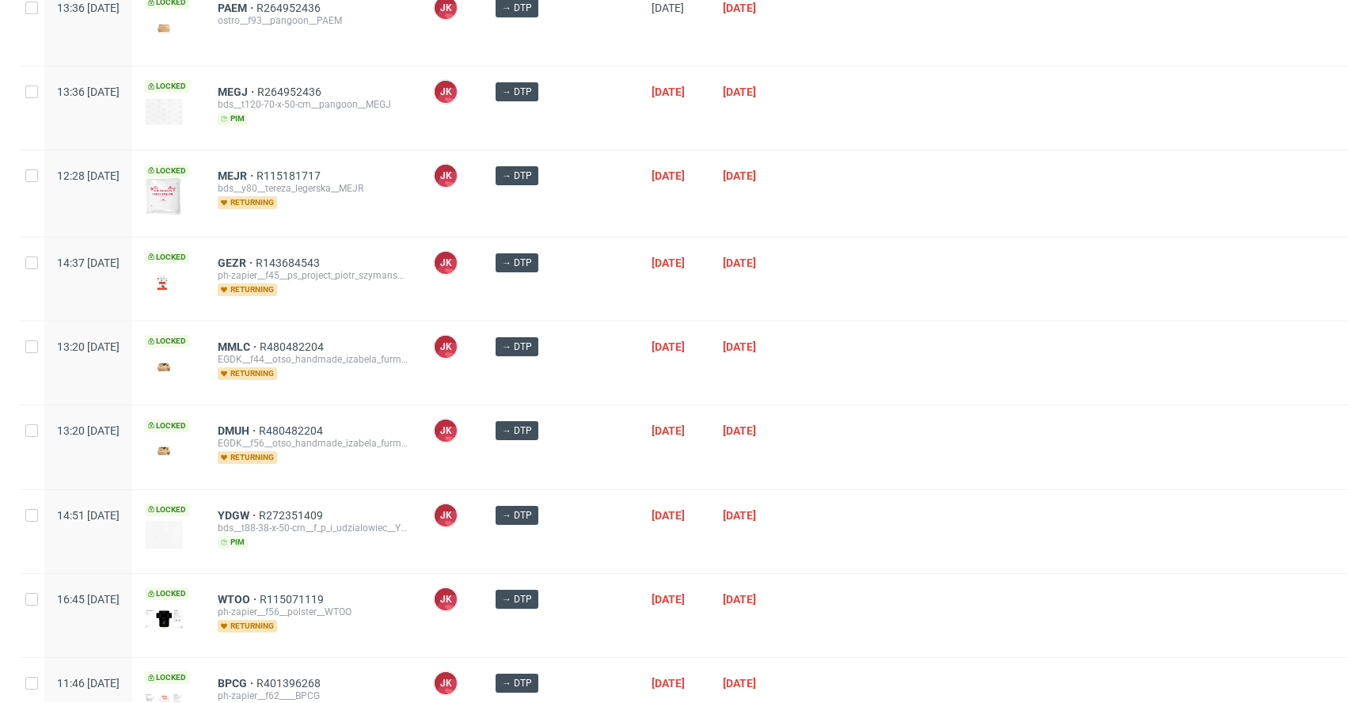
scroll to position [1138, 0]
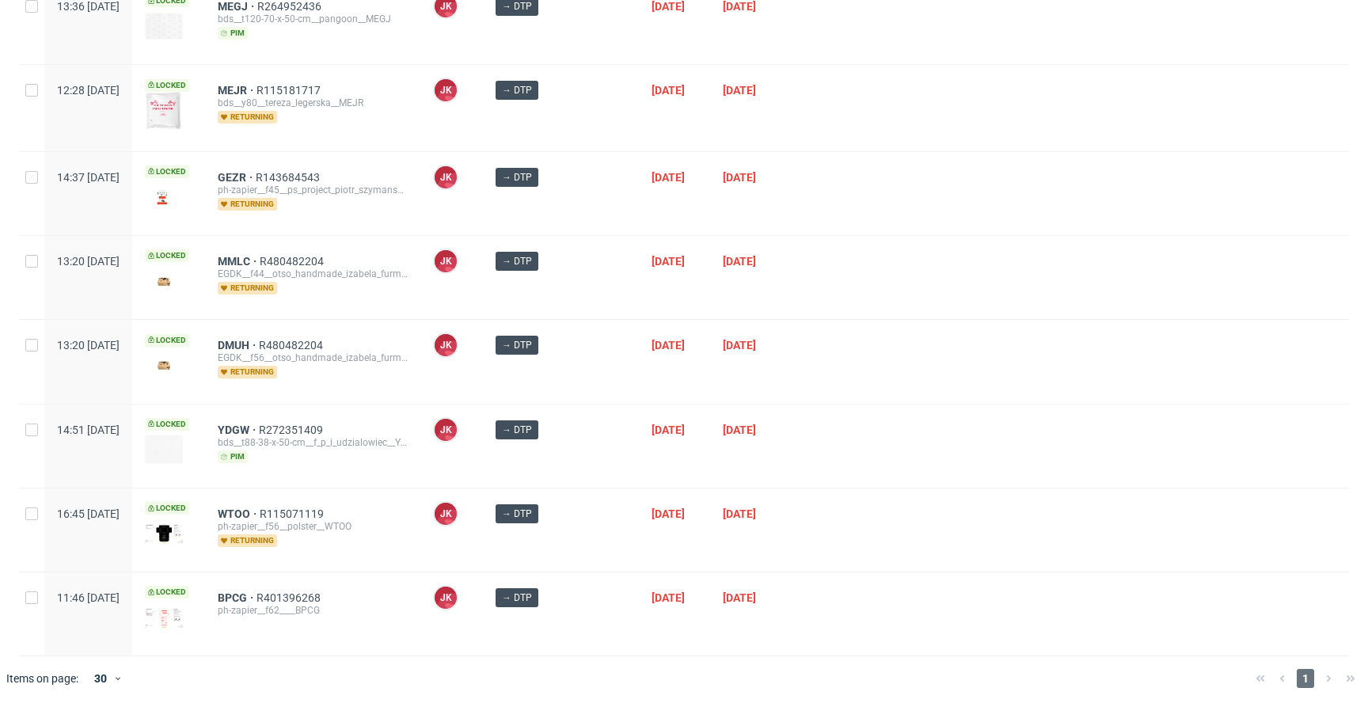
click at [600, 286] on div "→ DTP" at bounding box center [561, 277] width 156 height 83
click at [602, 286] on div "→ DTP" at bounding box center [561, 277] width 156 height 83
click at [601, 287] on div "→ DTP" at bounding box center [561, 277] width 156 height 83
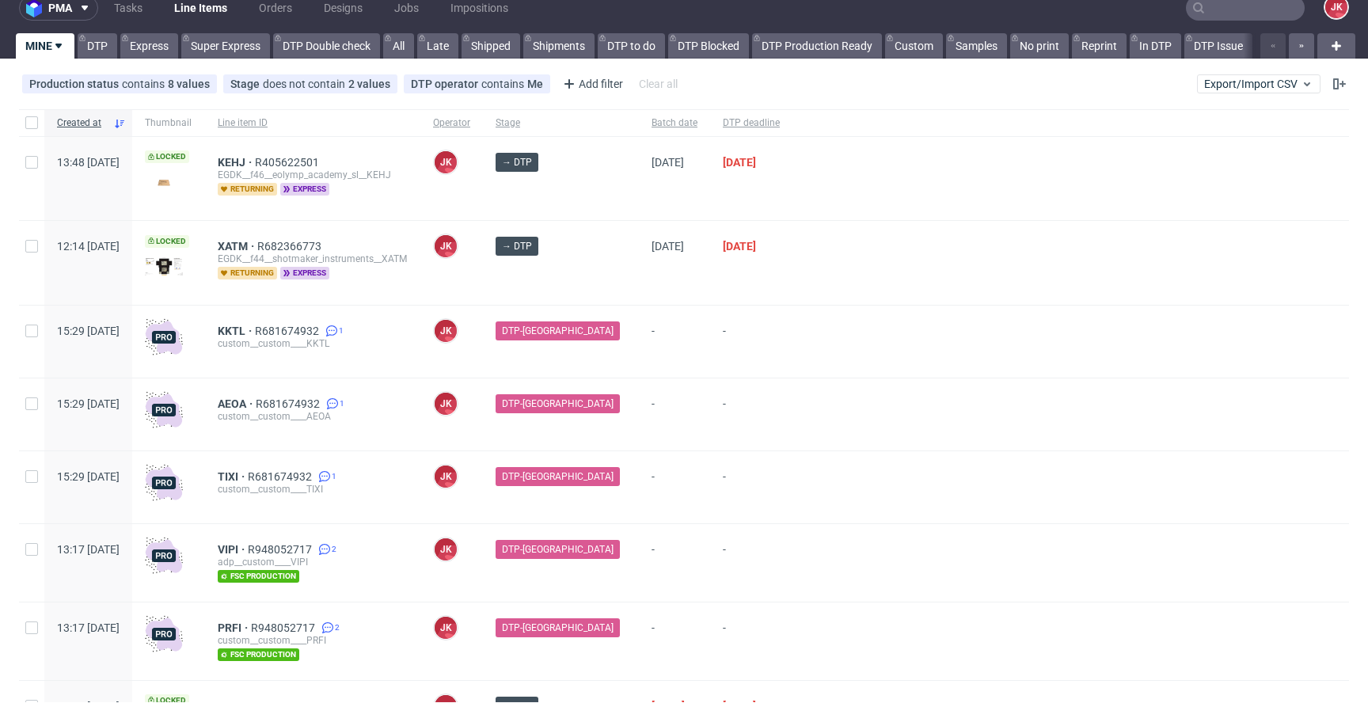
scroll to position [0, 0]
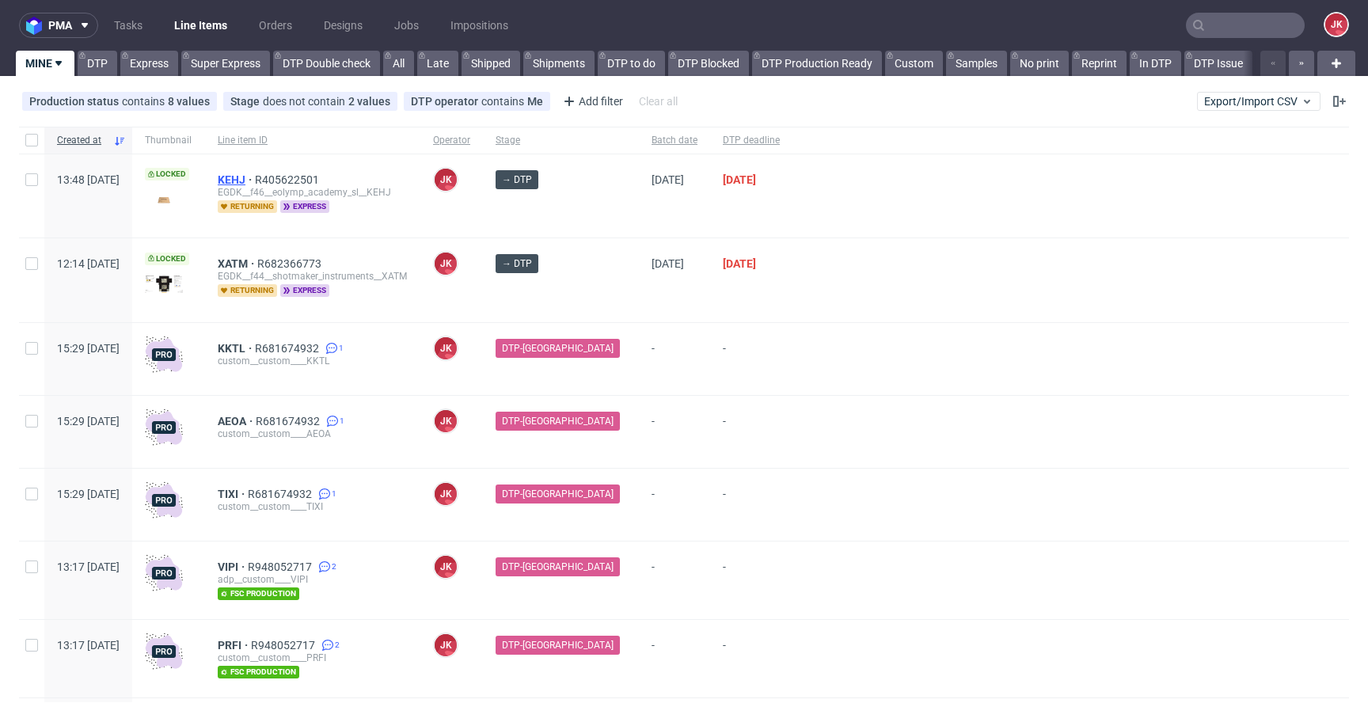
click at [255, 173] on span "KEHJ" at bounding box center [236, 179] width 37 height 13
click at [599, 291] on div "→ DTP" at bounding box center [561, 279] width 156 height 83
click at [864, 454] on div at bounding box center [1070, 432] width 556 height 72
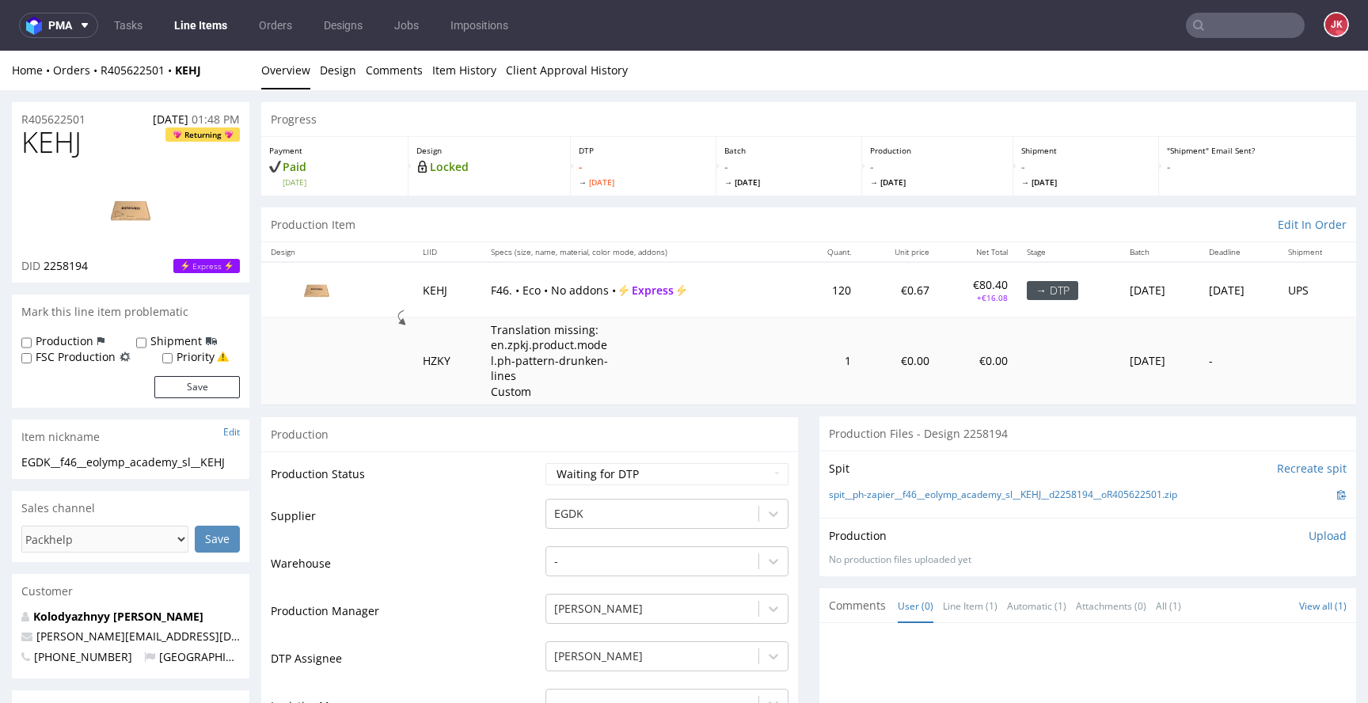
click at [525, 477] on td "Production Status" at bounding box center [406, 480] width 271 height 36
click at [339, 69] on link "Design" at bounding box center [338, 70] width 36 height 39
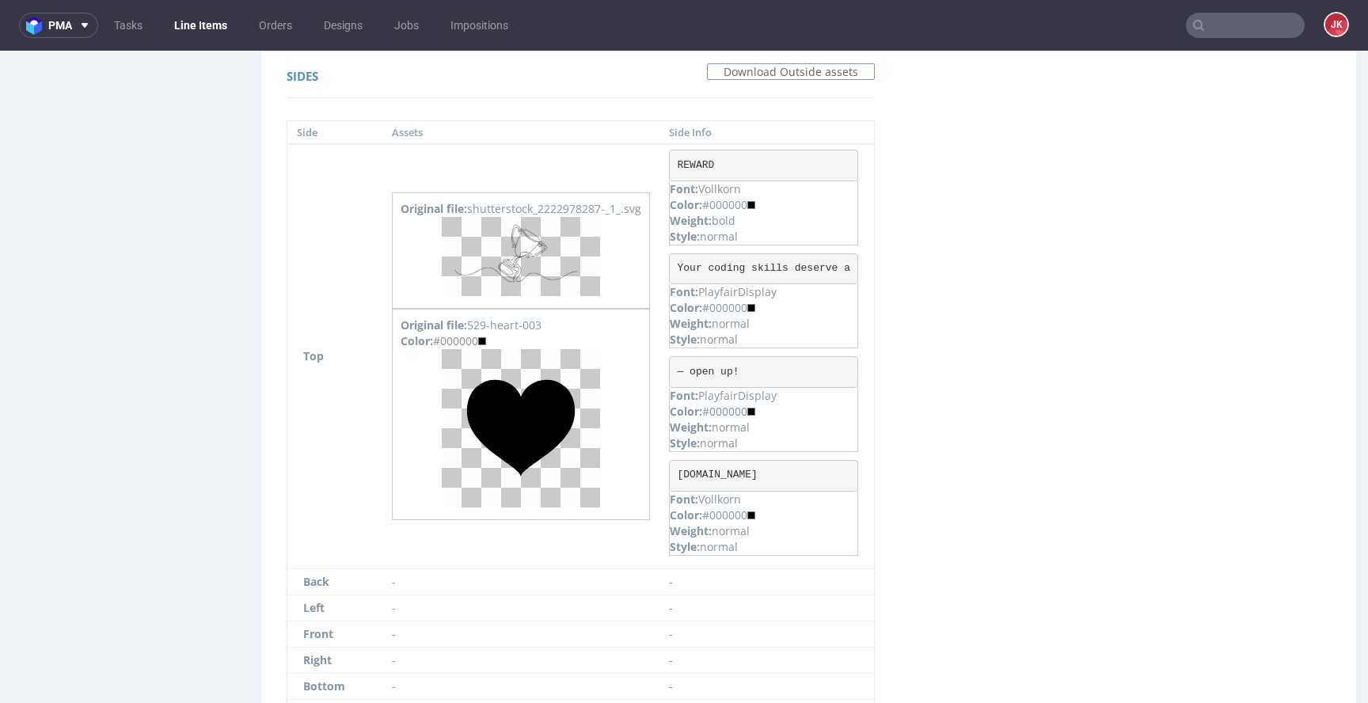
scroll to position [1126, 0]
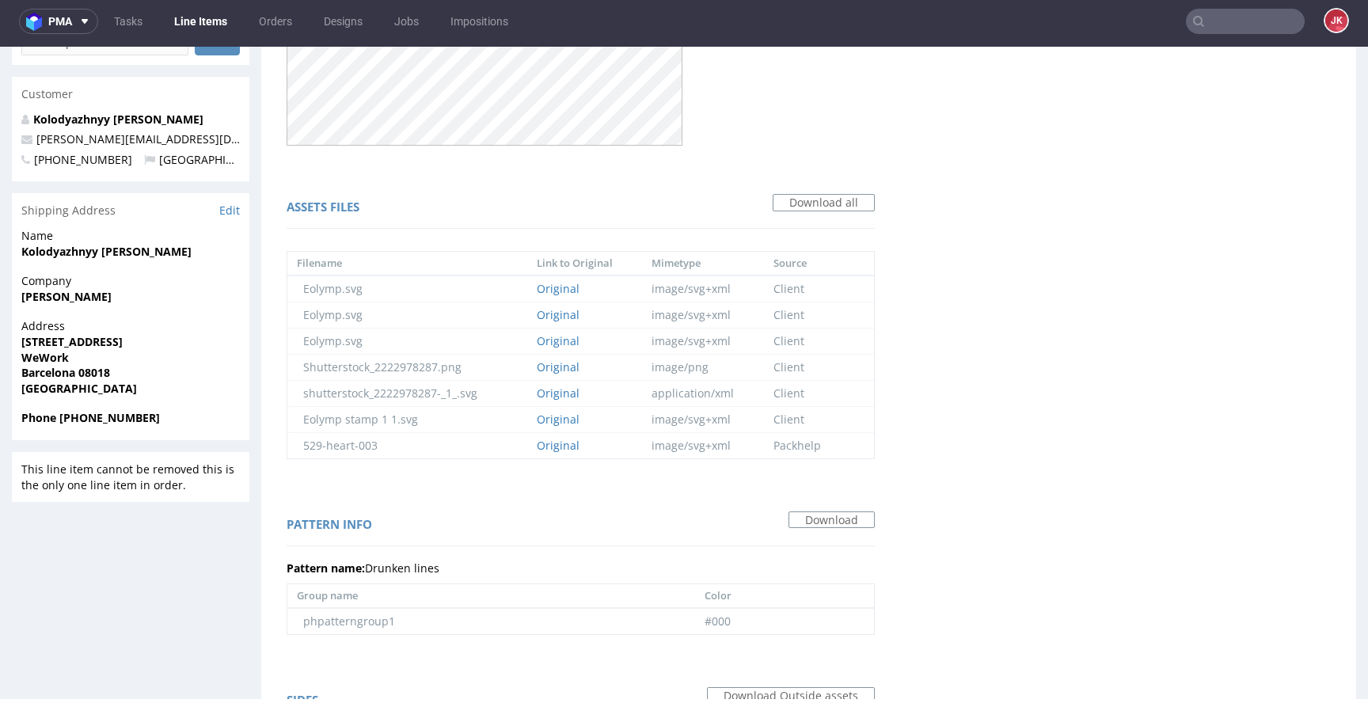
scroll to position [0, 0]
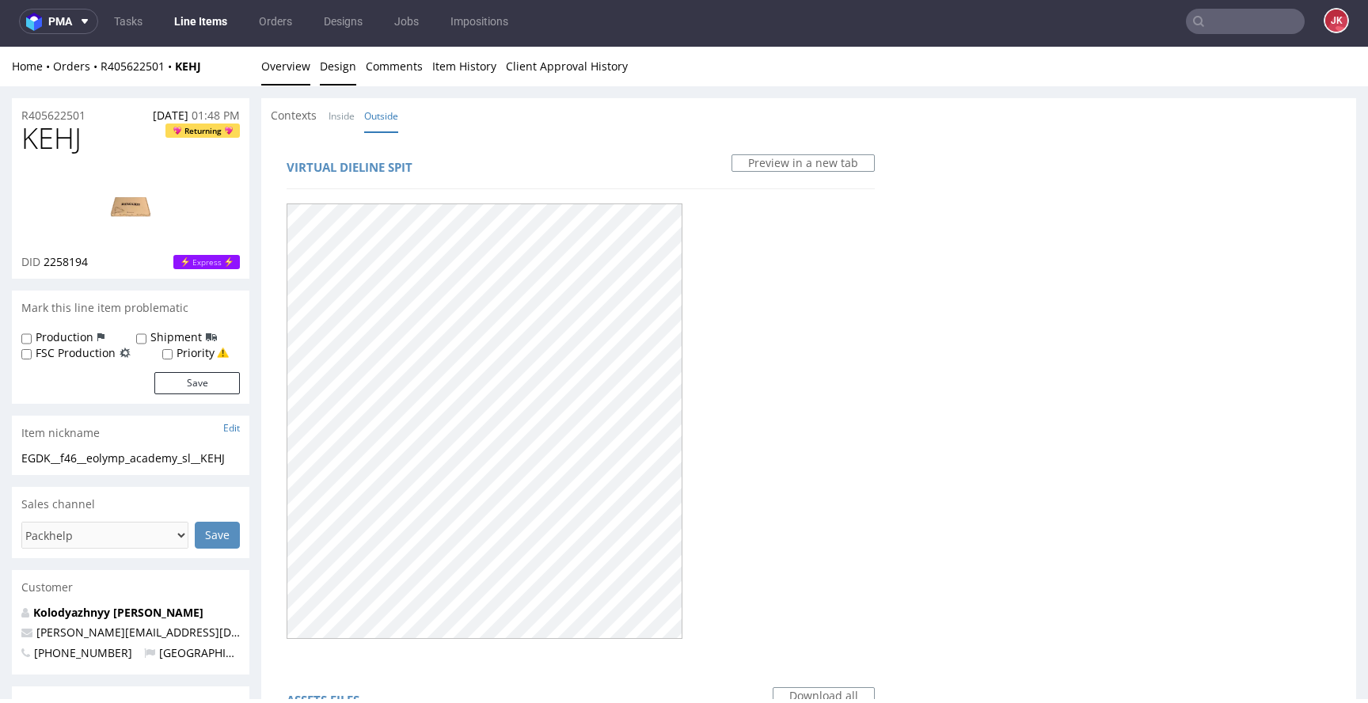
click at [287, 82] on link "Overview" at bounding box center [285, 66] width 49 height 39
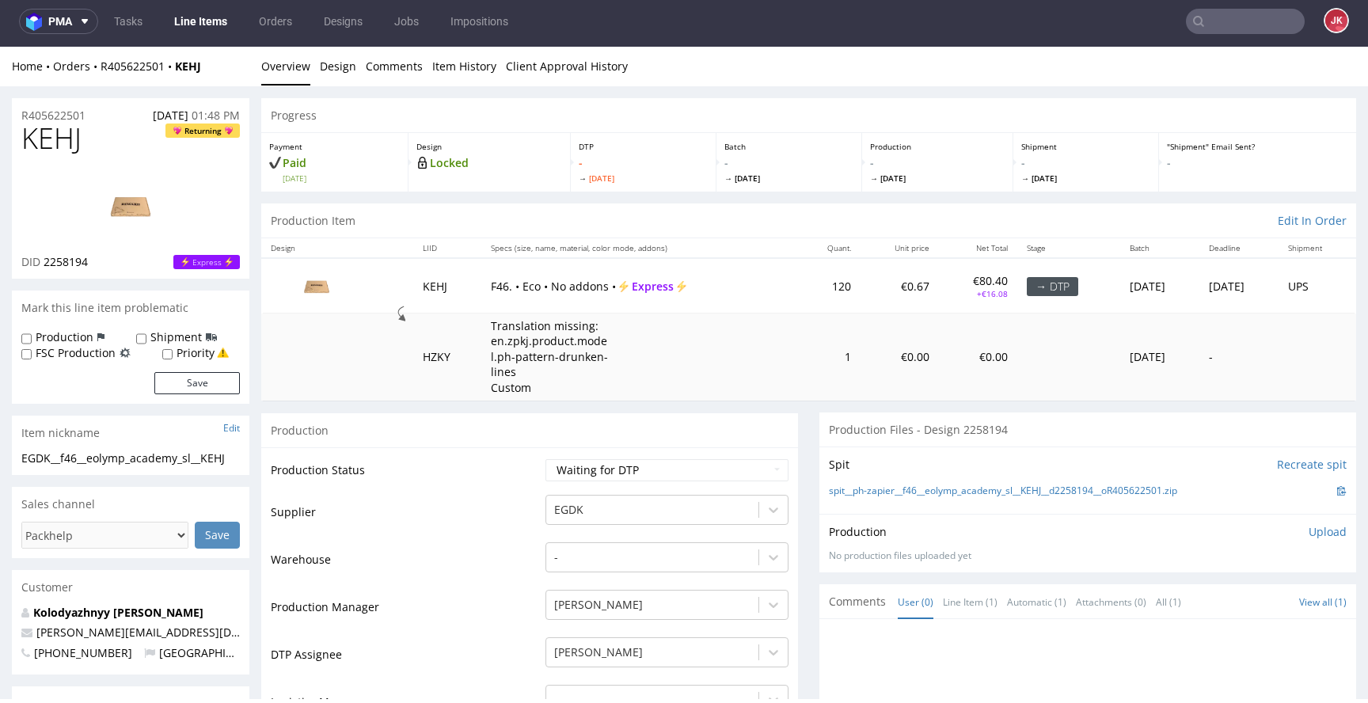
click at [502, 556] on td "Warehouse" at bounding box center [406, 564] width 271 height 47
click at [518, 517] on td "Supplier" at bounding box center [406, 516] width 271 height 47
click at [498, 559] on td "Warehouse" at bounding box center [406, 564] width 271 height 47
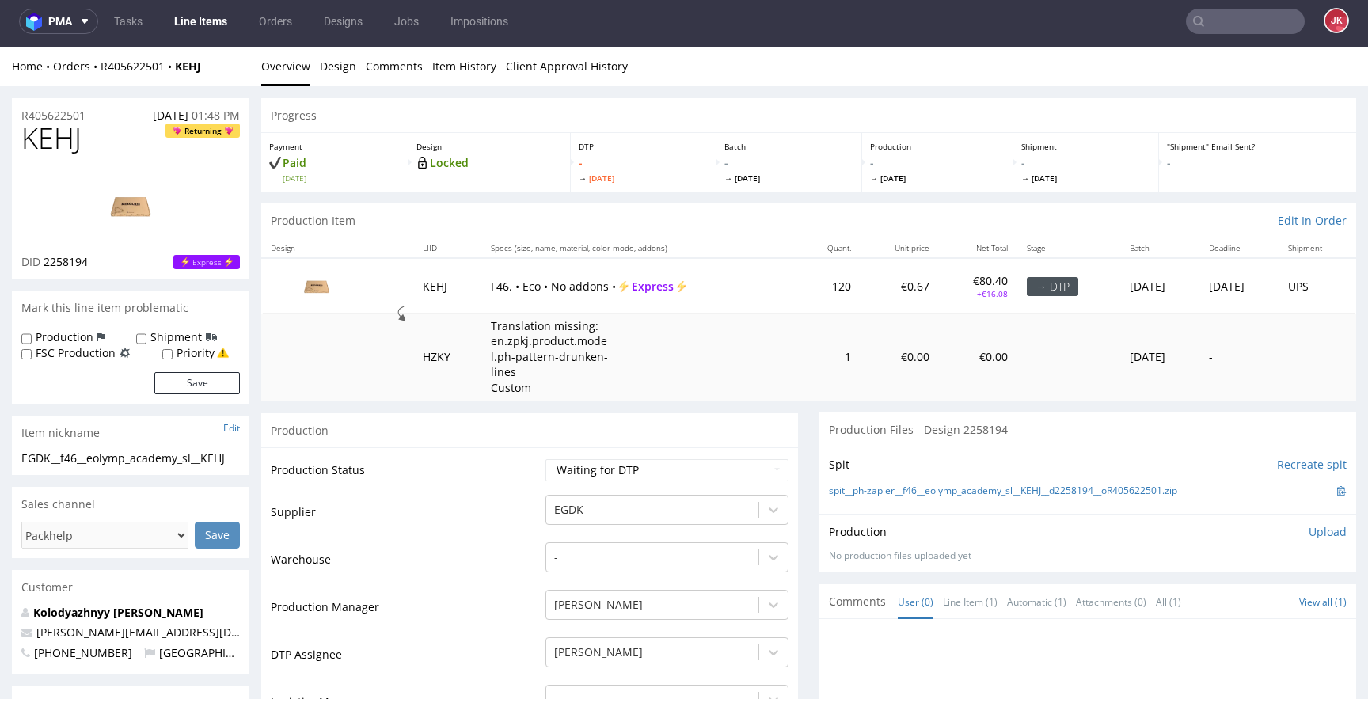
click at [523, 548] on td "Warehouse" at bounding box center [406, 564] width 271 height 47
click at [522, 494] on td "Supplier" at bounding box center [406, 516] width 271 height 47
click at [580, 479] on select "Waiting for Artwork Waiting for Diecut Waiting for Mockup Waiting for DTP Waiti…" at bounding box center [666, 470] width 243 height 22
select select "dtp_in_process"
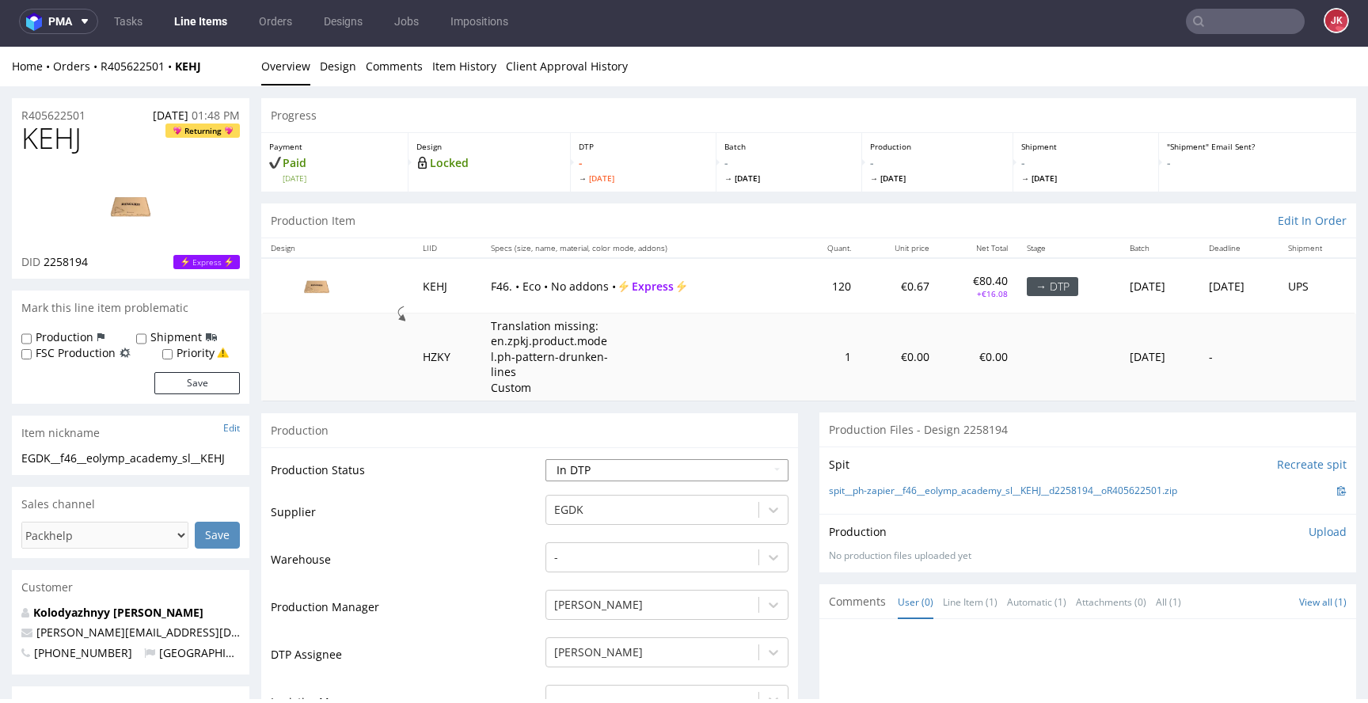
click at [545, 459] on select "Waiting for Artwork Waiting for Diecut Waiting for Mockup Waiting for DTP Waiti…" at bounding box center [666, 470] width 243 height 22
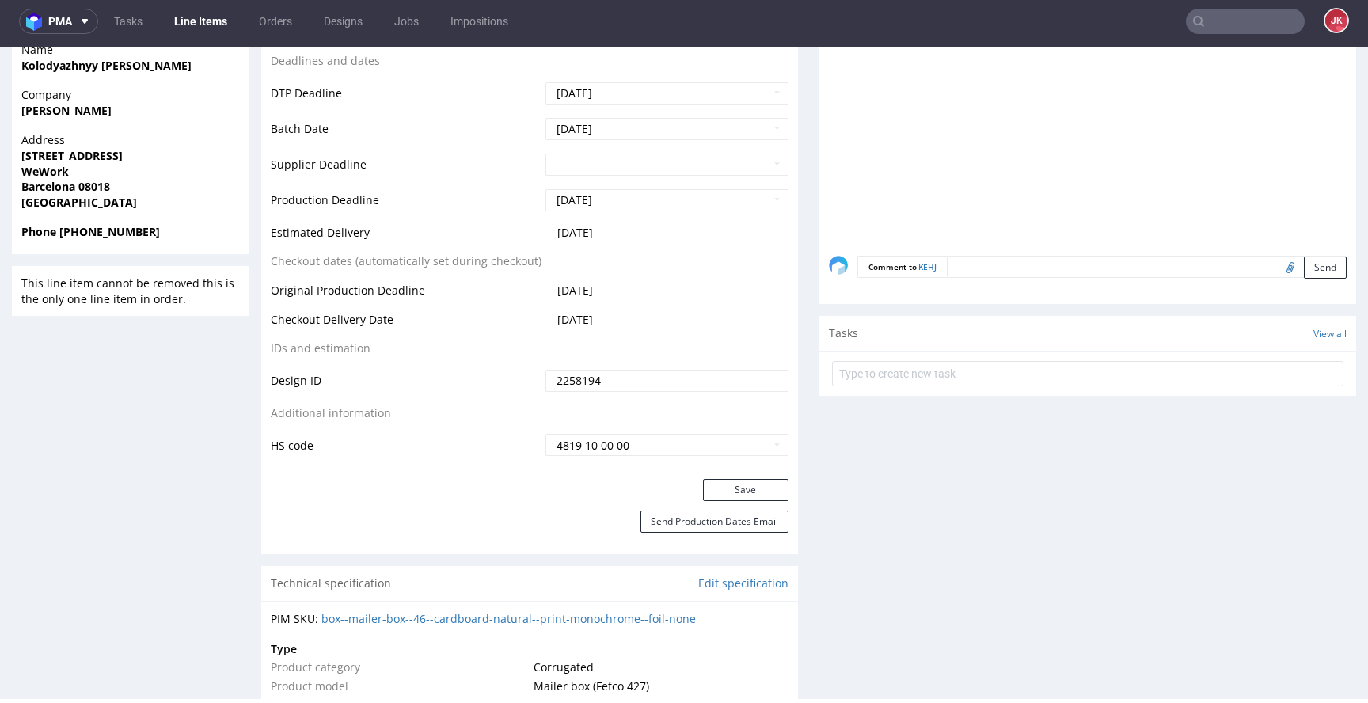
scroll to position [762, 0]
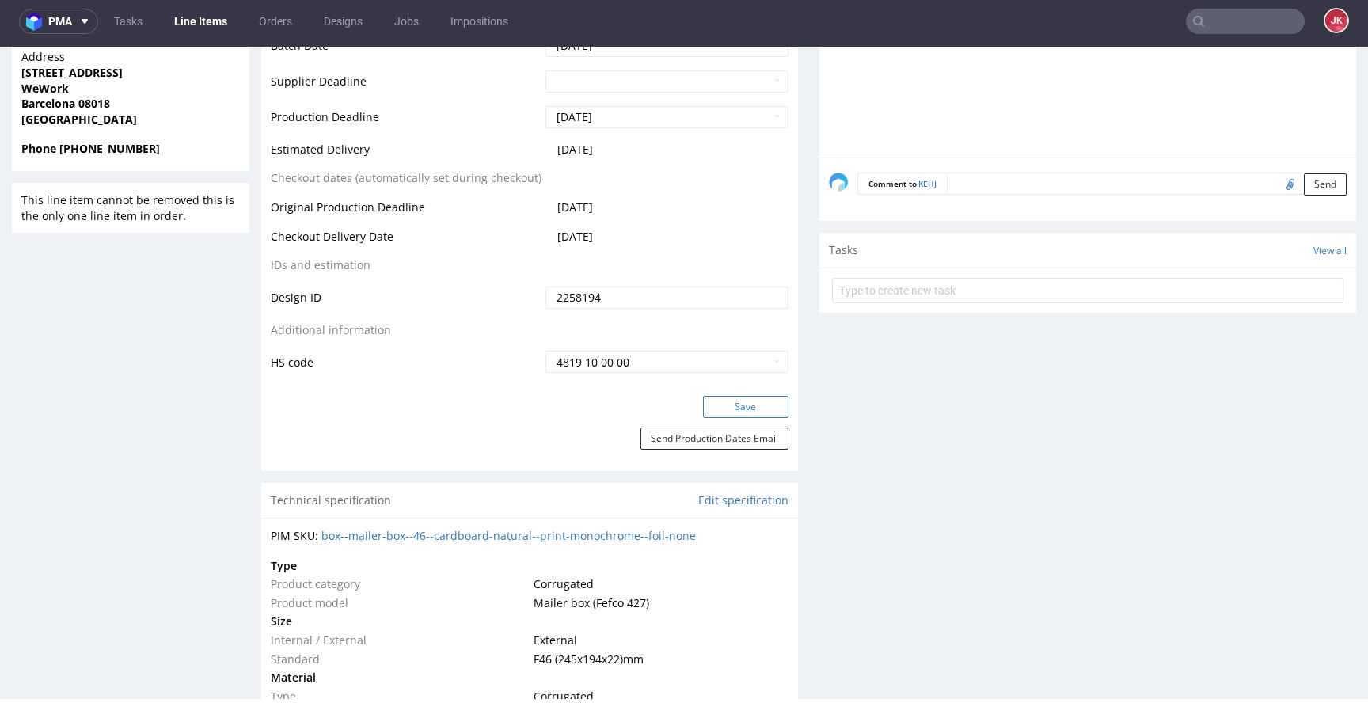
click at [706, 413] on button "Save" at bounding box center [745, 407] width 85 height 22
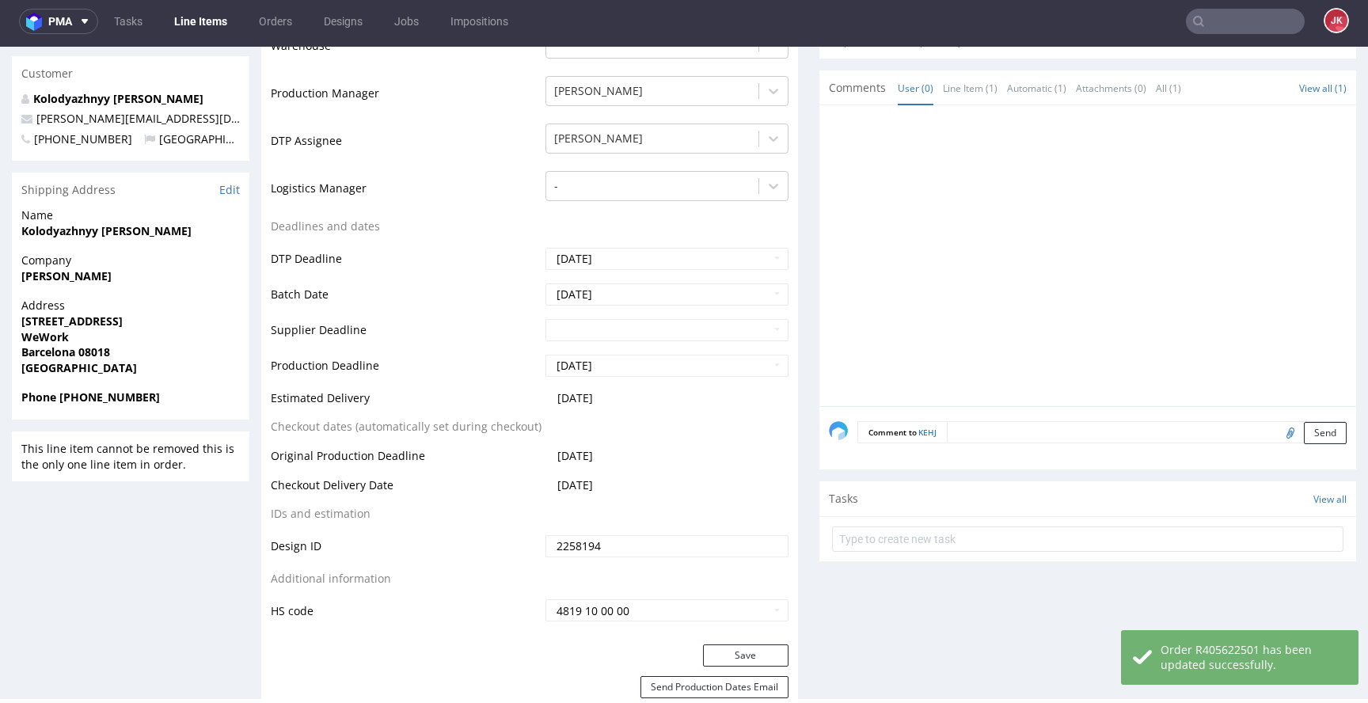
scroll to position [0, 0]
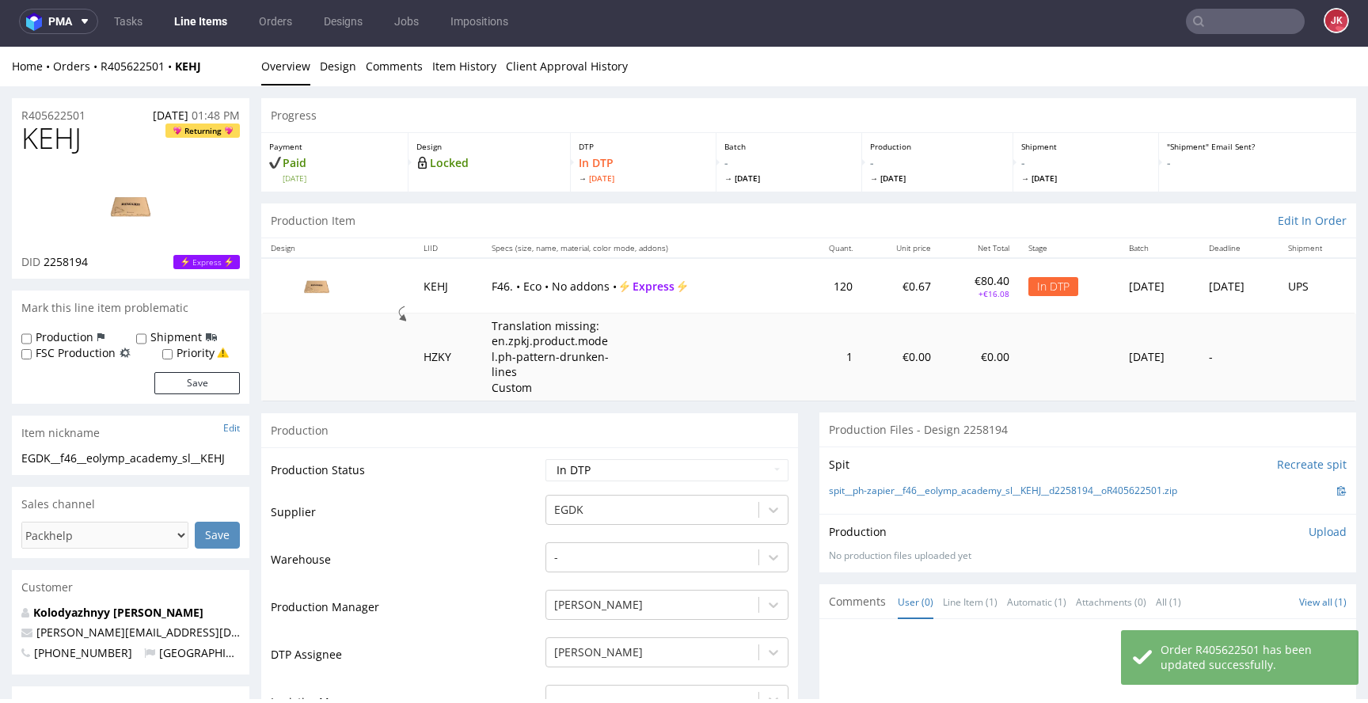
click at [516, 476] on td "Production Status" at bounding box center [406, 476] width 271 height 36
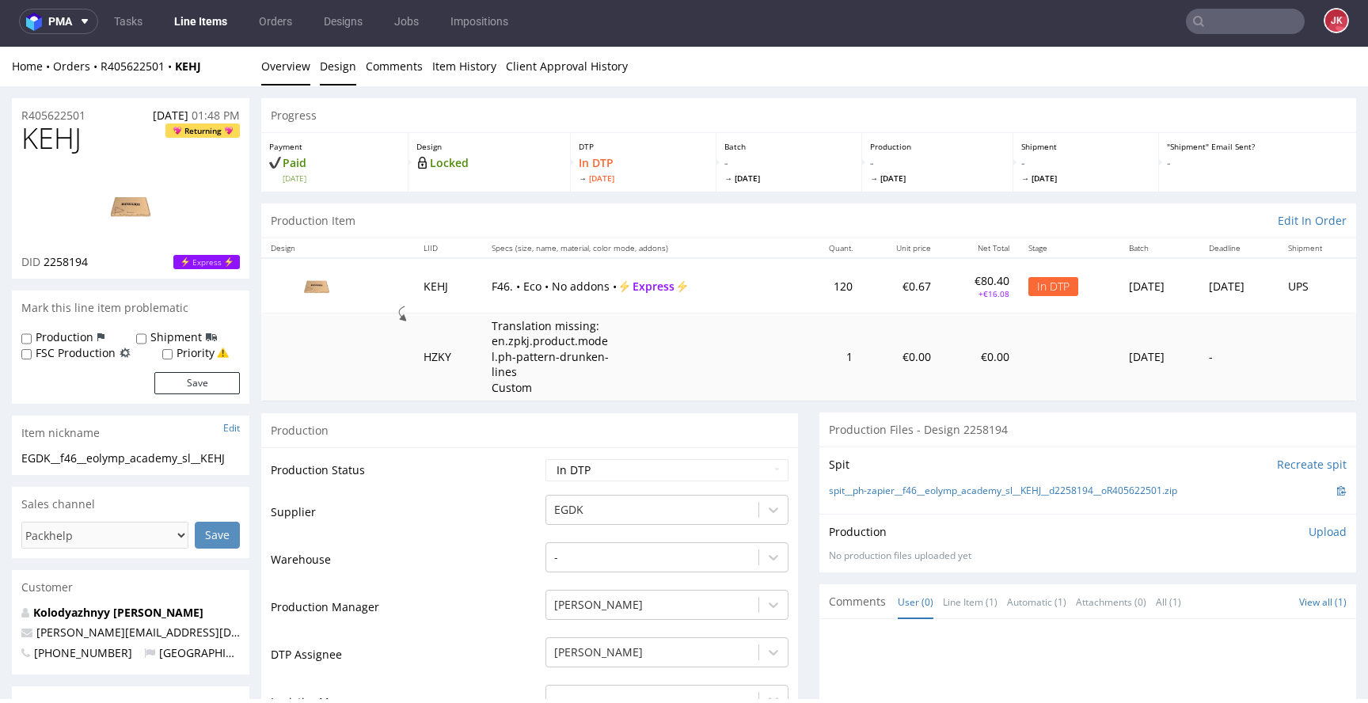
click at [343, 74] on link "Design" at bounding box center [338, 66] width 36 height 39
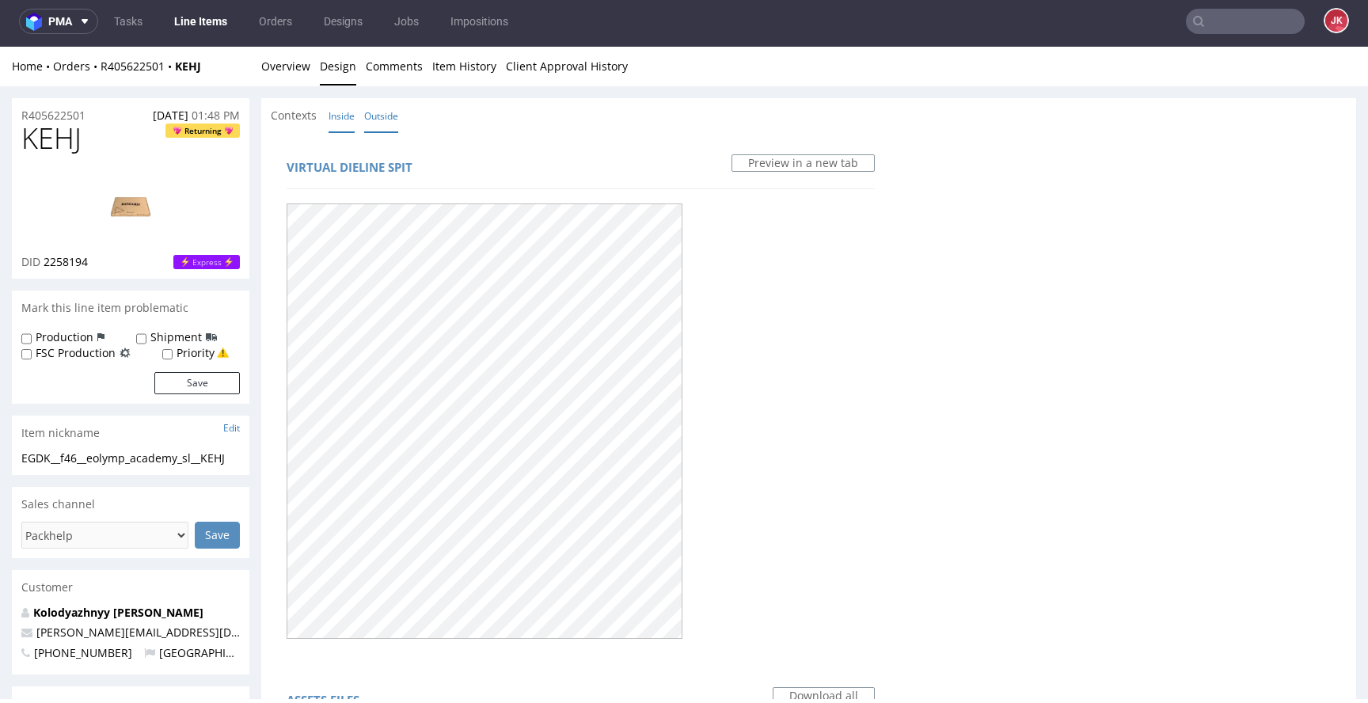
click at [344, 119] on link "Inside" at bounding box center [342, 116] width 26 height 34
click at [386, 119] on link "Outside" at bounding box center [381, 116] width 34 height 34
click at [294, 75] on link "Overview" at bounding box center [285, 66] width 49 height 39
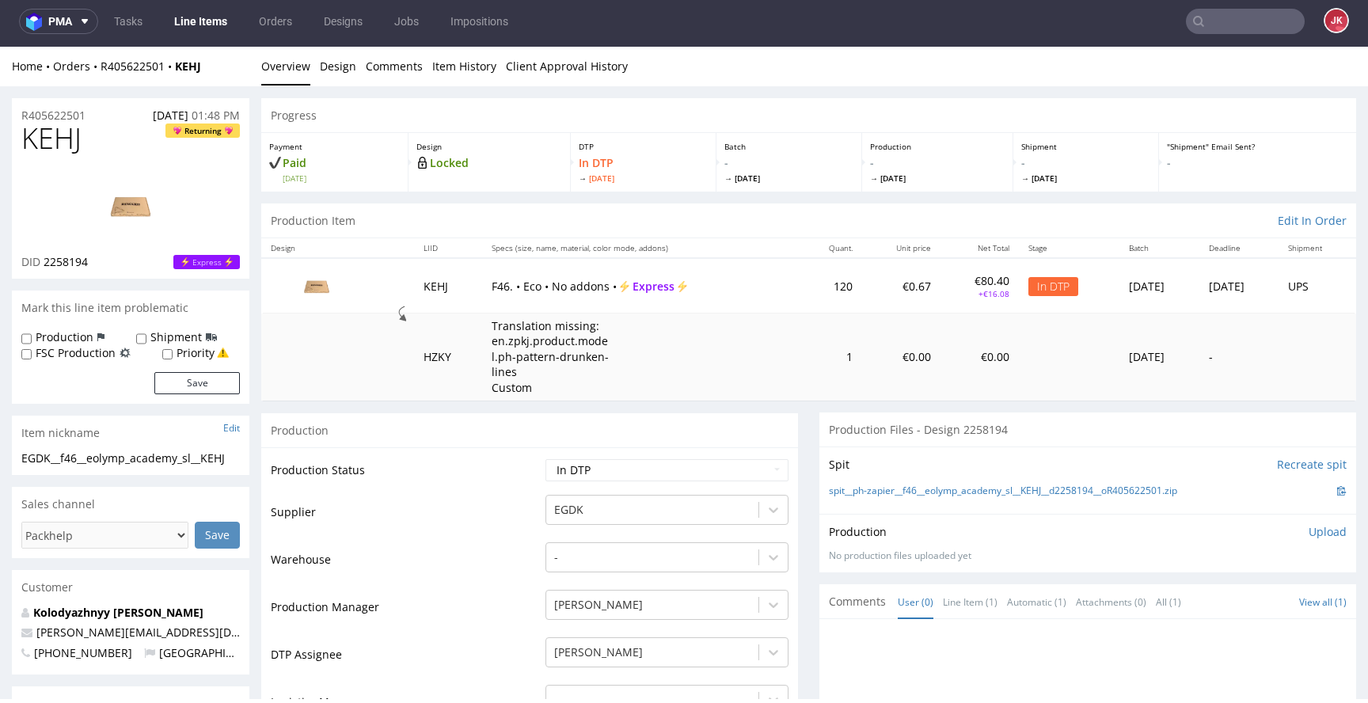
click at [502, 492] on td "Production Status" at bounding box center [406, 476] width 271 height 36
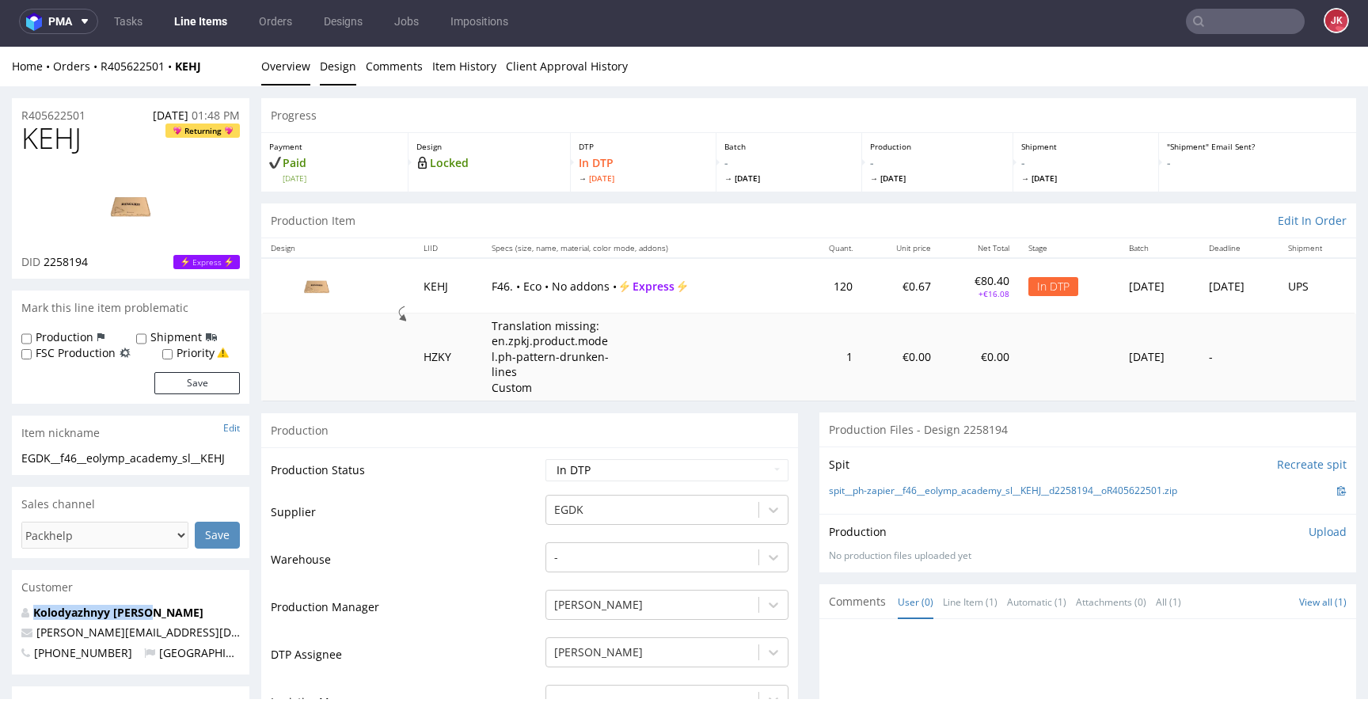
click at [340, 66] on link "Design" at bounding box center [338, 66] width 36 height 39
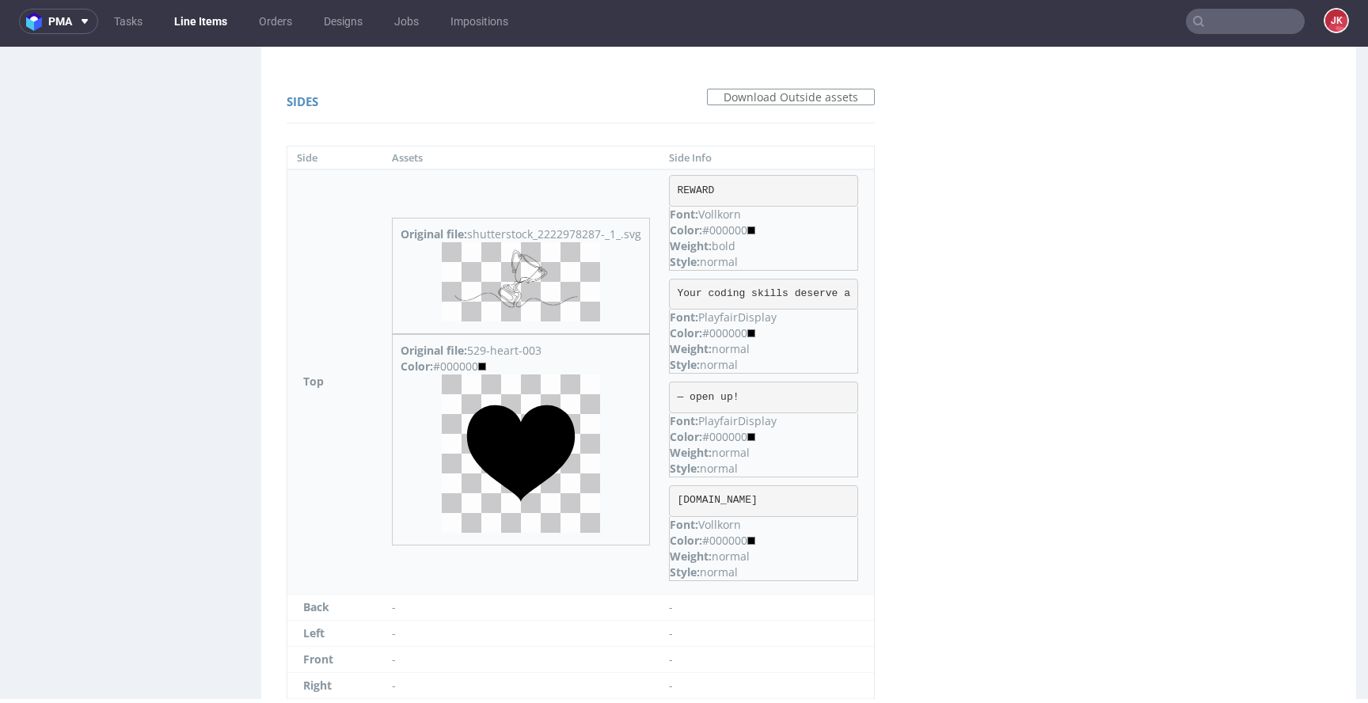
scroll to position [1109, 0]
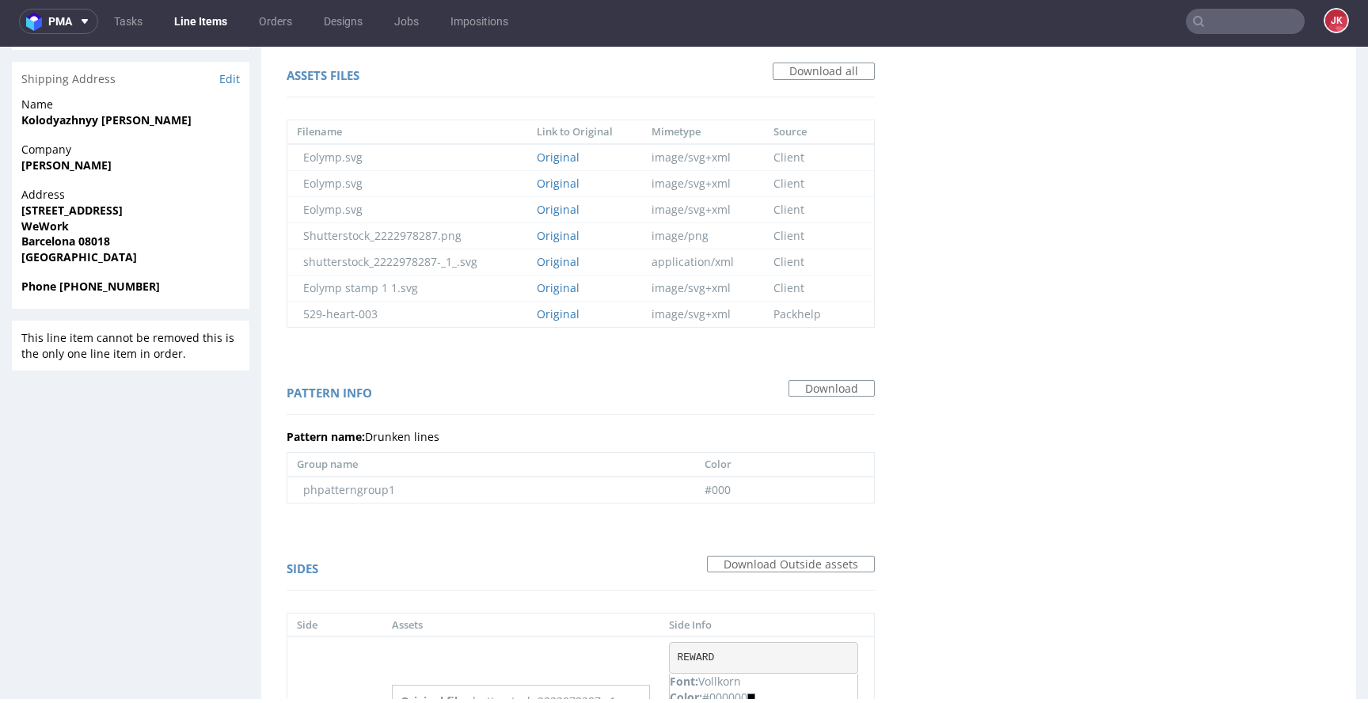
scroll to position [0, 0]
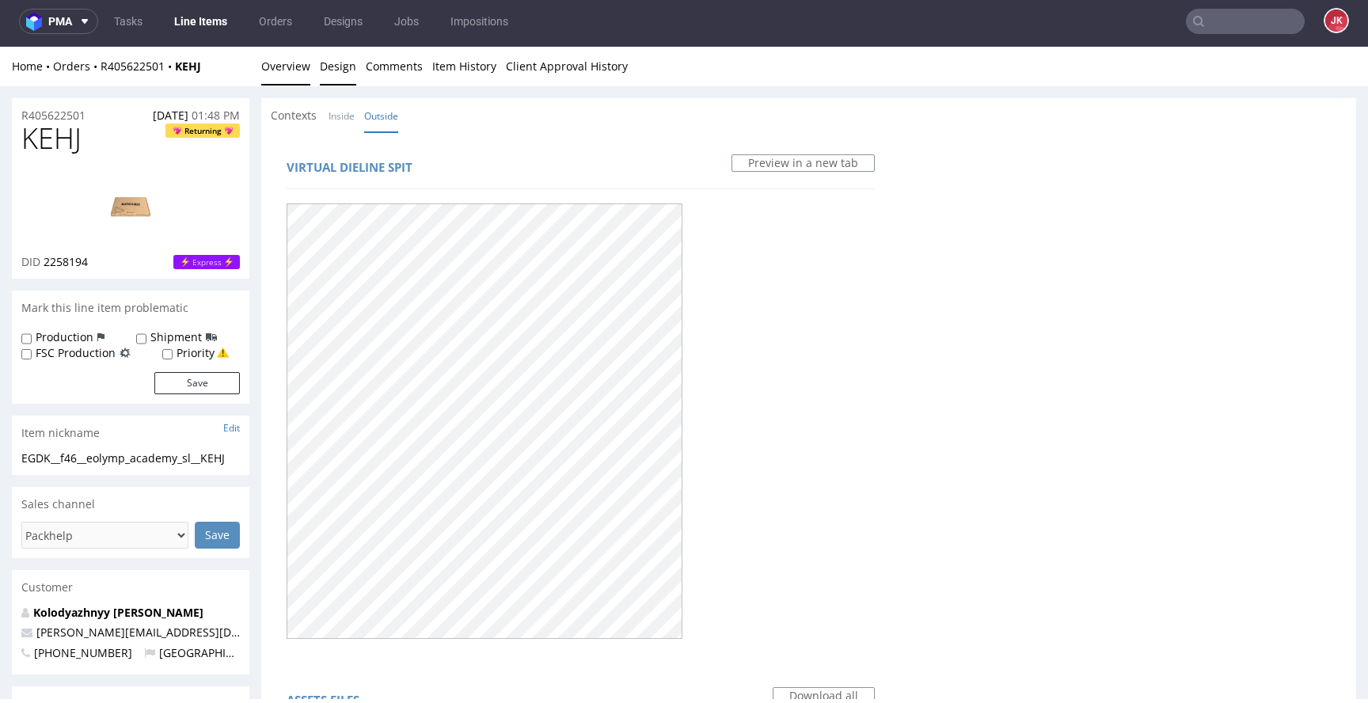
click at [306, 68] on link "Overview" at bounding box center [285, 66] width 49 height 39
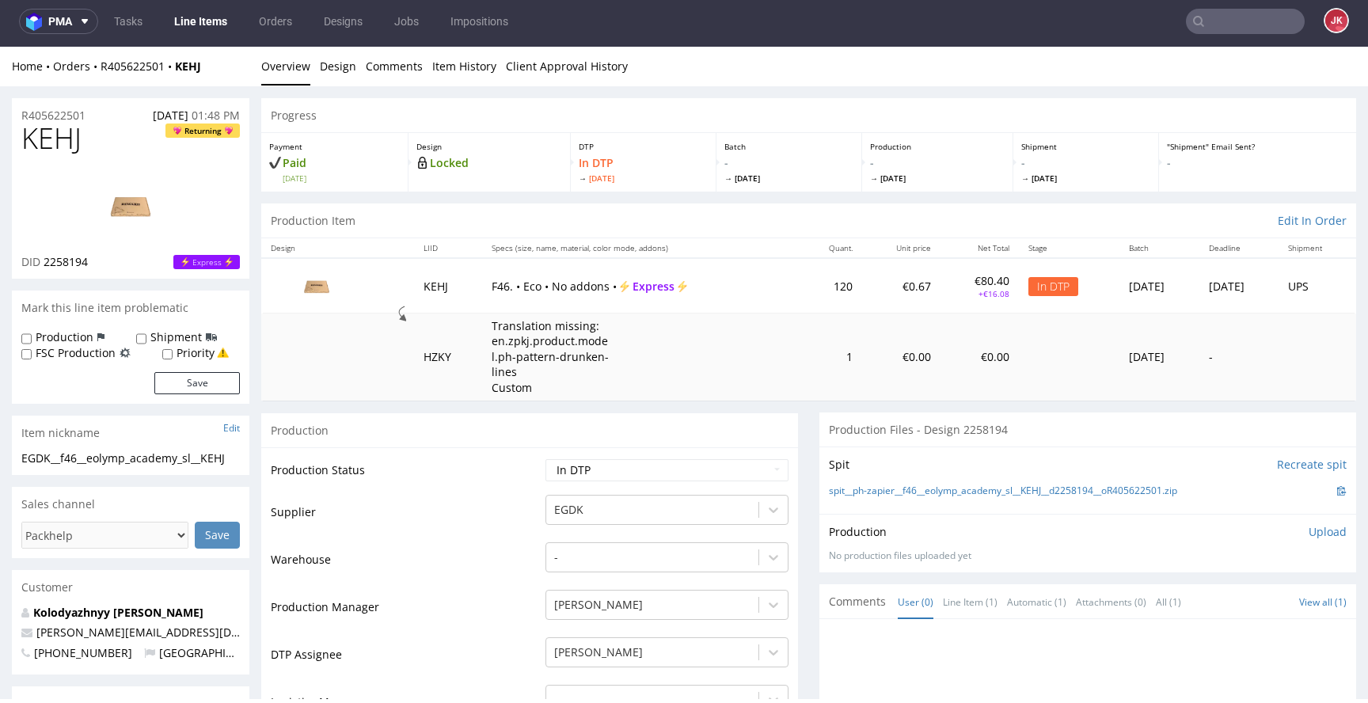
click at [69, 256] on span "2258194" at bounding box center [66, 261] width 44 height 15
copy span "2258194"
click at [496, 495] on td "Supplier" at bounding box center [406, 516] width 271 height 47
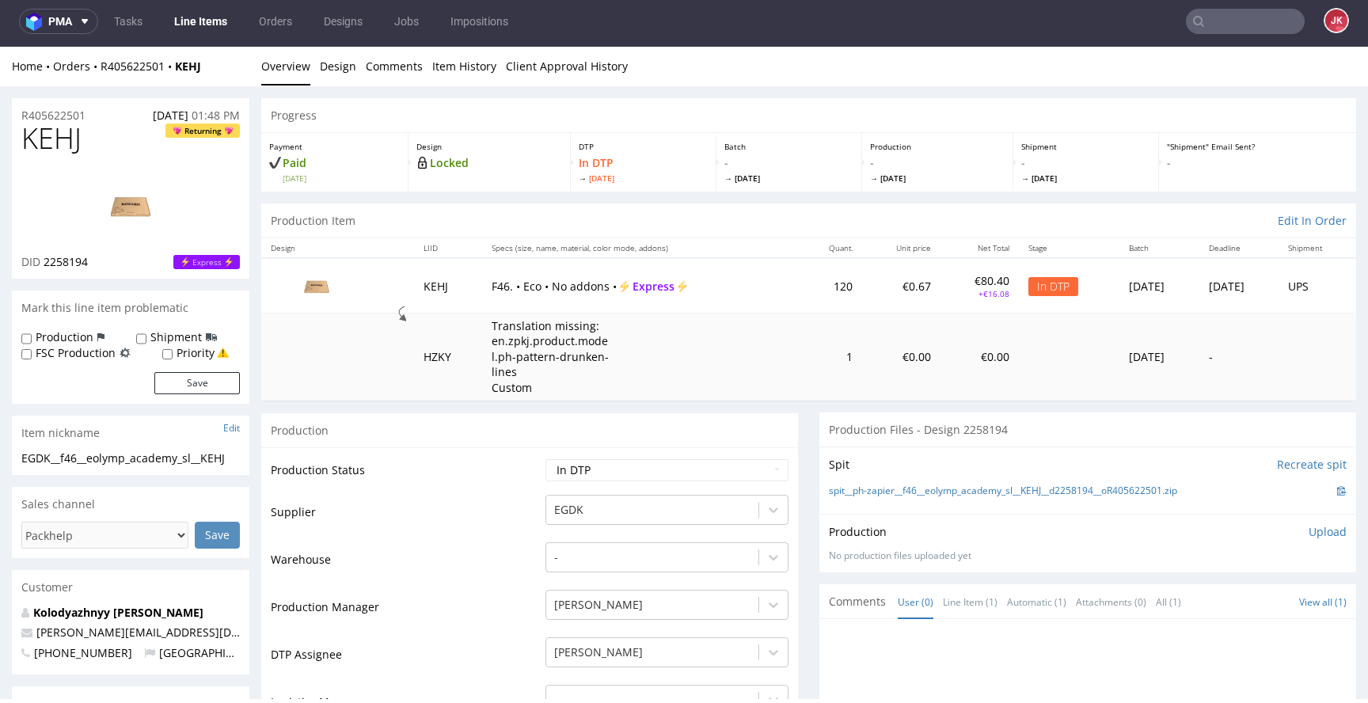
click at [341, 64] on link "Design" at bounding box center [338, 66] width 36 height 39
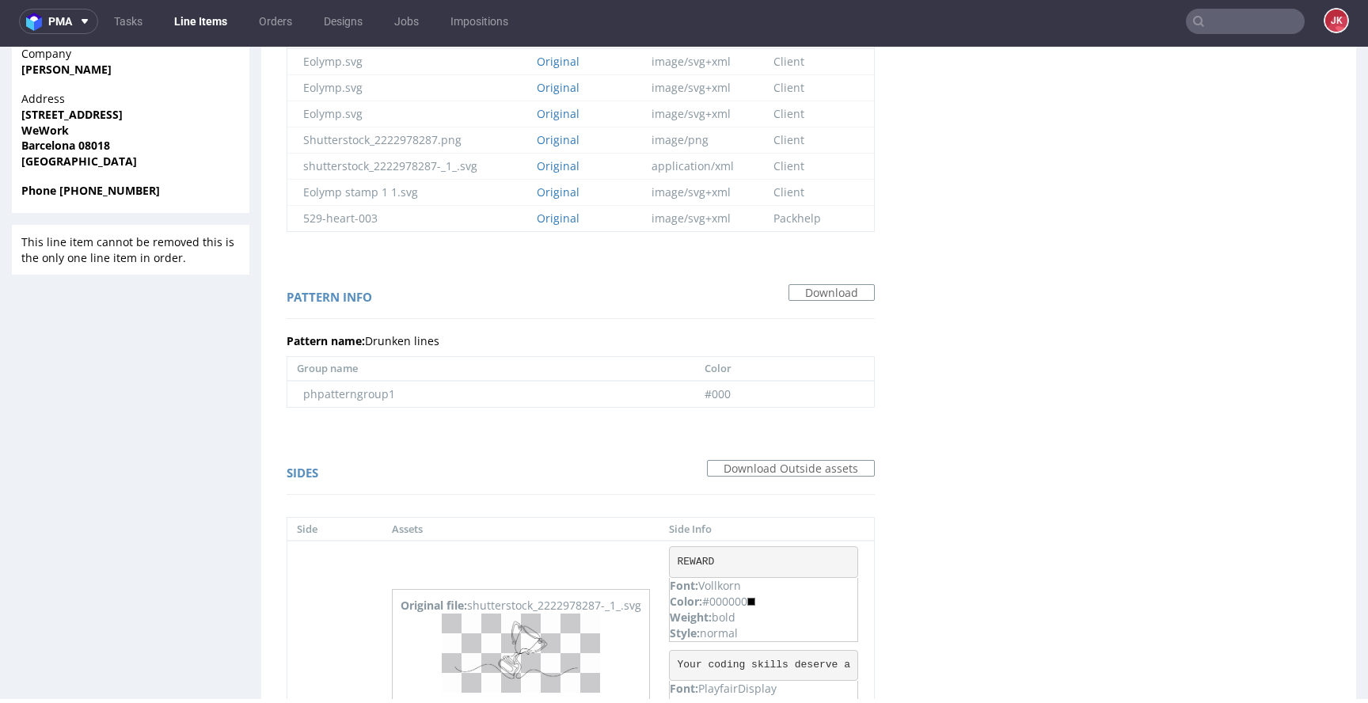
scroll to position [875, 0]
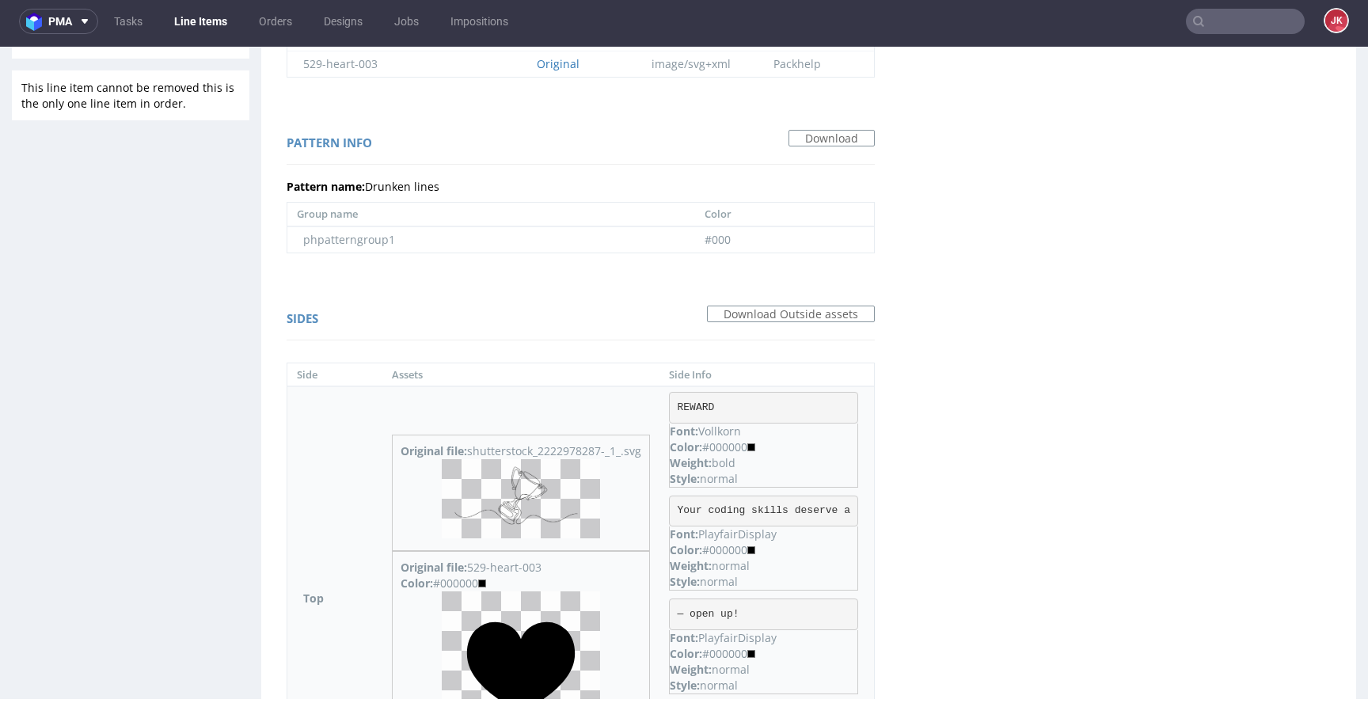
click at [537, 480] on img at bounding box center [521, 498] width 158 height 79
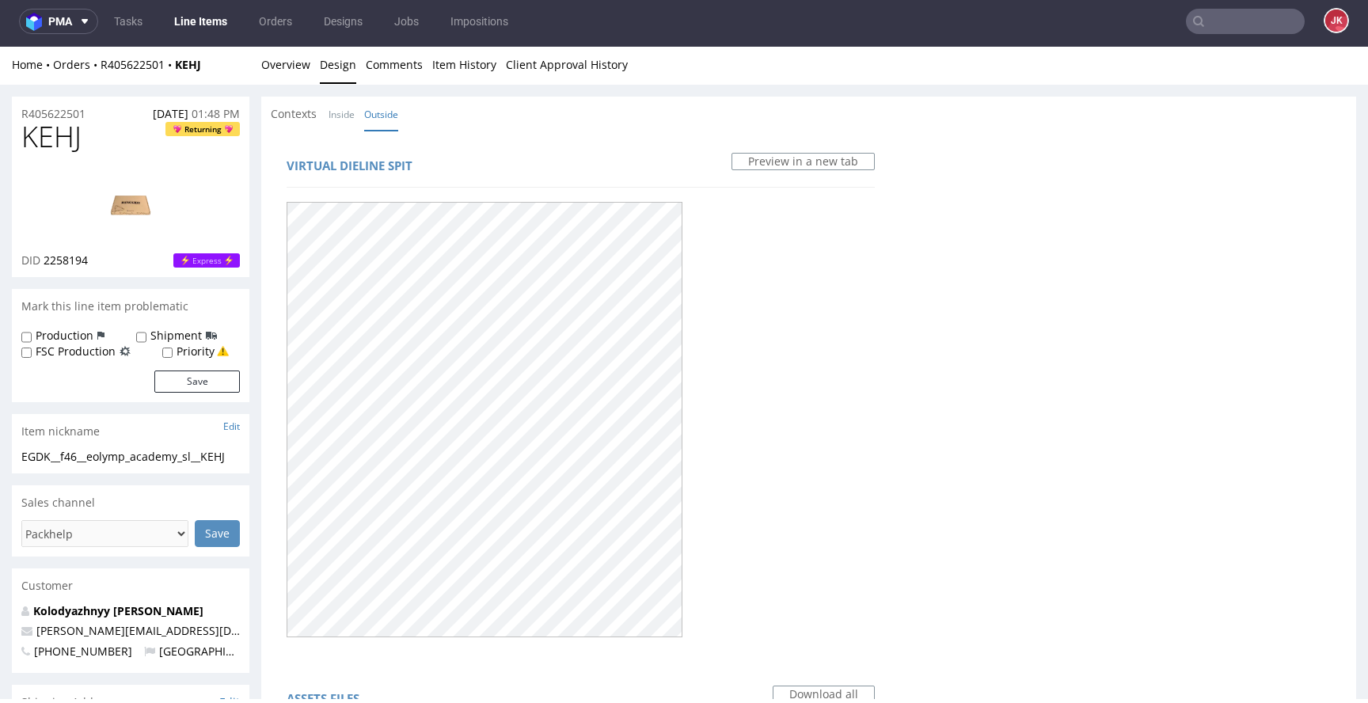
scroll to position [0, 0]
click at [310, 66] on li "Overview" at bounding box center [290, 67] width 59 height 16
click at [297, 70] on link "Overview" at bounding box center [285, 66] width 49 height 39
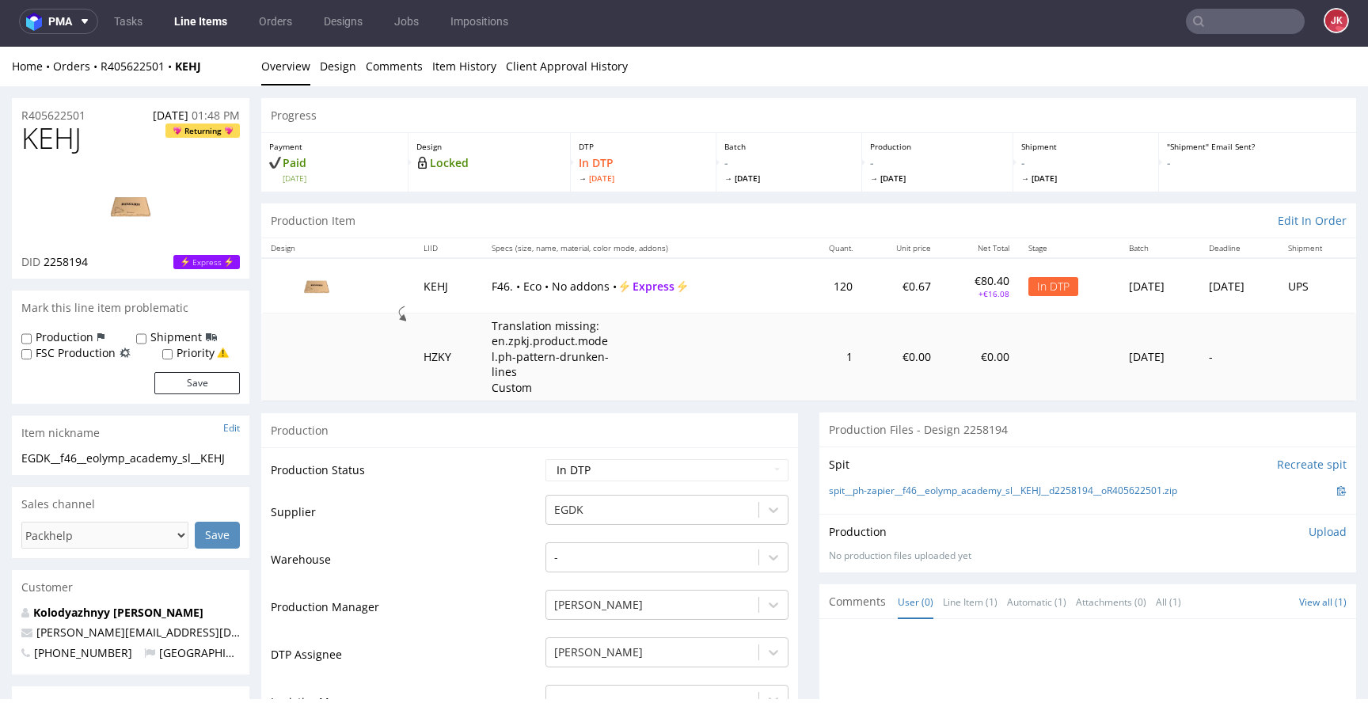
click at [502, 488] on td "Production Status" at bounding box center [406, 476] width 271 height 36
click at [403, 499] on td "Supplier" at bounding box center [406, 516] width 271 height 47
click at [150, 194] on img at bounding box center [130, 205] width 127 height 71
click at [37, 136] on span "KEHJ" at bounding box center [51, 139] width 60 height 32
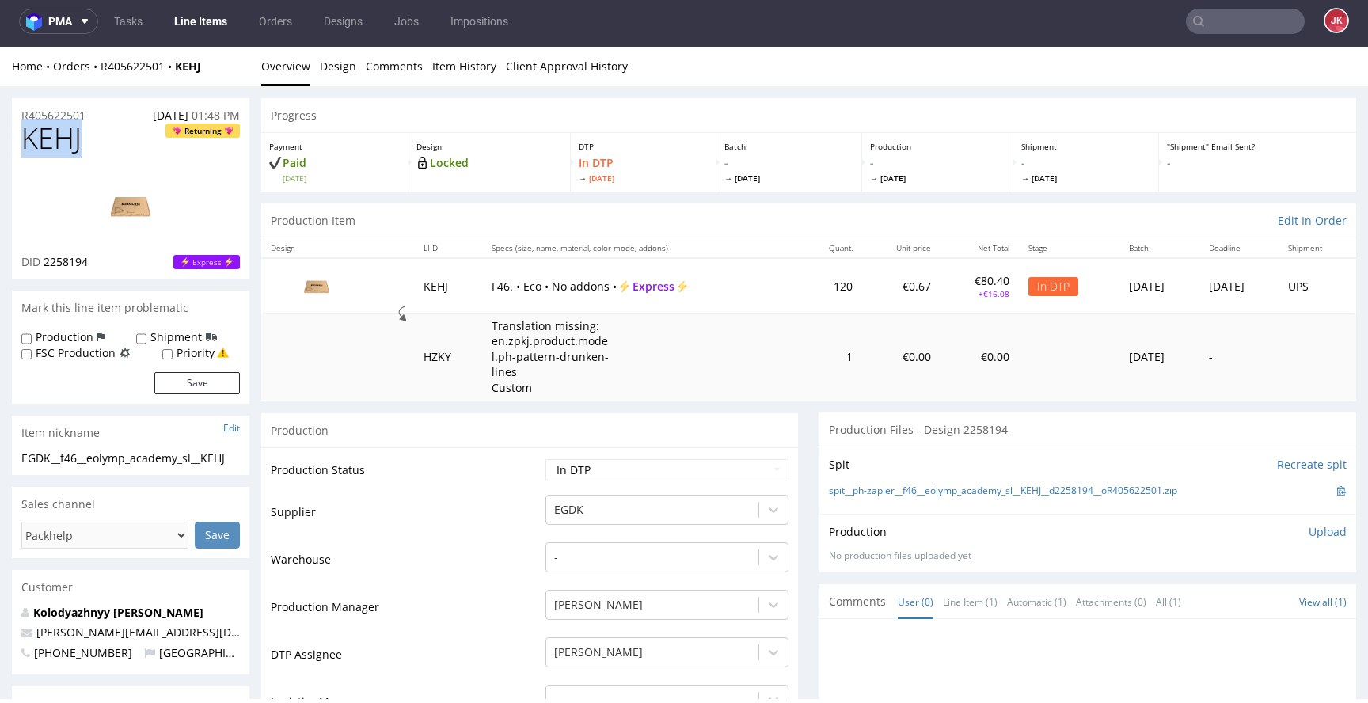
copy span "KEHJ"
click at [513, 500] on td "Supplier" at bounding box center [406, 516] width 271 height 47
drag, startPoint x: 237, startPoint y: 458, endPoint x: 0, endPoint y: 466, distance: 237.6
drag, startPoint x: 237, startPoint y: 458, endPoint x: 0, endPoint y: 460, distance: 237.5
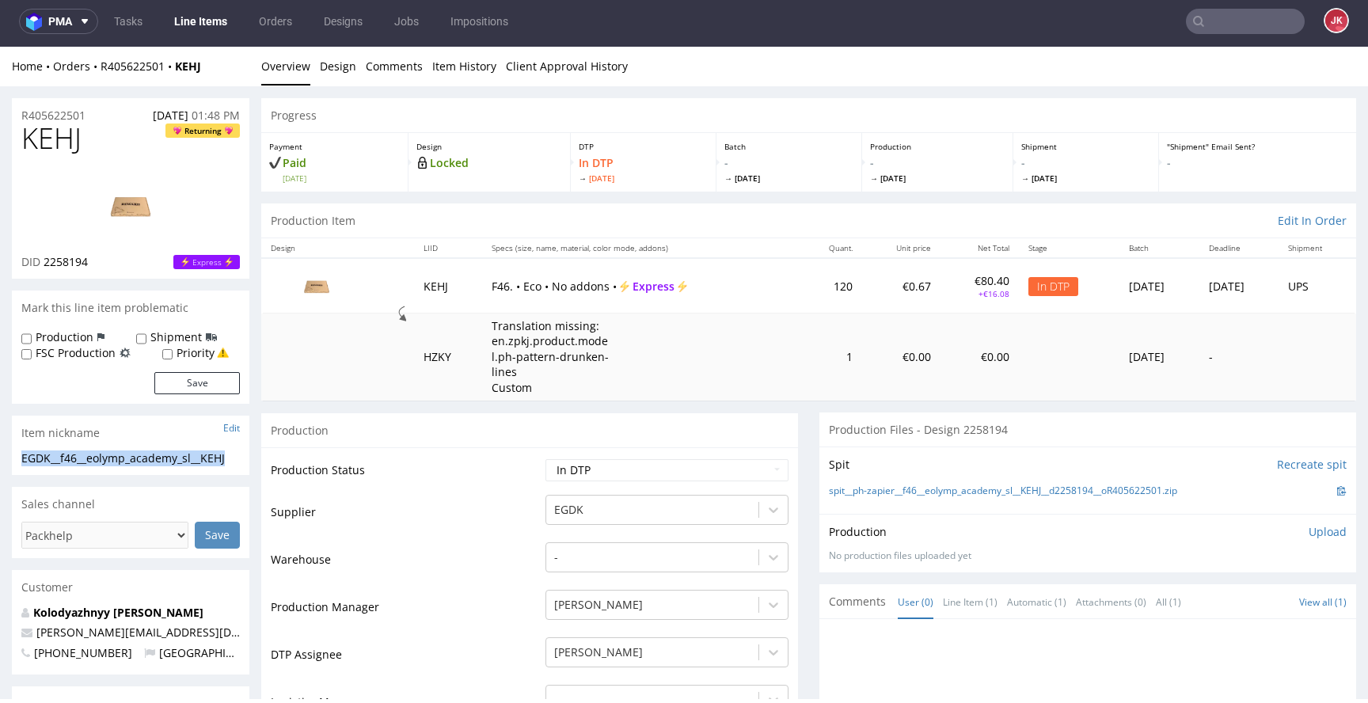
copy div "EGDK__f46__eolymp_academy_sl__KEHJ"
click at [450, 522] on td "Supplier" at bounding box center [406, 516] width 271 height 47
drag, startPoint x: 20, startPoint y: 112, endPoint x: 0, endPoint y: 112, distance: 19.8
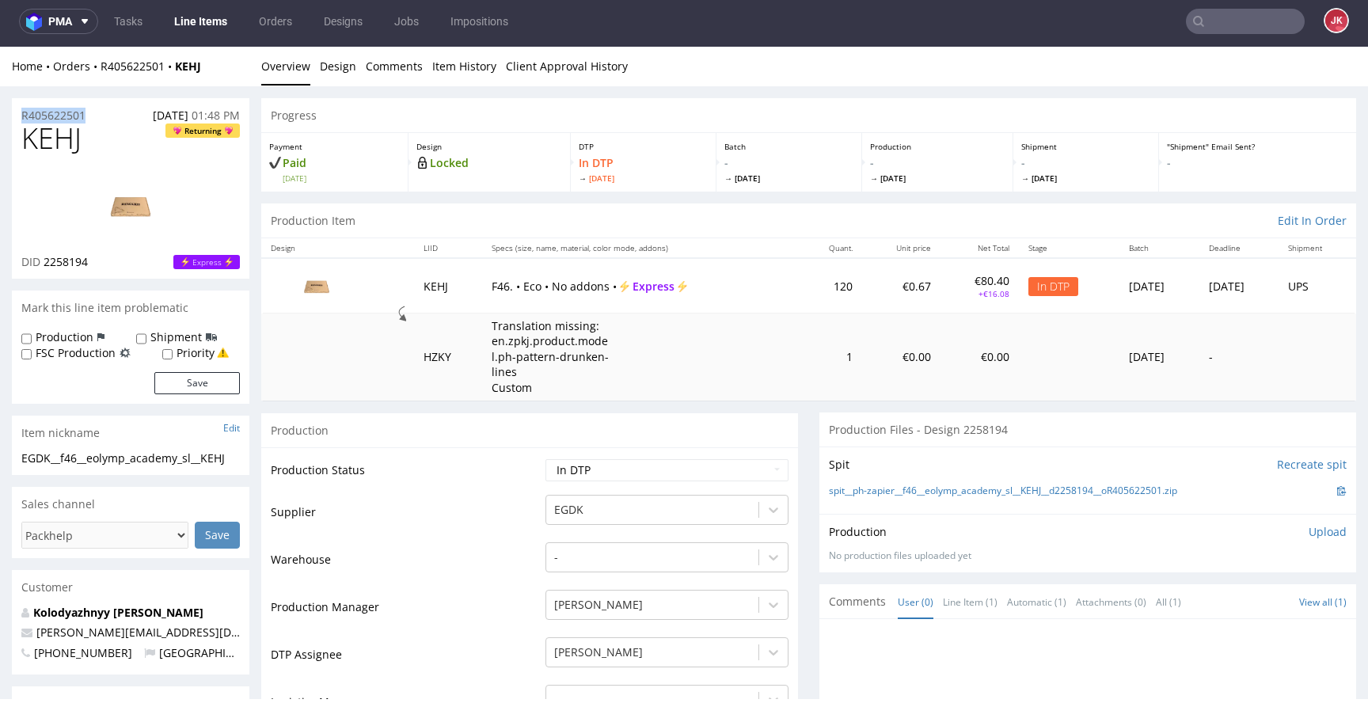
copy p "R405622501"
click at [1309, 533] on p "Upload" at bounding box center [1328, 532] width 38 height 16
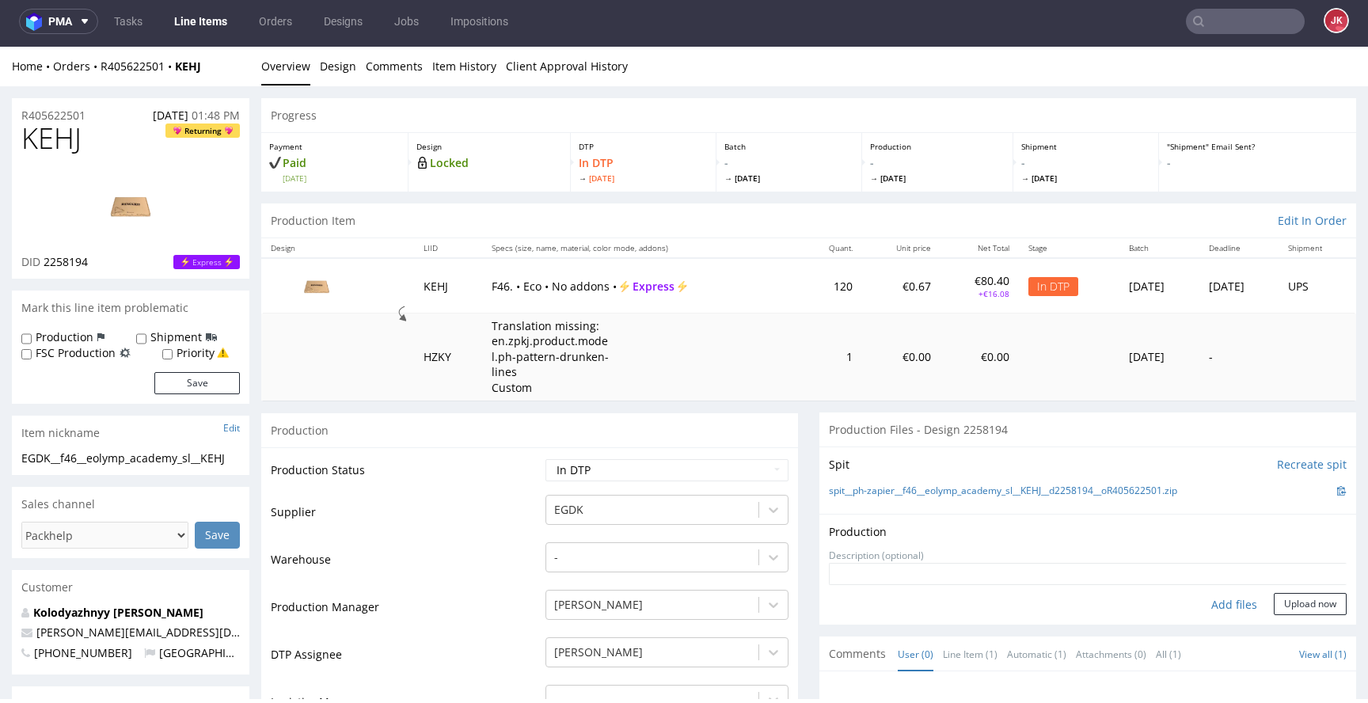
click at [1221, 602] on div "Add files" at bounding box center [1234, 605] width 79 height 24
type input "C:\fakepath\EGDK__f46__eolymp_academy_sl__KEHJ__d2258194__oR405622501__outside.…"
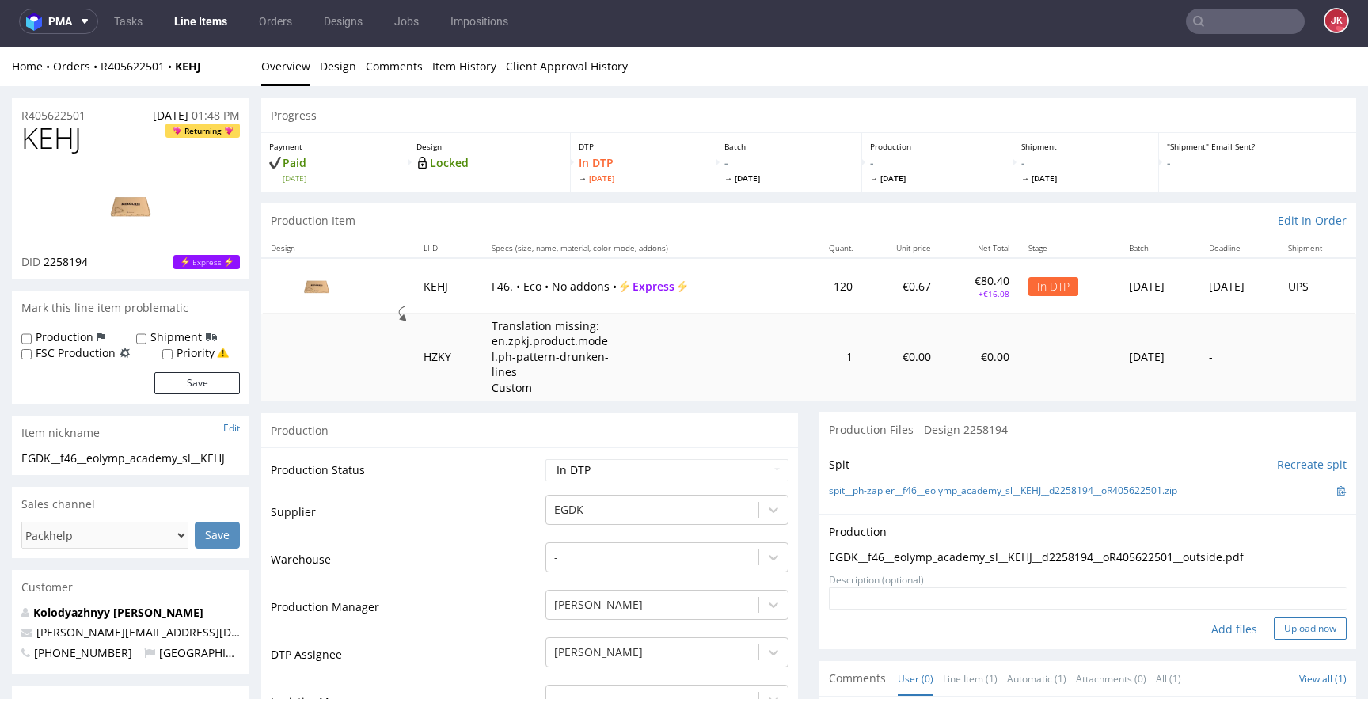
click at [1277, 629] on button "Upload now" at bounding box center [1310, 628] width 73 height 22
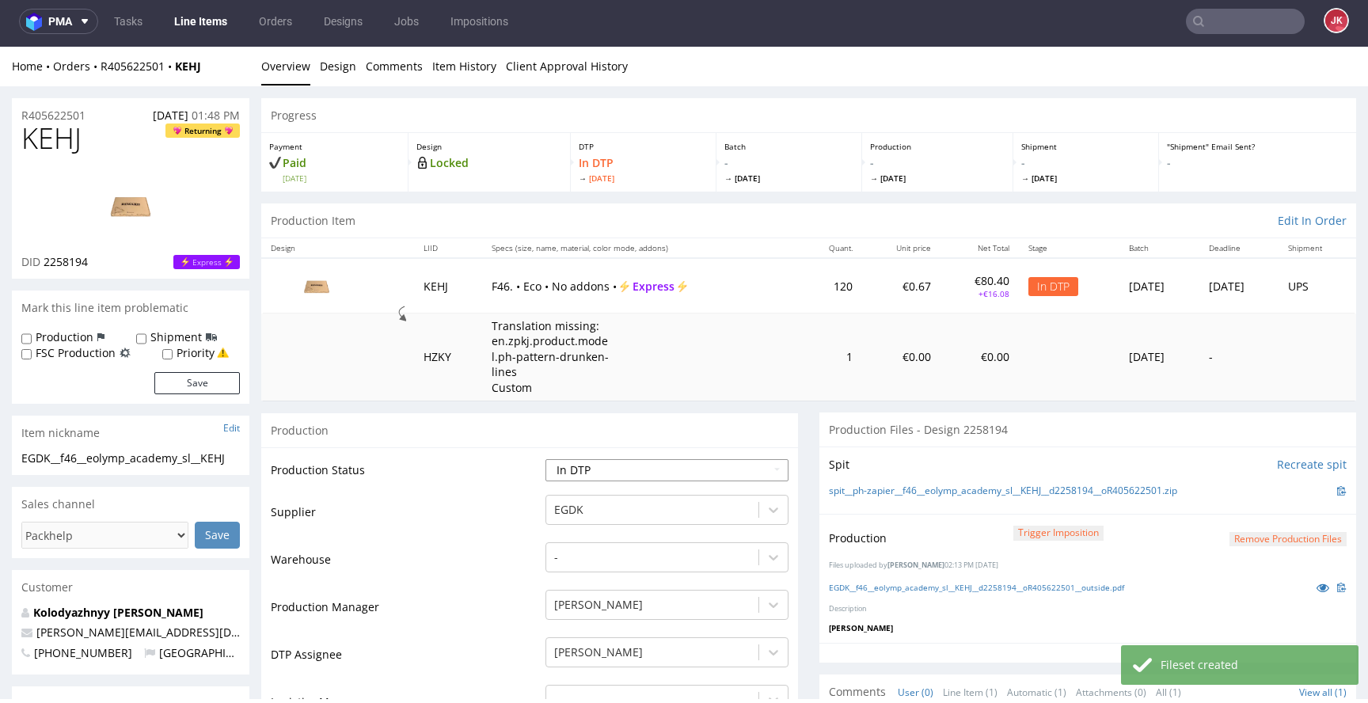
click at [651, 471] on select "Waiting for Artwork Waiting for Diecut Waiting for Mockup Waiting for DTP Waiti…" at bounding box center [666, 470] width 243 height 22
select select "dtp_production_ready"
click at [545, 459] on select "Waiting for Artwork Waiting for Diecut Waiting for Mockup Waiting for DTP Waiti…" at bounding box center [666, 470] width 243 height 22
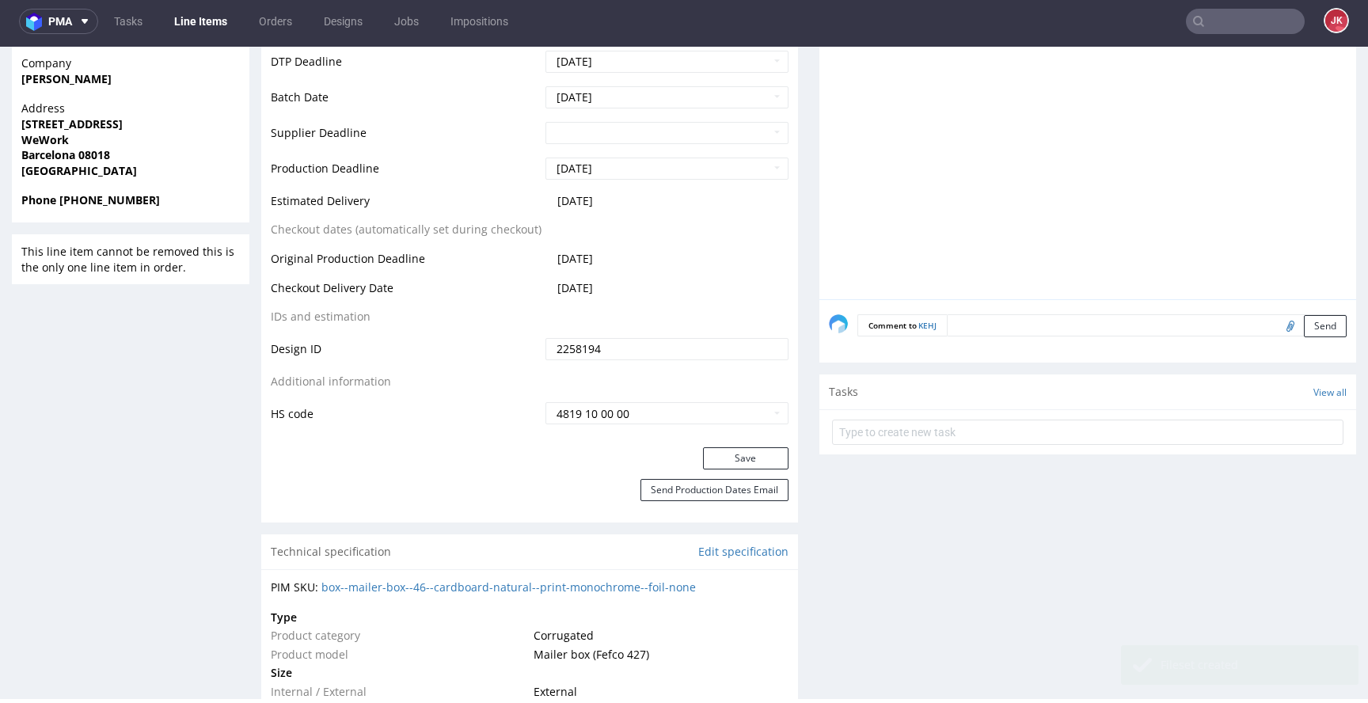
scroll to position [727, 0]
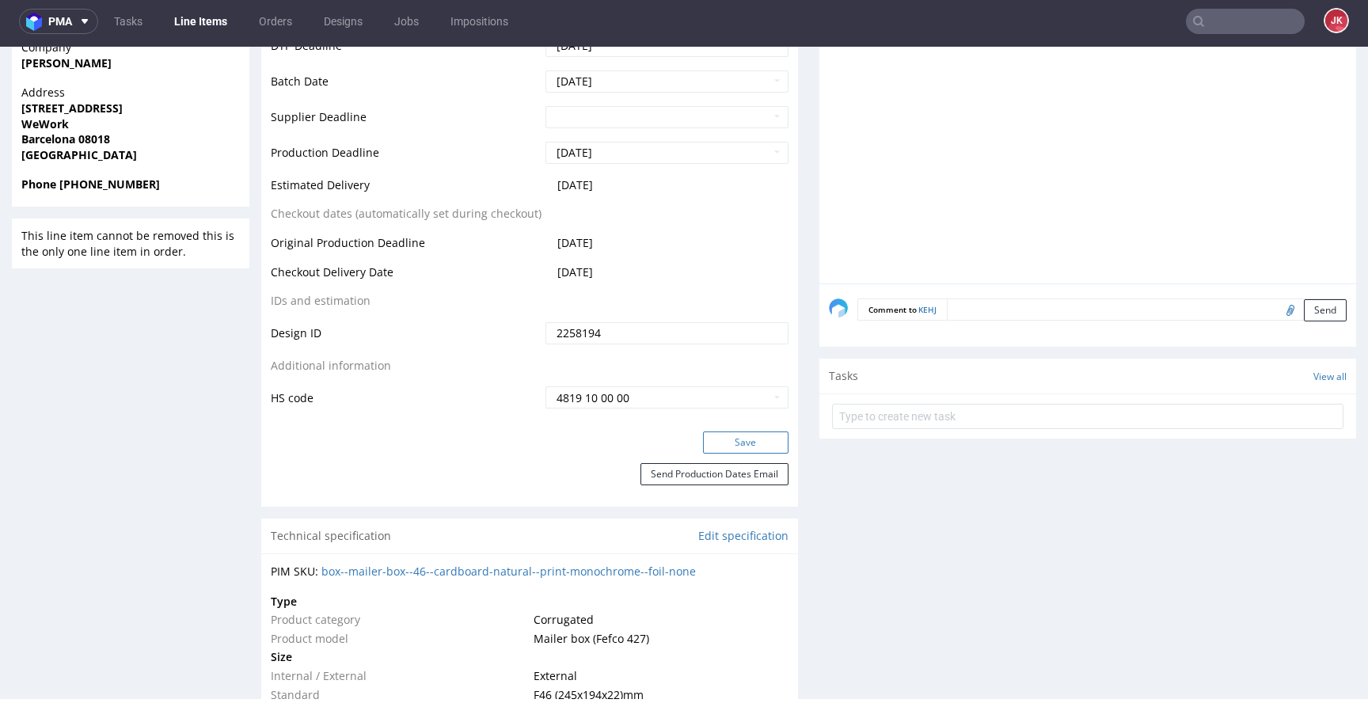
click at [711, 447] on button "Save" at bounding box center [745, 442] width 85 height 22
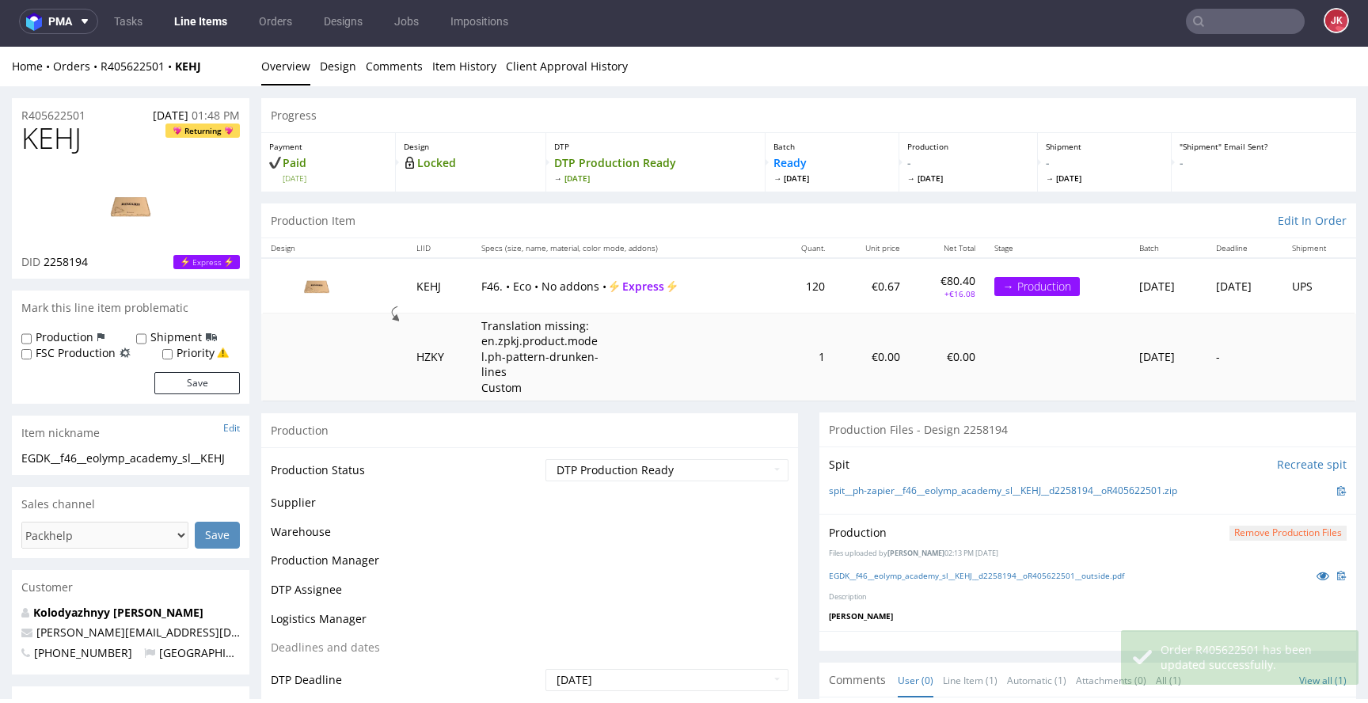
scroll to position [725, 0]
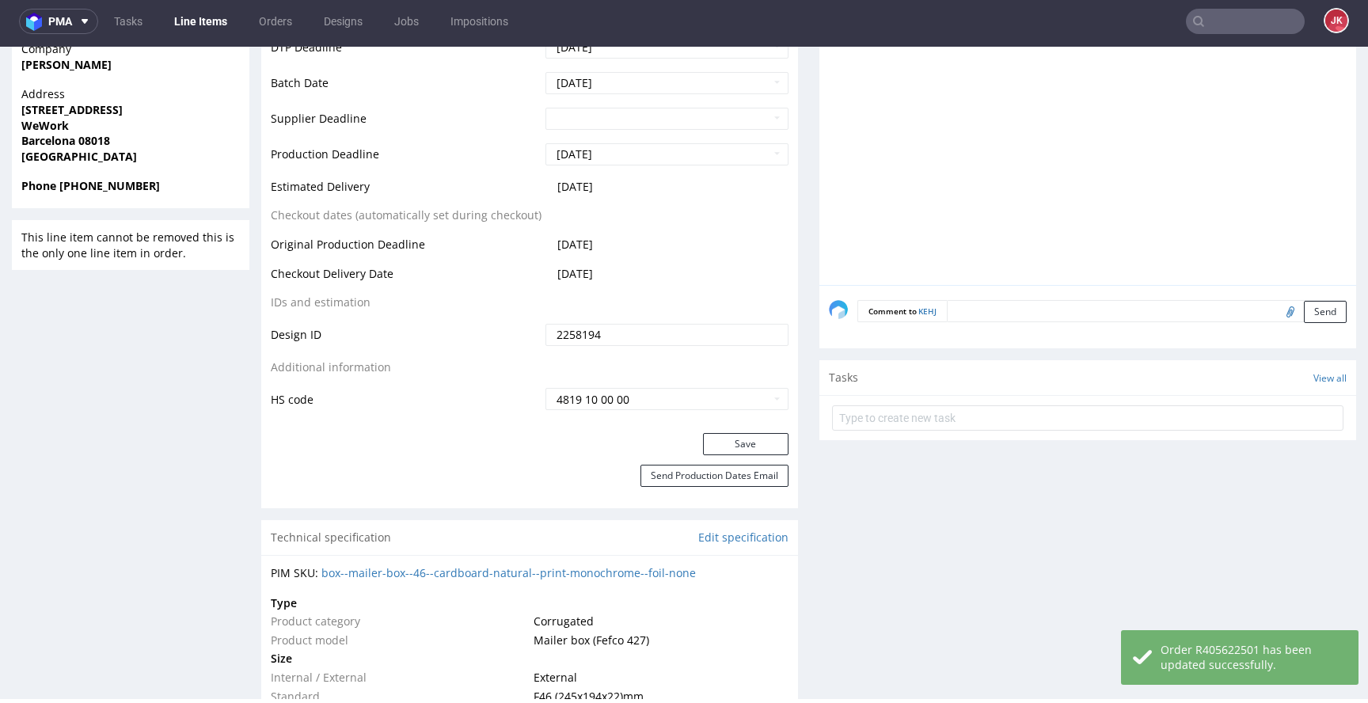
click at [525, 441] on div "Save" at bounding box center [529, 449] width 537 height 32
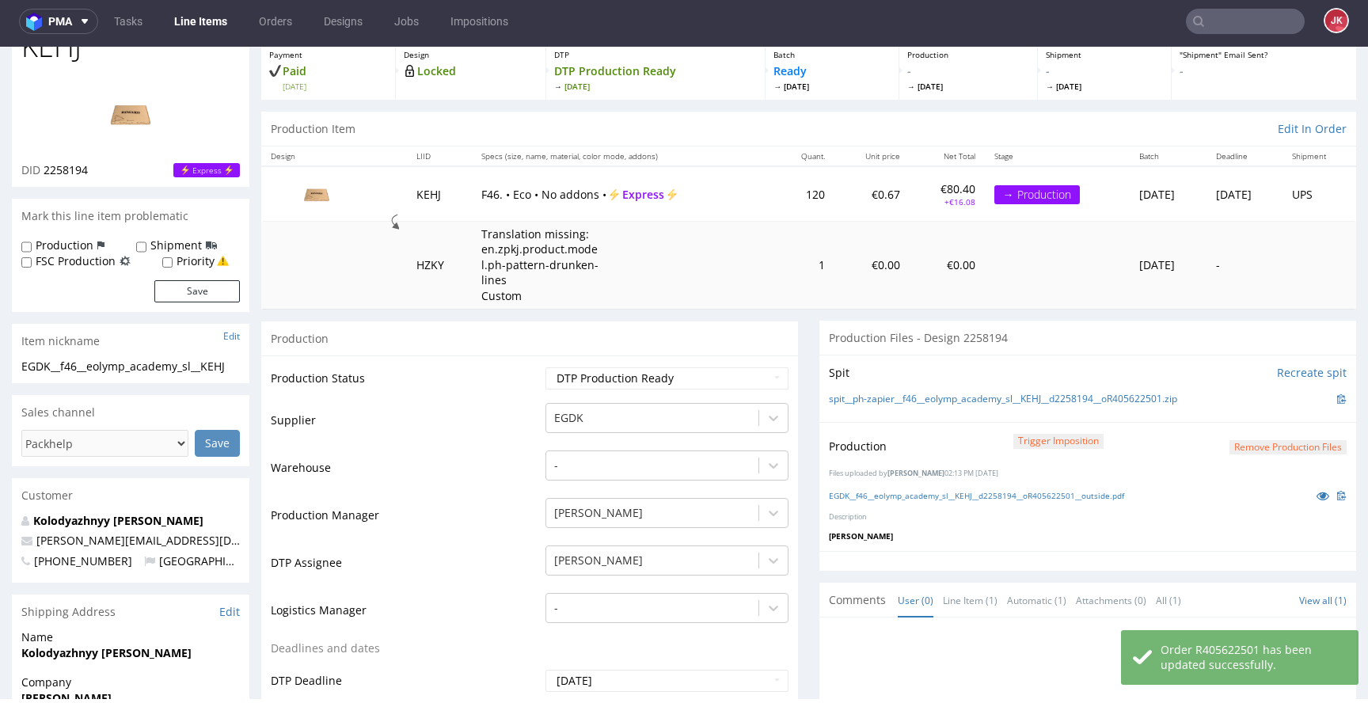
scroll to position [0, 0]
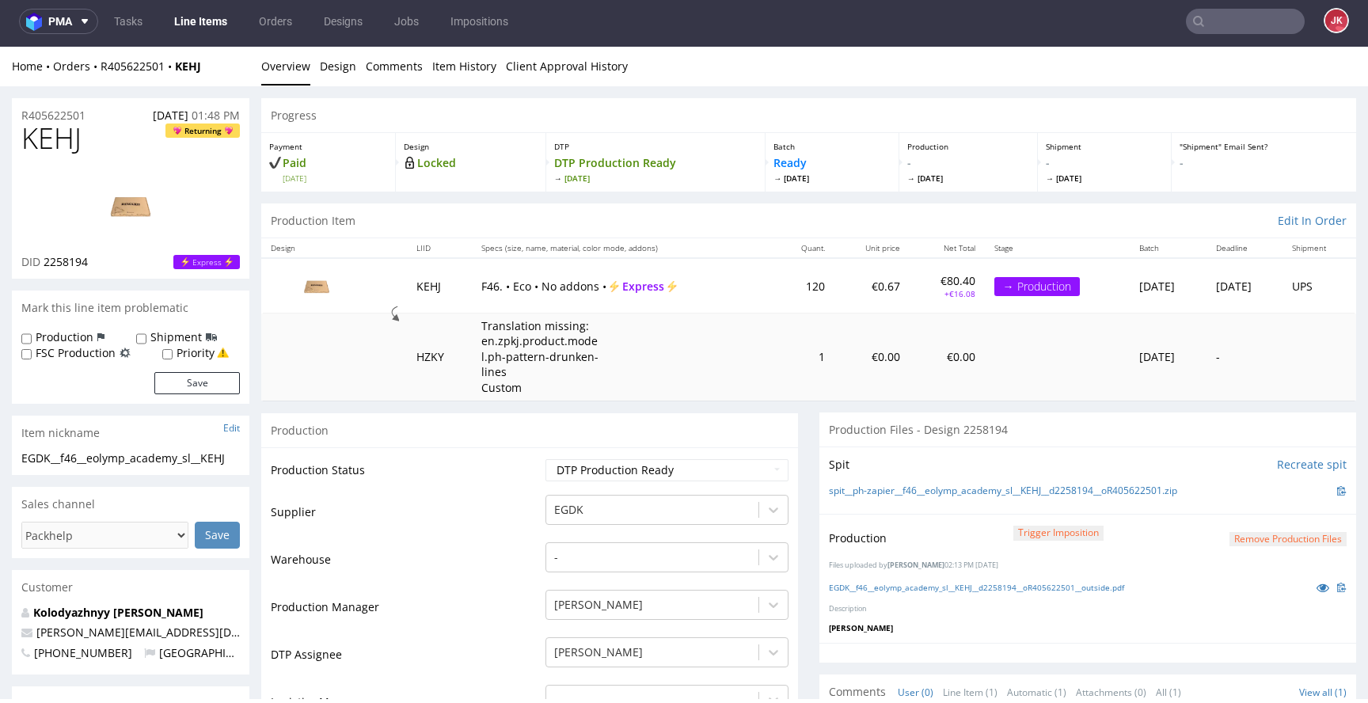
click at [522, 469] on td "Production Status" at bounding box center [406, 476] width 271 height 36
click at [526, 477] on td "Production Status" at bounding box center [406, 476] width 271 height 36
click at [523, 471] on td "Production Status" at bounding box center [406, 476] width 271 height 36
click at [195, 353] on label "Priority" at bounding box center [196, 353] width 38 height 16
click at [173, 353] on input "Priority" at bounding box center [167, 354] width 10 height 13
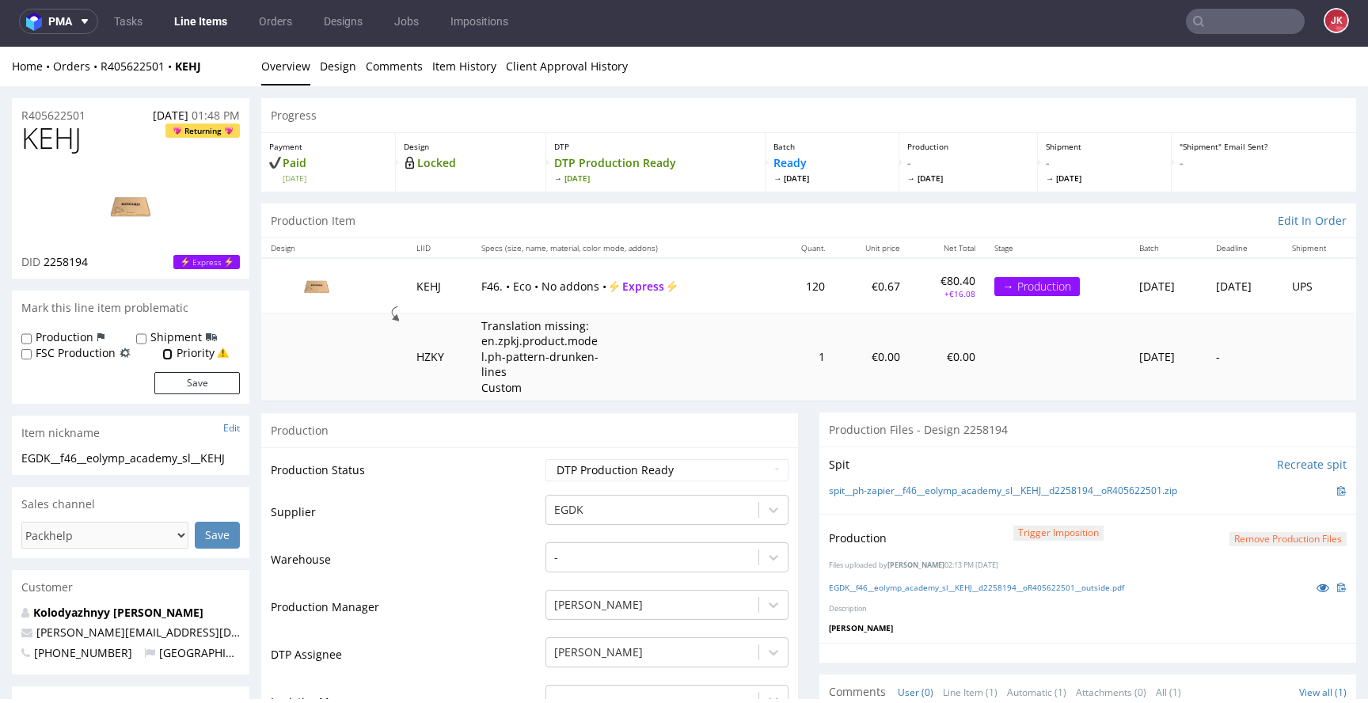
checkbox input "true"
click at [195, 378] on button "Save" at bounding box center [196, 383] width 85 height 22
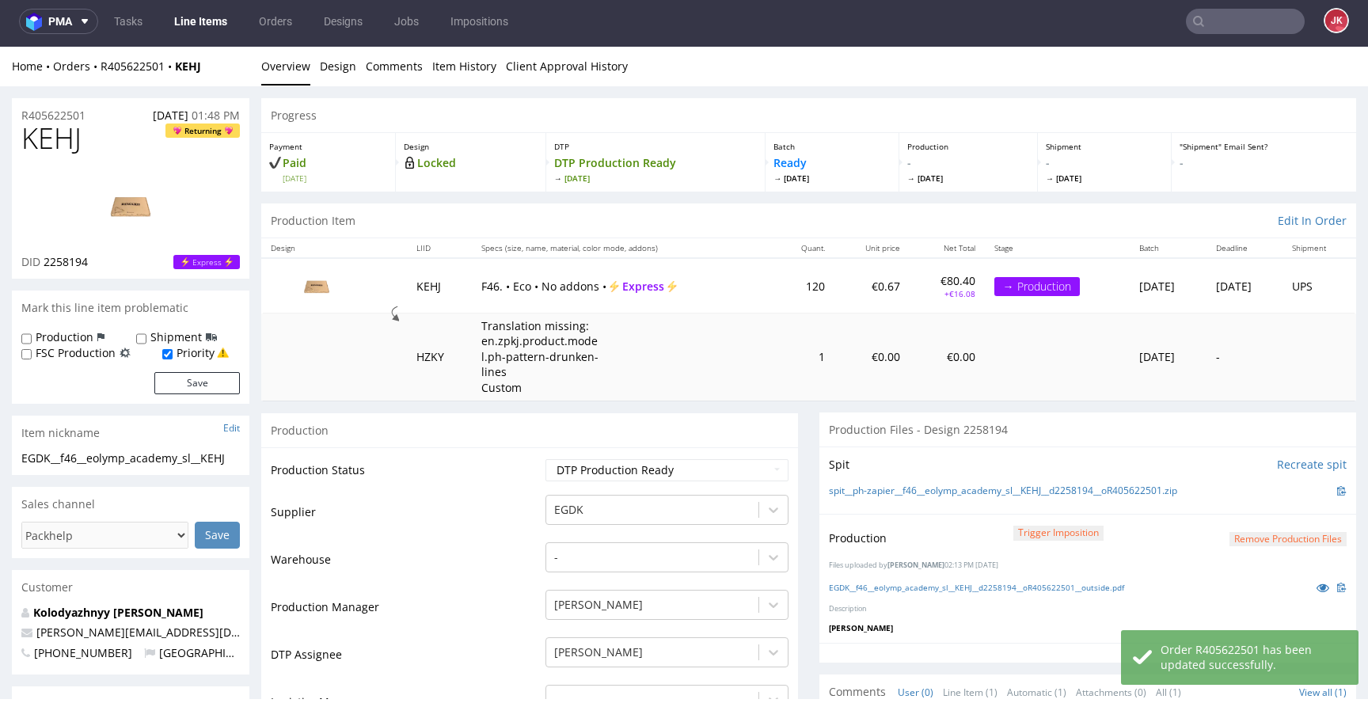
click at [527, 469] on td "Production Status" at bounding box center [406, 476] width 271 height 36
click at [529, 471] on td "Production Status" at bounding box center [406, 476] width 271 height 36
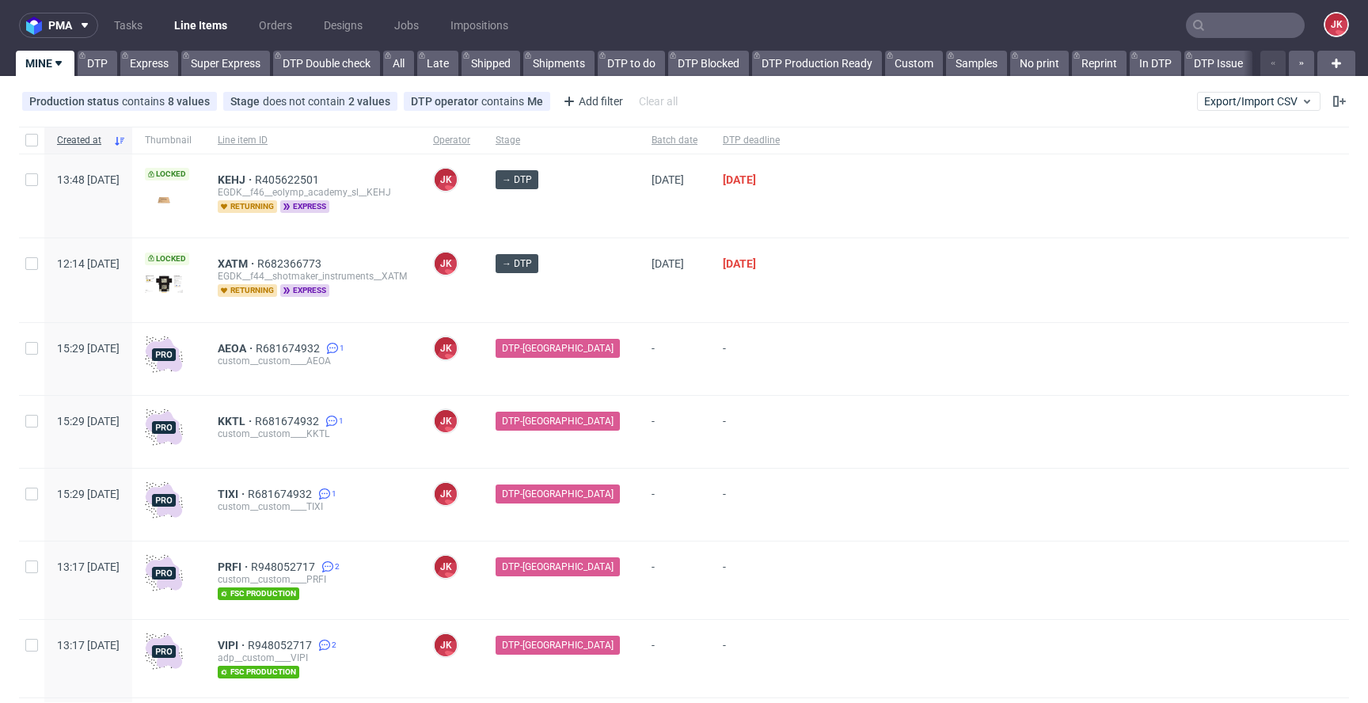
click at [600, 364] on div "DTP-[GEOGRAPHIC_DATA]" at bounding box center [561, 359] width 156 height 72
click at [792, 353] on div at bounding box center [1070, 359] width 556 height 72
click at [255, 177] on span "KEHJ" at bounding box center [236, 179] width 37 height 13
click at [847, 474] on div at bounding box center [1070, 505] width 556 height 72
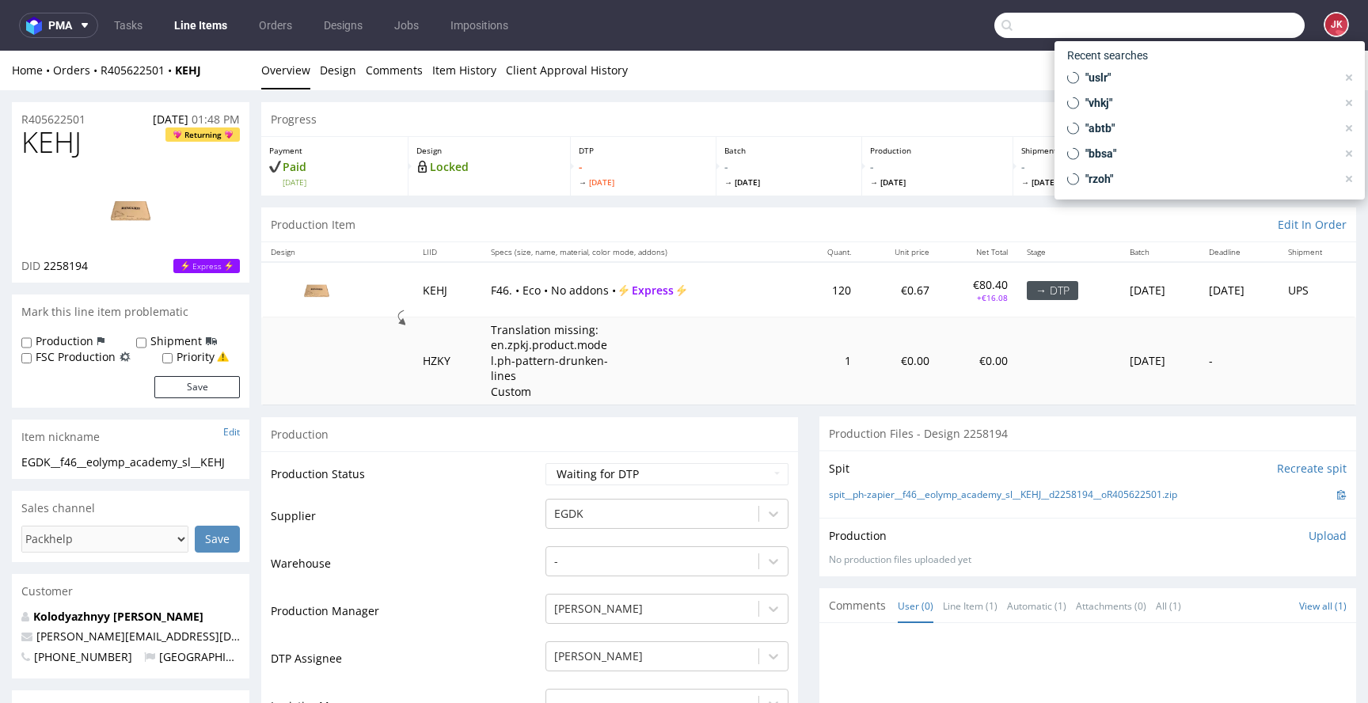
click at [1227, 26] on input "text" at bounding box center [1149, 25] width 310 height 25
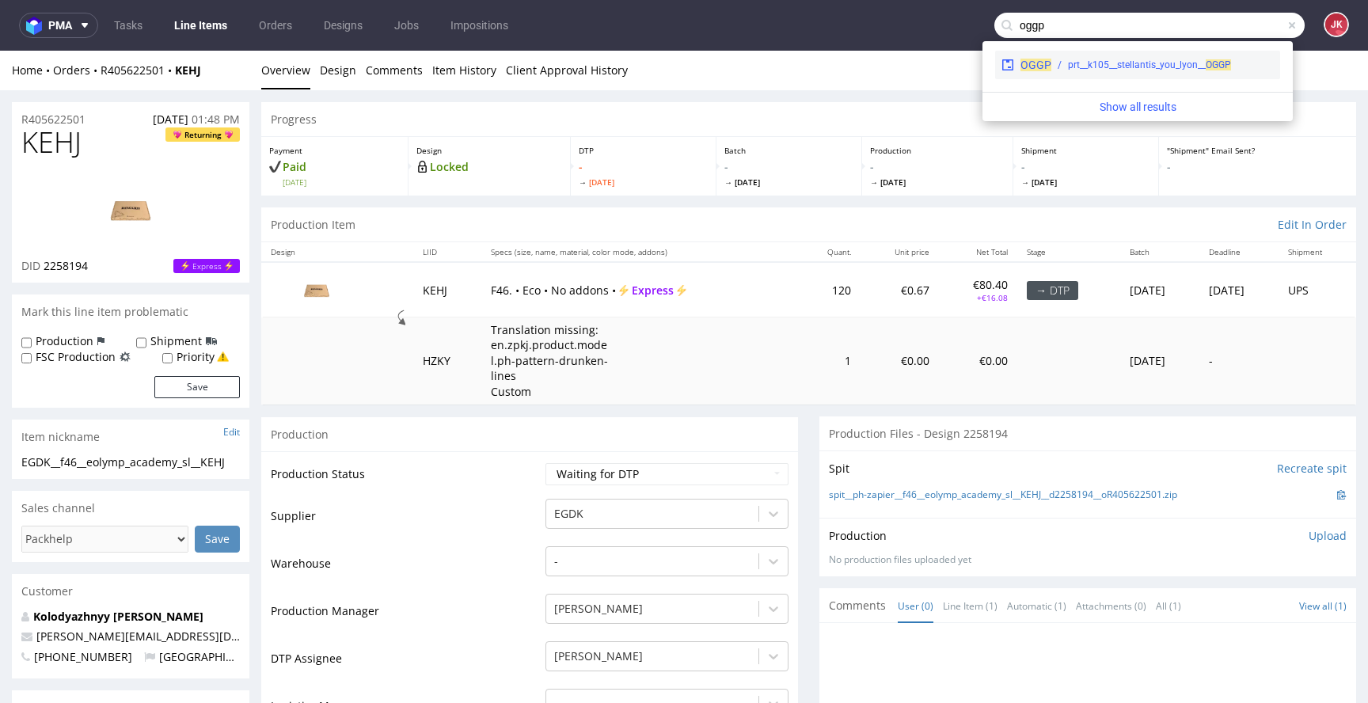
type input "oggp"
click at [1194, 63] on div "prt__k105__stellantis_you_lyon__ OGGP" at bounding box center [1149, 65] width 163 height 14
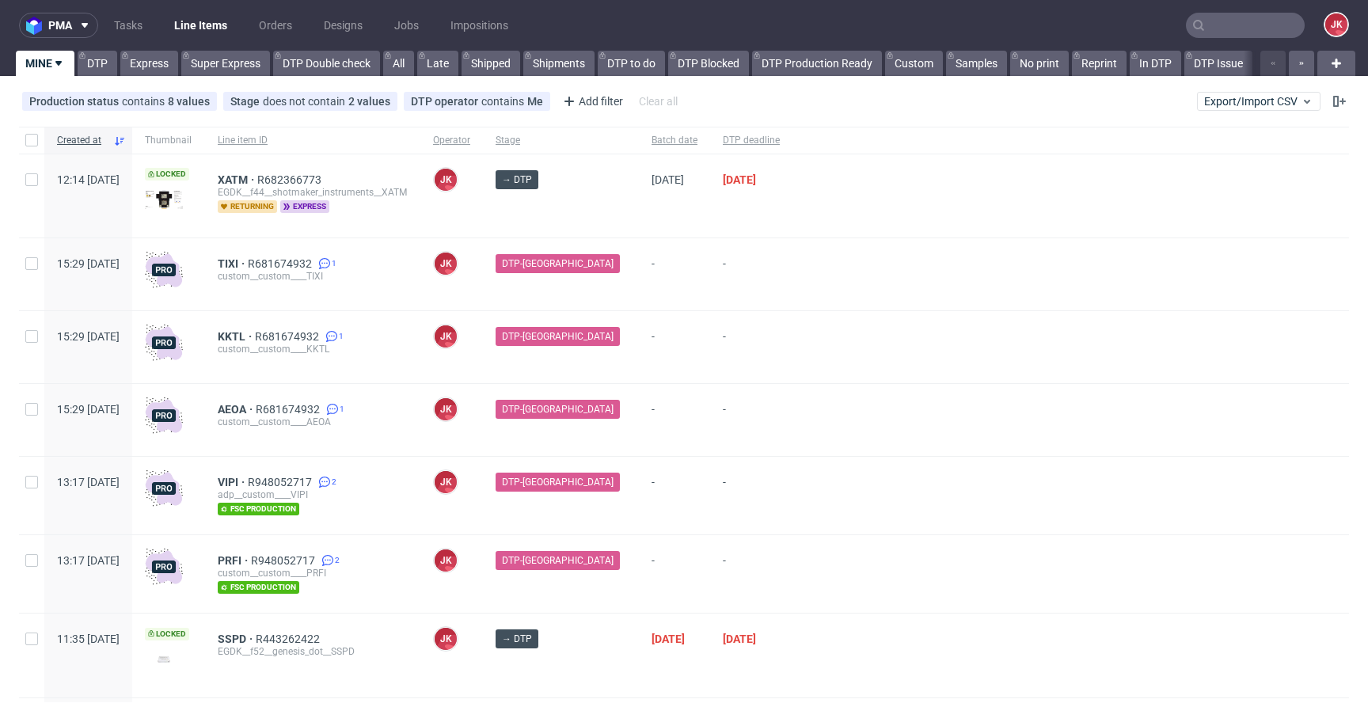
click at [602, 276] on div "DTP-[GEOGRAPHIC_DATA]" at bounding box center [561, 274] width 156 height 72
click at [257, 174] on span "XATM" at bounding box center [238, 179] width 40 height 13
click at [792, 412] on div at bounding box center [1070, 420] width 556 height 72
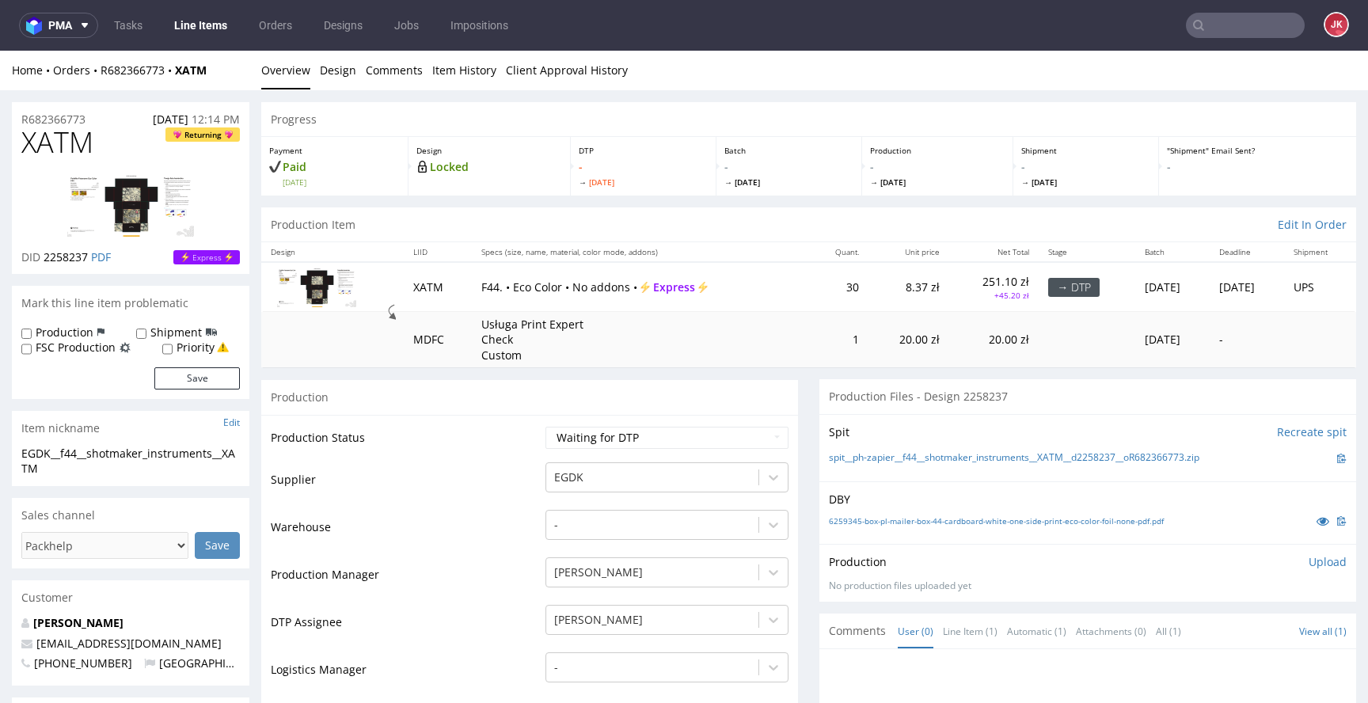
click at [1038, 524] on link "6259345-box-pl-mailer-box-44-cardboard-white-one-side-print-eco-color-foil-none…" at bounding box center [996, 520] width 335 height 11
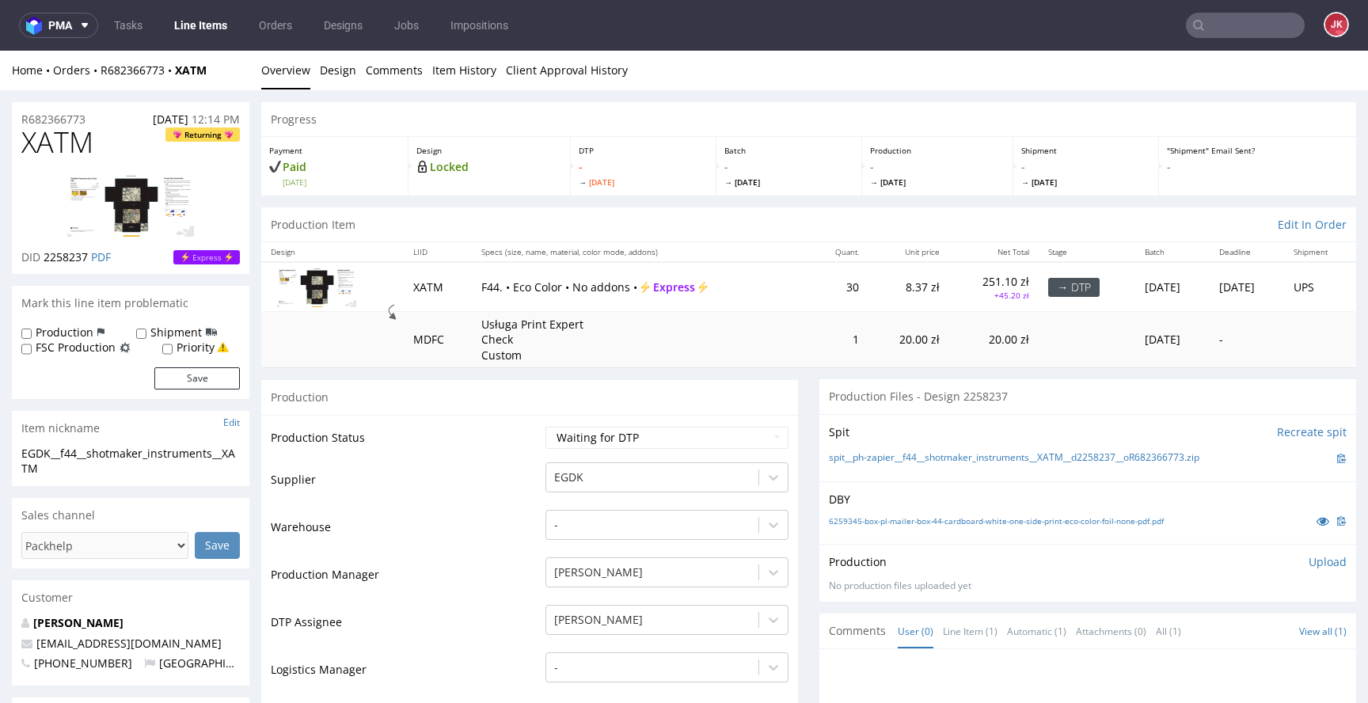
click at [522, 469] on td "Supplier" at bounding box center [406, 484] width 271 height 47
click at [530, 474] on td "Supplier" at bounding box center [406, 484] width 271 height 47
click at [526, 477] on td "Supplier" at bounding box center [406, 484] width 271 height 47
click at [670, 430] on select "Waiting for Artwork Waiting for Diecut Waiting for Mockup Waiting for DTP Waiti…" at bounding box center [666, 438] width 243 height 22
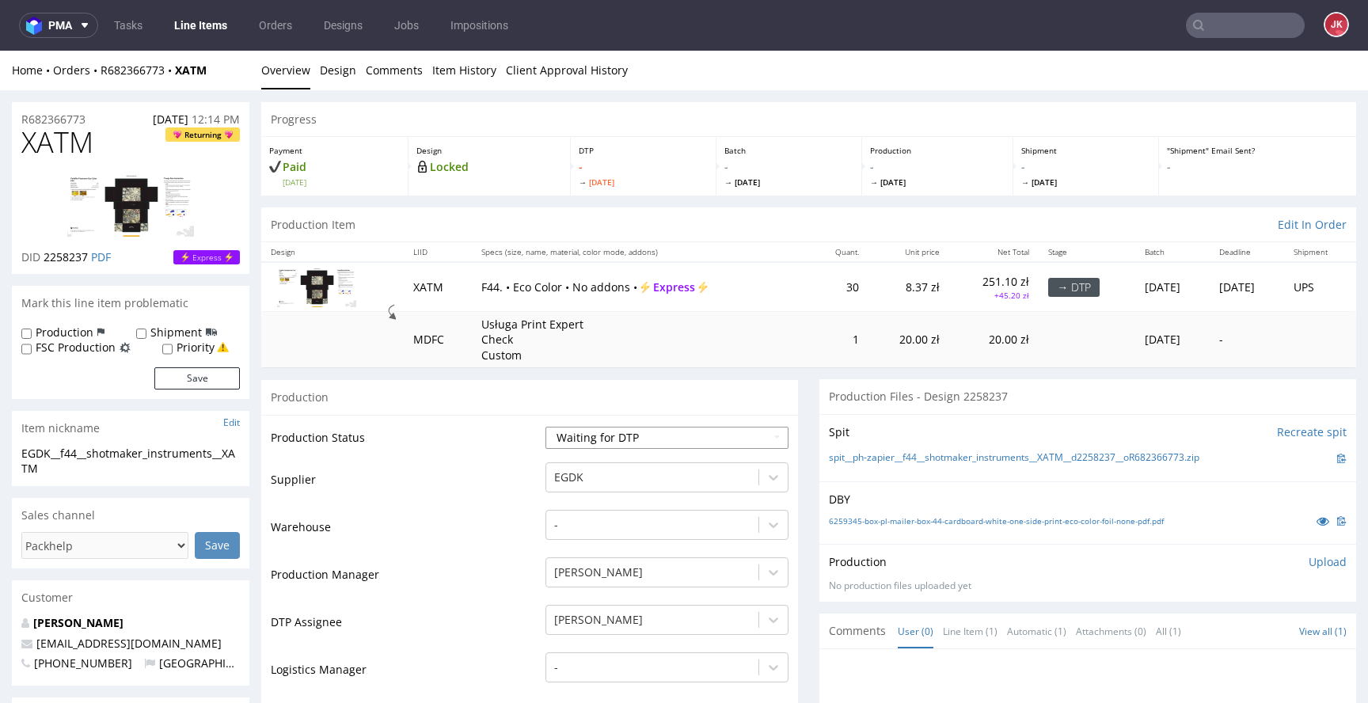
select select "dtp_in_process"
click at [545, 427] on select "Waiting for Artwork Waiting for Diecut Waiting for Mockup Waiting for DTP Waiti…" at bounding box center [666, 438] width 243 height 22
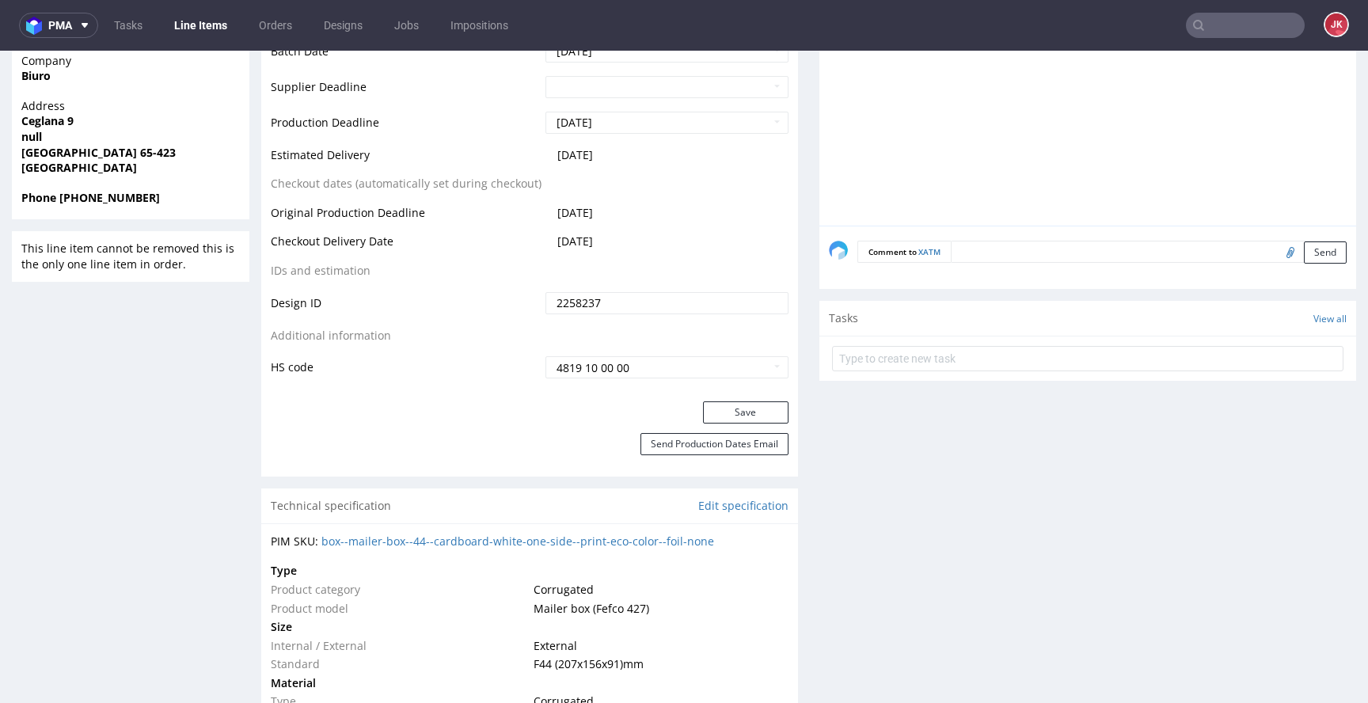
scroll to position [727, 0]
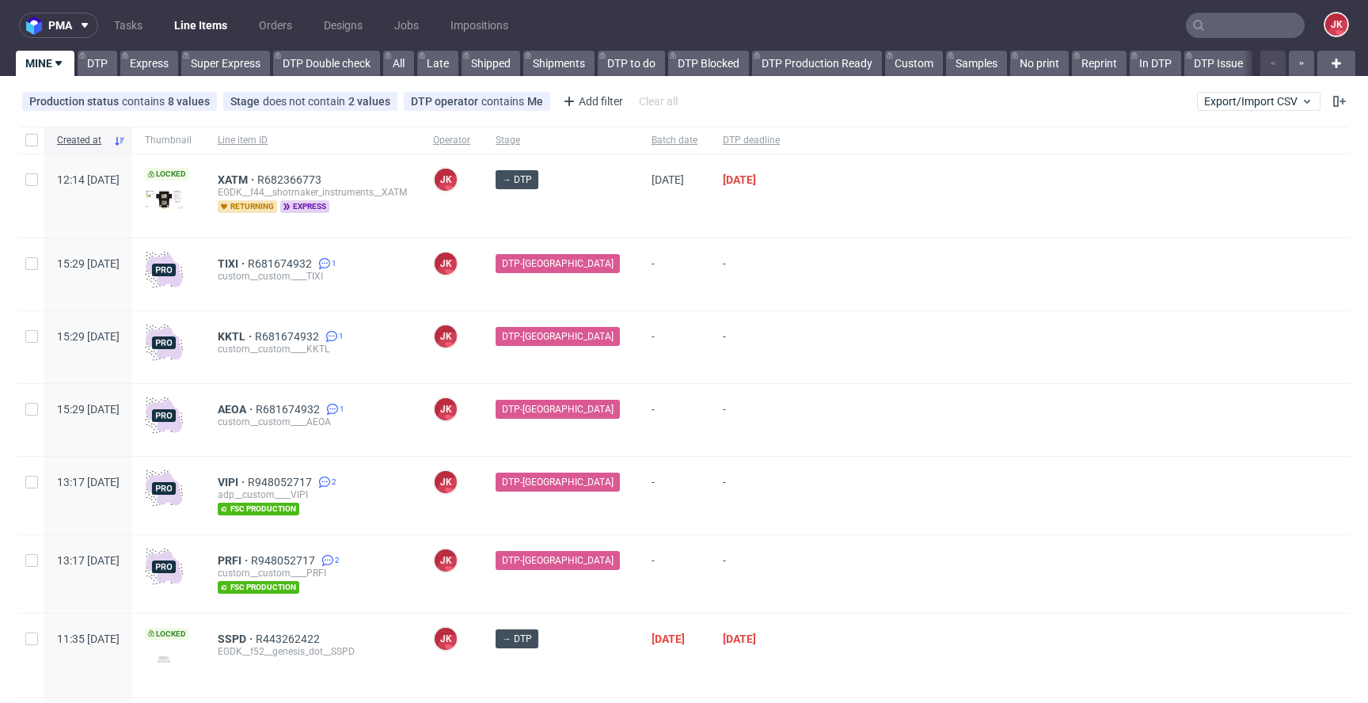
click at [828, 399] on div at bounding box center [1070, 420] width 556 height 72
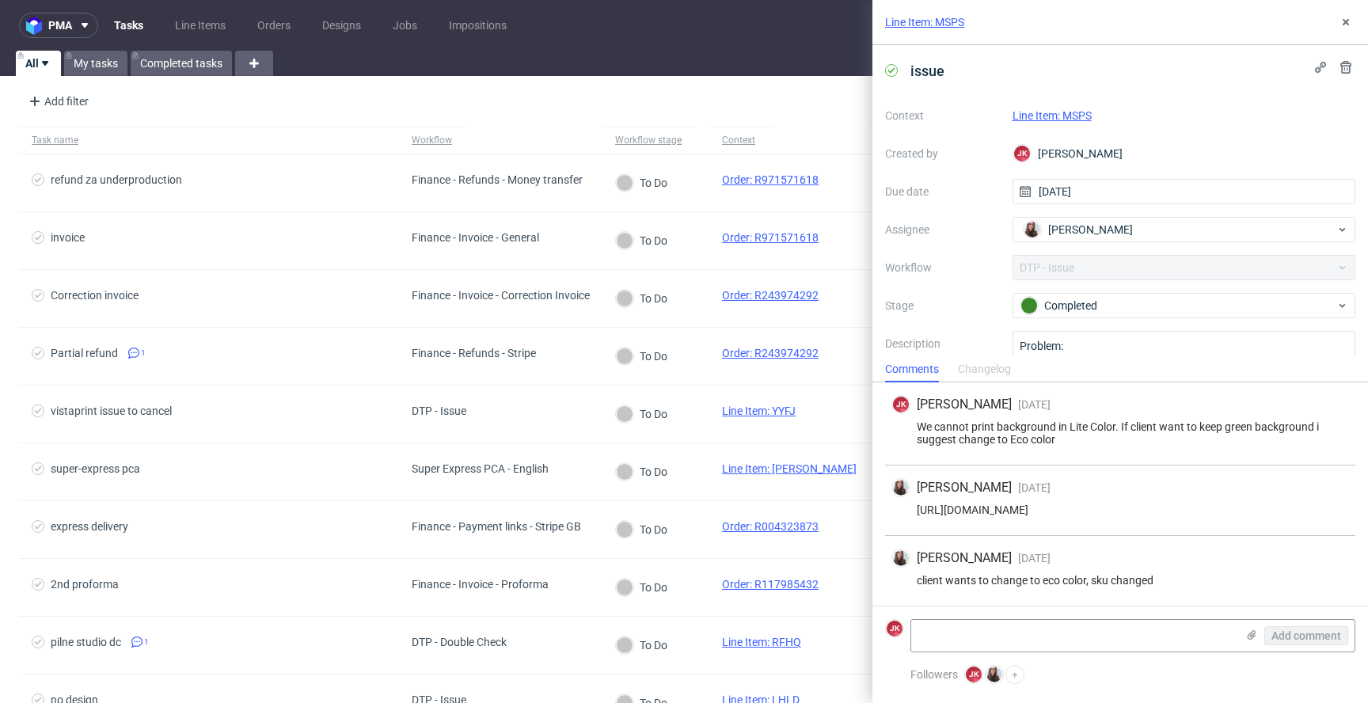
click at [1040, 120] on link "Line Item: MSPS" at bounding box center [1051, 115] width 79 height 13
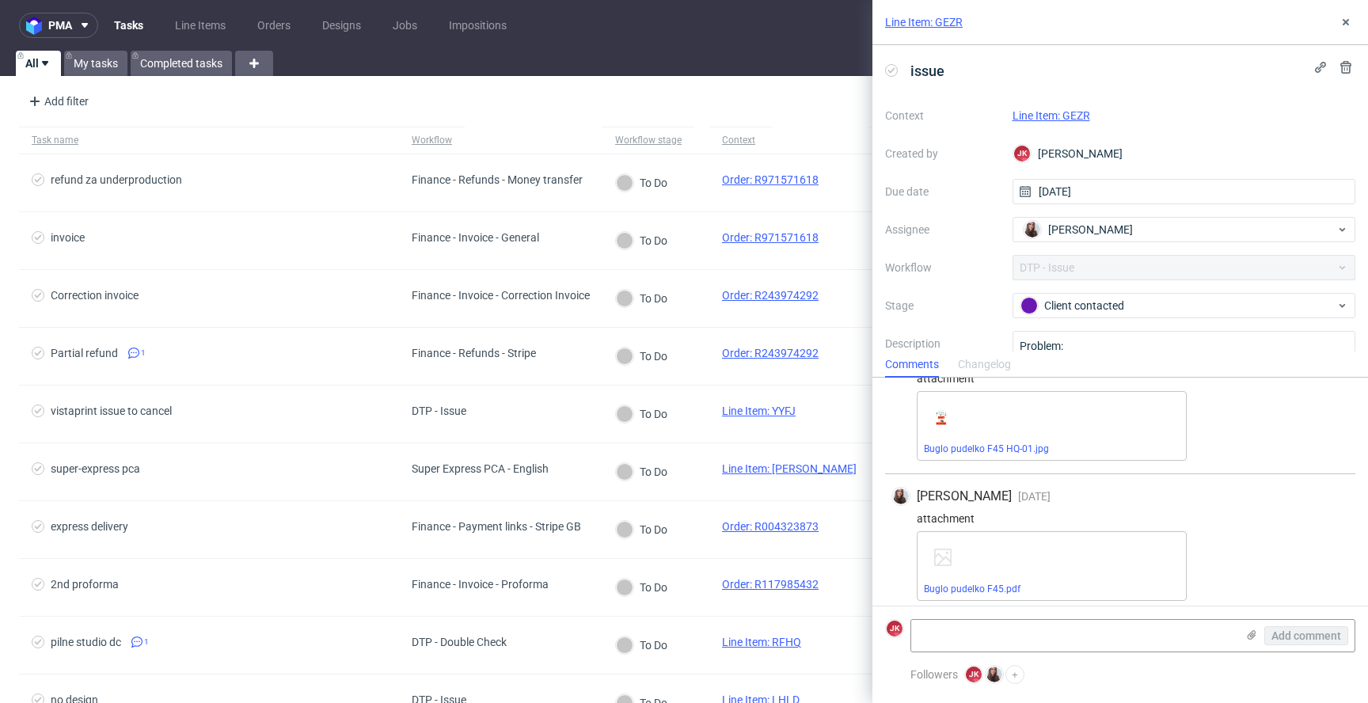
scroll to position [262, 0]
click at [1035, 122] on div "Line Item: GEZR" at bounding box center [1184, 115] width 344 height 19
click at [1041, 117] on link "Line Item: GEZR" at bounding box center [1051, 115] width 78 height 13
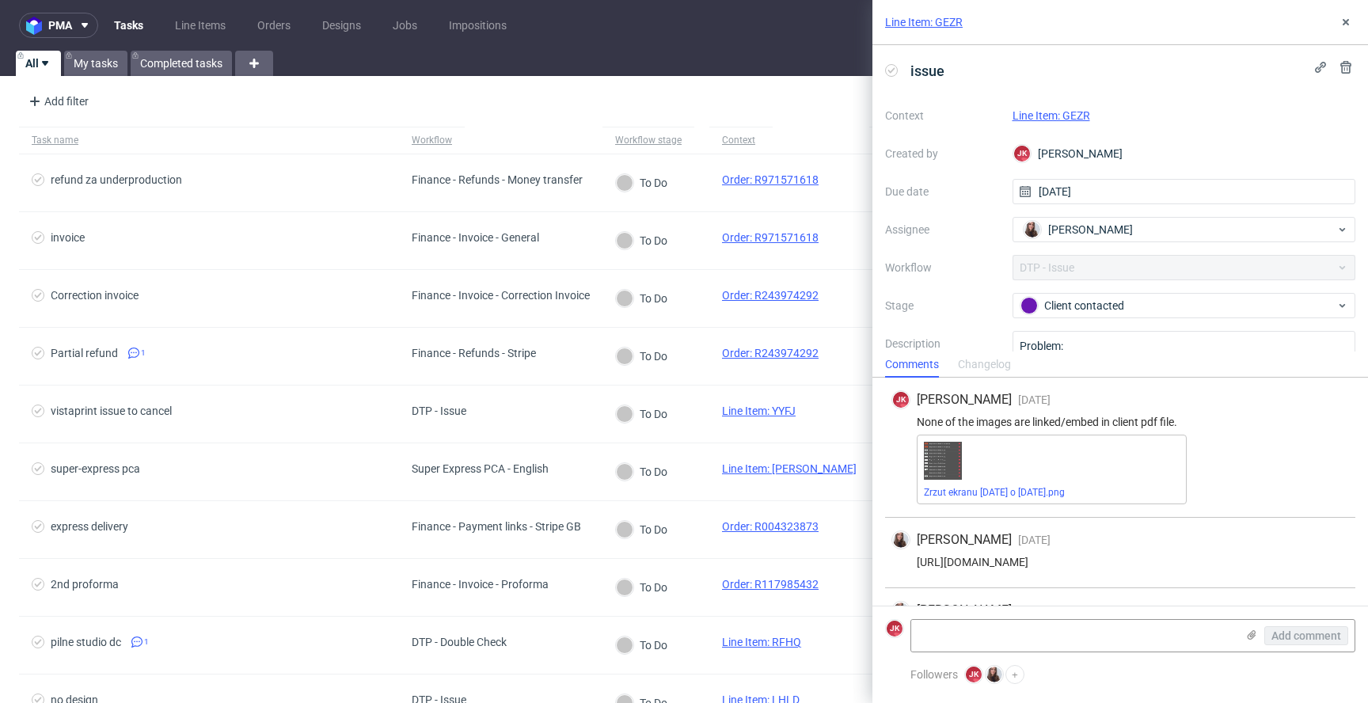
scroll to position [262, 0]
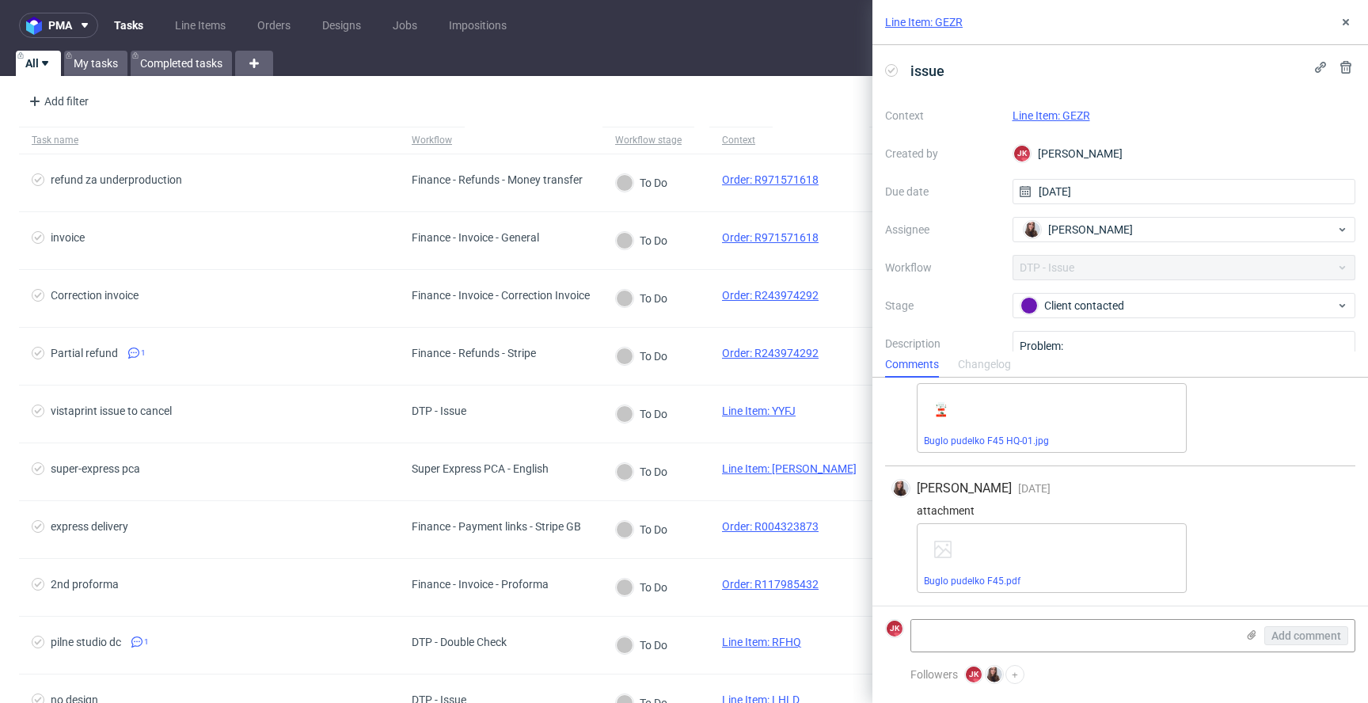
click at [1029, 109] on link "Line Item: GEZR" at bounding box center [1051, 115] width 78 height 13
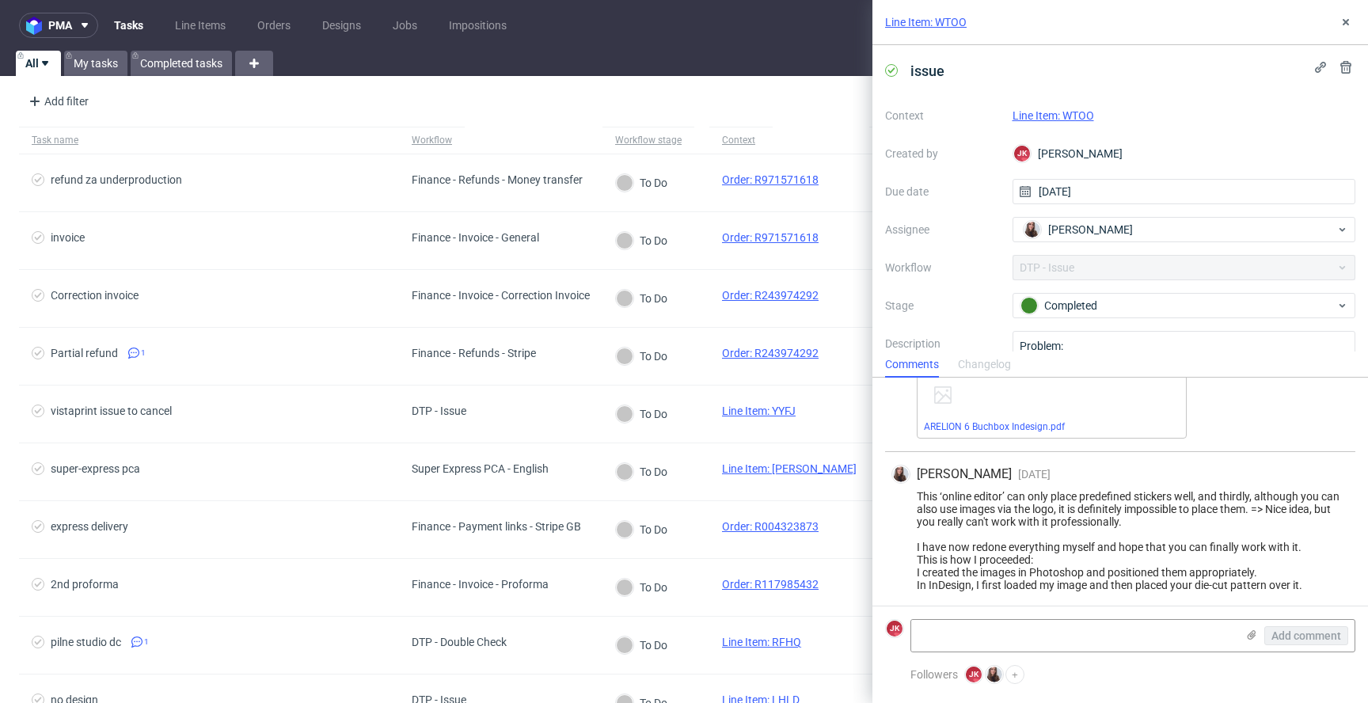
scroll to position [485, 0]
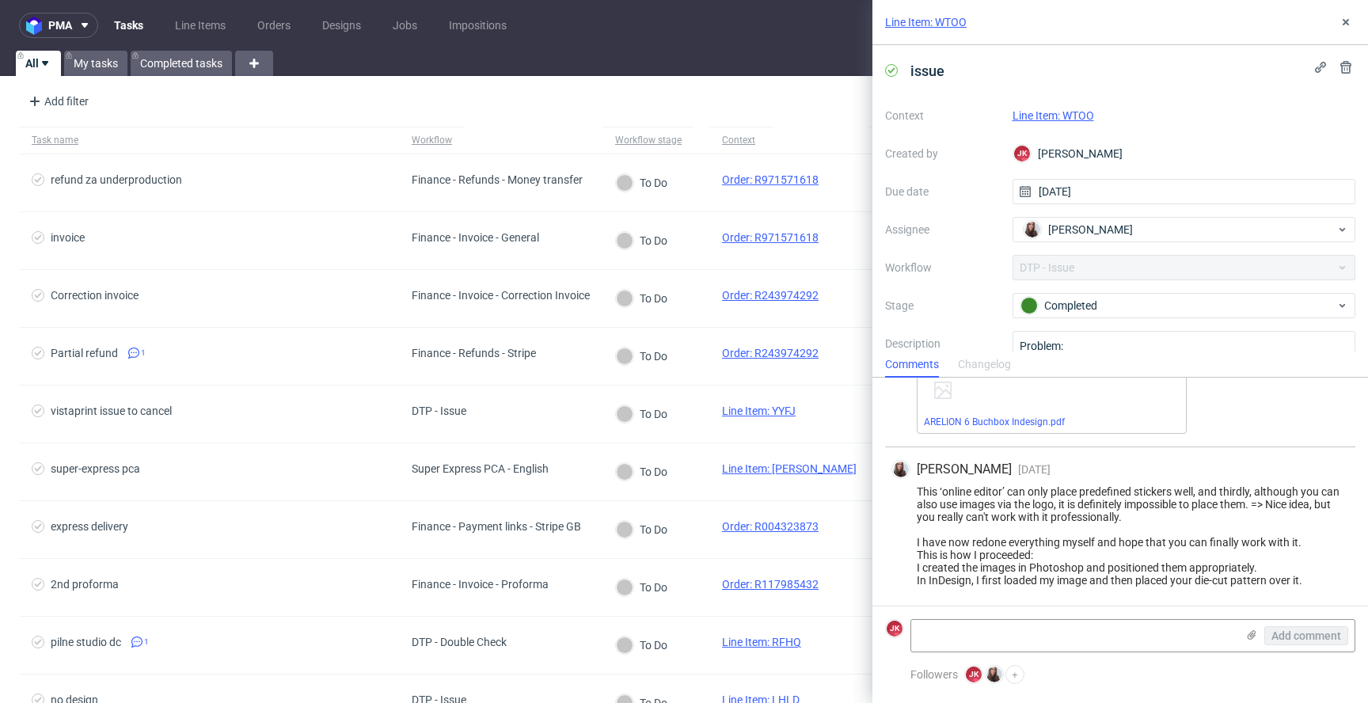
click at [1063, 111] on link "Line Item: WTOO" at bounding box center [1053, 115] width 82 height 13
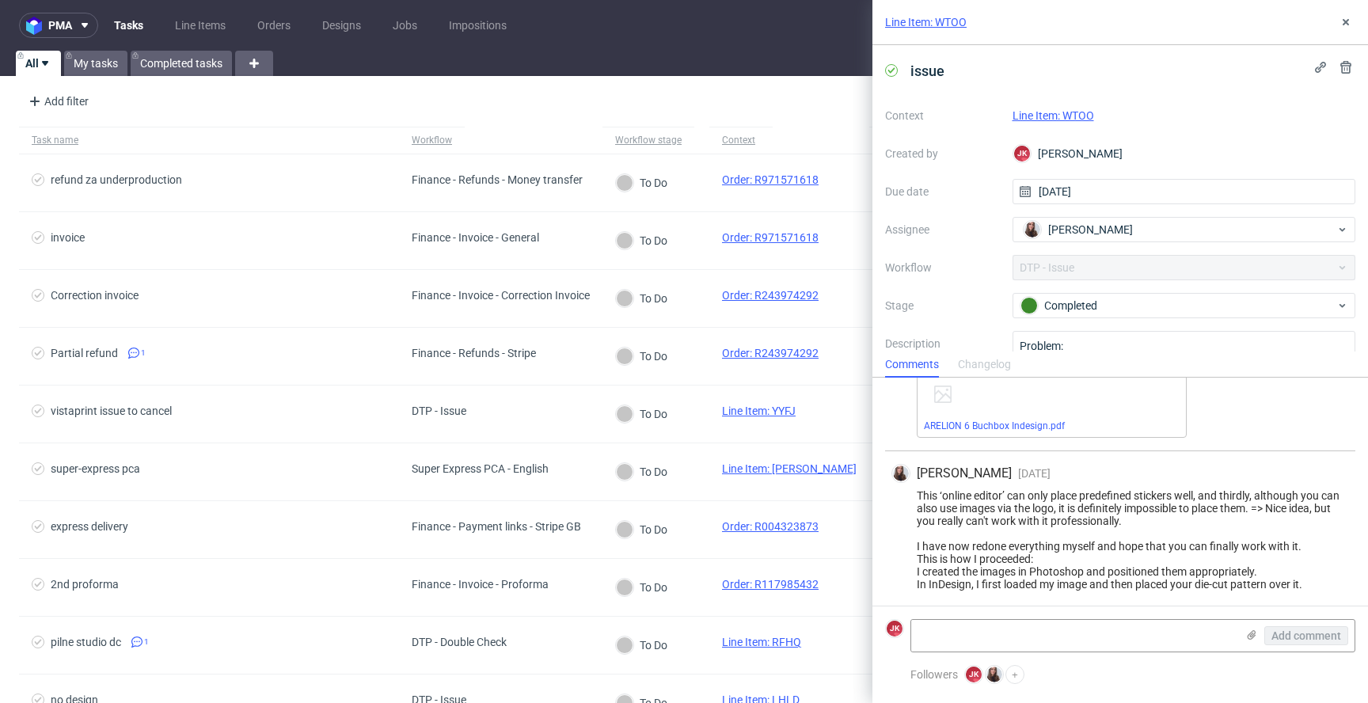
scroll to position [485, 0]
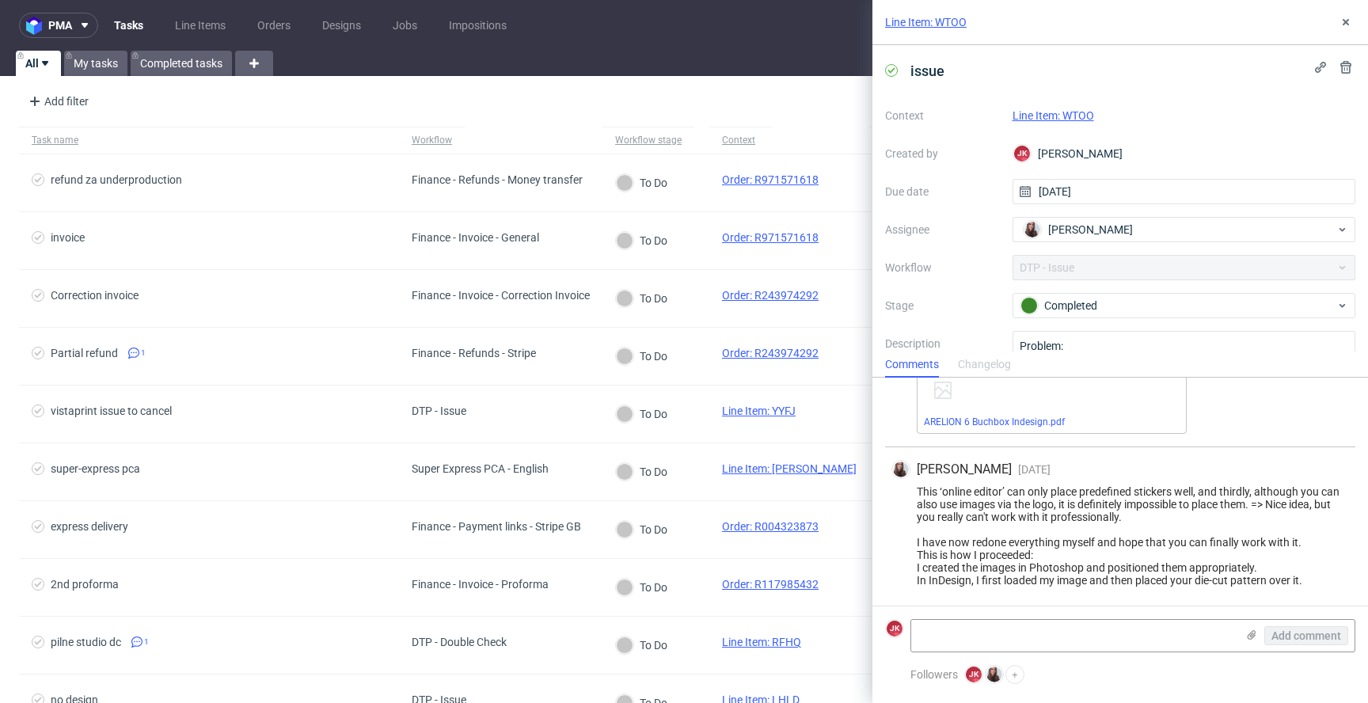
click at [1052, 117] on link "Line Item: WTOO" at bounding box center [1053, 115] width 82 height 13
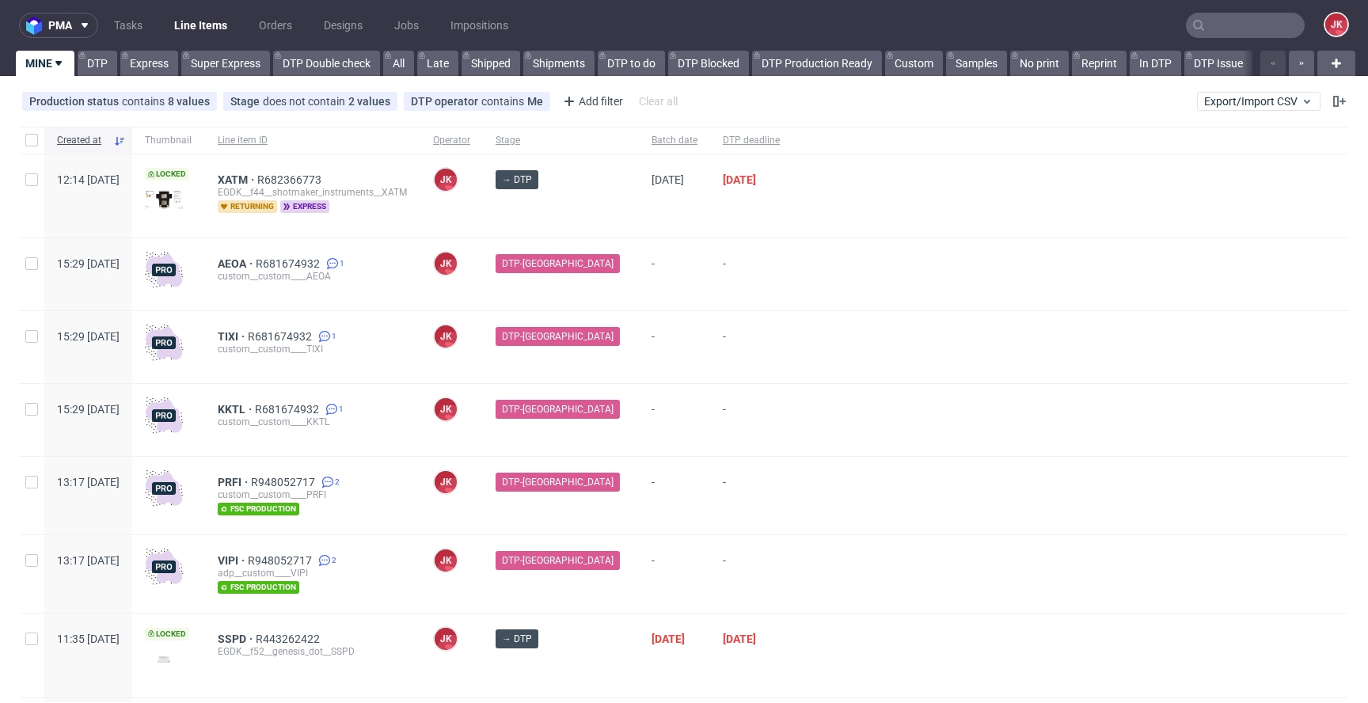
click at [651, 277] on span "-" at bounding box center [674, 274] width 46 height 34
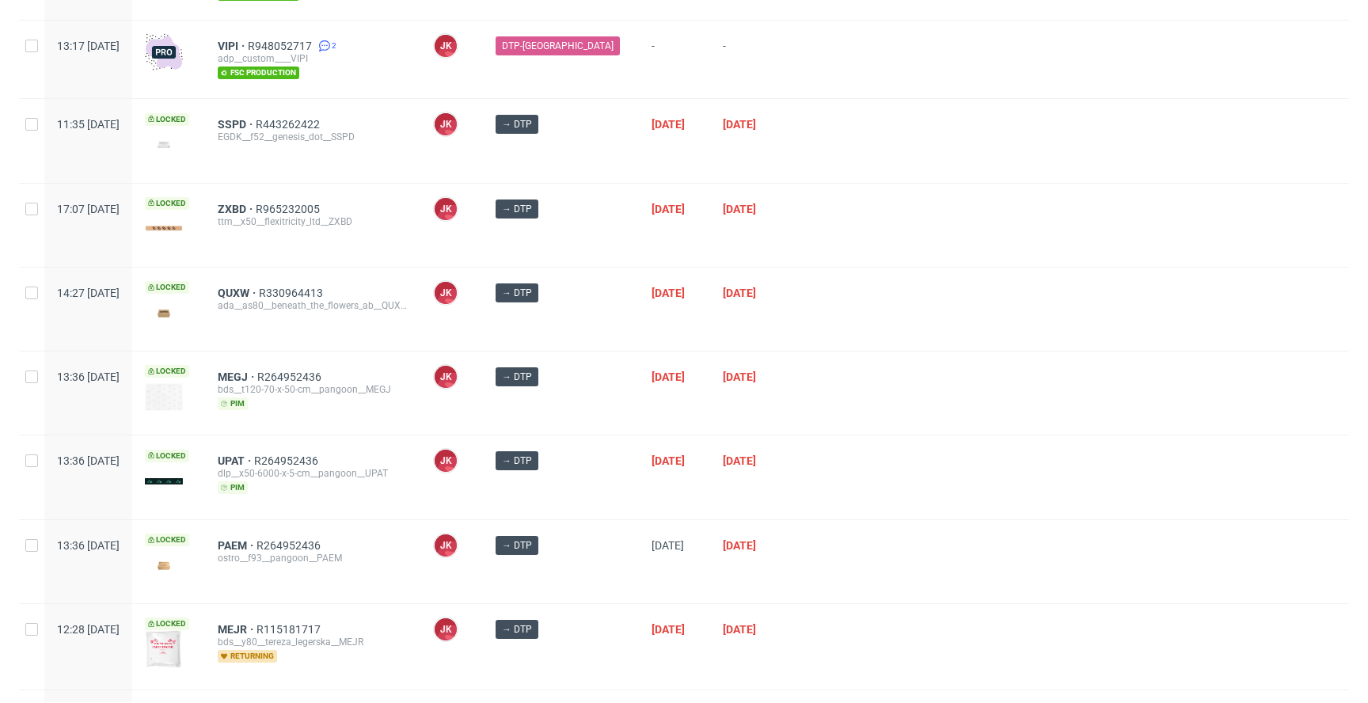
scroll to position [1054, 0]
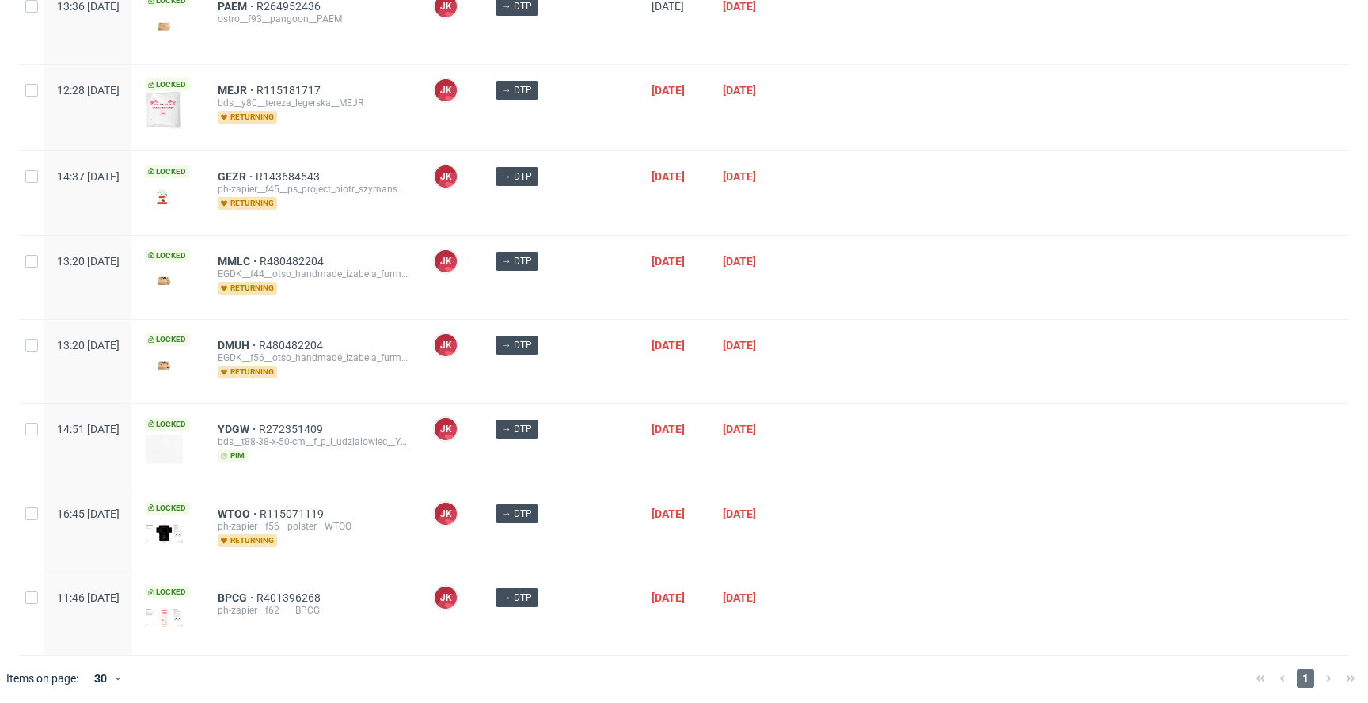
click at [602, 296] on div "→ DTP" at bounding box center [561, 277] width 156 height 83
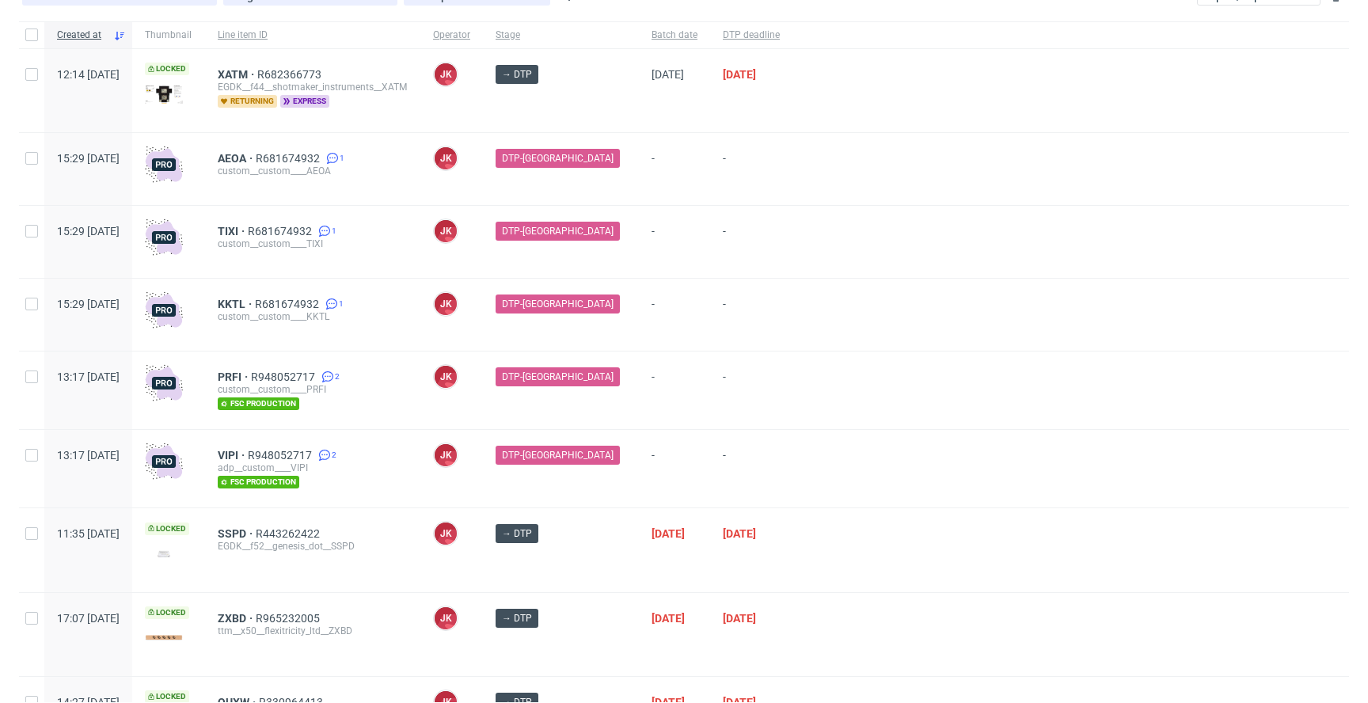
scroll to position [0, 0]
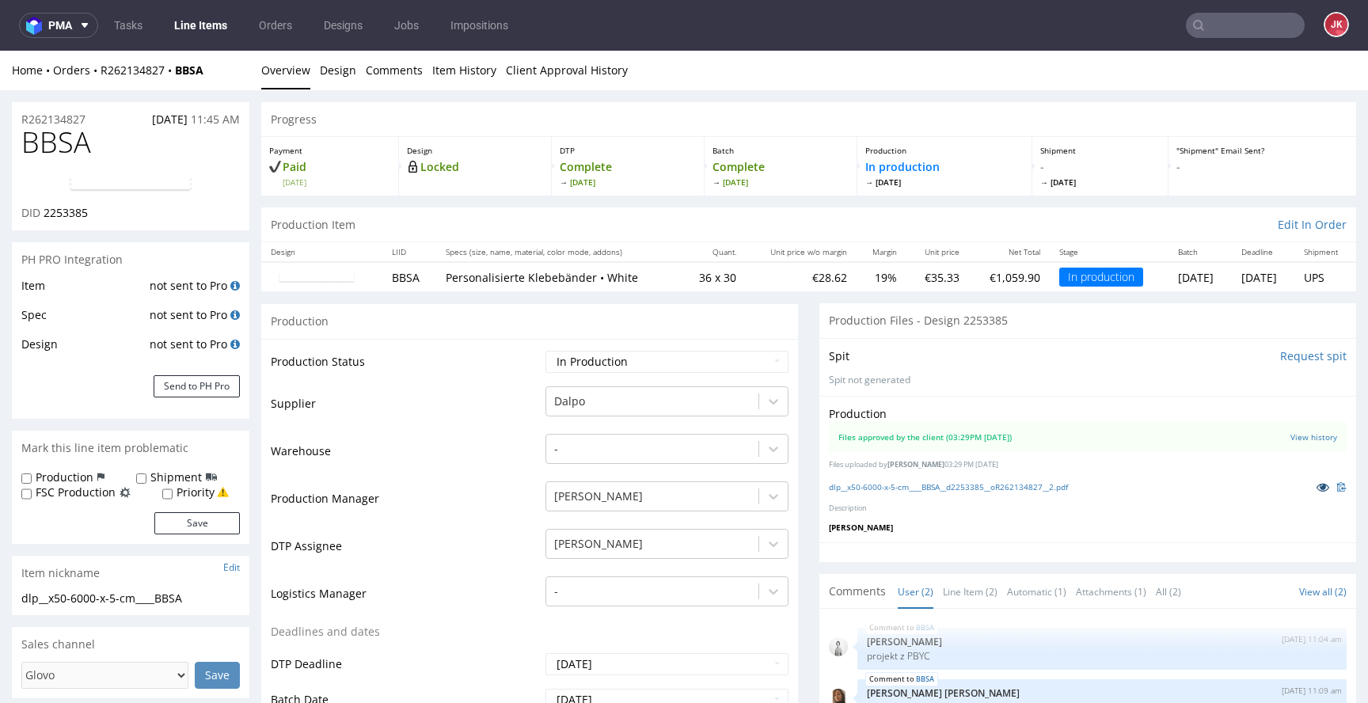
click at [1316, 492] on icon at bounding box center [1322, 486] width 13 height 11
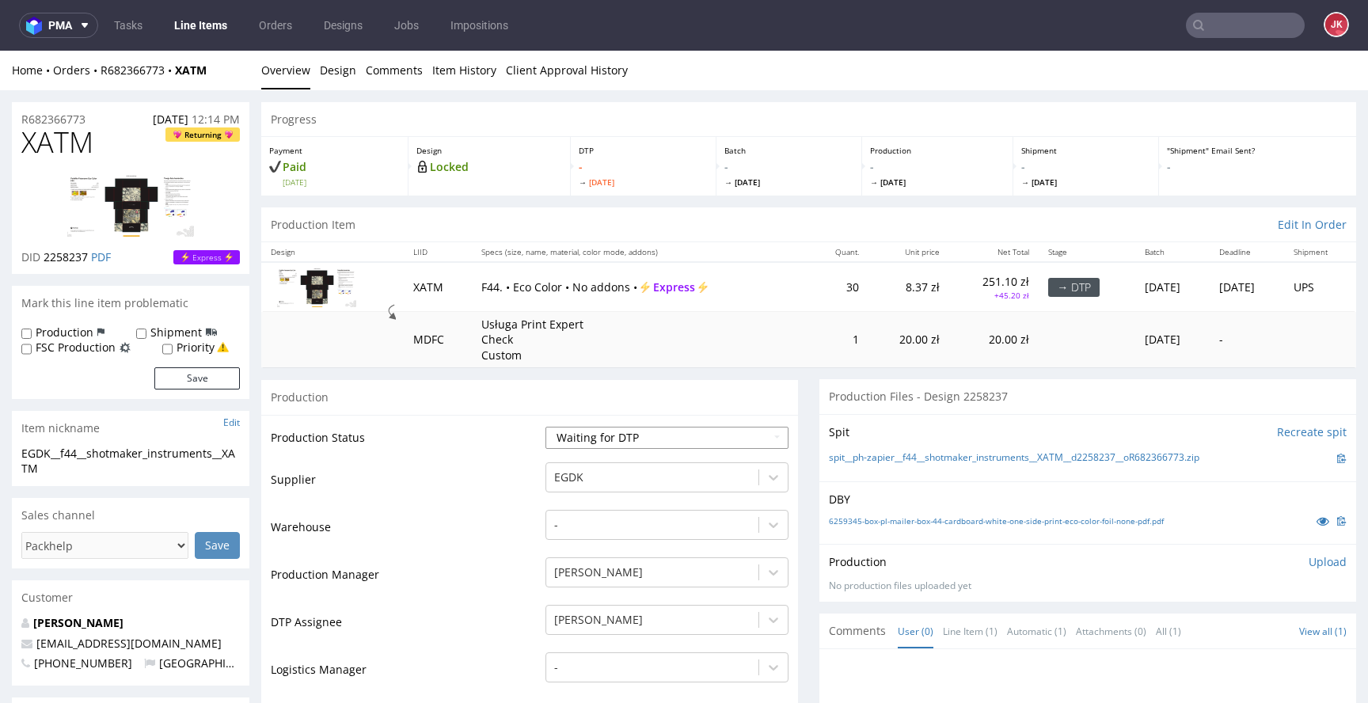
click at [598, 441] on select "Waiting for Artwork Waiting for Diecut Waiting for Mockup Waiting for DTP Waiti…" at bounding box center [666, 438] width 243 height 22
select select "dtp_in_process"
click at [545, 427] on select "Waiting for Artwork Waiting for Diecut Waiting for Mockup Waiting for DTP Waiti…" at bounding box center [666, 438] width 243 height 22
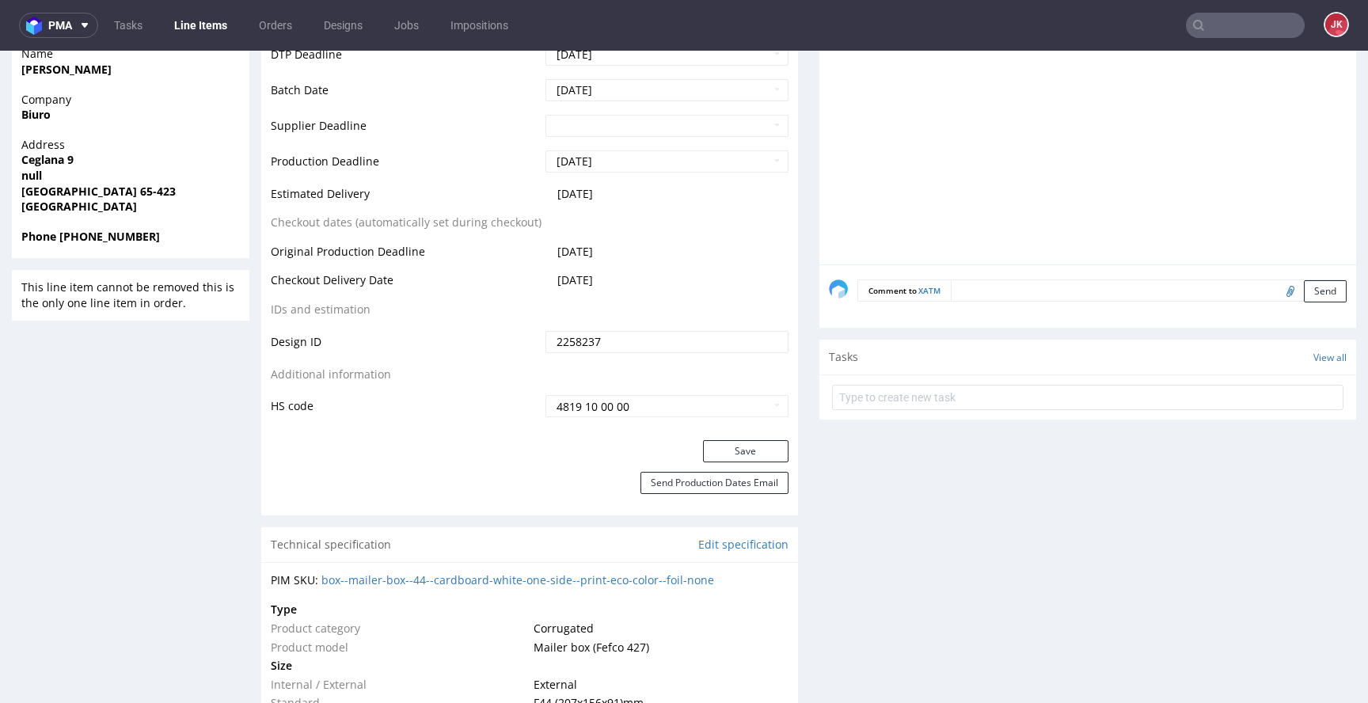
scroll to position [697, 0]
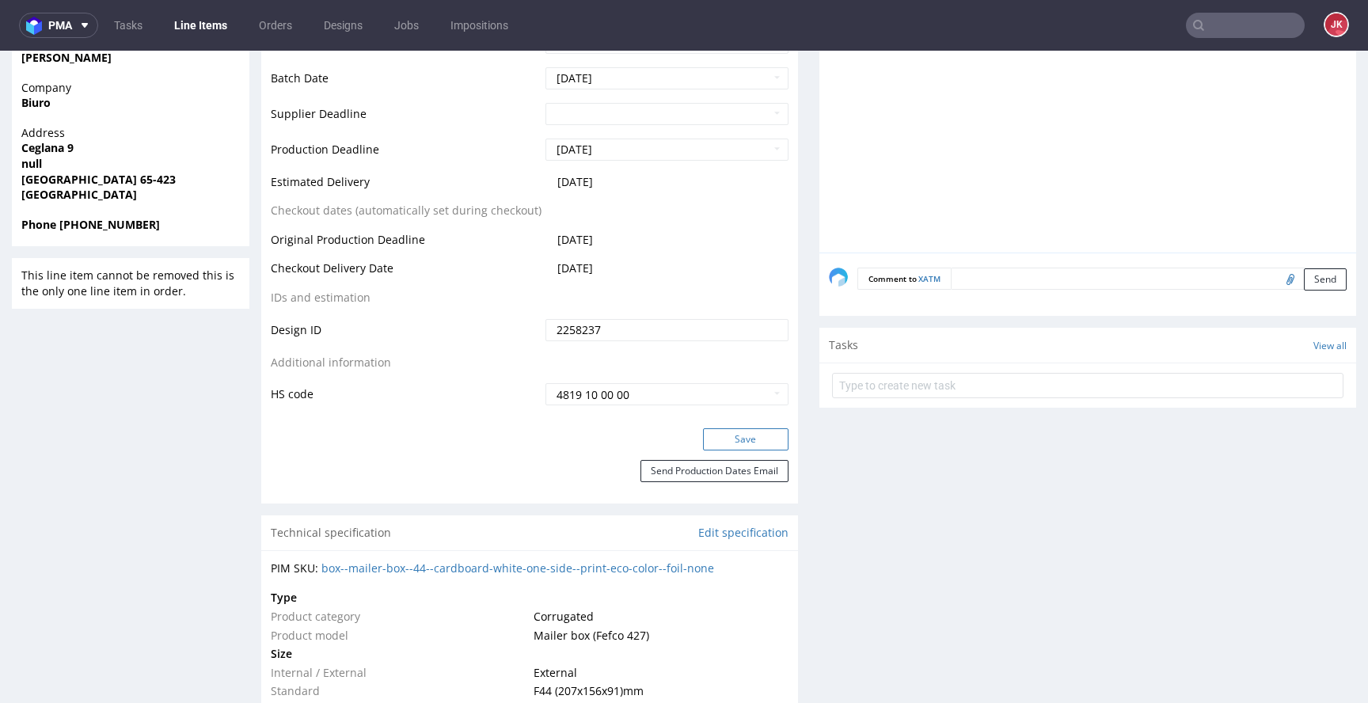
click at [703, 428] on button "Save" at bounding box center [745, 439] width 85 height 22
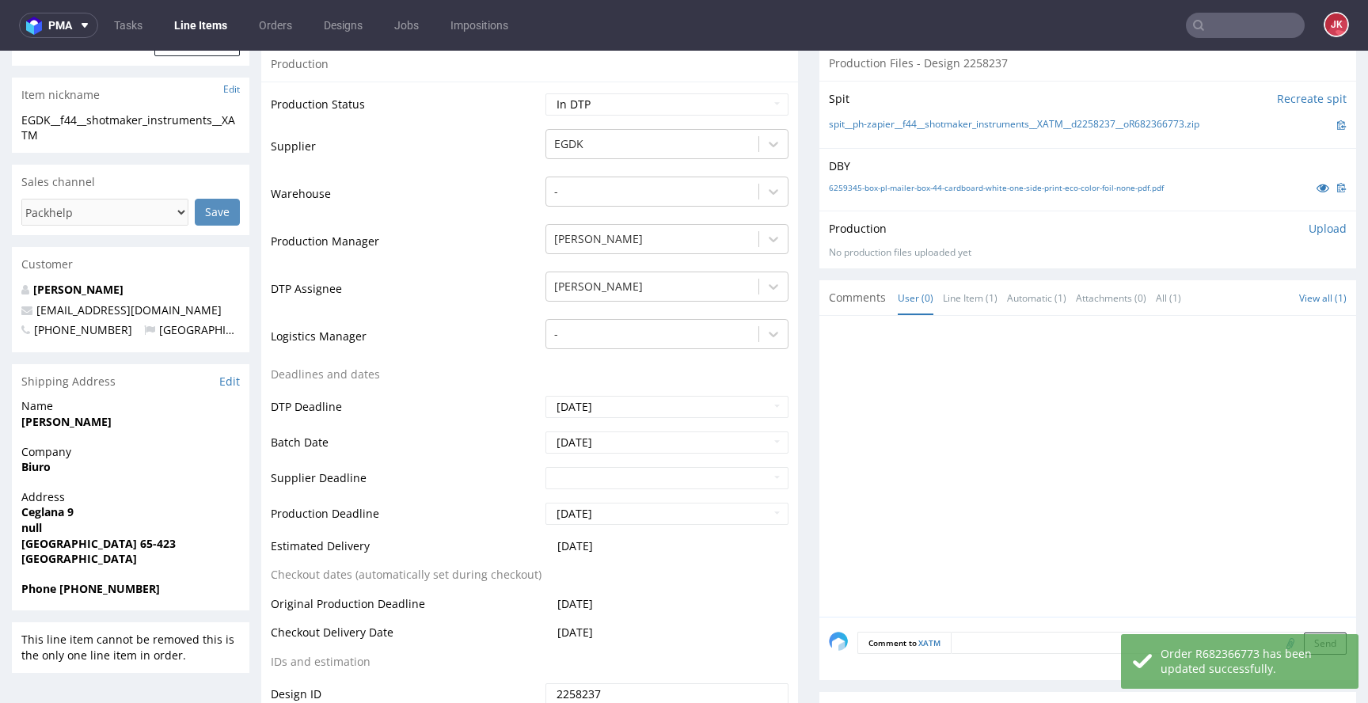
scroll to position [0, 0]
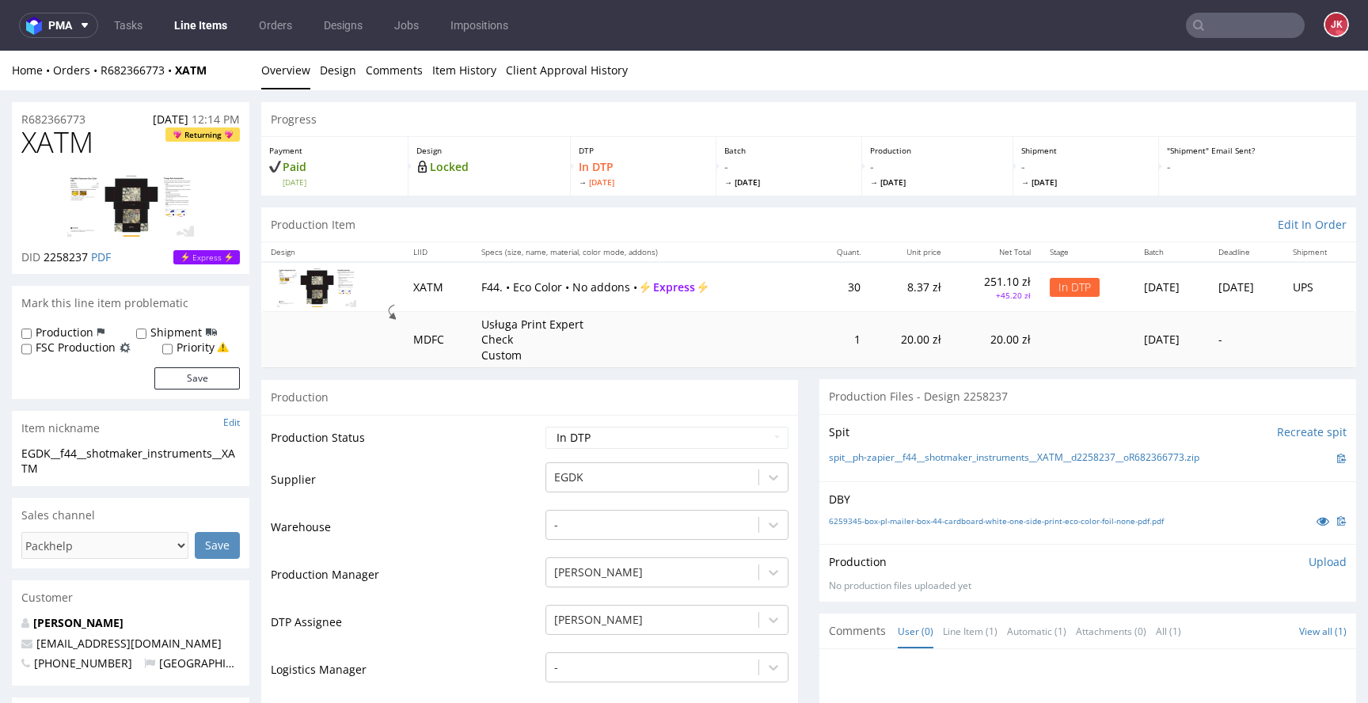
click at [65, 144] on span "XATM" at bounding box center [57, 143] width 72 height 32
copy span "XATM"
click at [499, 492] on td "Supplier" at bounding box center [406, 484] width 271 height 47
drag, startPoint x: 443, startPoint y: 480, endPoint x: 433, endPoint y: 482, distance: 10.6
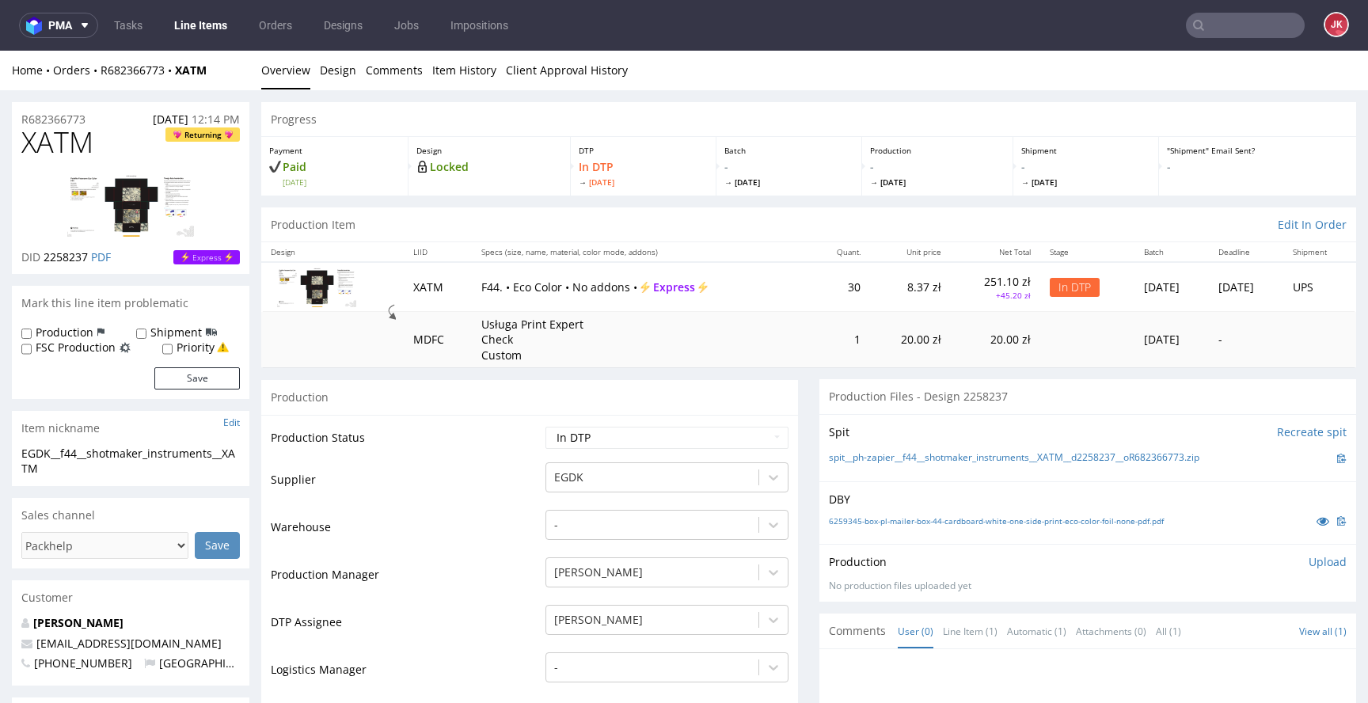
click at [443, 480] on td "Supplier" at bounding box center [406, 484] width 271 height 47
drag, startPoint x: 80, startPoint y: 467, endPoint x: 0, endPoint y: 442, distance: 83.9
copy section "EGDK__f44__shotmaker_instruments__XATM"
drag, startPoint x: 97, startPoint y: 116, endPoint x: 0, endPoint y: 125, distance: 97.0
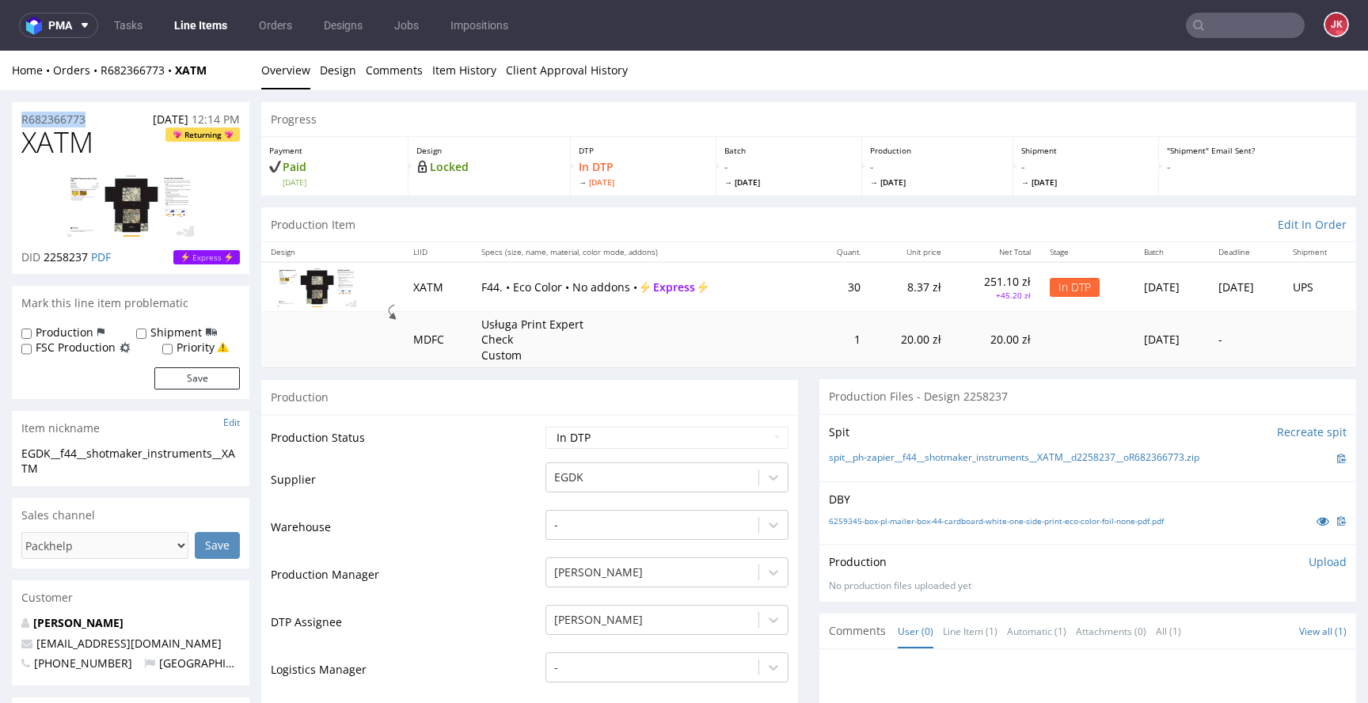
click at [122, 116] on div "R682366773 08.09.2025 12:14 PM" at bounding box center [130, 114] width 237 height 25
drag, startPoint x: 113, startPoint y: 119, endPoint x: 0, endPoint y: 123, distance: 113.3
copy p "R682366773"
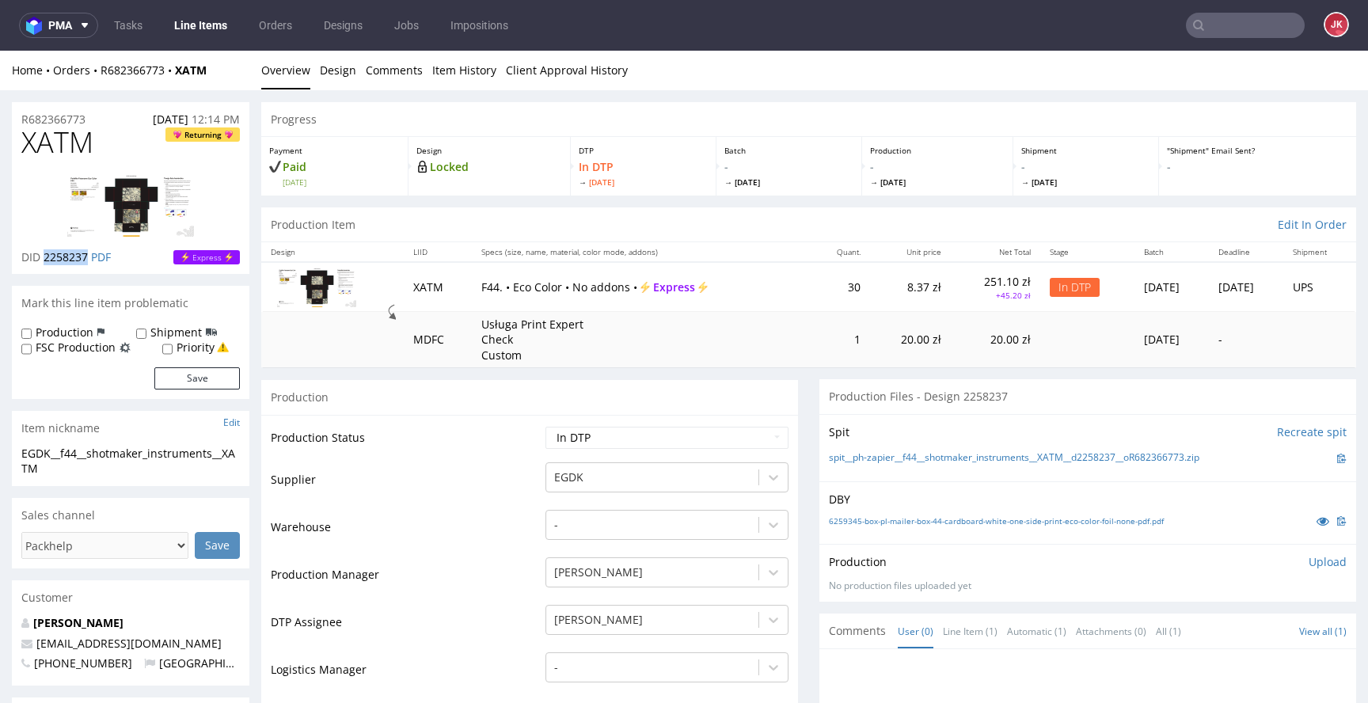
drag, startPoint x: 45, startPoint y: 257, endPoint x: 89, endPoint y: 263, distance: 43.9
click at [89, 263] on p "DID 2258237 PDF" at bounding box center [65, 257] width 89 height 16
copy span "2258237"
click at [705, 443] on select "Waiting for Artwork Waiting for Diecut Waiting for Mockup Waiting for DTP Waiti…" at bounding box center [666, 438] width 243 height 22
click at [1309, 564] on p "Upload" at bounding box center [1328, 562] width 38 height 16
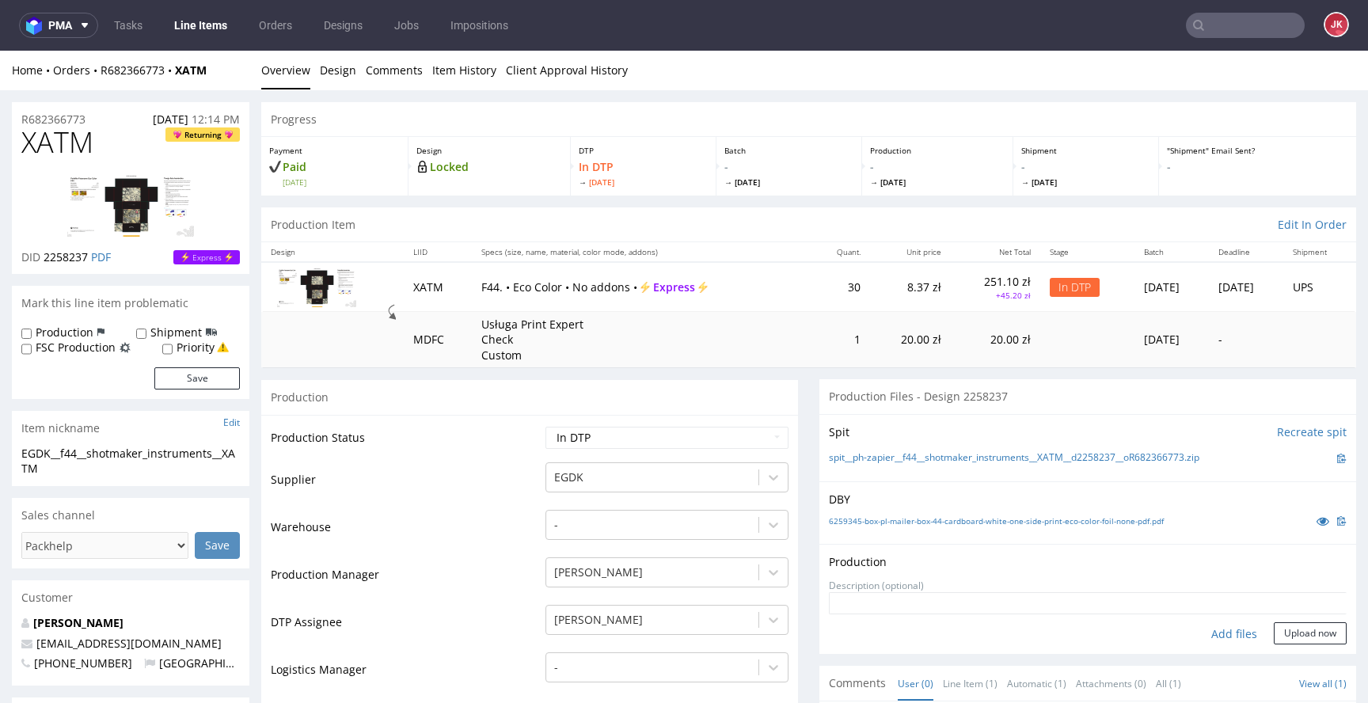
click at [1202, 635] on div "Add files" at bounding box center [1234, 634] width 79 height 24
type input "C:\fakepath\EGDK__f44__shotmaker_instruments__XATM__d2258237__oR682366773__5__o…"
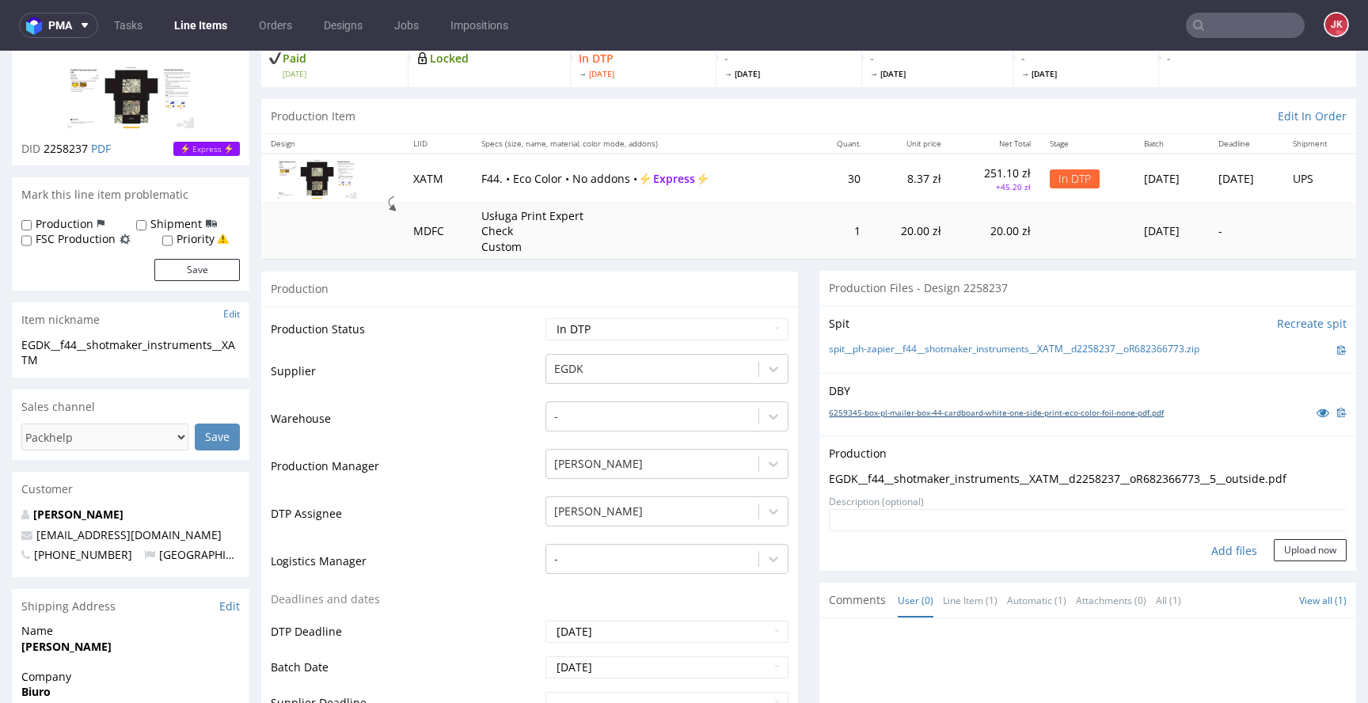
scroll to position [159, 0]
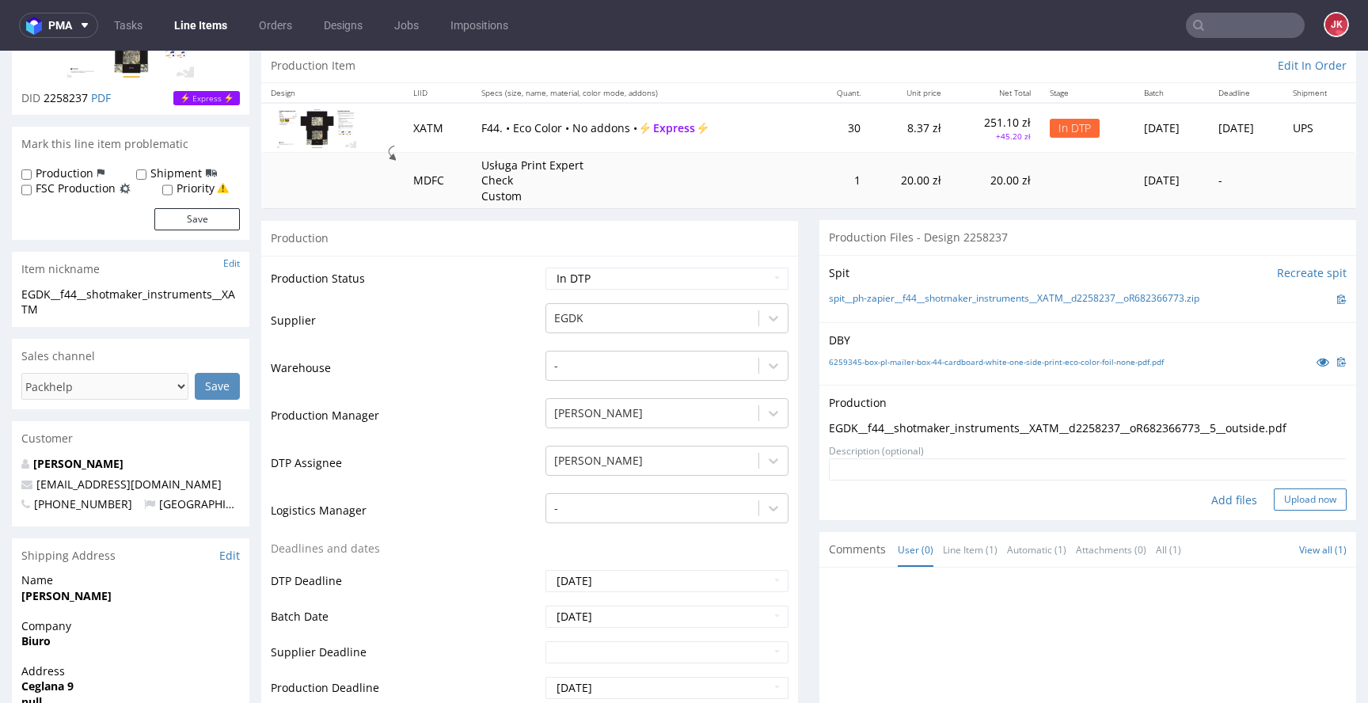
click at [1274, 503] on button "Upload now" at bounding box center [1310, 499] width 73 height 22
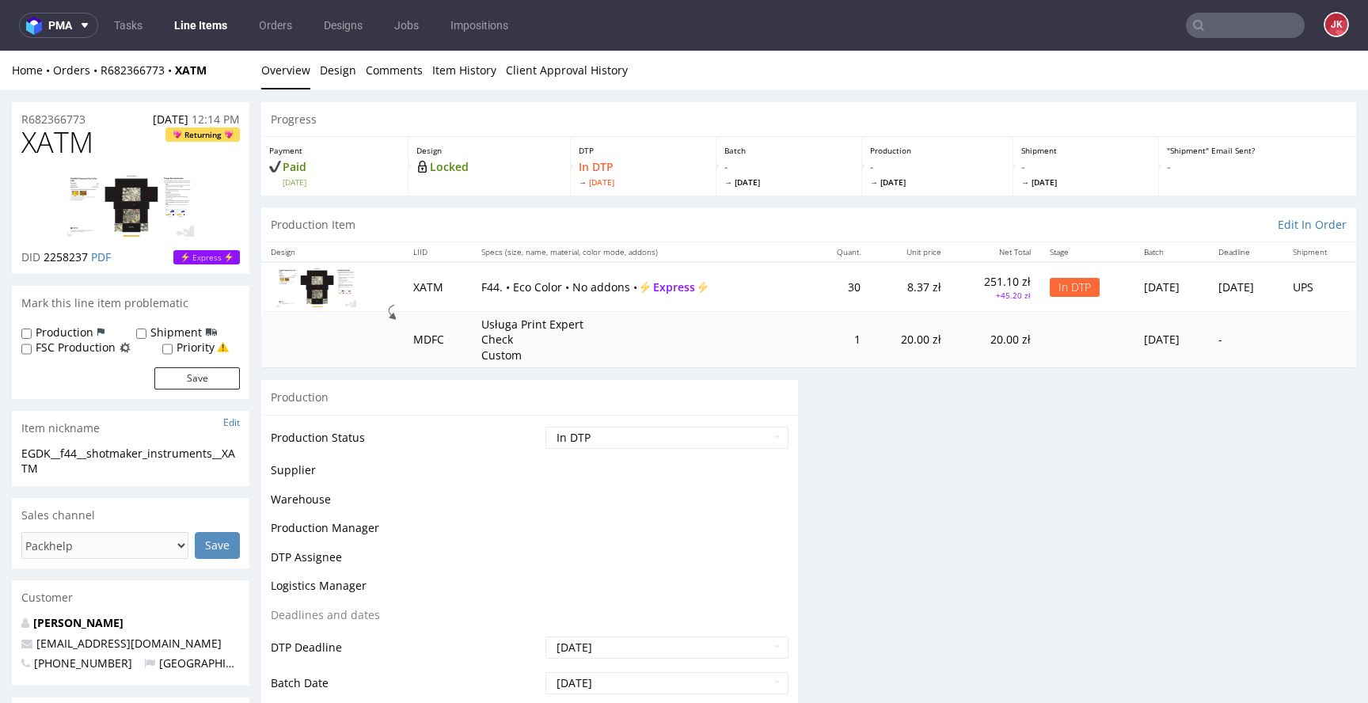
scroll to position [0, 0]
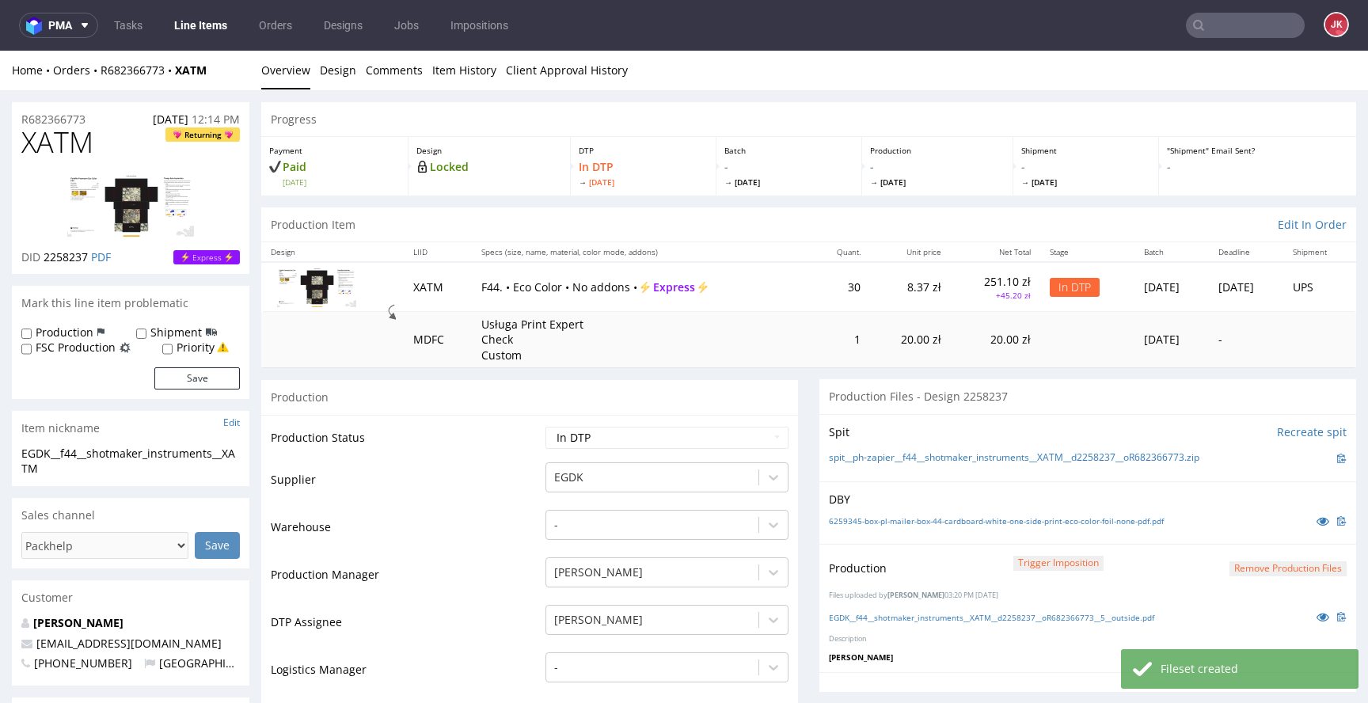
click at [189, 345] on label "Priority" at bounding box center [196, 348] width 38 height 16
click at [173, 345] on input "Priority" at bounding box center [167, 349] width 10 height 13
checkbox input "true"
click at [189, 367] on button "Save" at bounding box center [196, 378] width 85 height 22
click at [665, 433] on select "Waiting for Artwork Waiting for Diecut Waiting for Mockup Waiting for DTP Waiti…" at bounding box center [666, 438] width 243 height 22
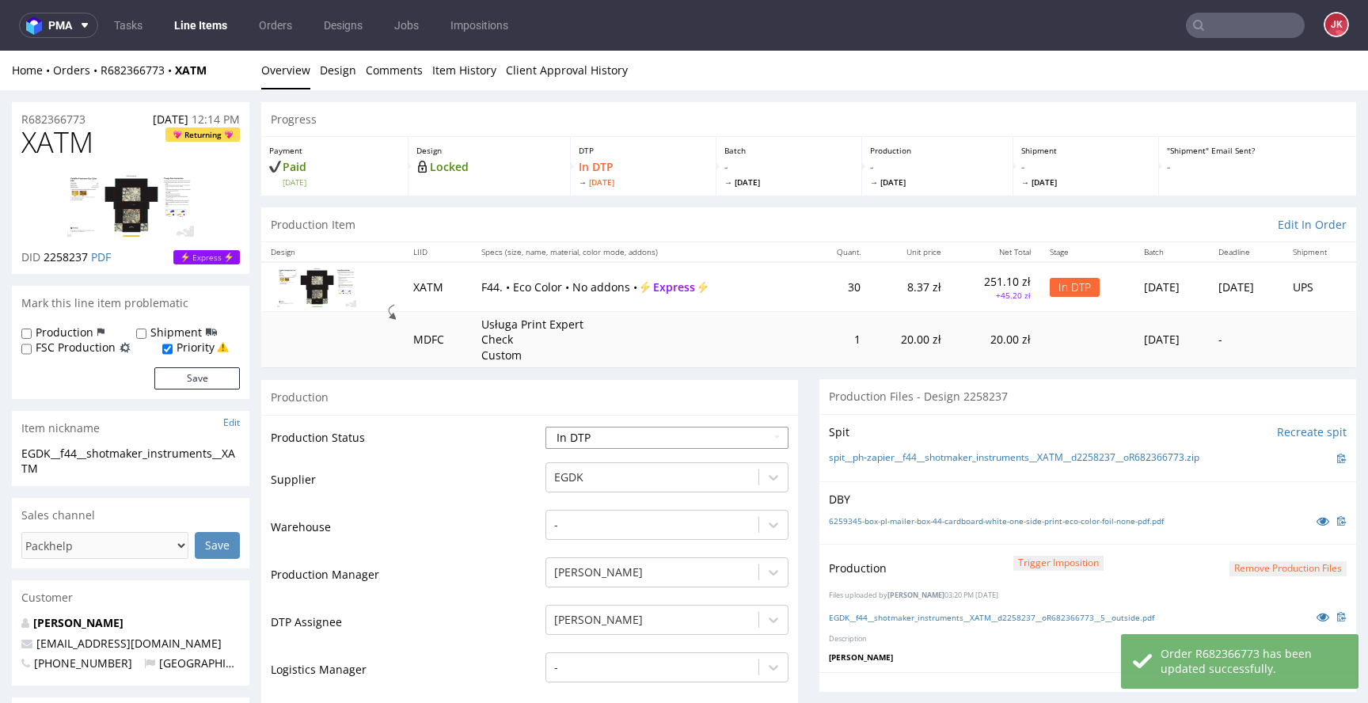
select select "dtp_production_ready"
click at [545, 427] on select "Waiting for Artwork Waiting for Diecut Waiting for Mockup Waiting for DTP Waiti…" at bounding box center [666, 438] width 243 height 22
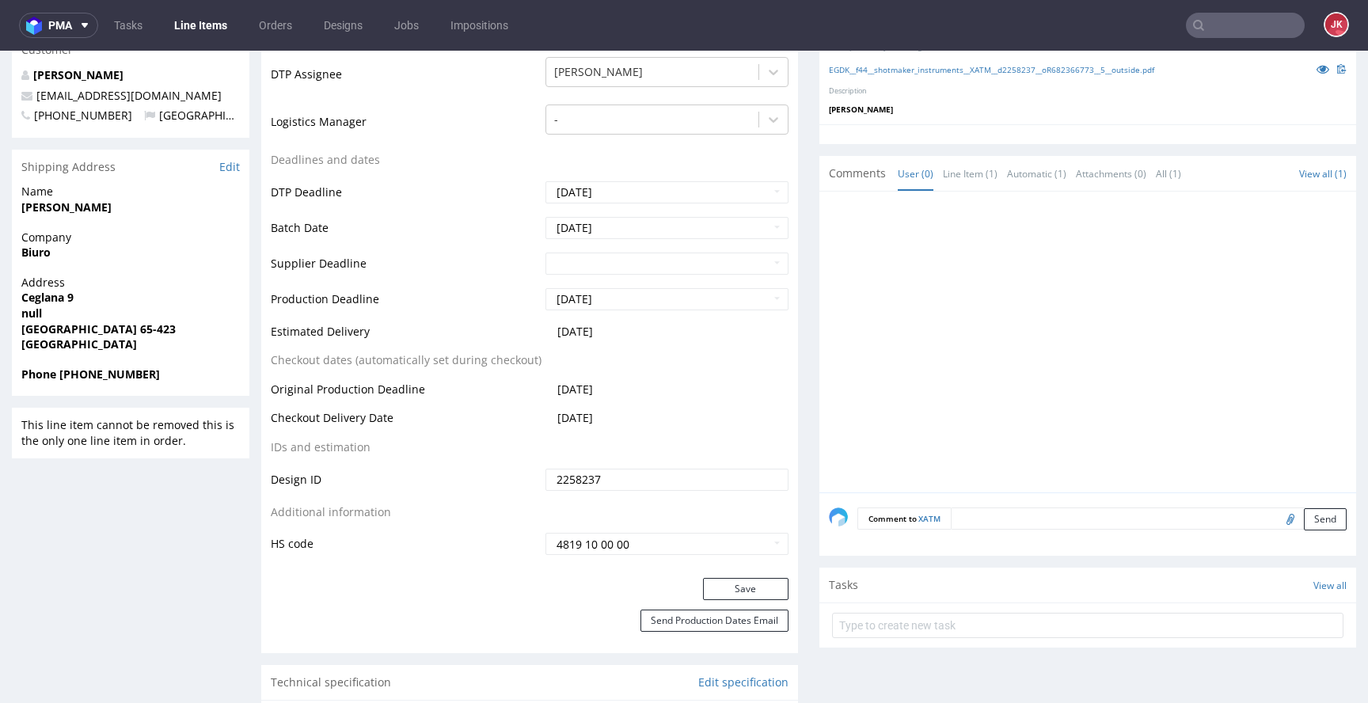
scroll to position [589, 0]
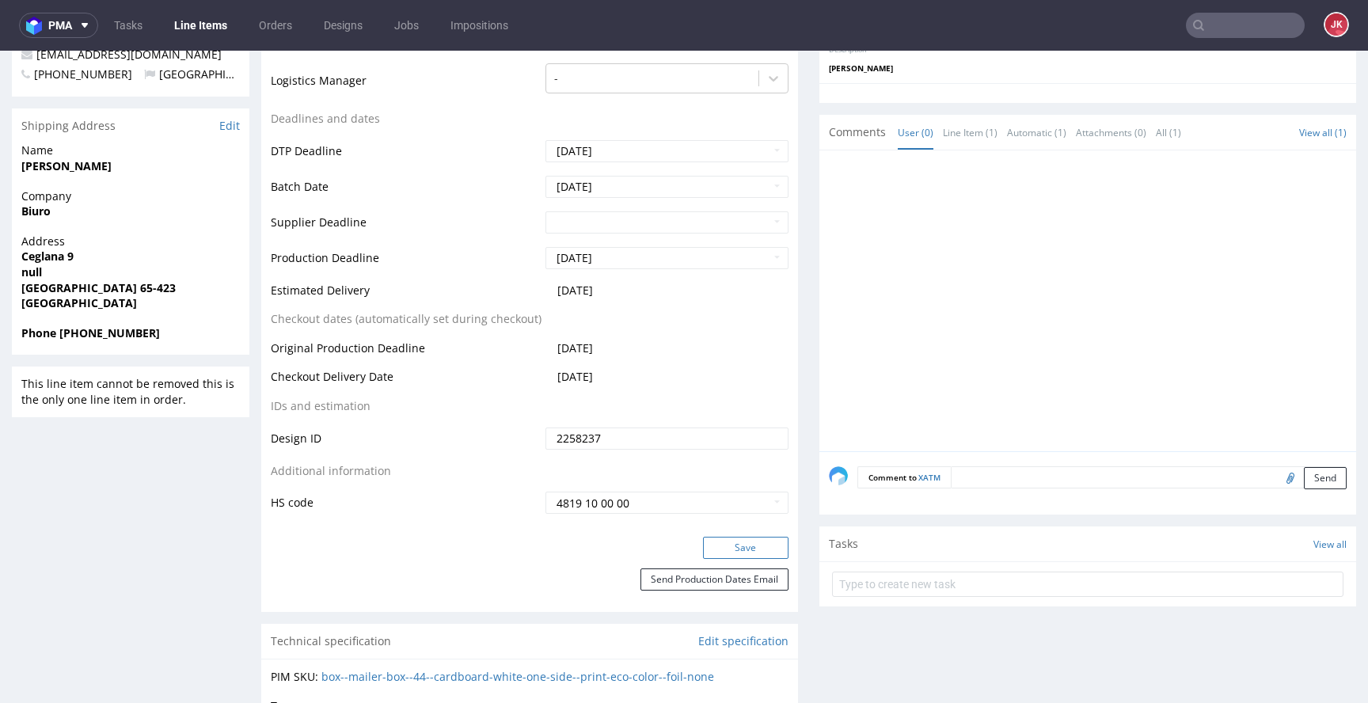
click at [753, 551] on button "Save" at bounding box center [745, 548] width 85 height 22
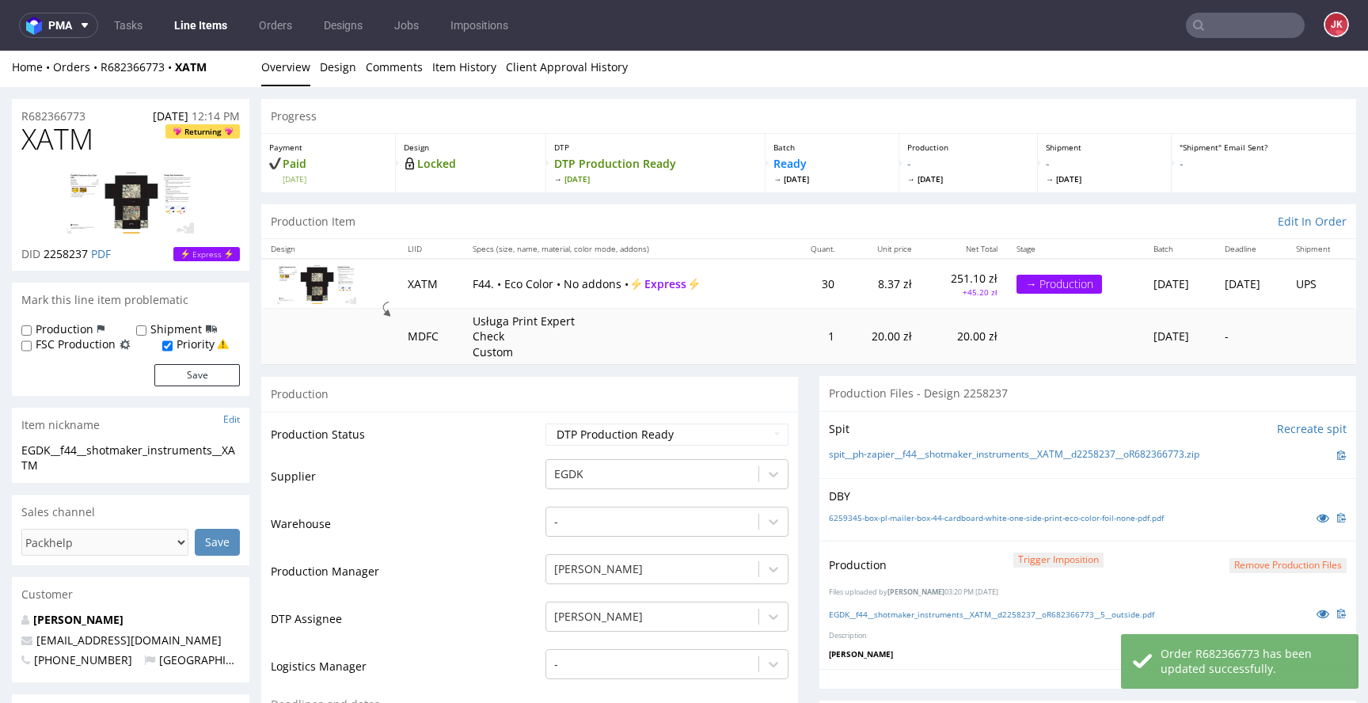
scroll to position [0, 0]
